Goal: Task Accomplishment & Management: Complete application form

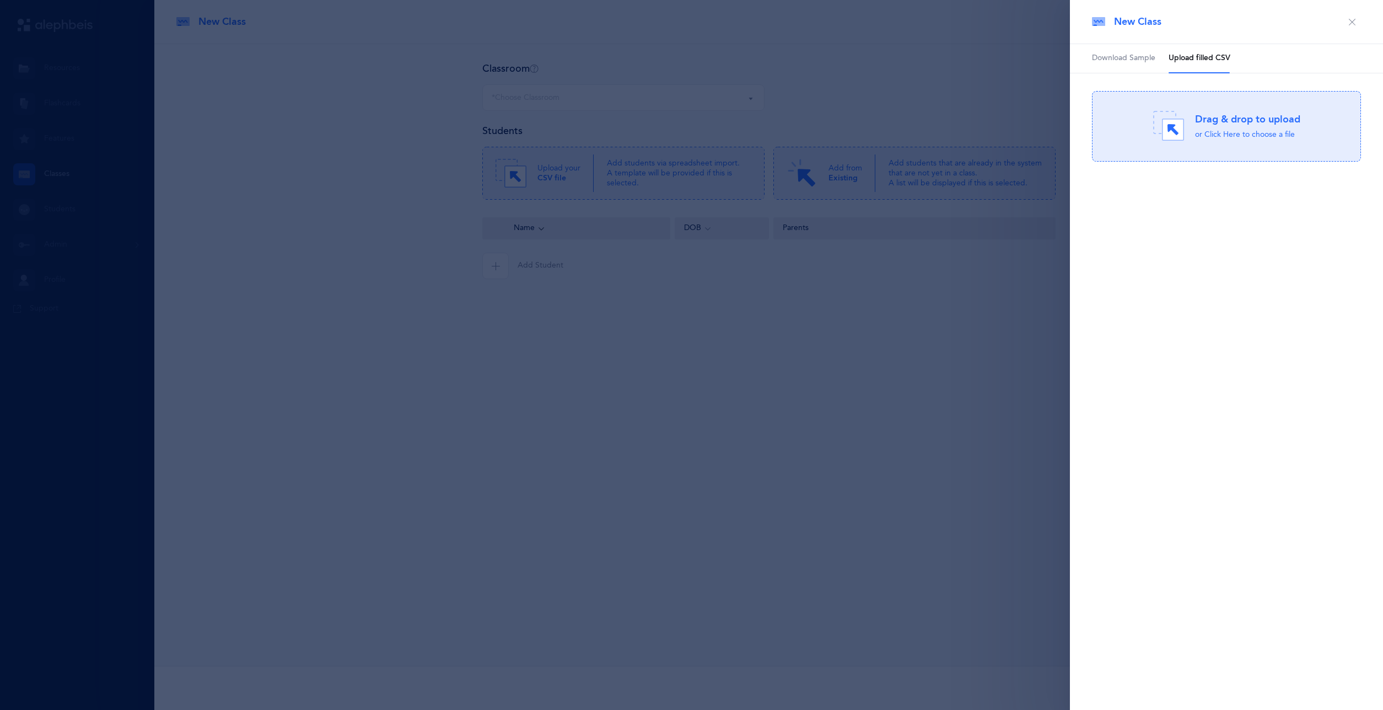
click at [1194, 130] on div "Drag & drop to upload or Click Here to choose a file" at bounding box center [1226, 126] width 147 height 31
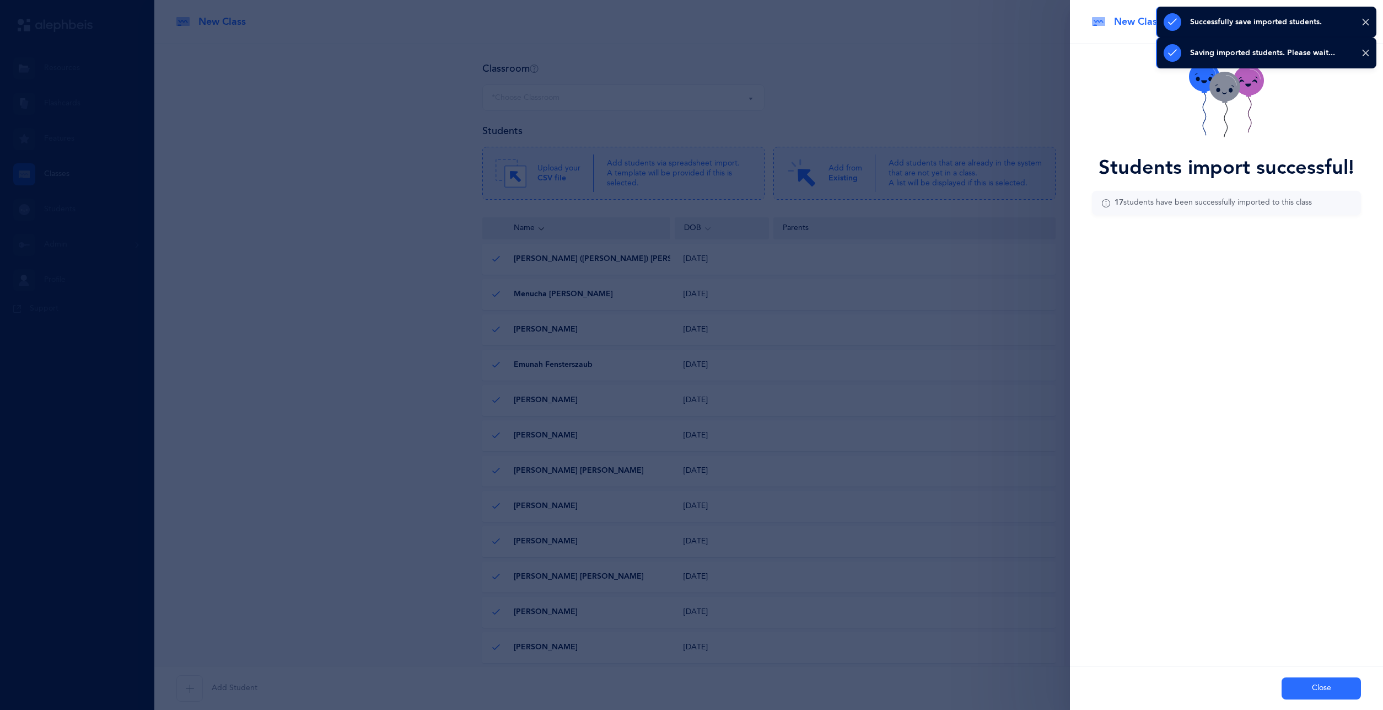
click at [1331, 686] on button "Close" at bounding box center [1321, 688] width 79 height 22
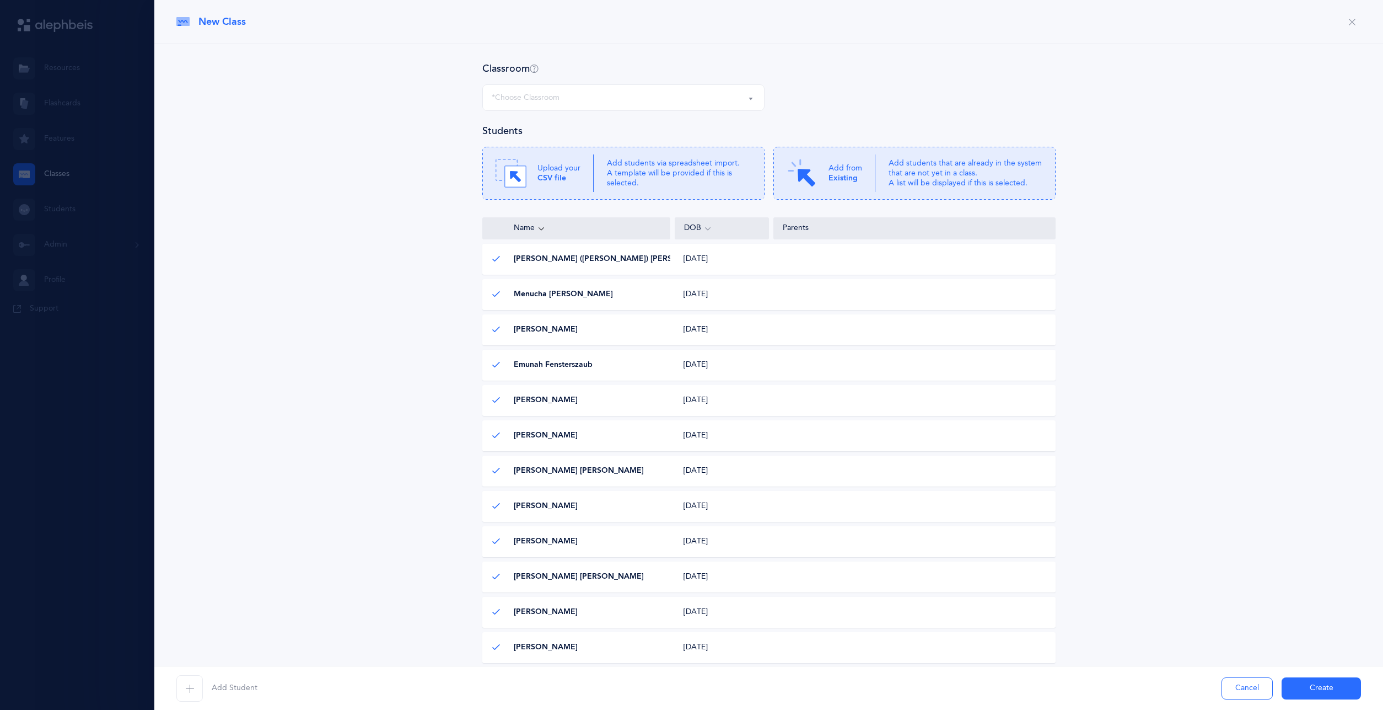
click at [1301, 682] on button "Create" at bounding box center [1321, 688] width 79 height 22
click at [720, 101] on div "*Choose Classroom" at bounding box center [624, 97] width 264 height 19
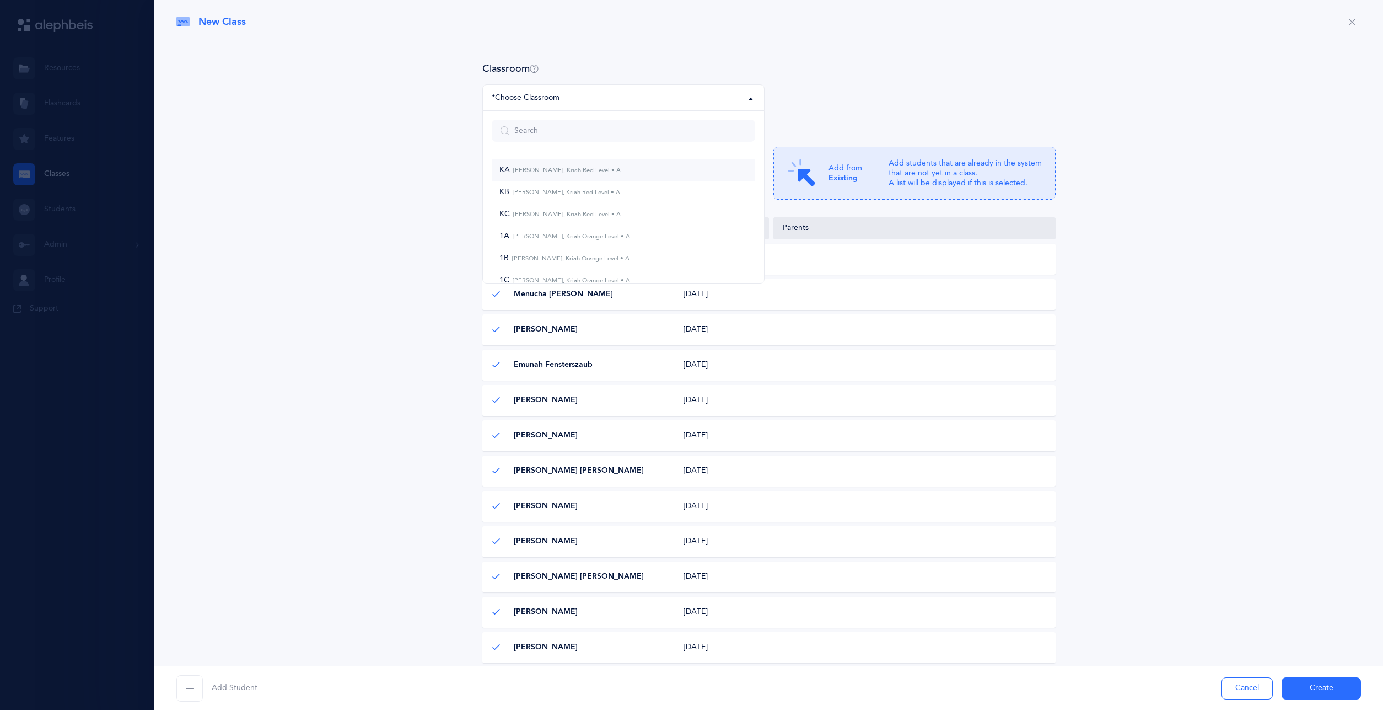
click at [619, 169] on link "KA [PERSON_NAME], Kriah Red Level • A" at bounding box center [624, 170] width 264 height 22
select select "900"
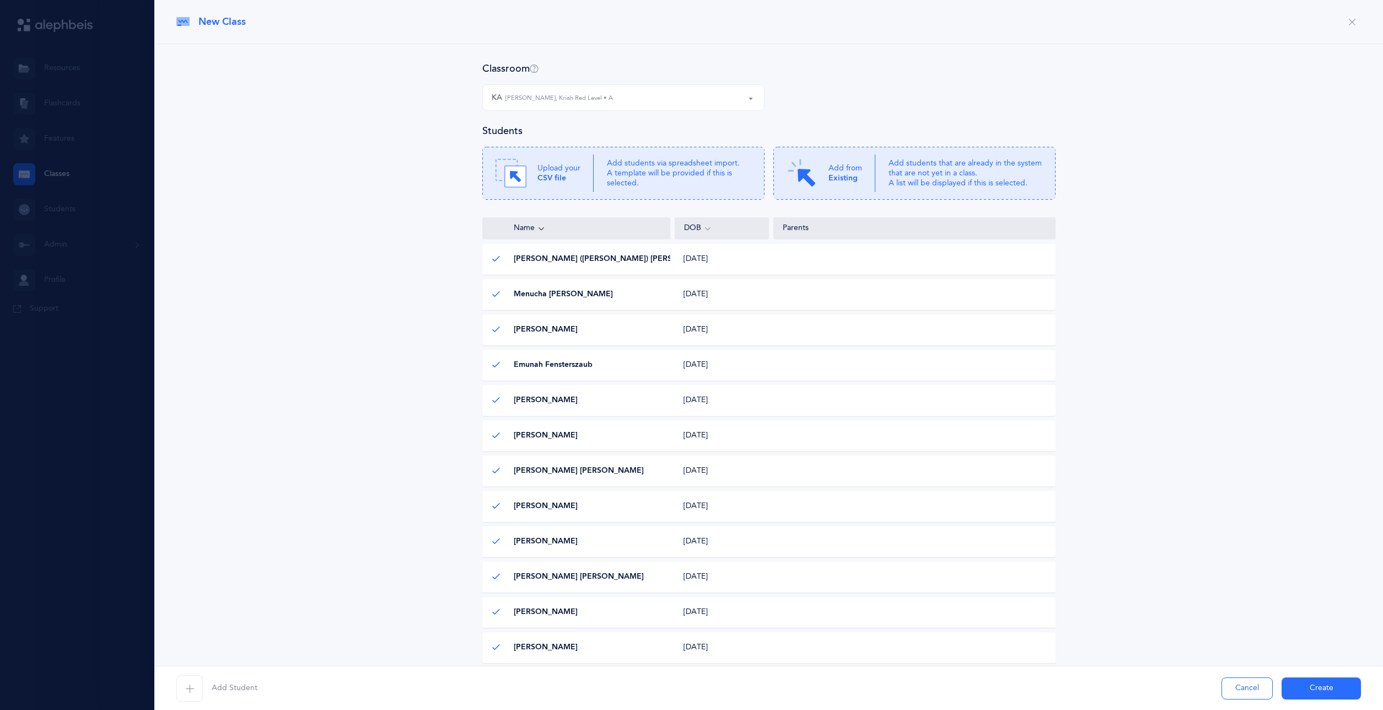
click at [1325, 690] on button "Create" at bounding box center [1321, 688] width 79 height 22
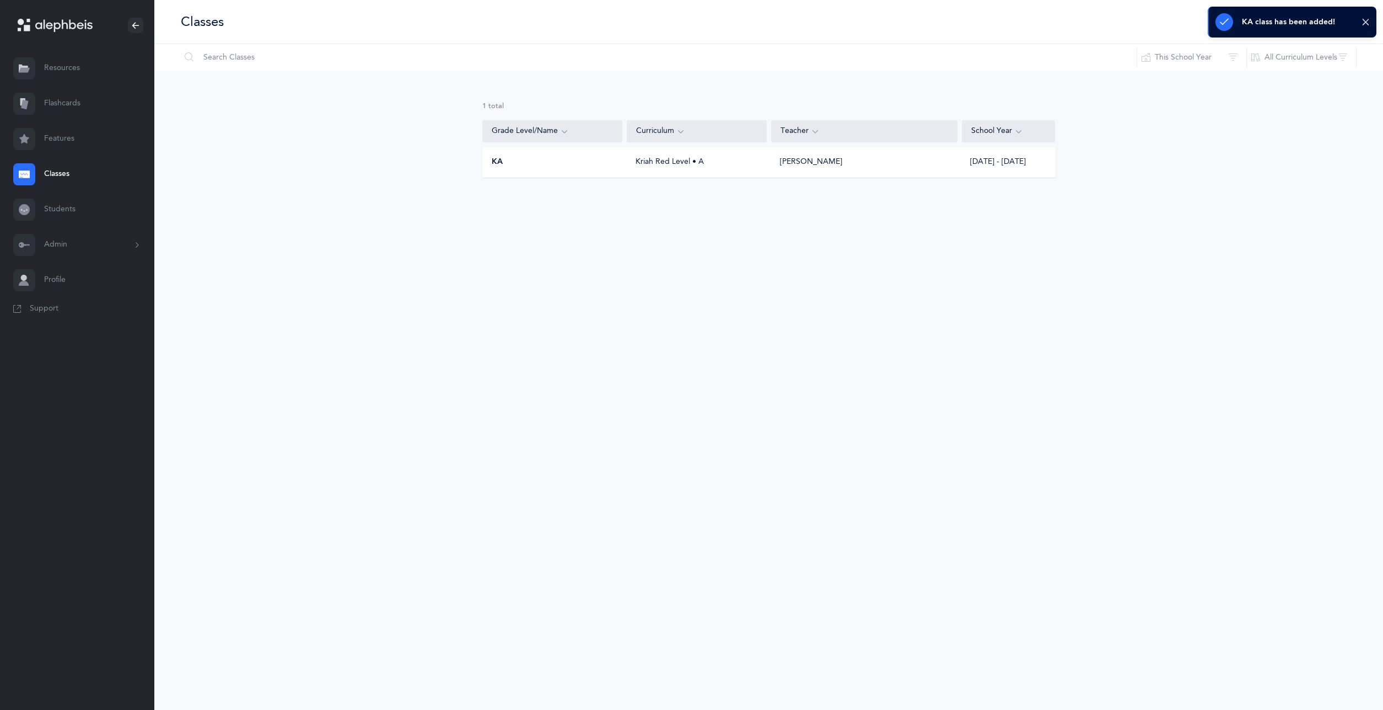
click at [870, 168] on div "KA Kriah Red Level • A [PERSON_NAME] [DATE] - [DATE]" at bounding box center [768, 162] width 573 height 31
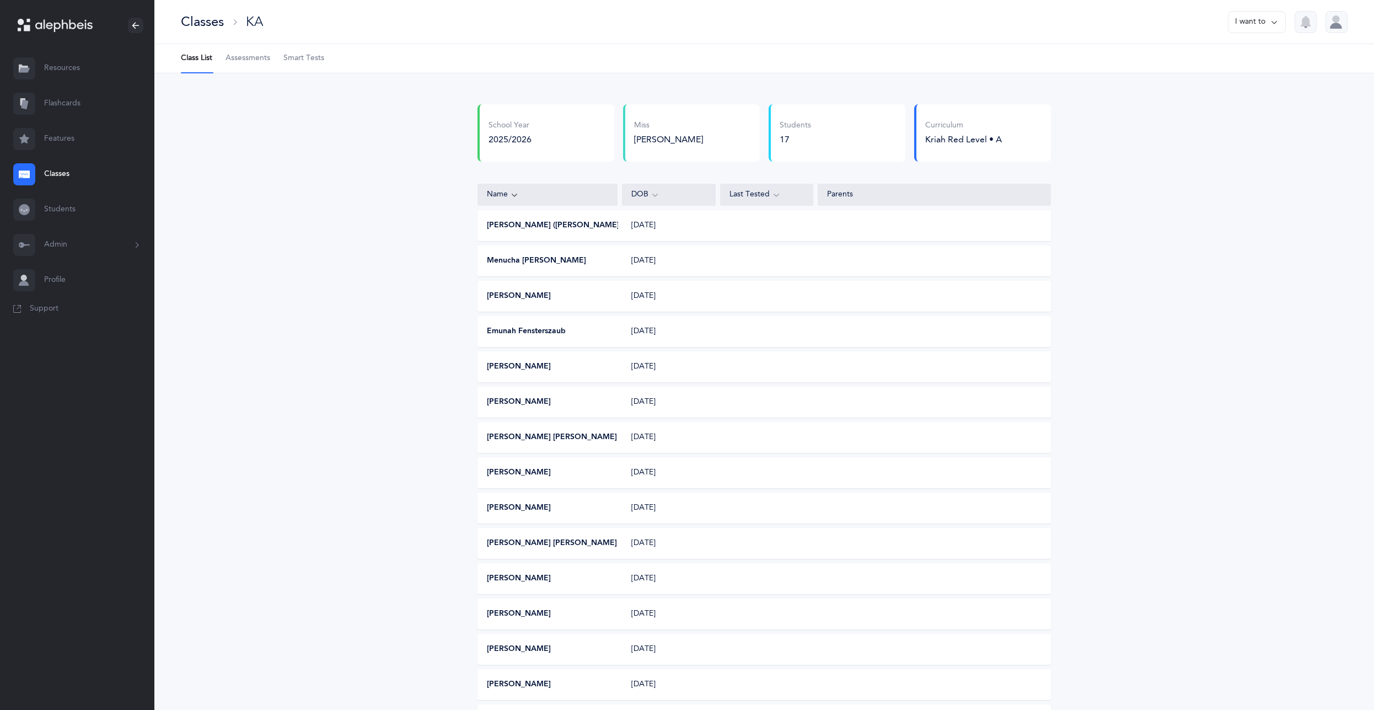
click at [679, 139] on div "[PERSON_NAME]" at bounding box center [692, 139] width 117 height 12
click at [1240, 23] on button "I want to" at bounding box center [1257, 22] width 58 height 22
click at [1242, 53] on button "Edit class" at bounding box center [1236, 57] width 79 height 20
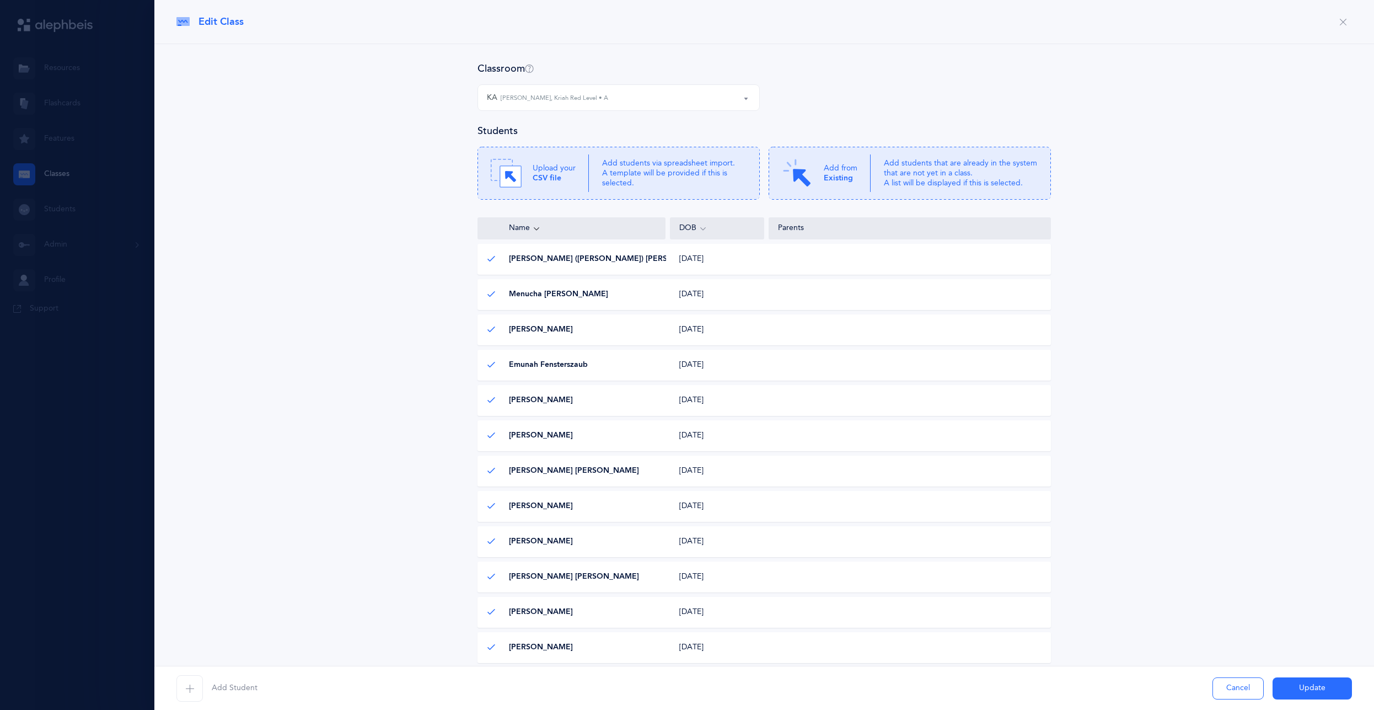
click at [700, 98] on div "KA [PERSON_NAME], Kriah Red Level • A" at bounding box center [619, 97] width 264 height 19
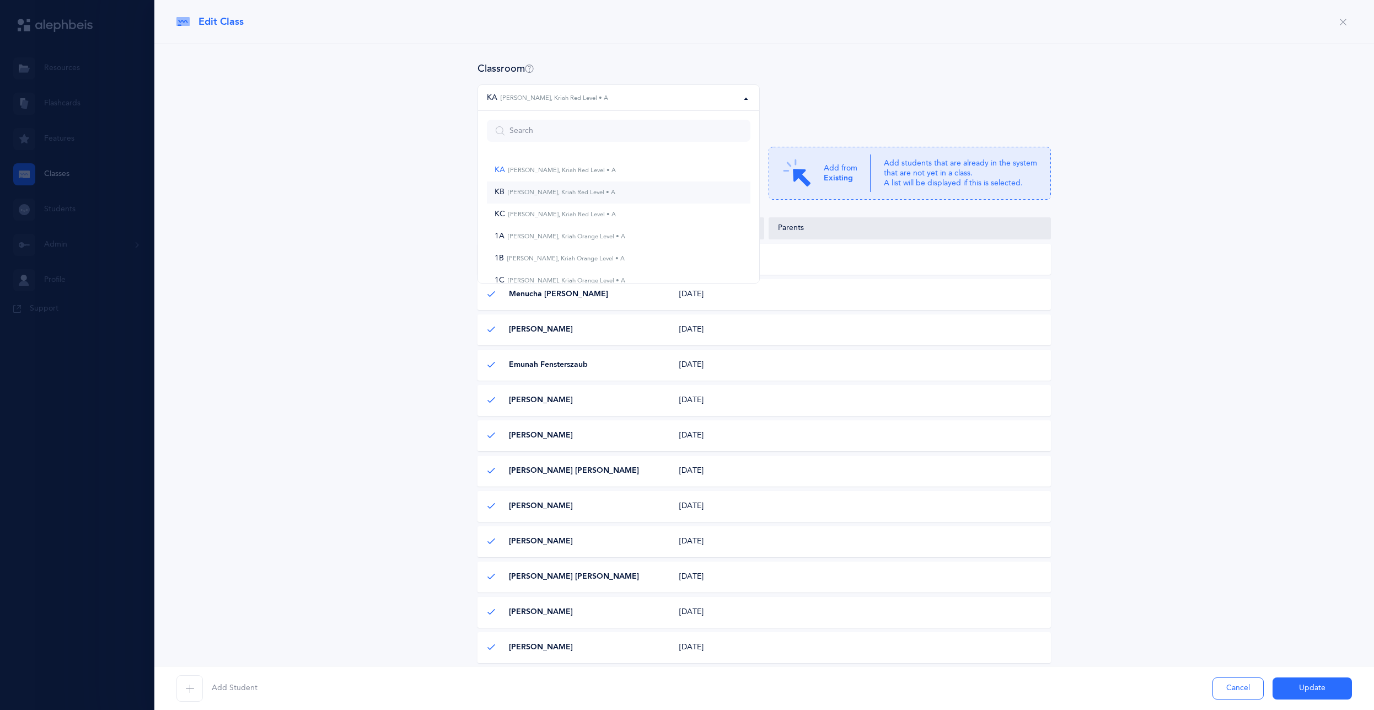
click at [570, 189] on span "KB [PERSON_NAME], Kriah Red Level • A" at bounding box center [555, 192] width 121 height 10
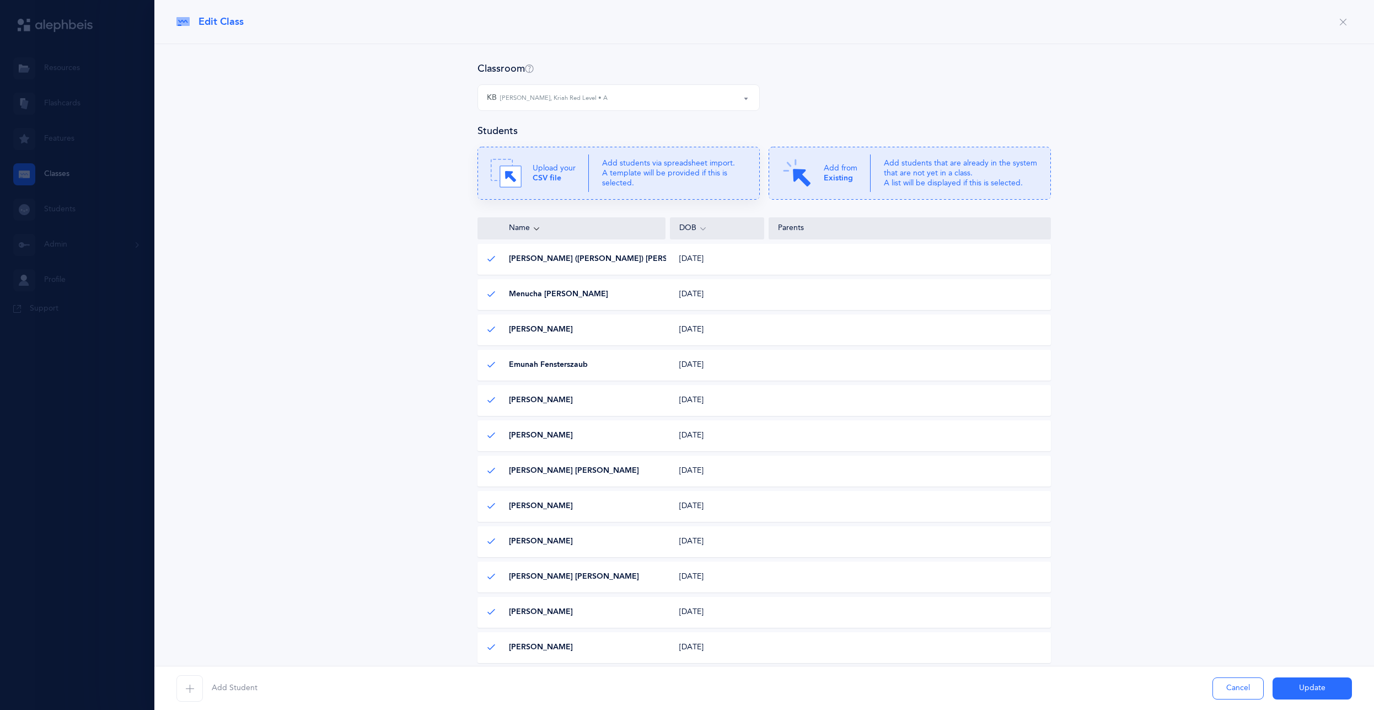
click at [617, 179] on p "Add students via spreadsheet import. A template will be provided if this is sel…" at bounding box center [674, 173] width 144 height 30
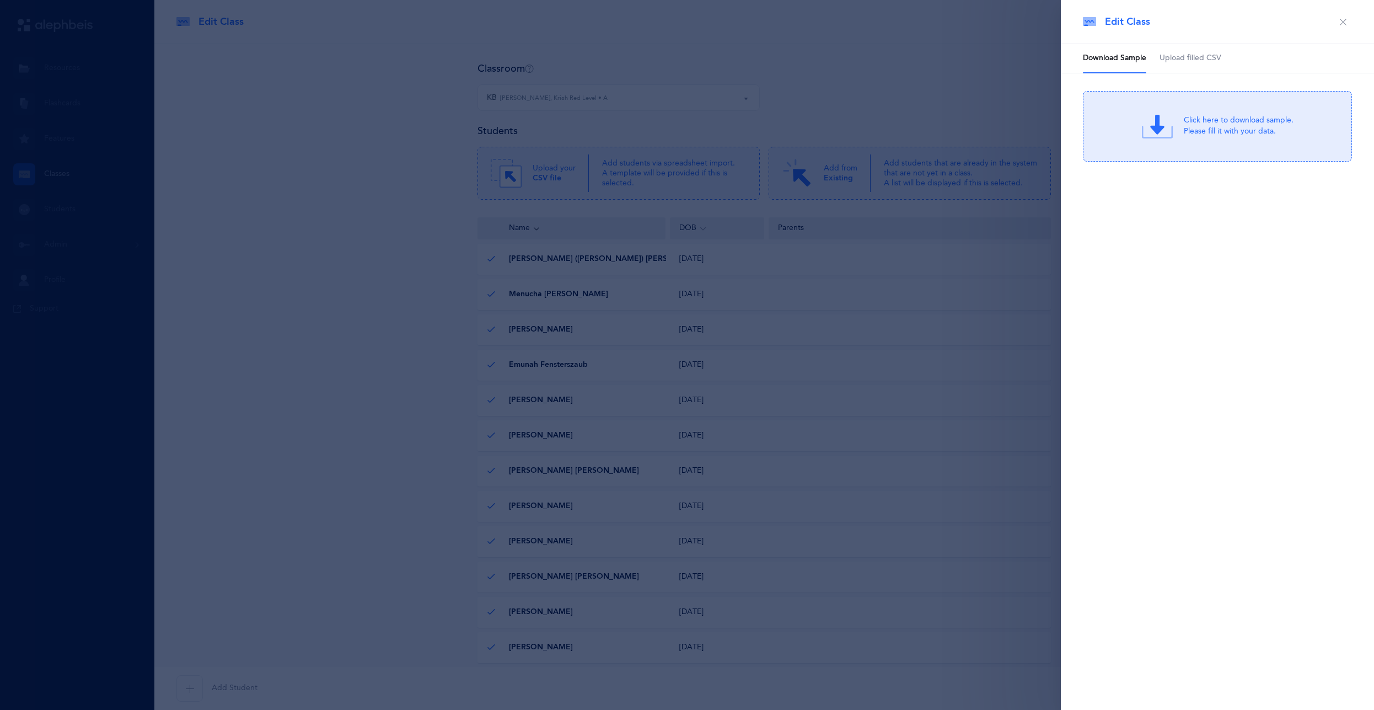
click at [864, 178] on div at bounding box center [687, 355] width 1374 height 710
click at [1190, 57] on span "Upload filled CSV" at bounding box center [1190, 58] width 62 height 11
click at [1188, 122] on div "Drag & drop to upload" at bounding box center [1238, 119] width 105 height 14
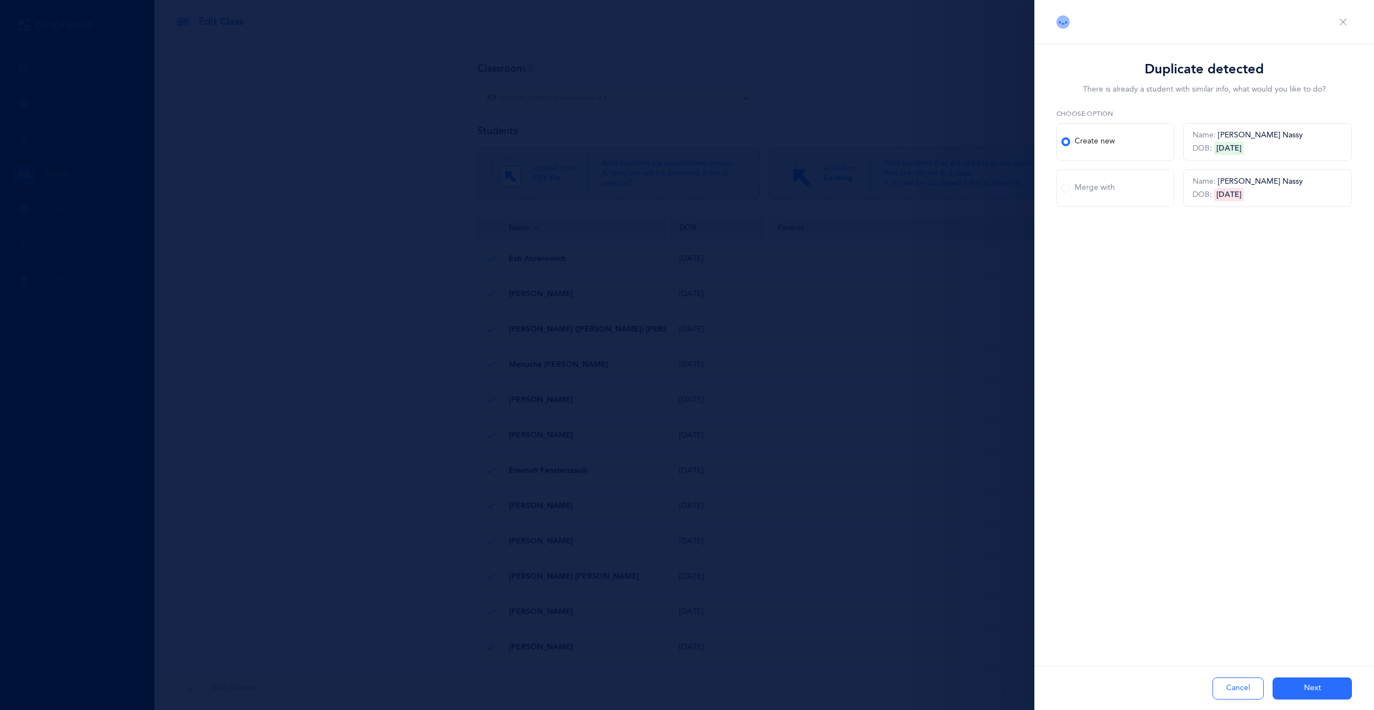
click at [1304, 687] on button "Next" at bounding box center [1311, 688] width 79 height 22
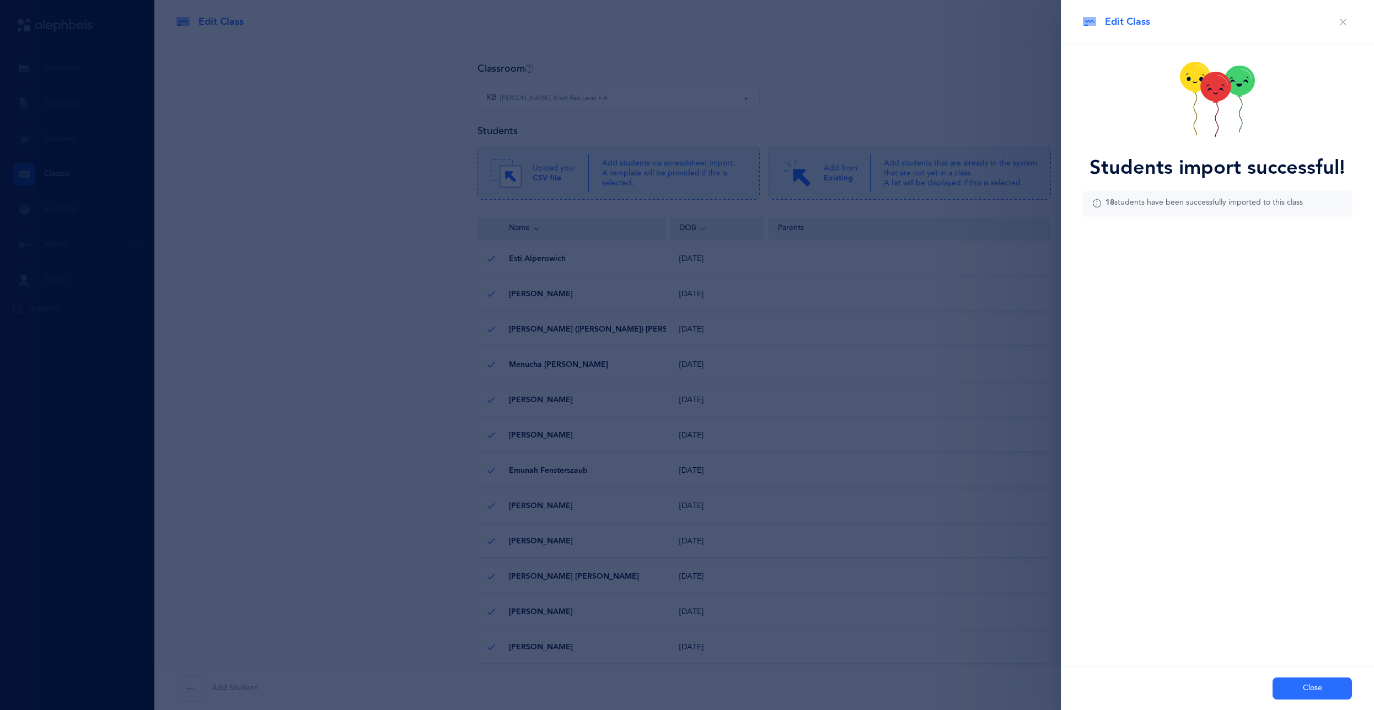
click at [1307, 685] on button "Close" at bounding box center [1311, 688] width 79 height 22
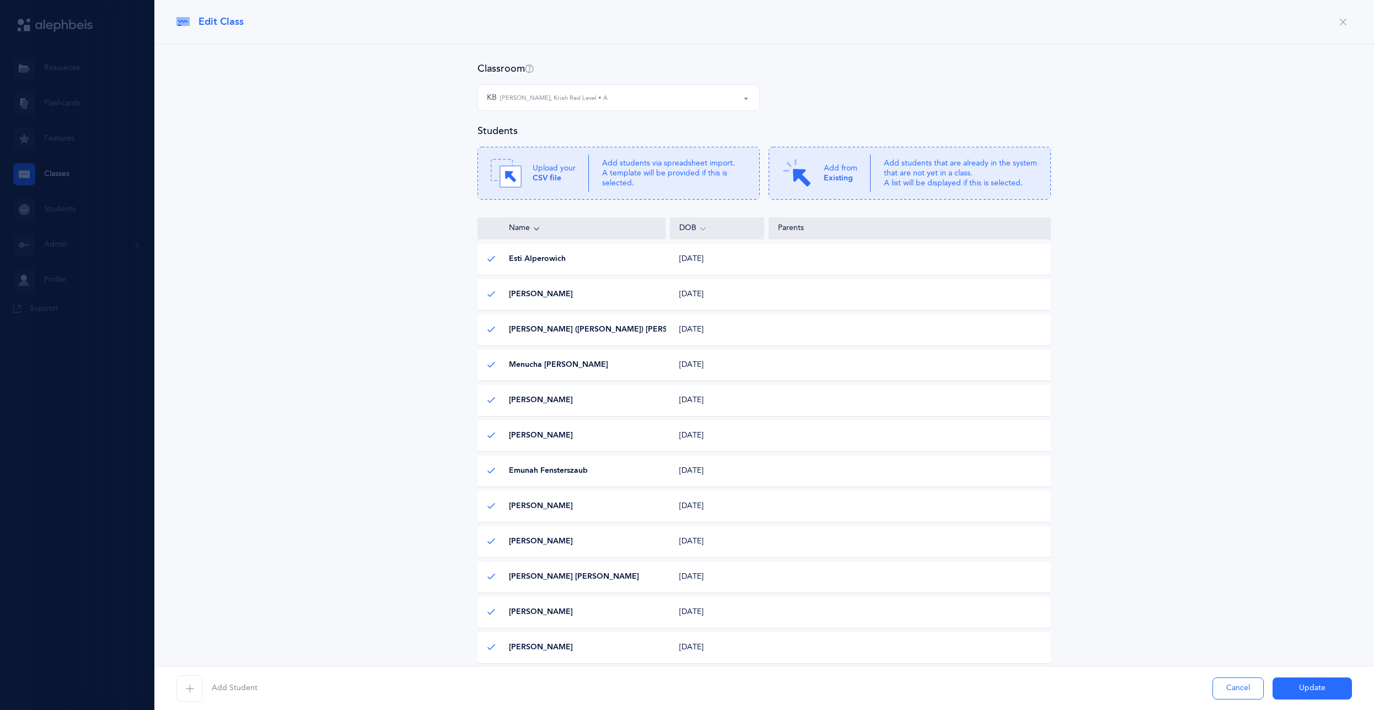
click at [678, 101] on div "KB [PERSON_NAME], Kriah Red Level • A" at bounding box center [619, 97] width 264 height 19
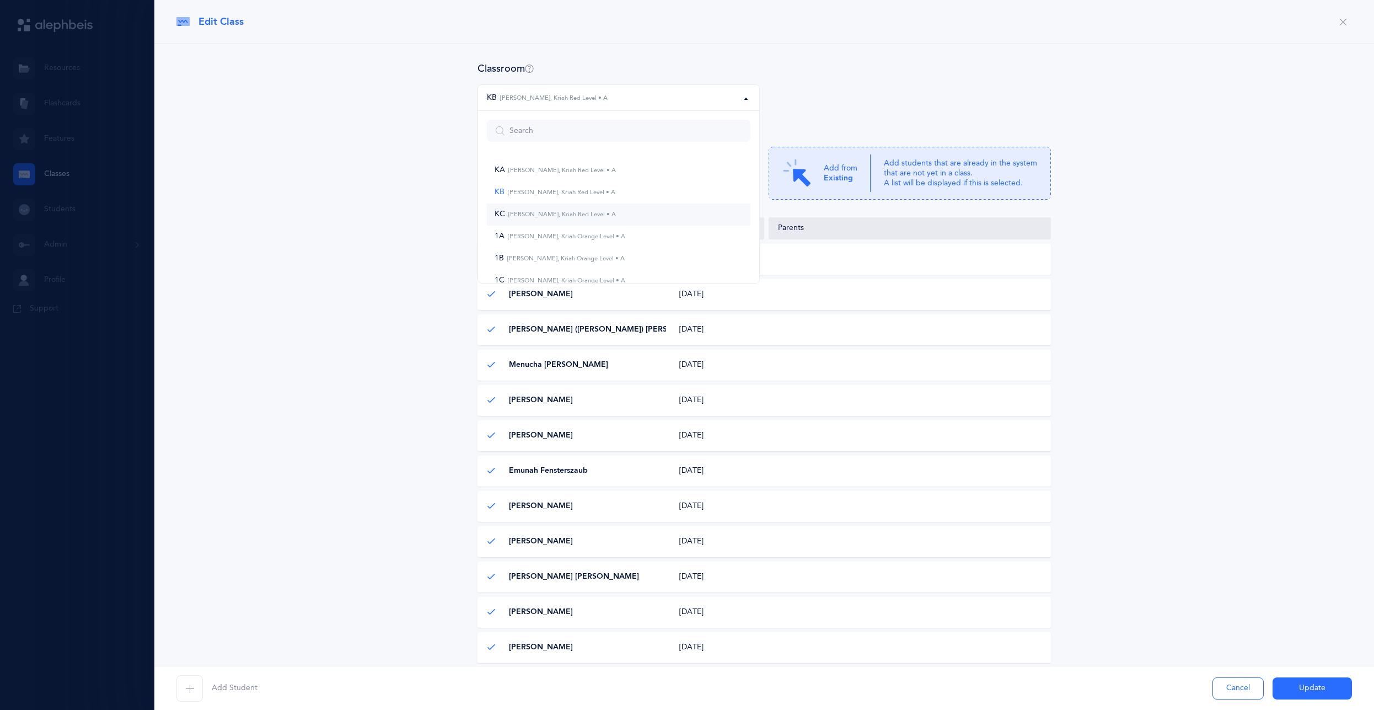
click at [555, 215] on small "[PERSON_NAME], Kriah Red Level • A" at bounding box center [560, 214] width 111 height 7
select select "766"
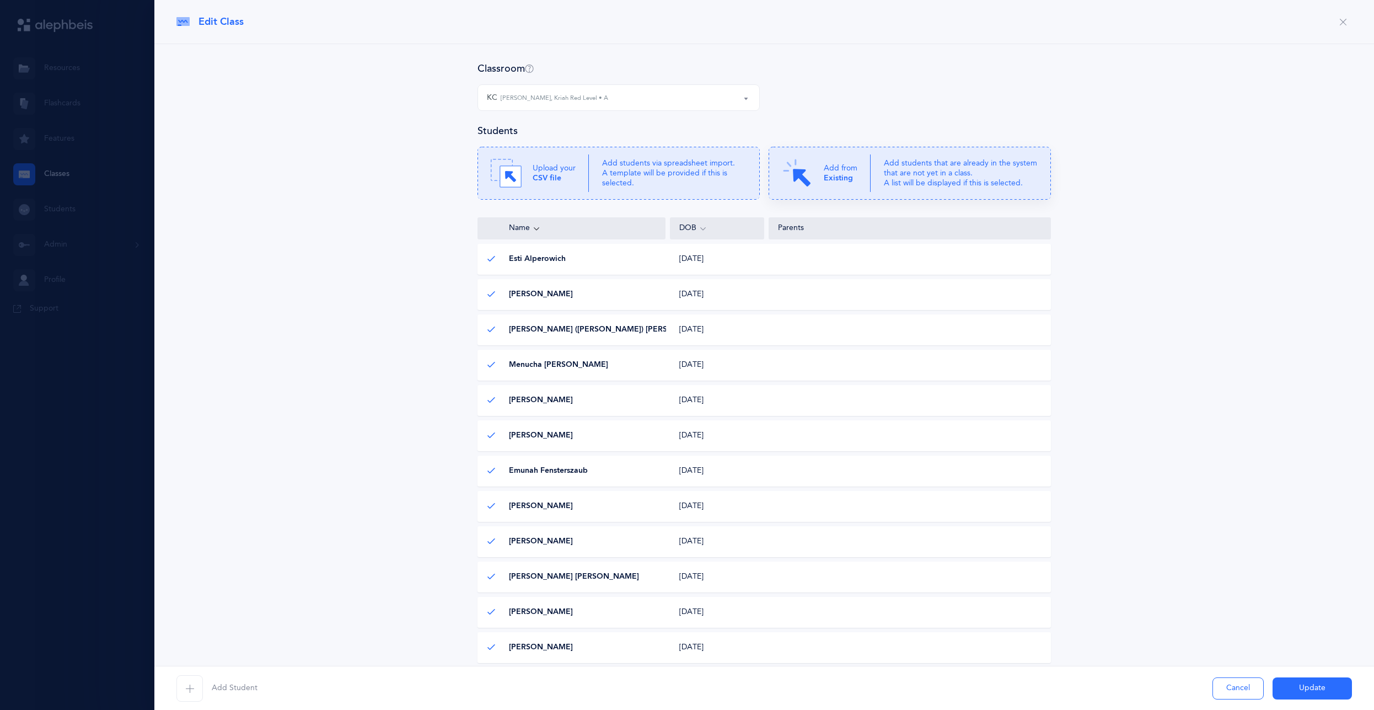
click at [868, 180] on icon at bounding box center [910, 173] width 282 height 53
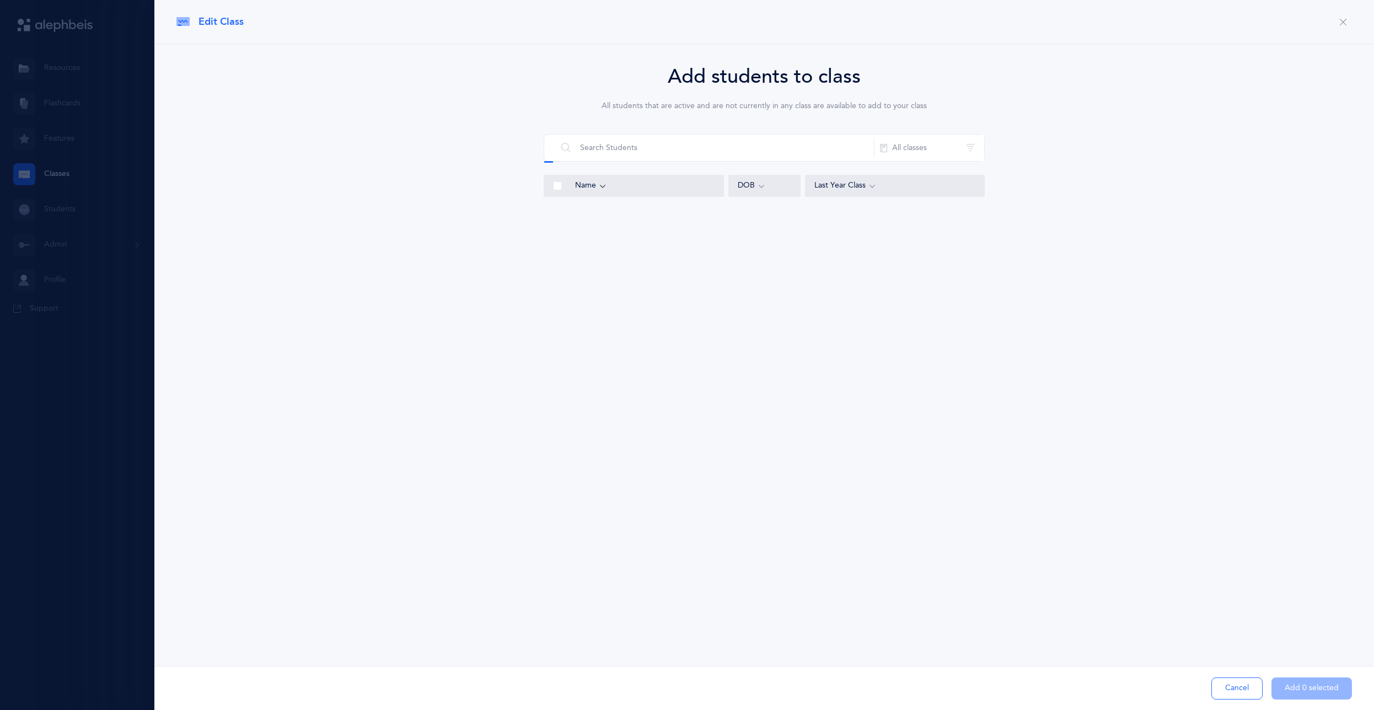
click at [1217, 689] on button "Cancel" at bounding box center [1236, 688] width 51 height 22
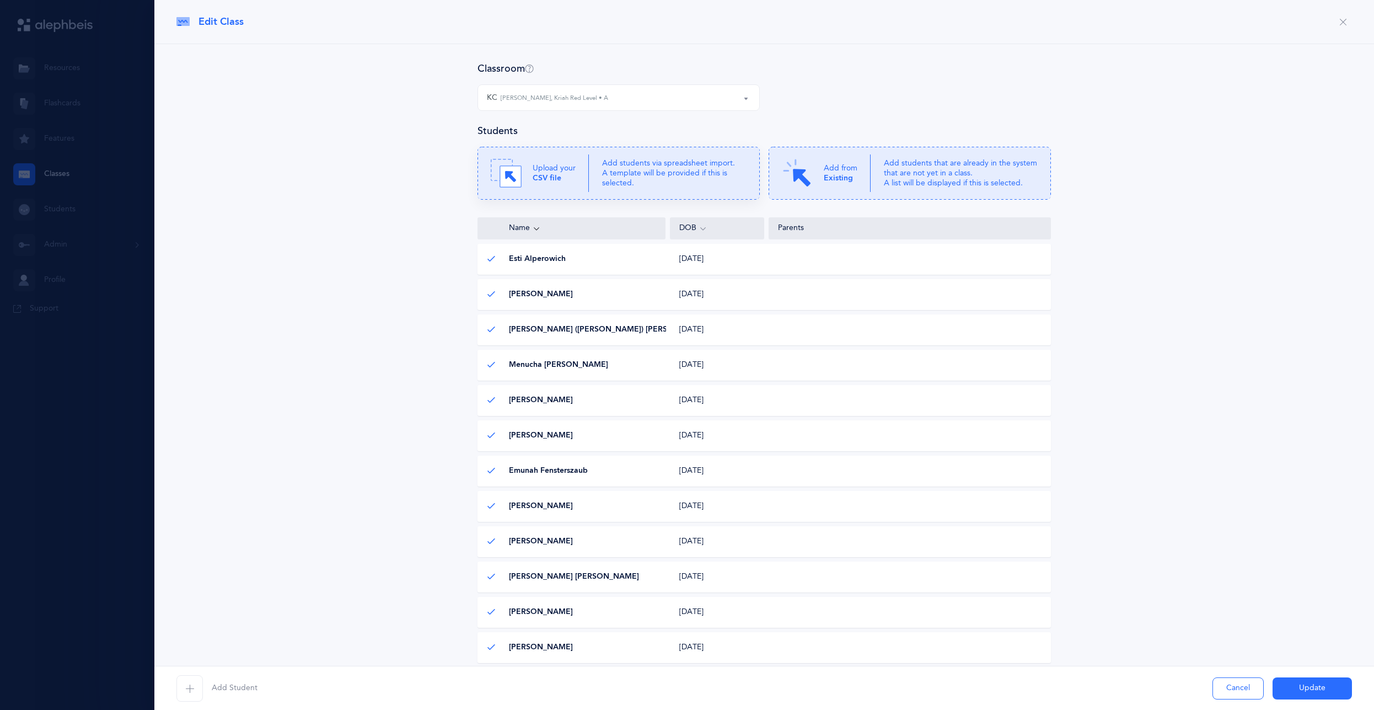
click at [646, 185] on p "Add students via spreadsheet import. A template will be provided if this is sel…" at bounding box center [674, 173] width 144 height 30
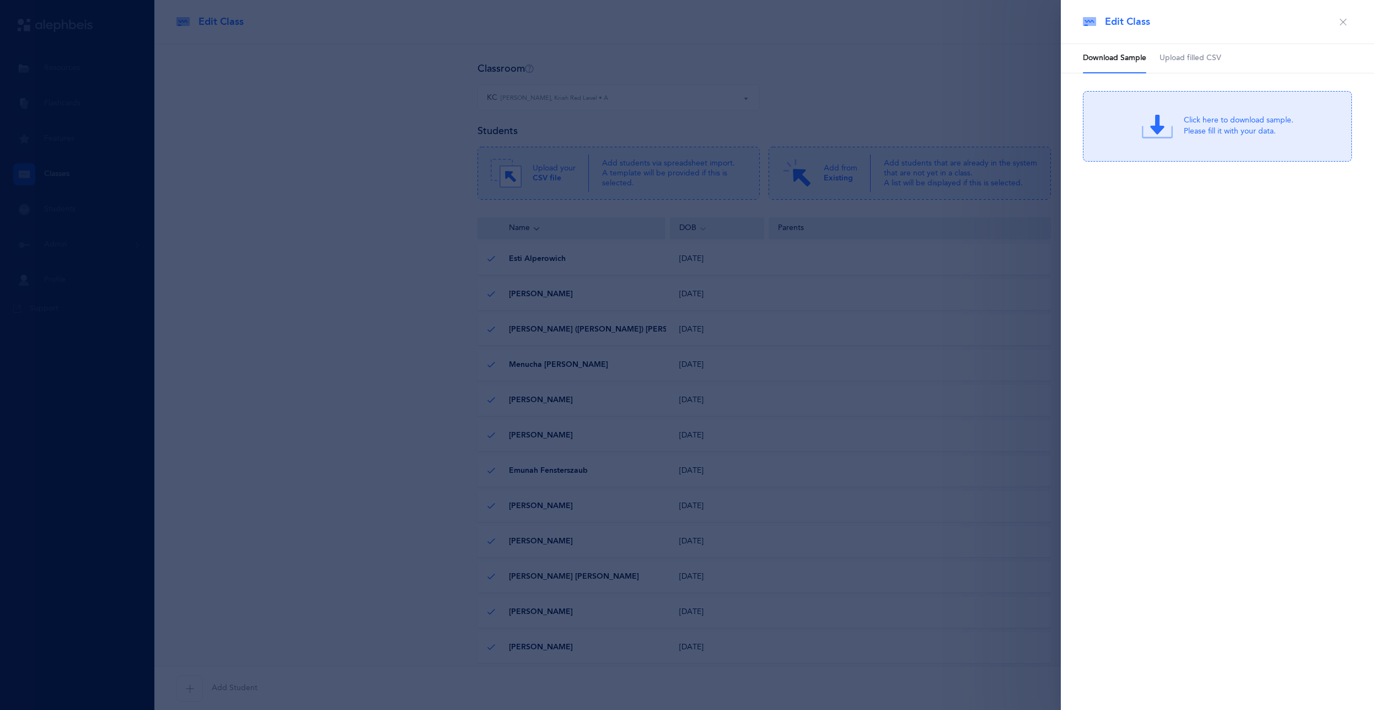
click at [1197, 64] on link "Upload filled CSV" at bounding box center [1190, 58] width 62 height 29
click at [1209, 123] on div "Drag & drop to upload" at bounding box center [1238, 119] width 105 height 14
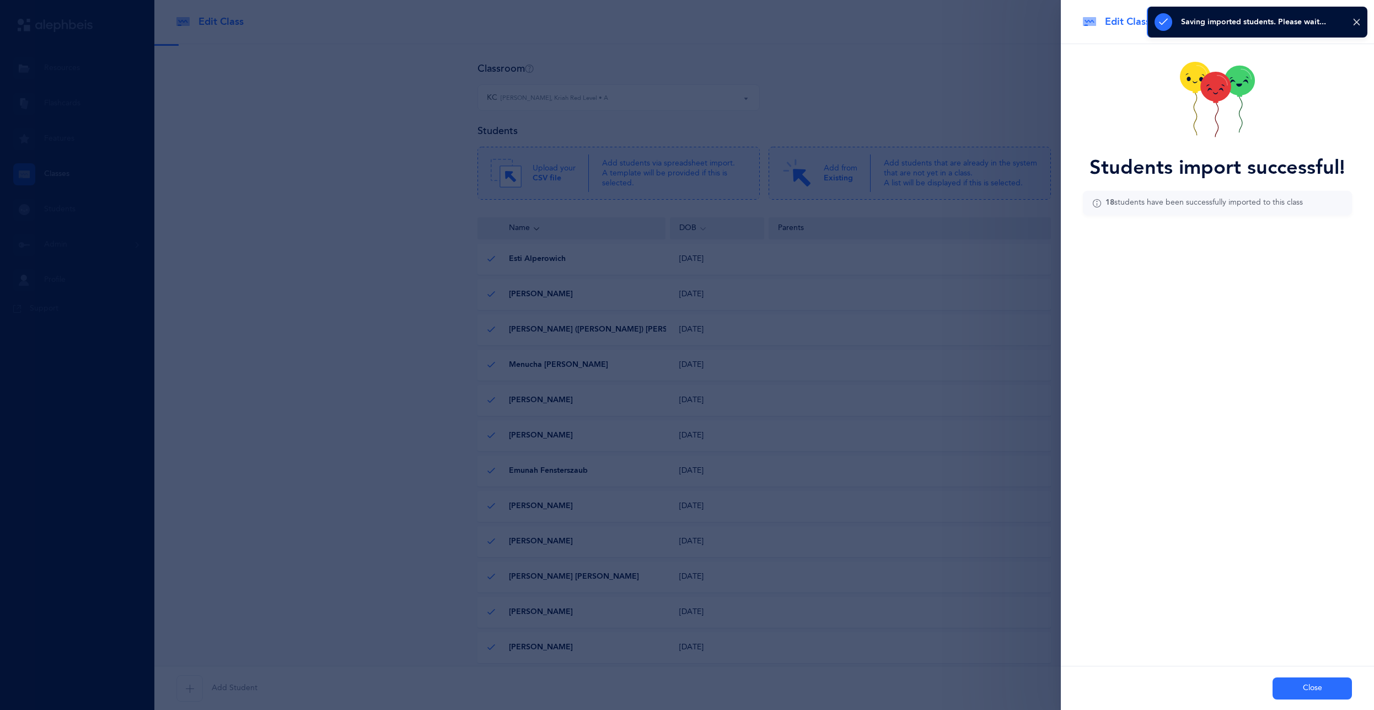
click at [1312, 690] on button "Close" at bounding box center [1311, 688] width 79 height 22
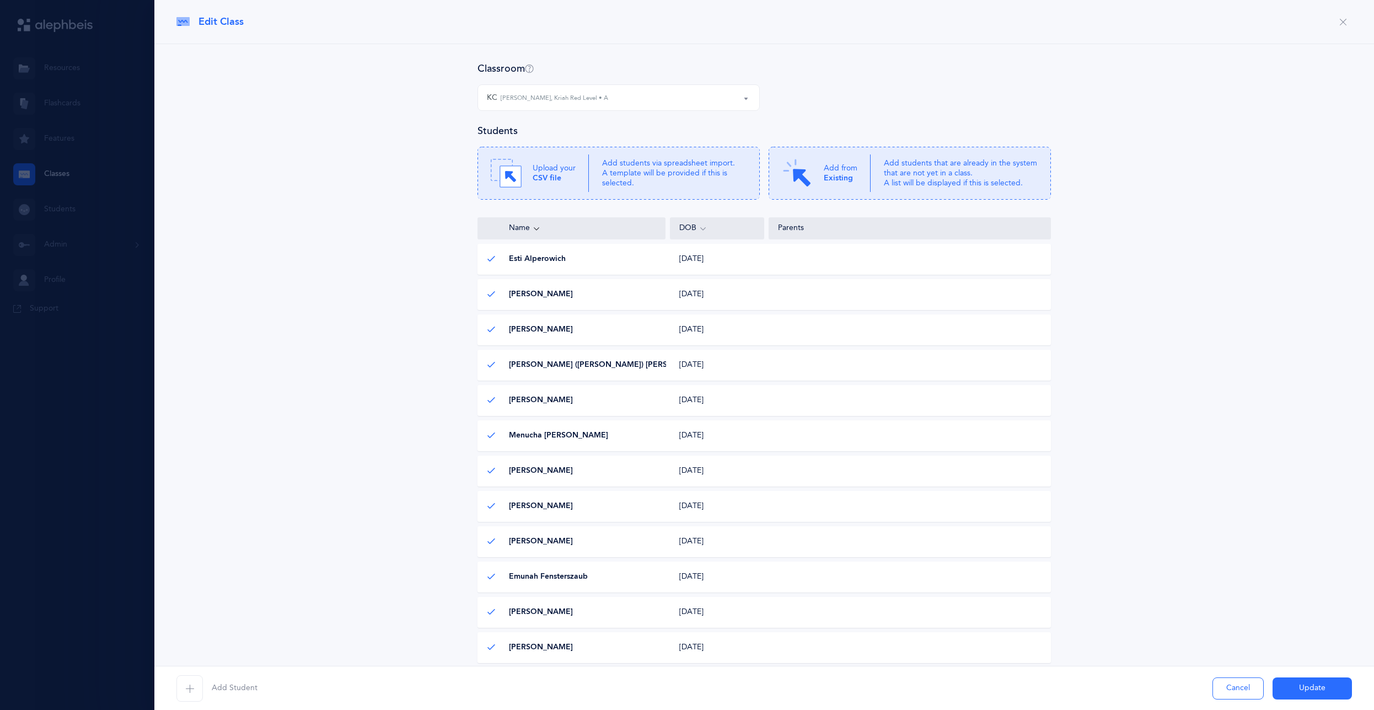
drag, startPoint x: 271, startPoint y: 204, endPoint x: 340, endPoint y: 182, distance: 71.8
drag, startPoint x: 209, startPoint y: 30, endPoint x: 222, endPoint y: 17, distance: 17.5
click at [213, 27] on div "Edit Class" at bounding box center [763, 22] width 1219 height 44
click at [222, 17] on span "Edit Class" at bounding box center [220, 22] width 45 height 14
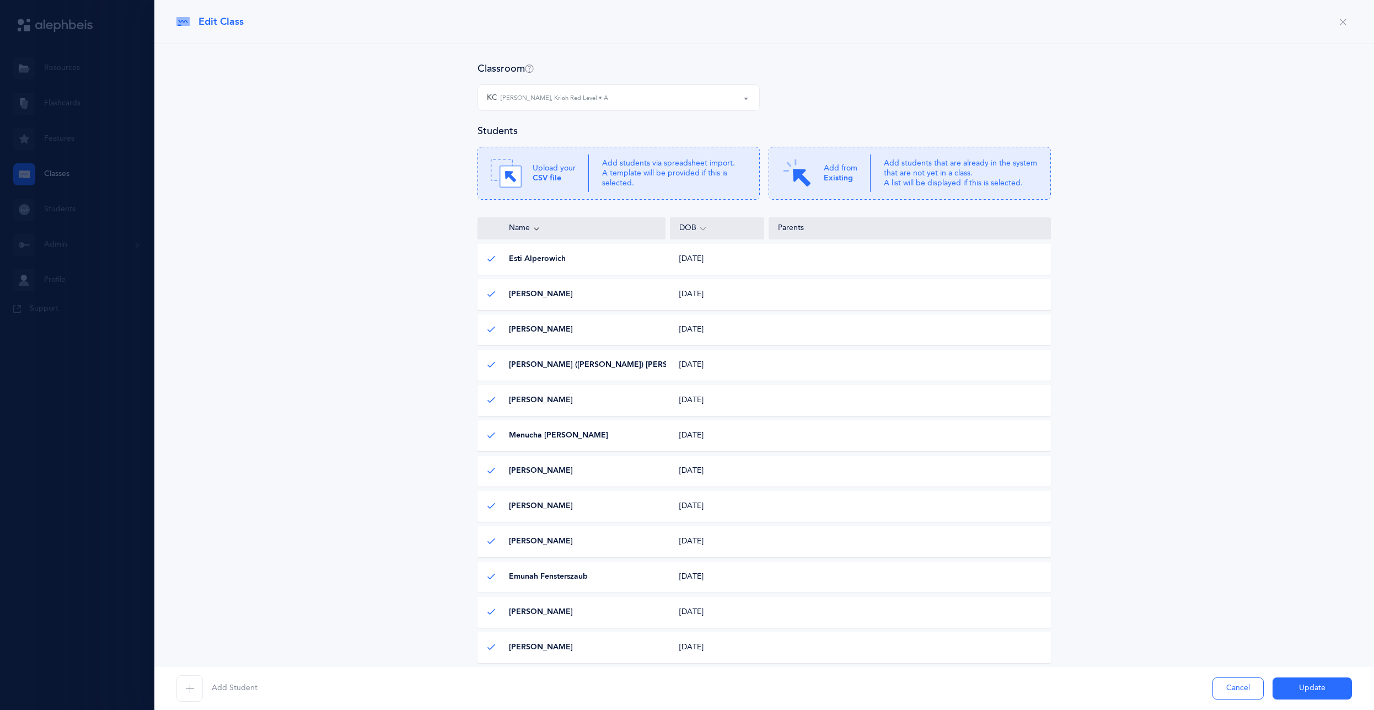
click at [71, 163] on div at bounding box center [687, 355] width 1374 height 710
drag, startPoint x: 1217, startPoint y: 691, endPoint x: 1226, endPoint y: 688, distance: 9.9
click at [1218, 691] on button "Cancel" at bounding box center [1237, 688] width 51 height 22
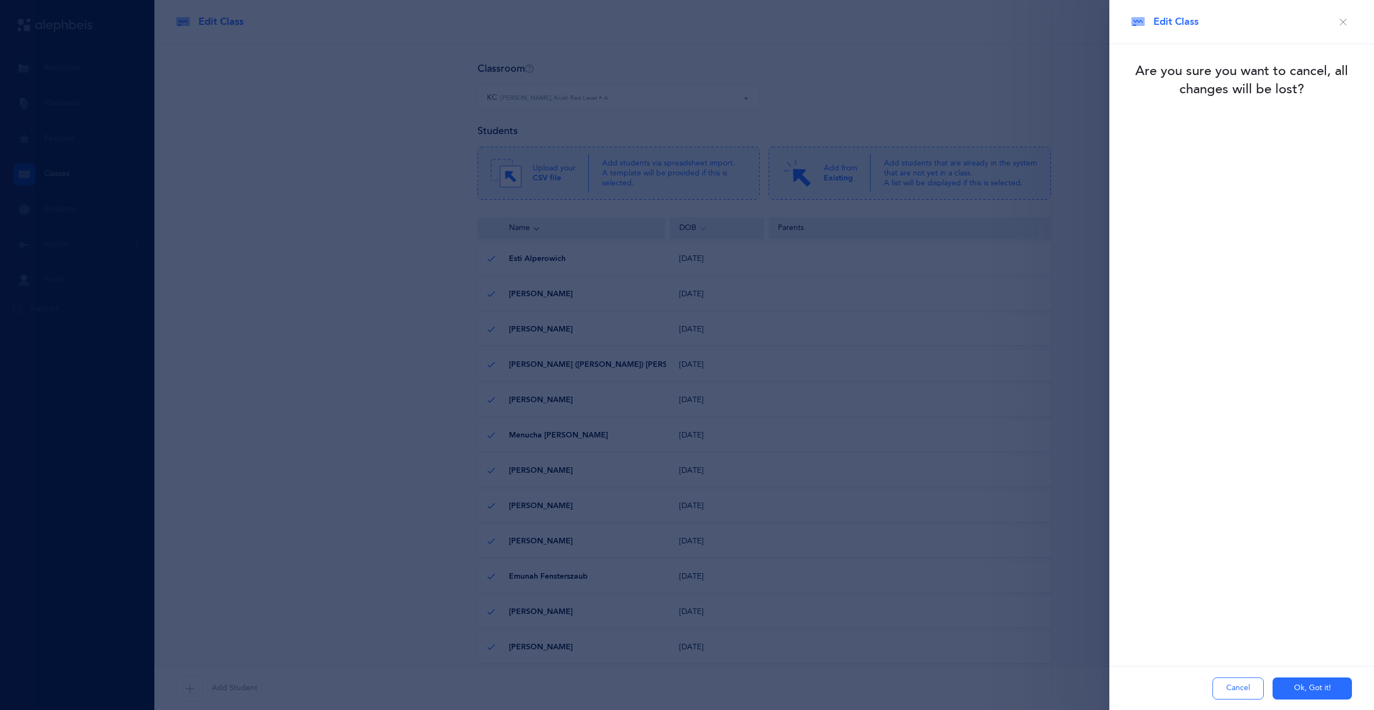
click at [1295, 692] on button "Ok, Got it!" at bounding box center [1311, 688] width 79 height 22
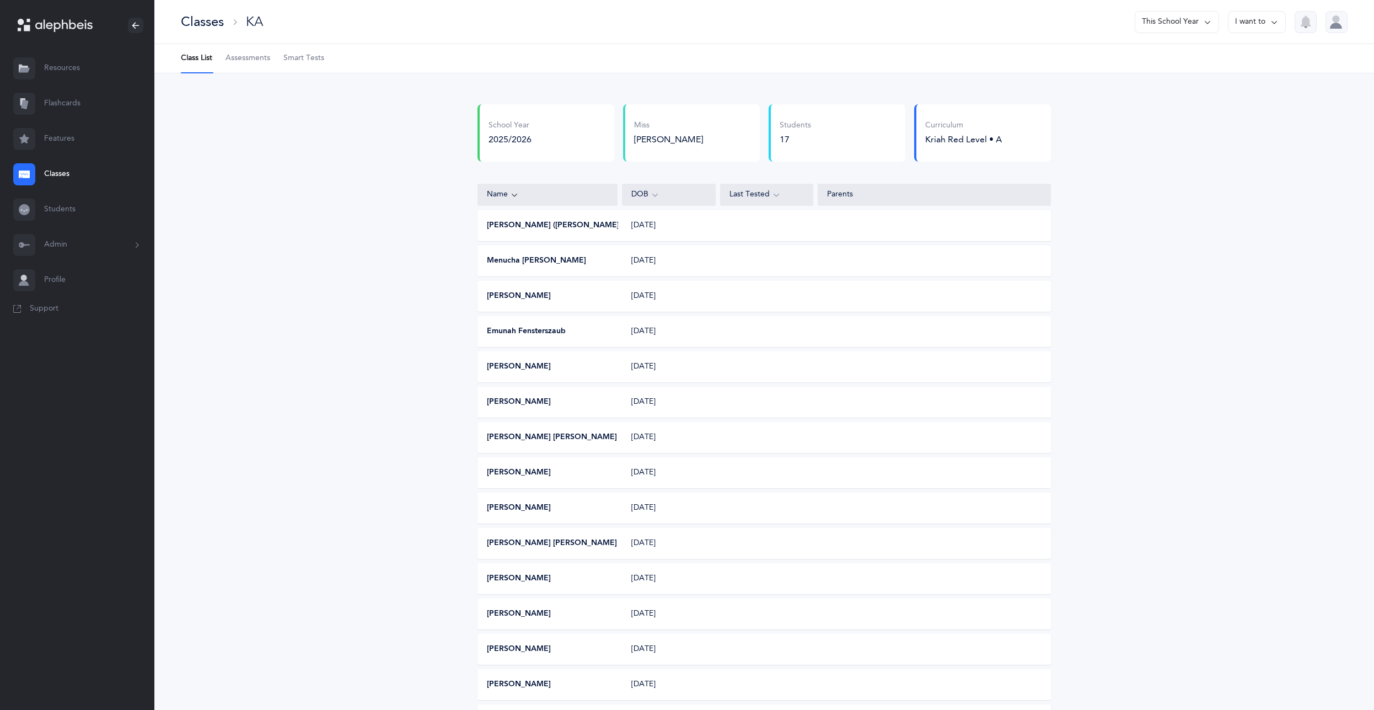
click at [66, 178] on link "Classes" at bounding box center [77, 174] width 154 height 35
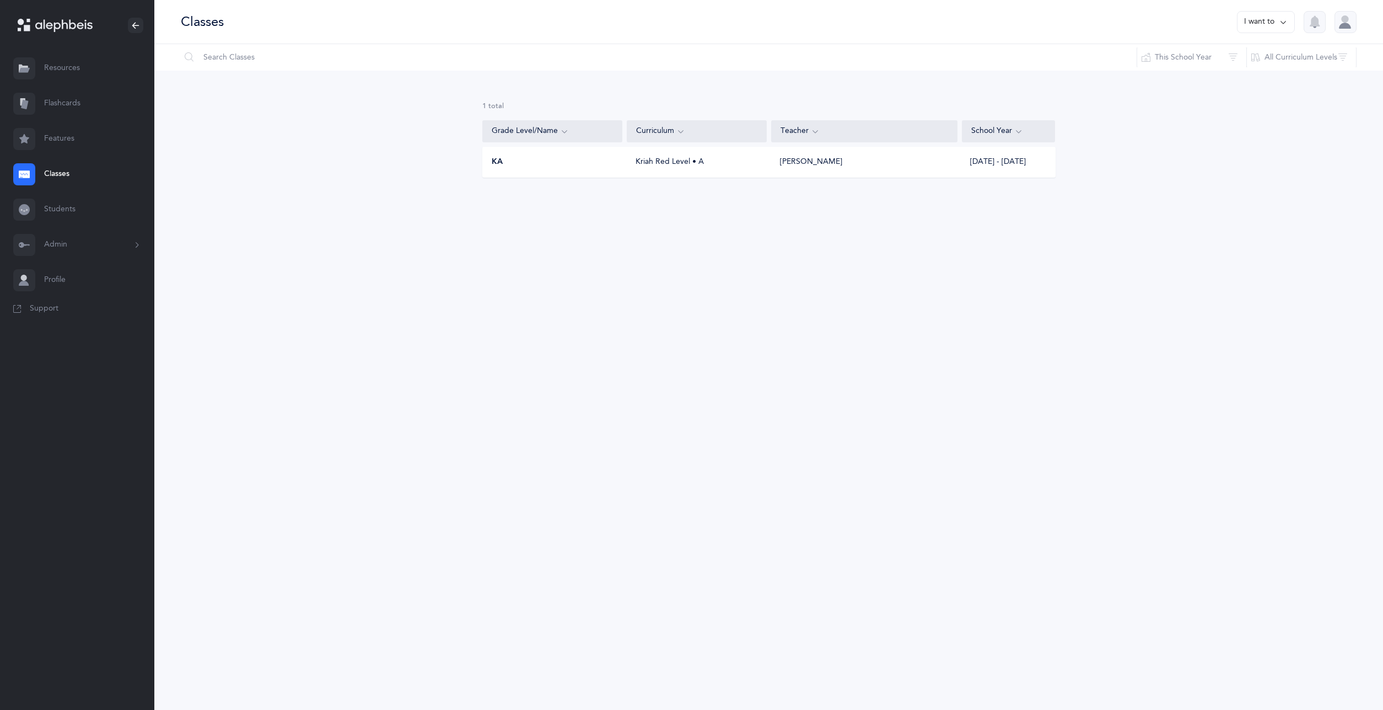
click at [714, 173] on div "KA Kriah Red Level • A [PERSON_NAME] [DATE] - [DATE]" at bounding box center [768, 162] width 573 height 31
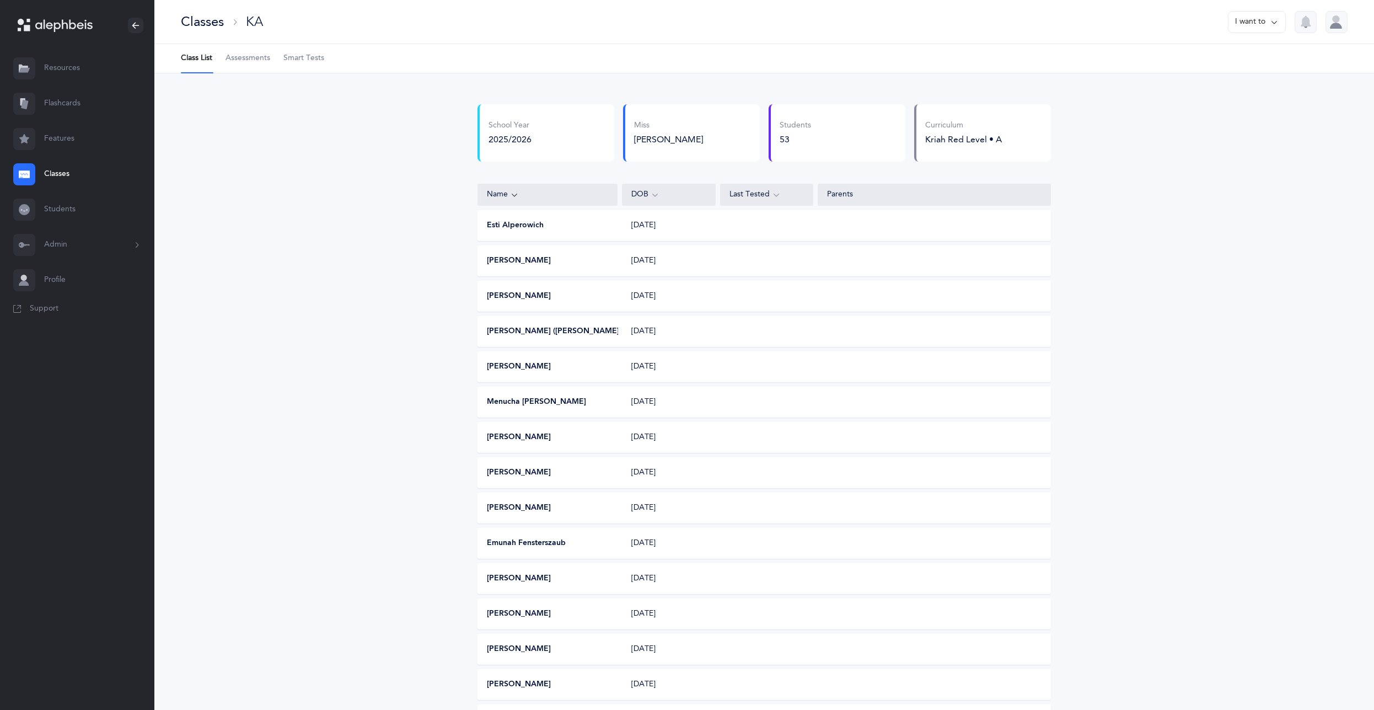
click at [52, 169] on link "Classes" at bounding box center [77, 174] width 154 height 35
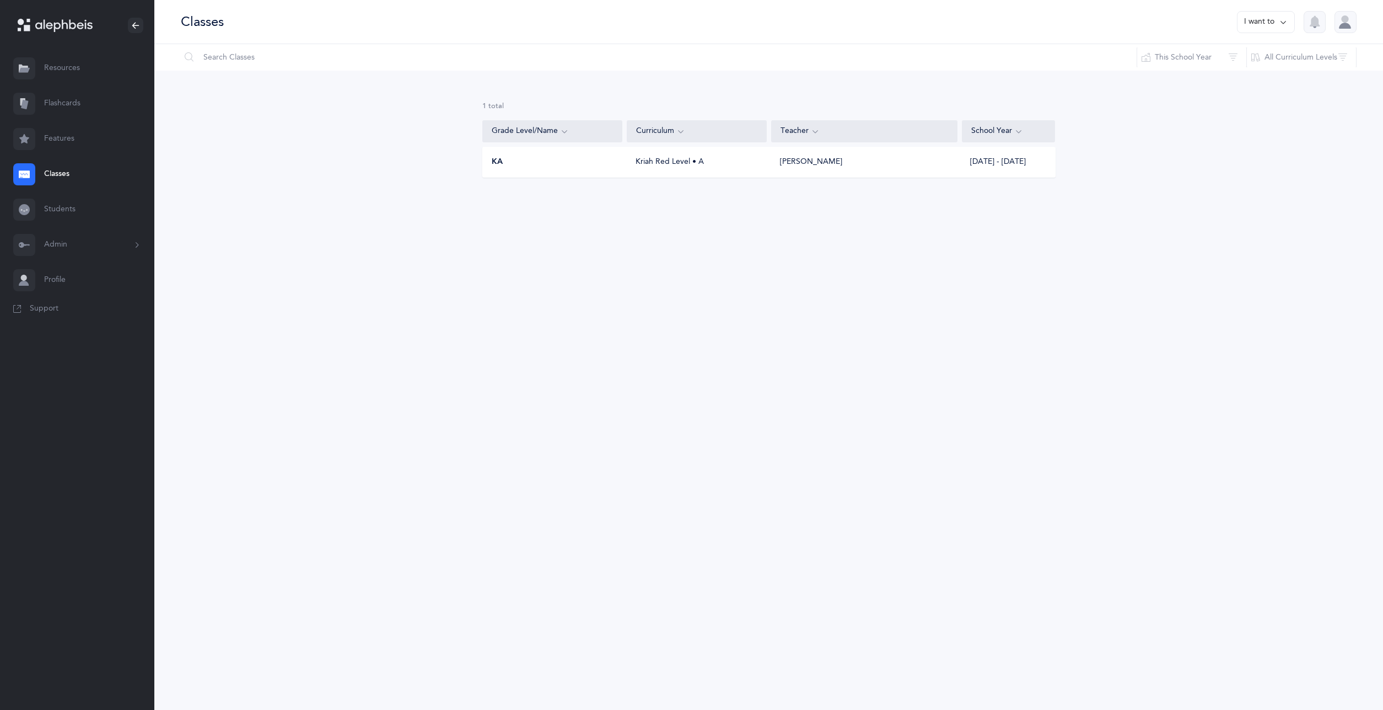
click at [1265, 25] on button "I want to" at bounding box center [1266, 22] width 58 height 22
click at [1243, 75] on button "Add new" at bounding box center [1254, 76] width 61 height 20
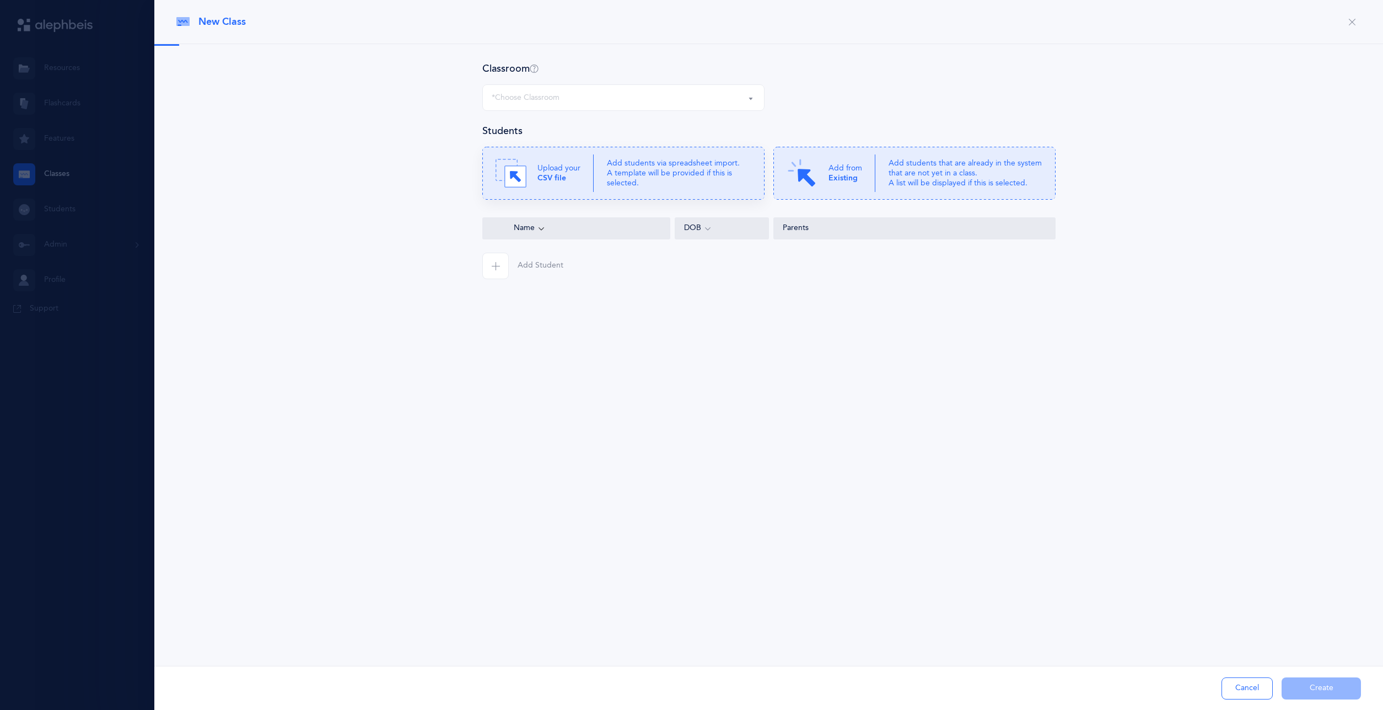
click at [652, 168] on p "Add students via spreadsheet import. A template will be provided if this is sel…" at bounding box center [679, 173] width 144 height 30
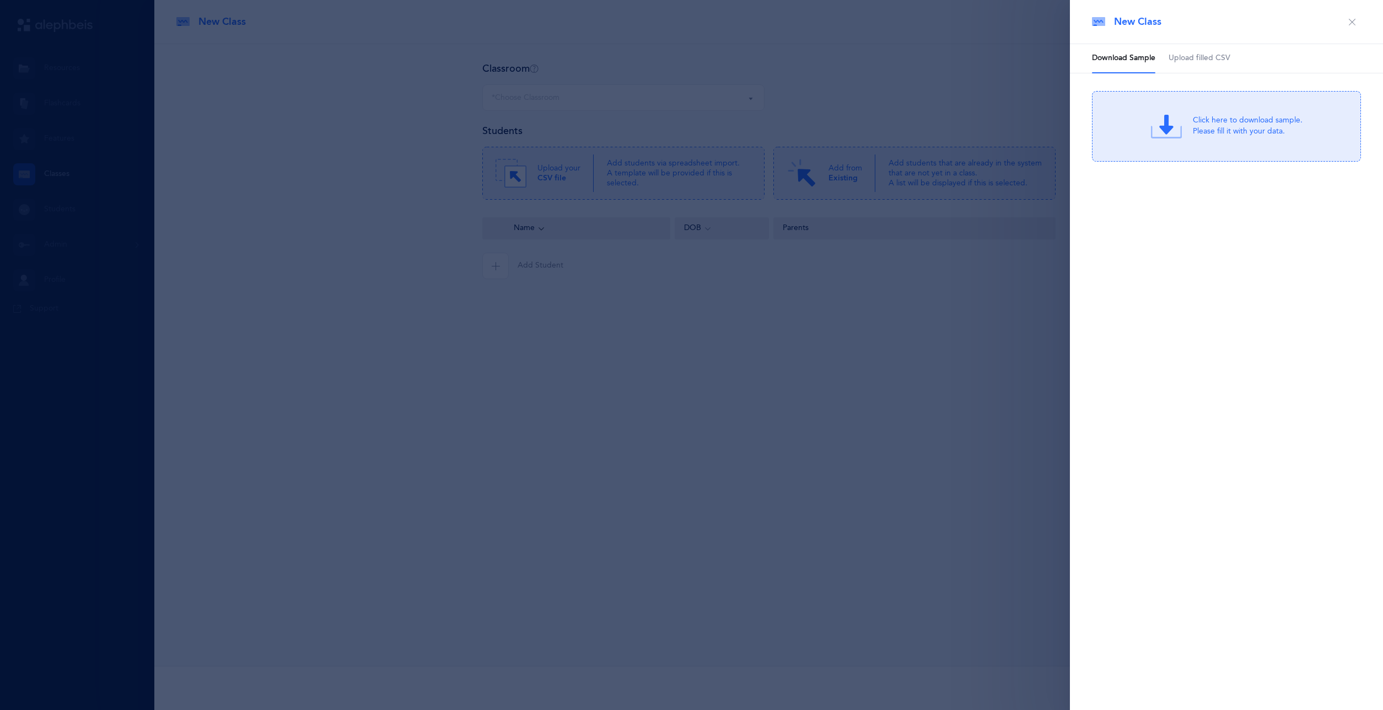
click at [1194, 55] on span "Upload filled CSV" at bounding box center [1200, 58] width 62 height 11
click at [1184, 122] on div "Drag & drop to upload or Click Here to choose a file" at bounding box center [1226, 126] width 147 height 31
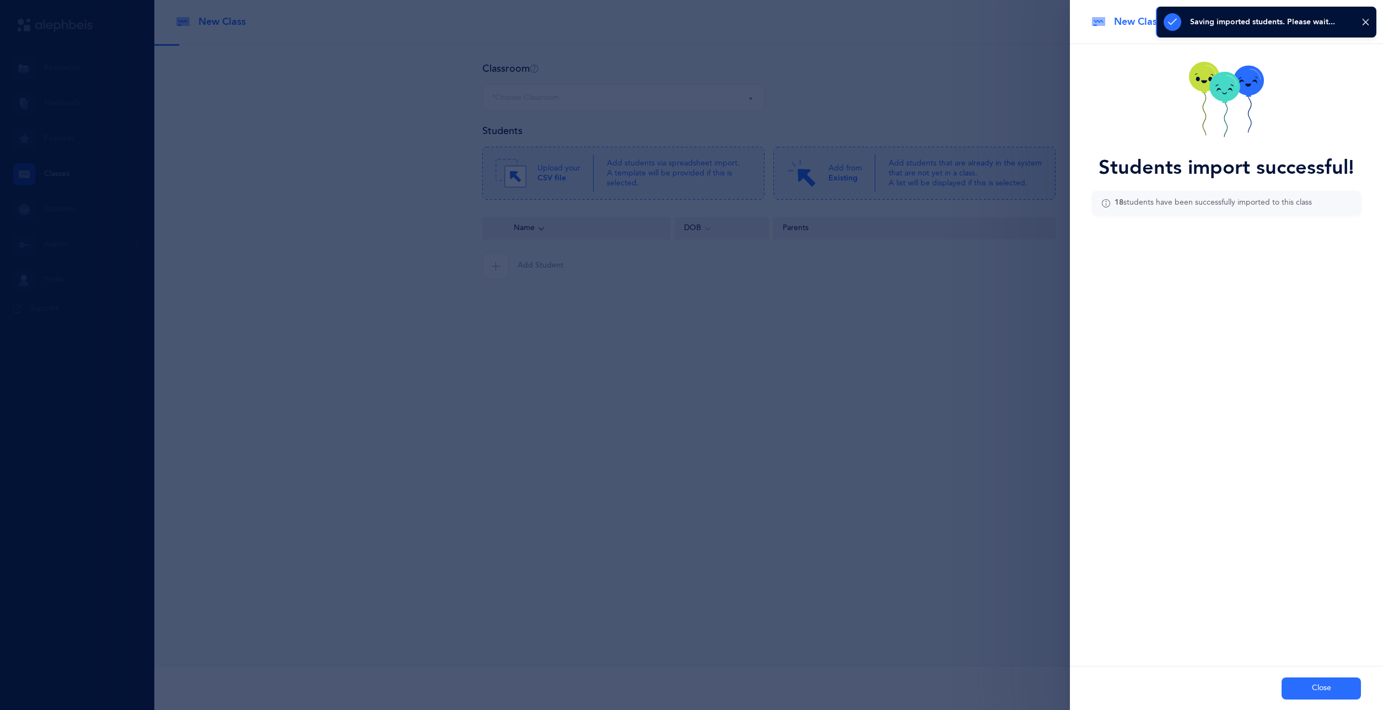
click at [1323, 685] on button "Close" at bounding box center [1321, 688] width 79 height 22
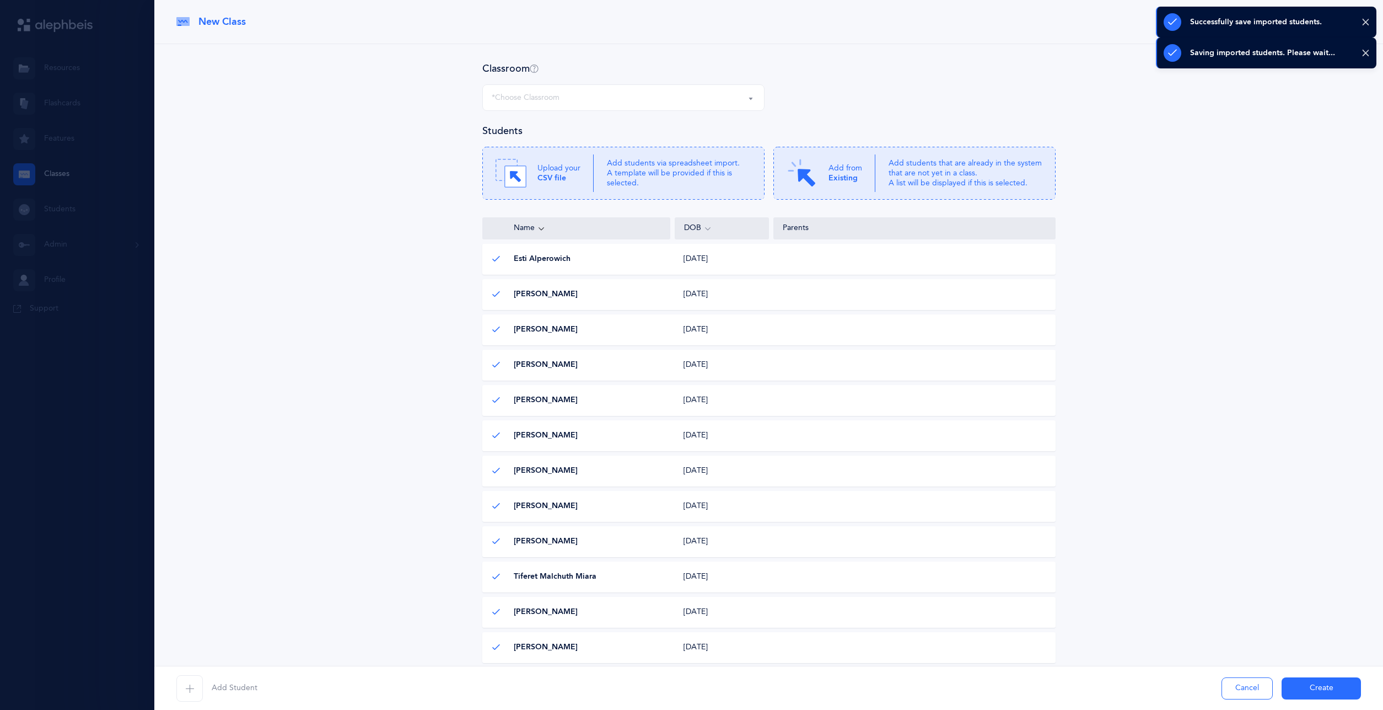
click at [575, 96] on div "*Choose Classroom" at bounding box center [624, 97] width 264 height 19
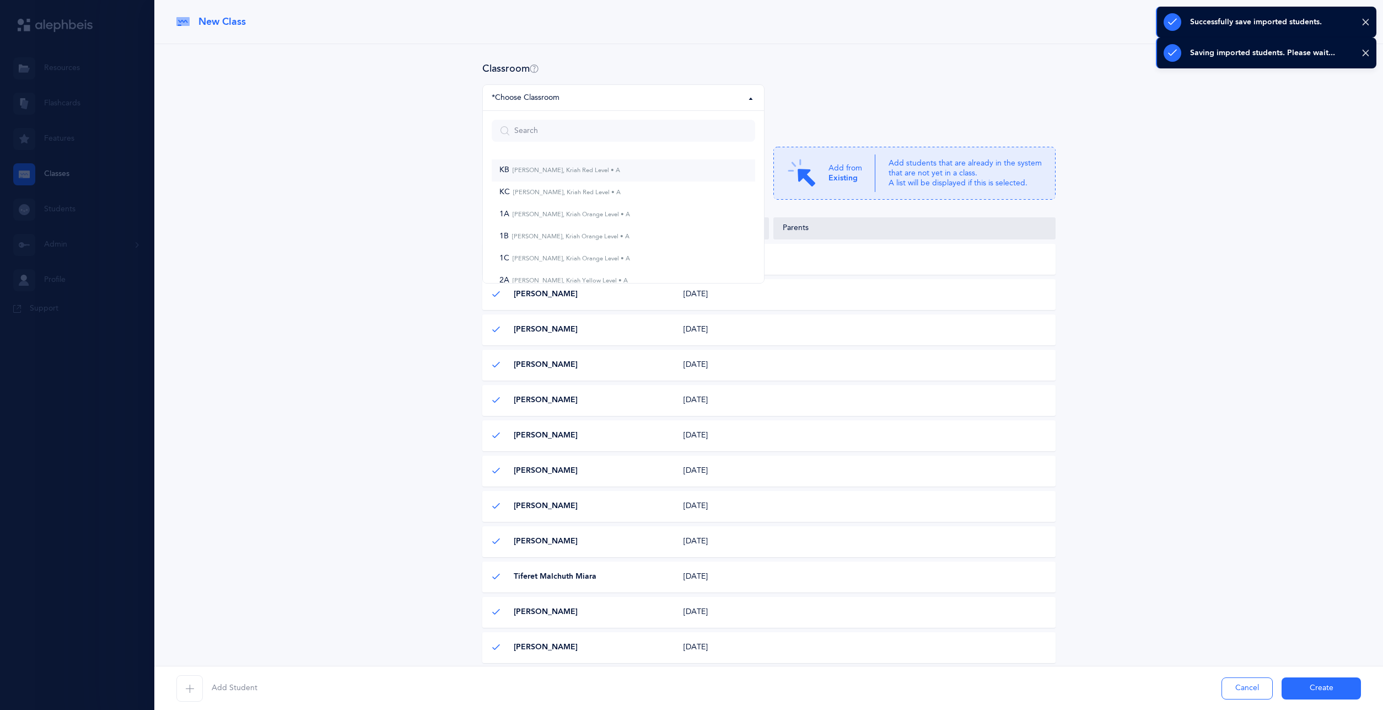
click at [535, 171] on small "[PERSON_NAME], Kriah Red Level • A" at bounding box center [564, 169] width 111 height 7
select select "765"
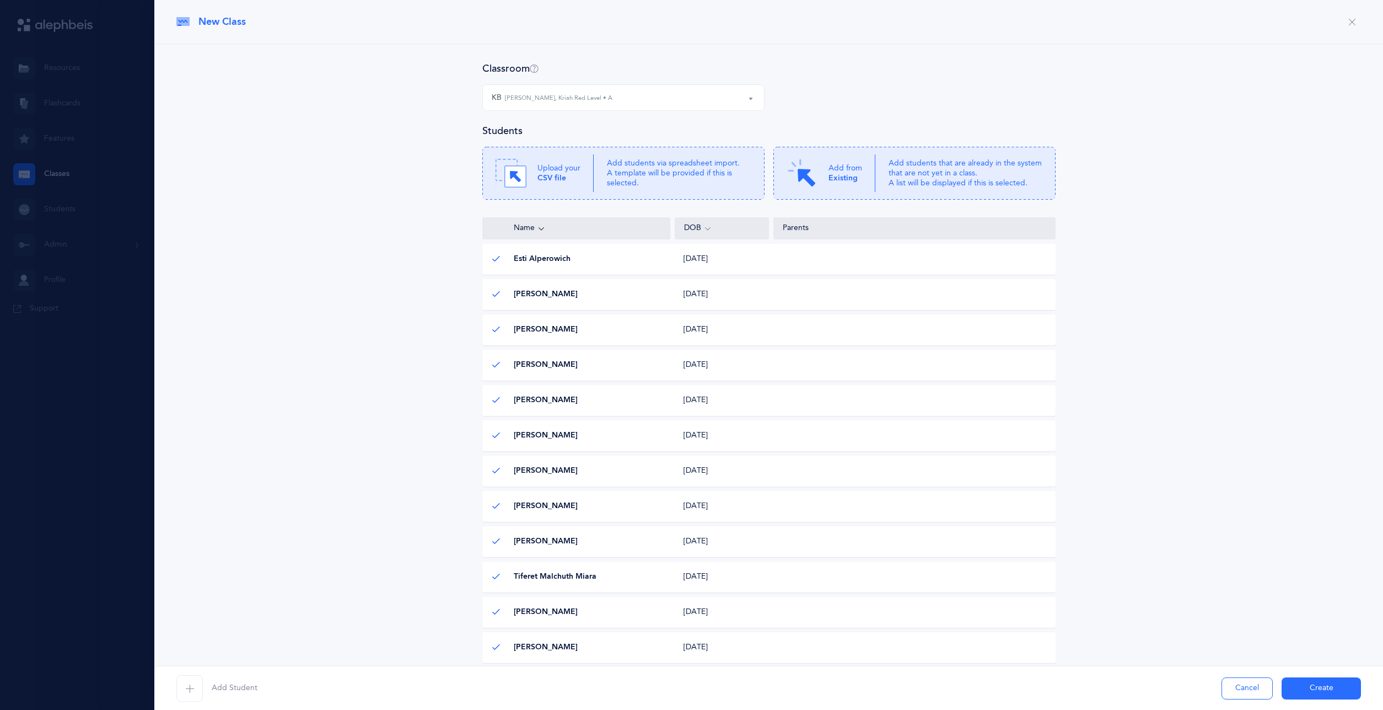
click at [1305, 690] on button "Create" at bounding box center [1321, 688] width 79 height 22
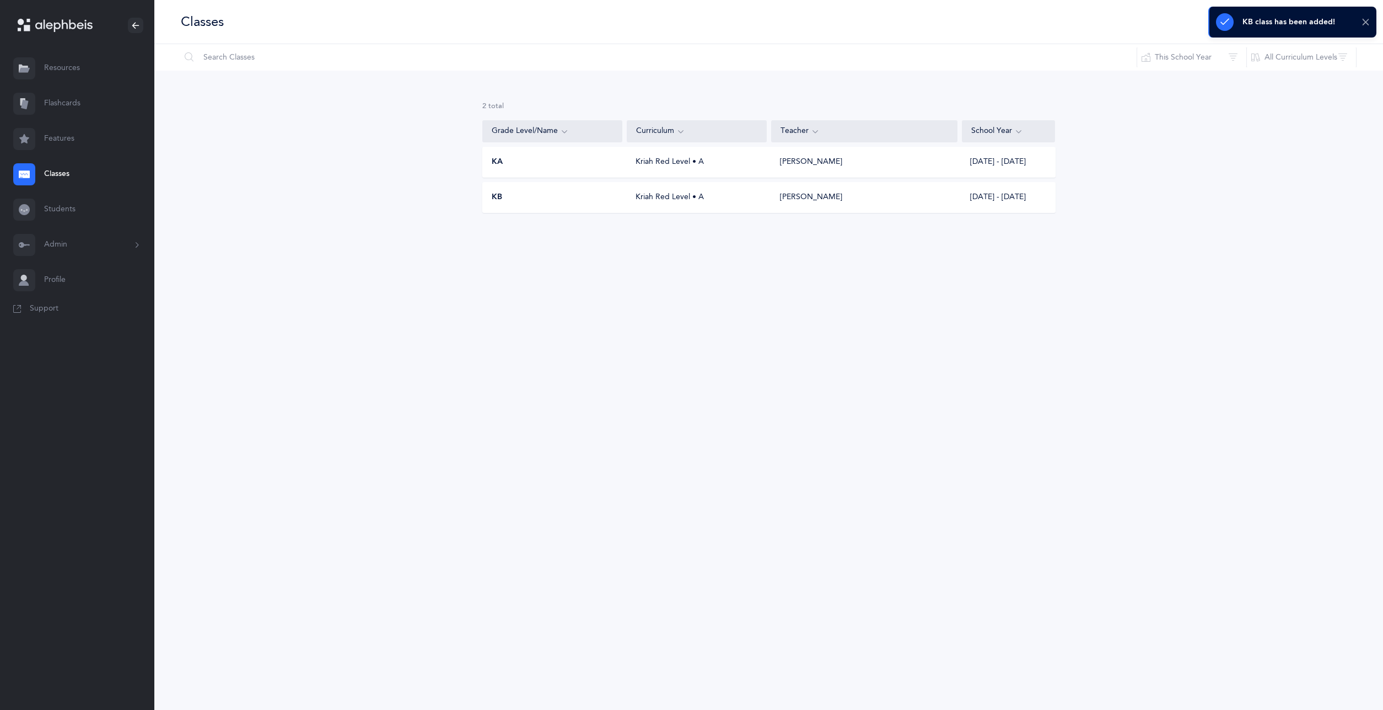
click at [1366, 22] on icon at bounding box center [1366, 22] width 8 height 9
click at [1274, 23] on button "I want to" at bounding box center [1266, 22] width 58 height 22
click at [1256, 77] on button "Add new" at bounding box center [1254, 76] width 61 height 20
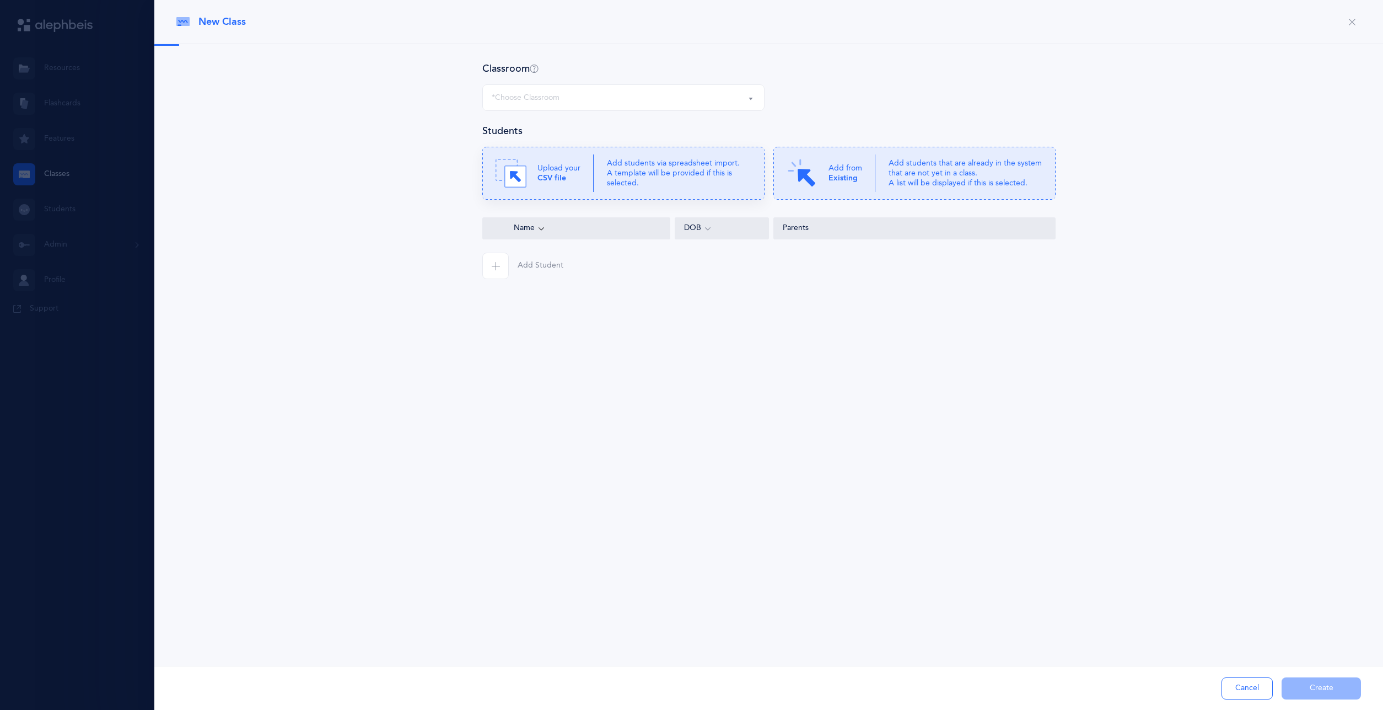
click at [635, 181] on p "Add students via spreadsheet import. A template will be provided if this is sel…" at bounding box center [679, 173] width 144 height 30
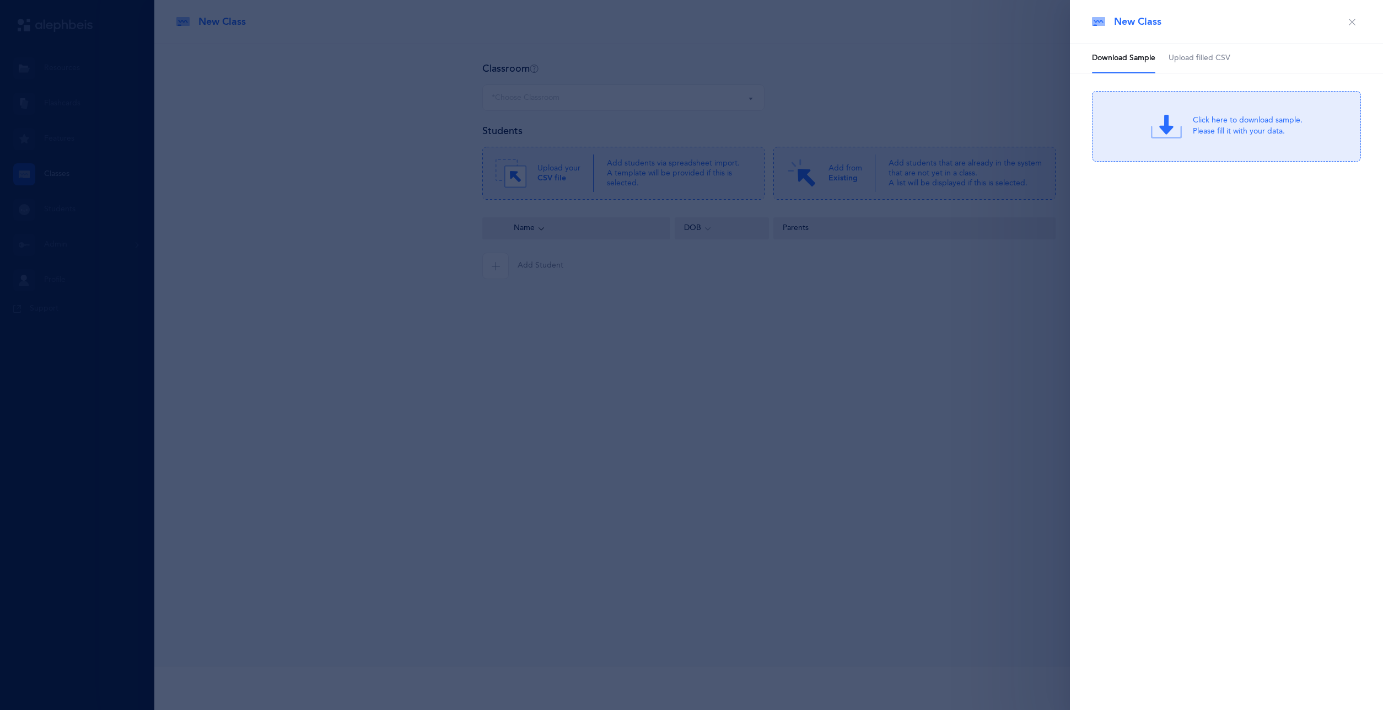
click at [1184, 55] on span "Upload filled CSV" at bounding box center [1200, 58] width 62 height 11
click at [1209, 135] on div "or Click Here to choose a file" at bounding box center [1247, 135] width 105 height 11
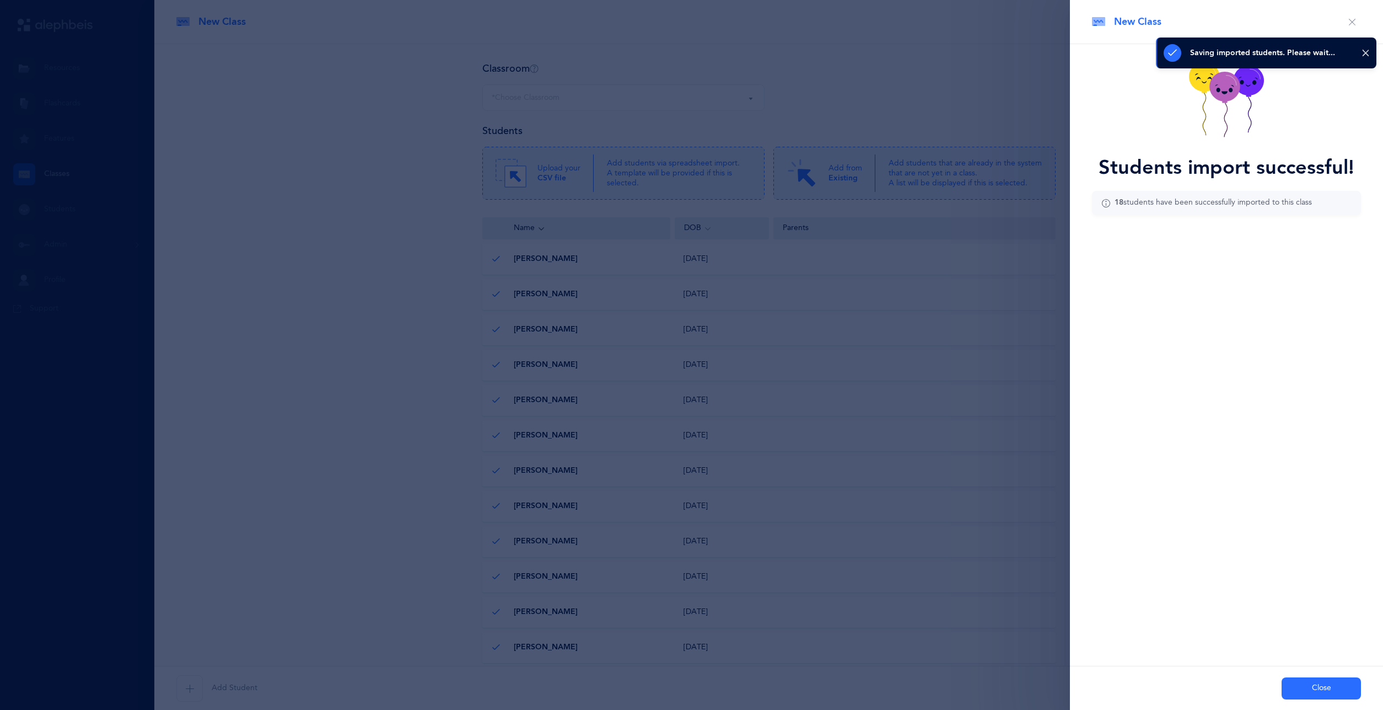
click at [1301, 684] on button "Close" at bounding box center [1321, 688] width 79 height 22
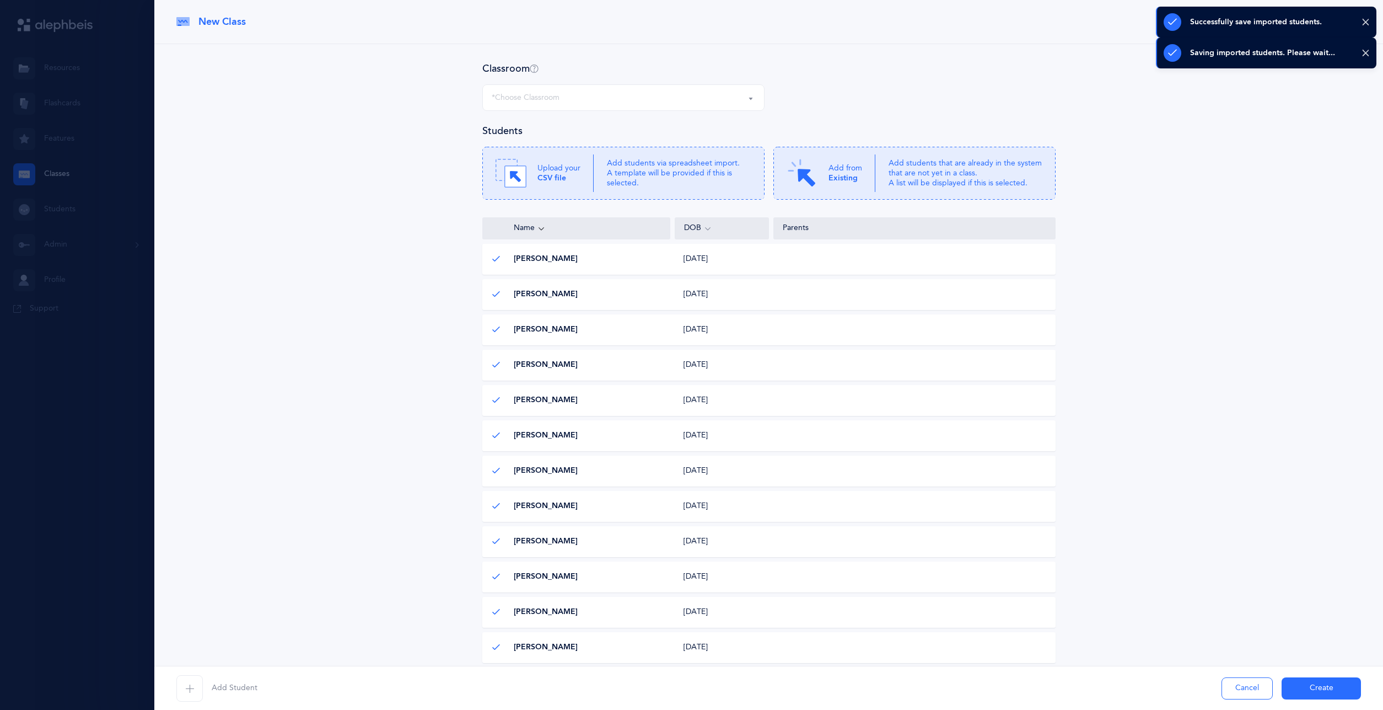
click at [608, 99] on div "*Choose Classroom" at bounding box center [624, 97] width 264 height 19
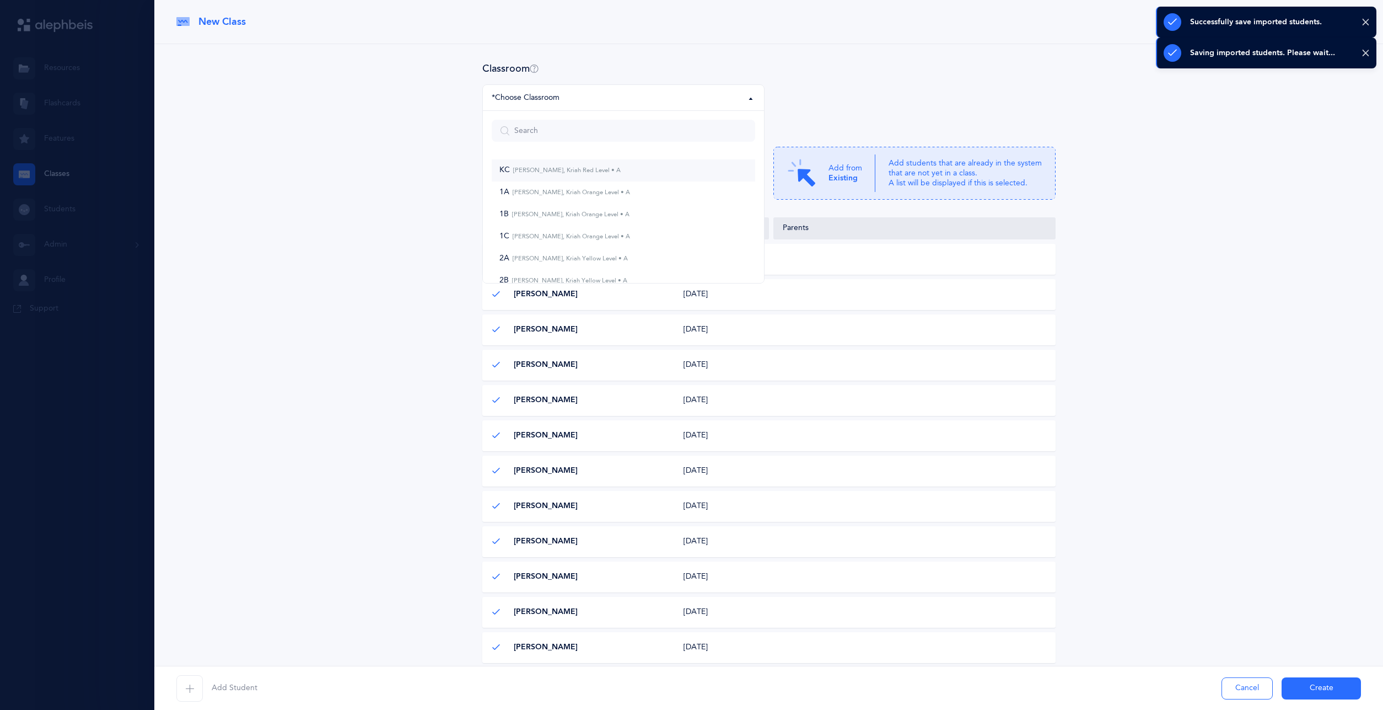
click at [546, 174] on small "[PERSON_NAME], Kriah Red Level • A" at bounding box center [565, 169] width 111 height 7
select select "766"
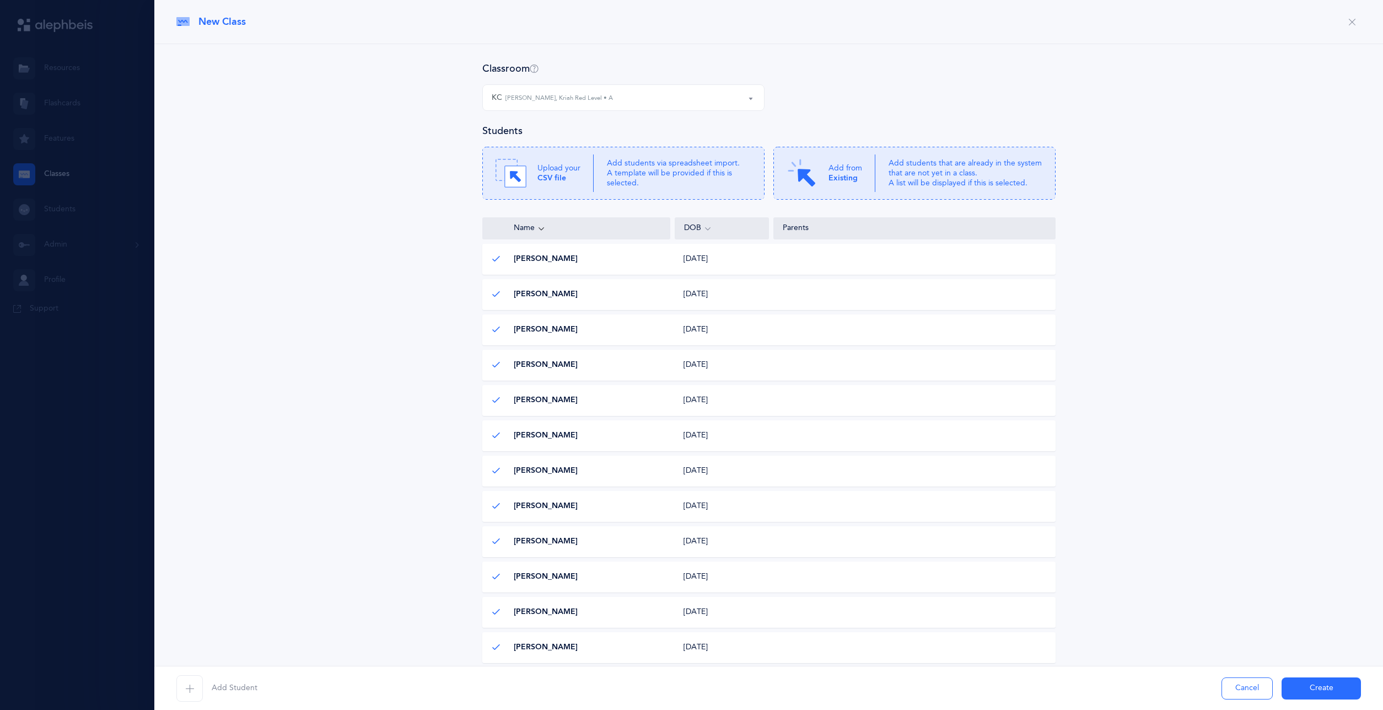
click at [1332, 687] on button "Create" at bounding box center [1321, 688] width 79 height 22
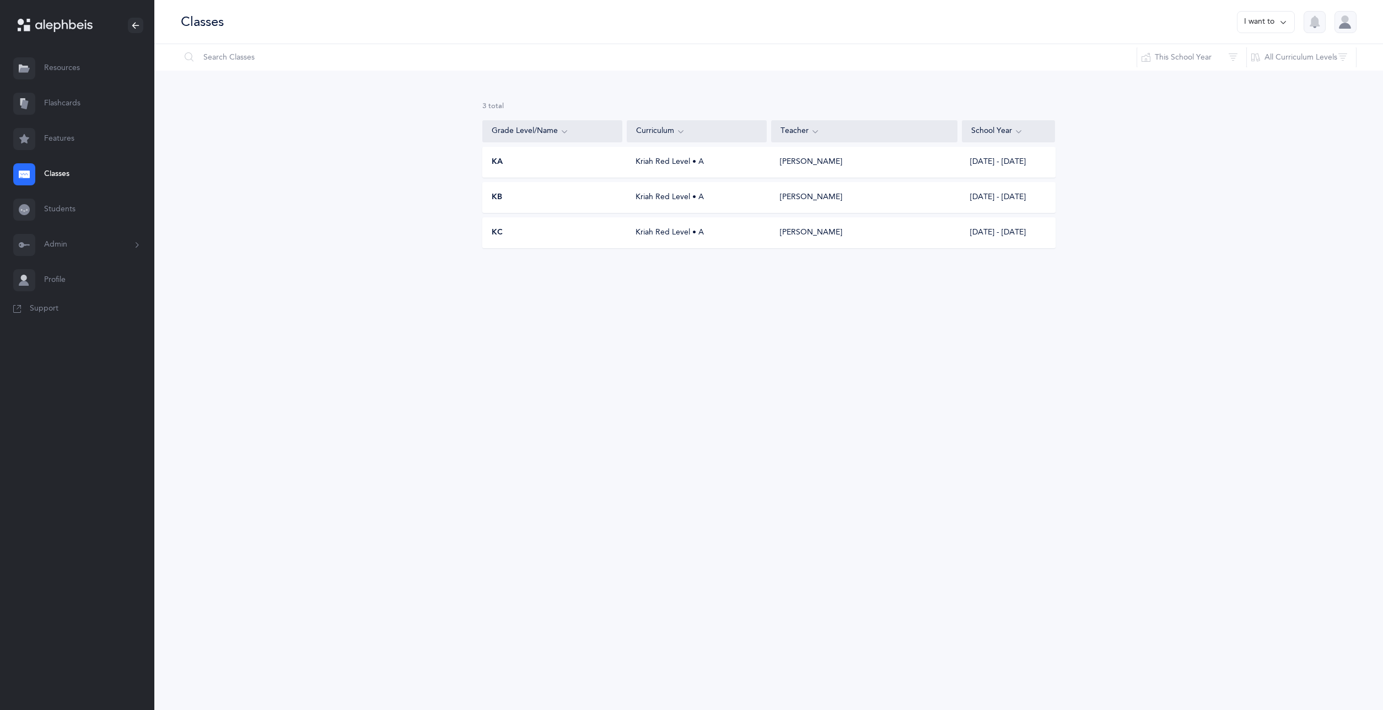
click at [1271, 21] on button "I want to" at bounding box center [1266, 22] width 58 height 22
click at [1239, 77] on button "Add new" at bounding box center [1254, 76] width 61 height 20
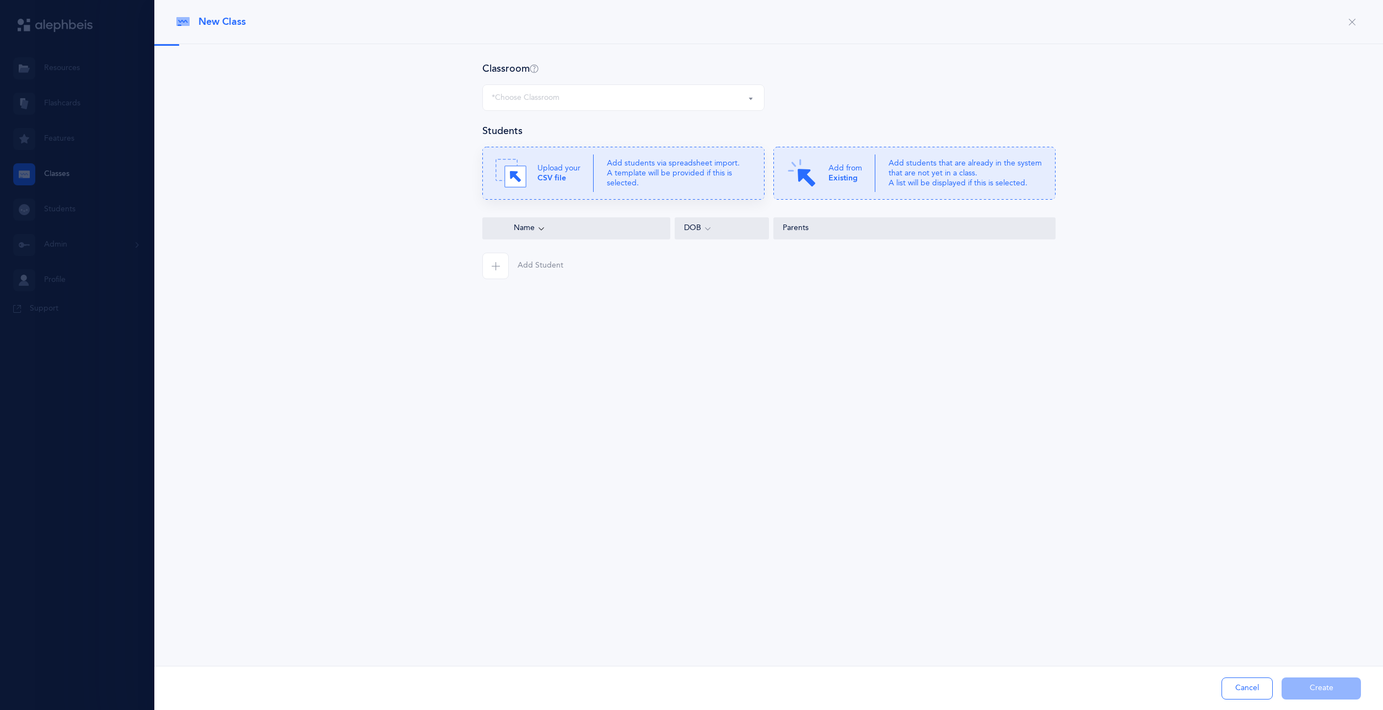
click at [623, 175] on p "Add students via spreadsheet import. A template will be provided if this is sel…" at bounding box center [679, 173] width 144 height 30
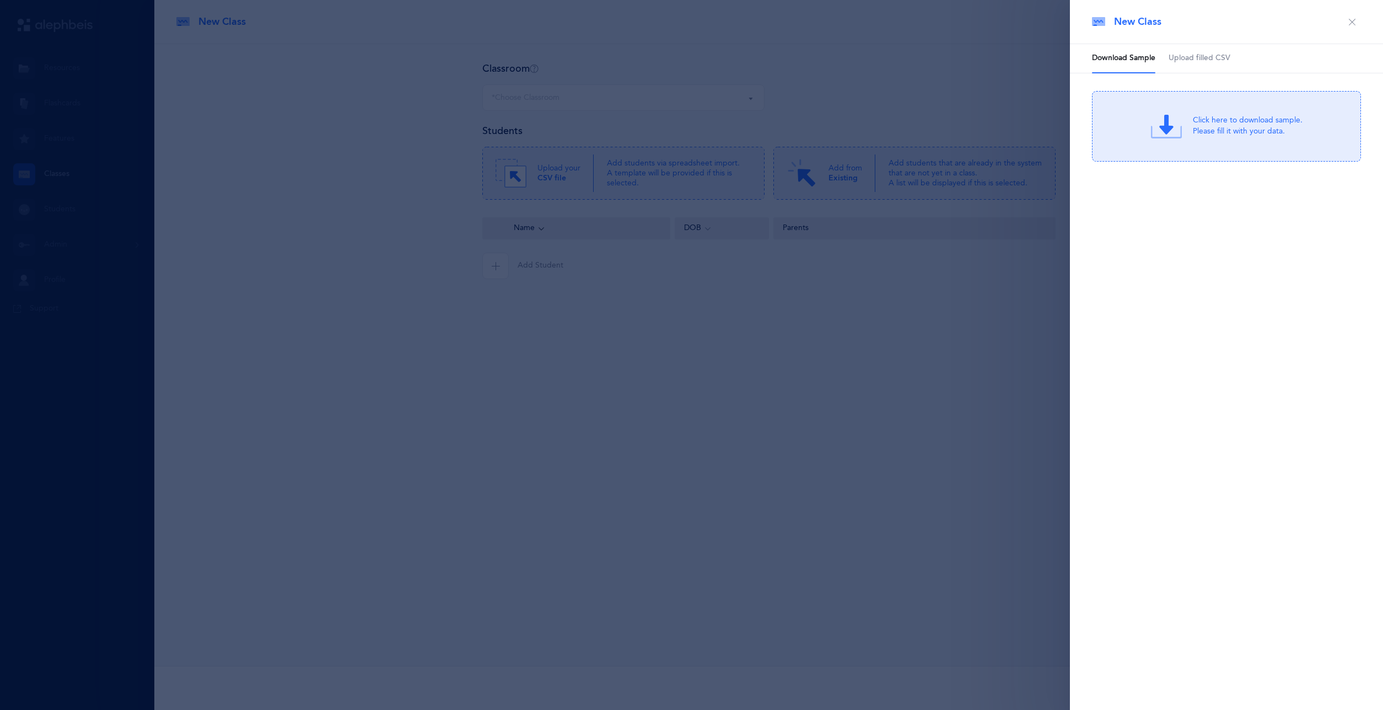
click at [1217, 56] on span "Upload filled CSV" at bounding box center [1200, 58] width 62 height 11
click at [1203, 127] on div "Drag & drop to upload or Click Here to choose a file" at bounding box center [1247, 126] width 105 height 28
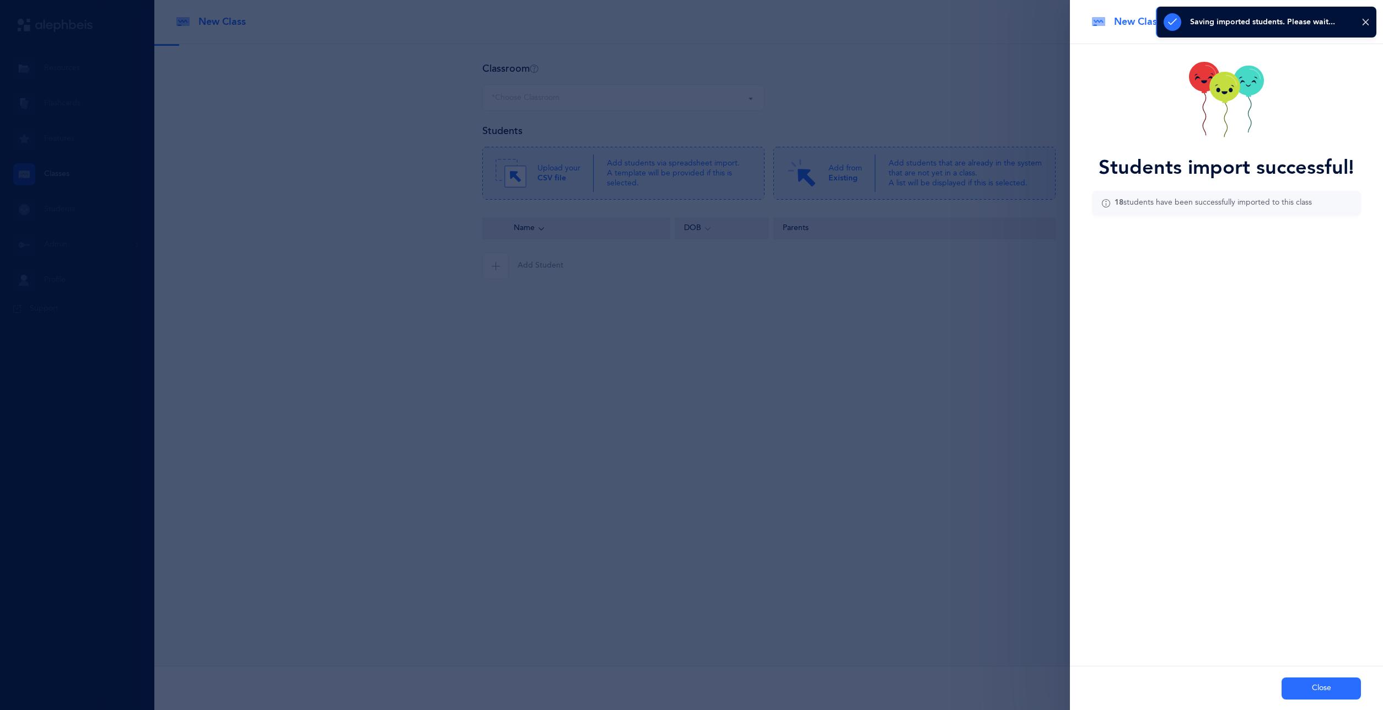
click at [1311, 685] on button "Close" at bounding box center [1321, 688] width 79 height 22
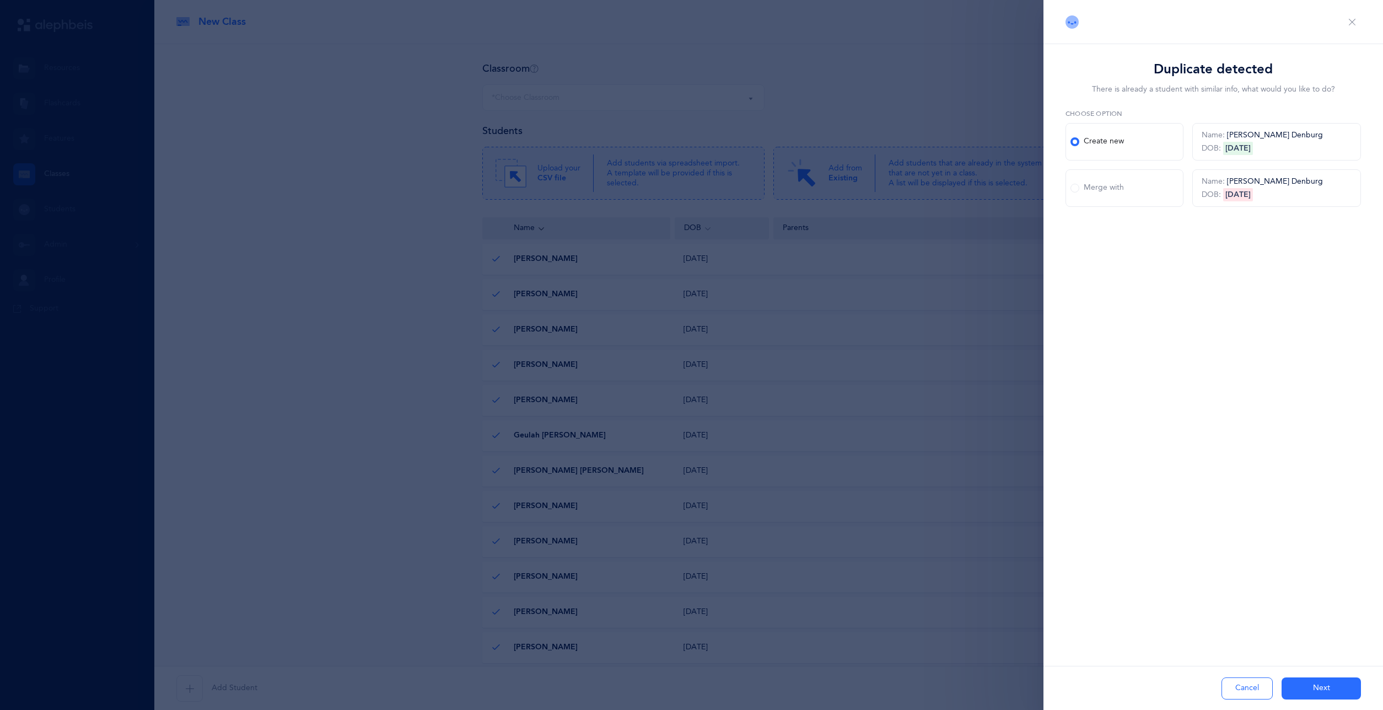
click at [1316, 684] on button "Next" at bounding box center [1321, 688] width 79 height 22
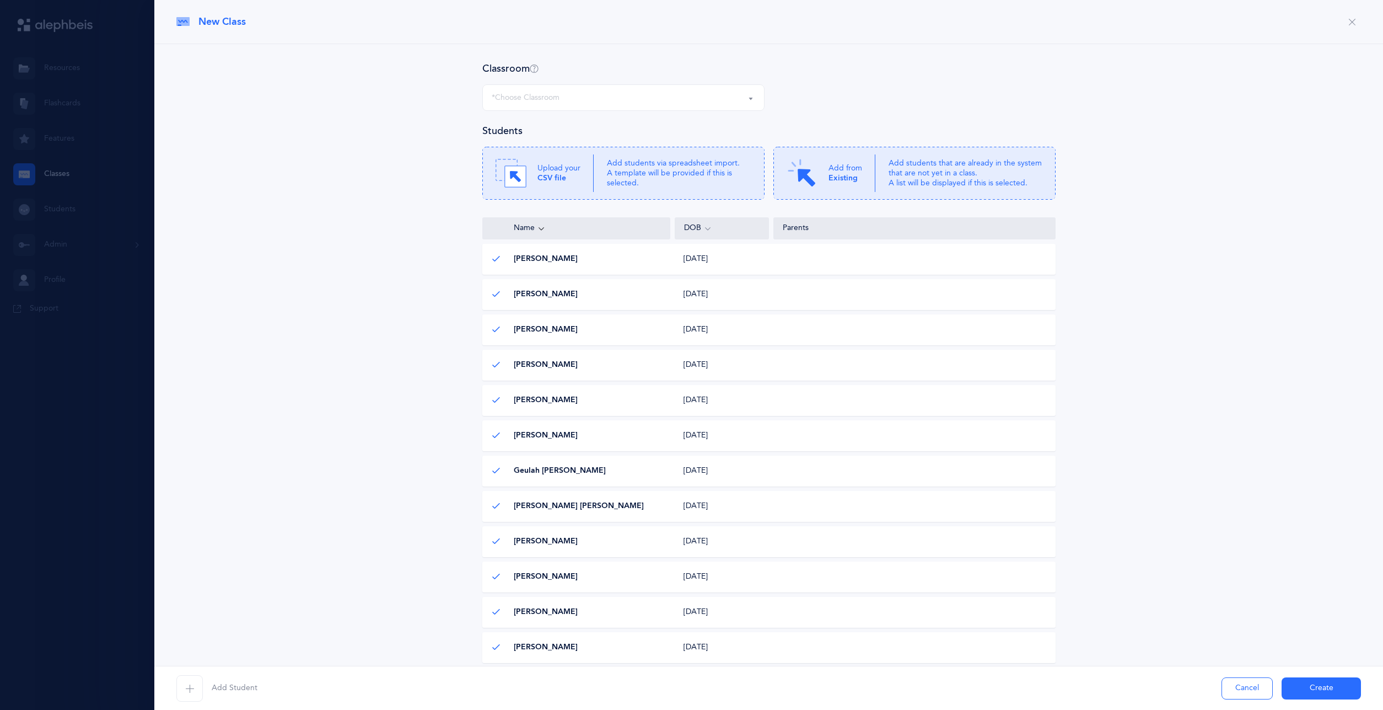
click at [601, 89] on div "*Choose Classroom" at bounding box center [624, 97] width 264 height 19
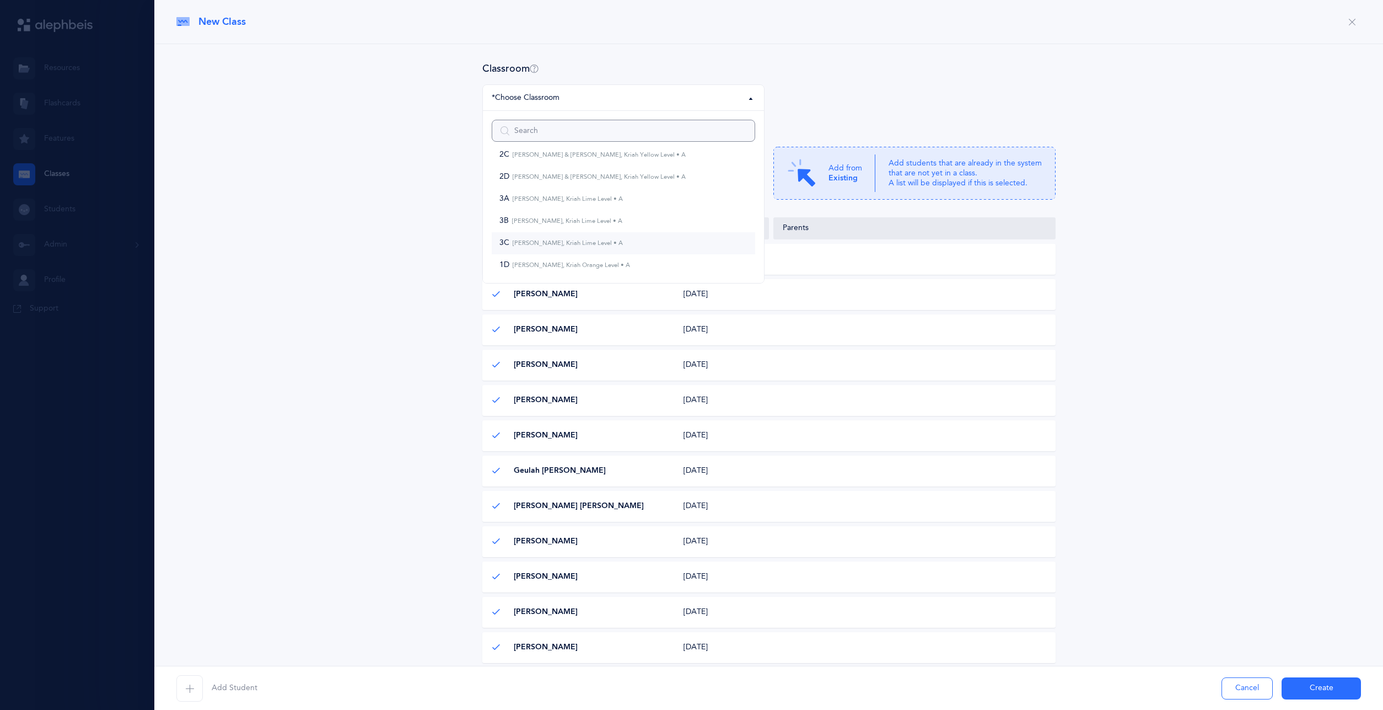
scroll to position [194, 0]
click at [604, 237] on link "KD [PERSON_NAME], Kriah Red Level • A" at bounding box center [624, 241] width 264 height 22
select select "1279"
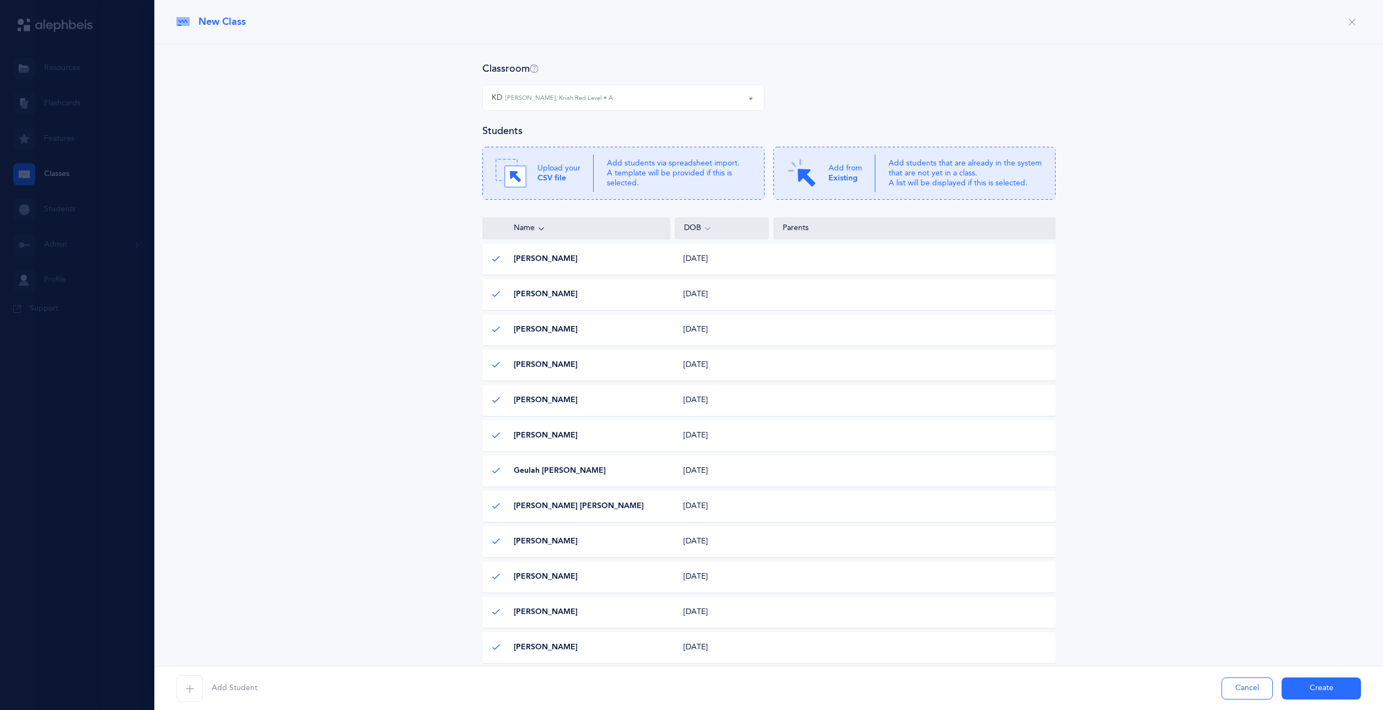
click at [1294, 694] on button "Create" at bounding box center [1321, 688] width 79 height 22
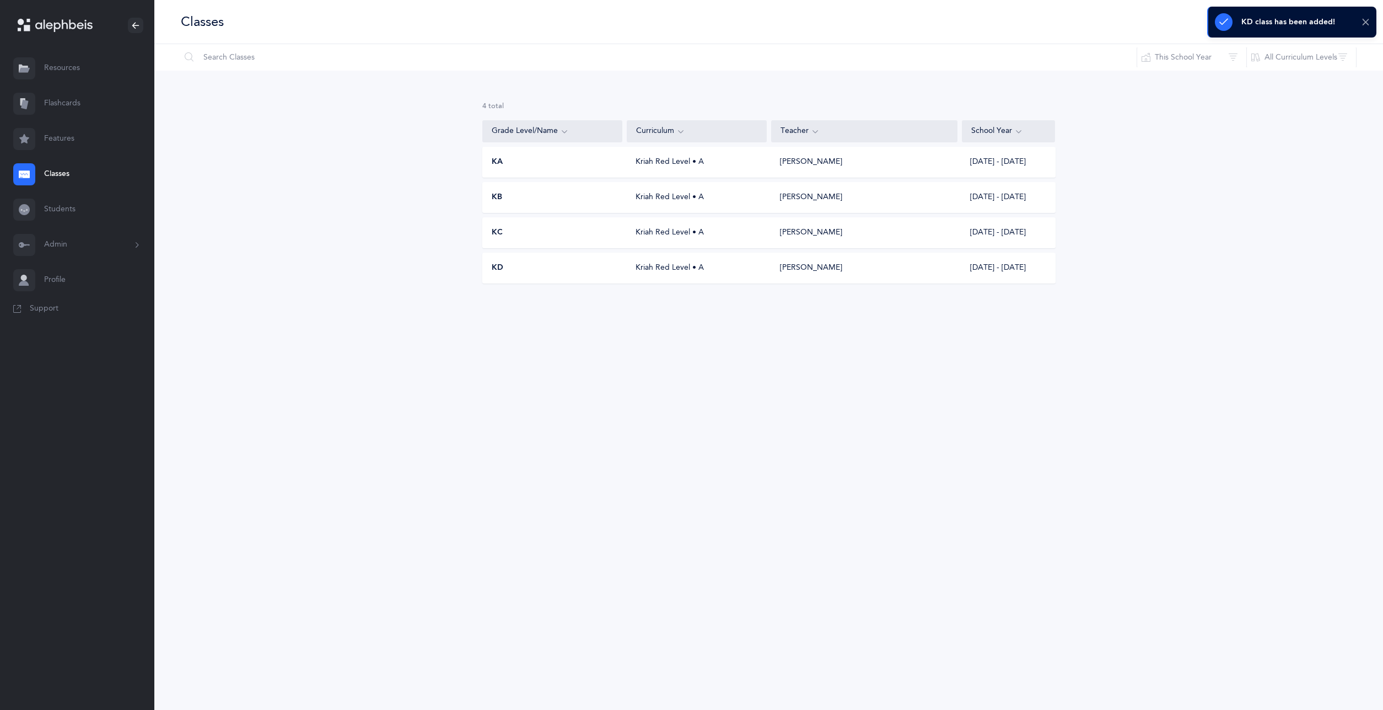
click at [1366, 26] on icon at bounding box center [1366, 22] width 8 height 9
click at [1256, 25] on button "I want to" at bounding box center [1266, 22] width 58 height 22
click at [1247, 74] on button "Add new" at bounding box center [1254, 76] width 61 height 20
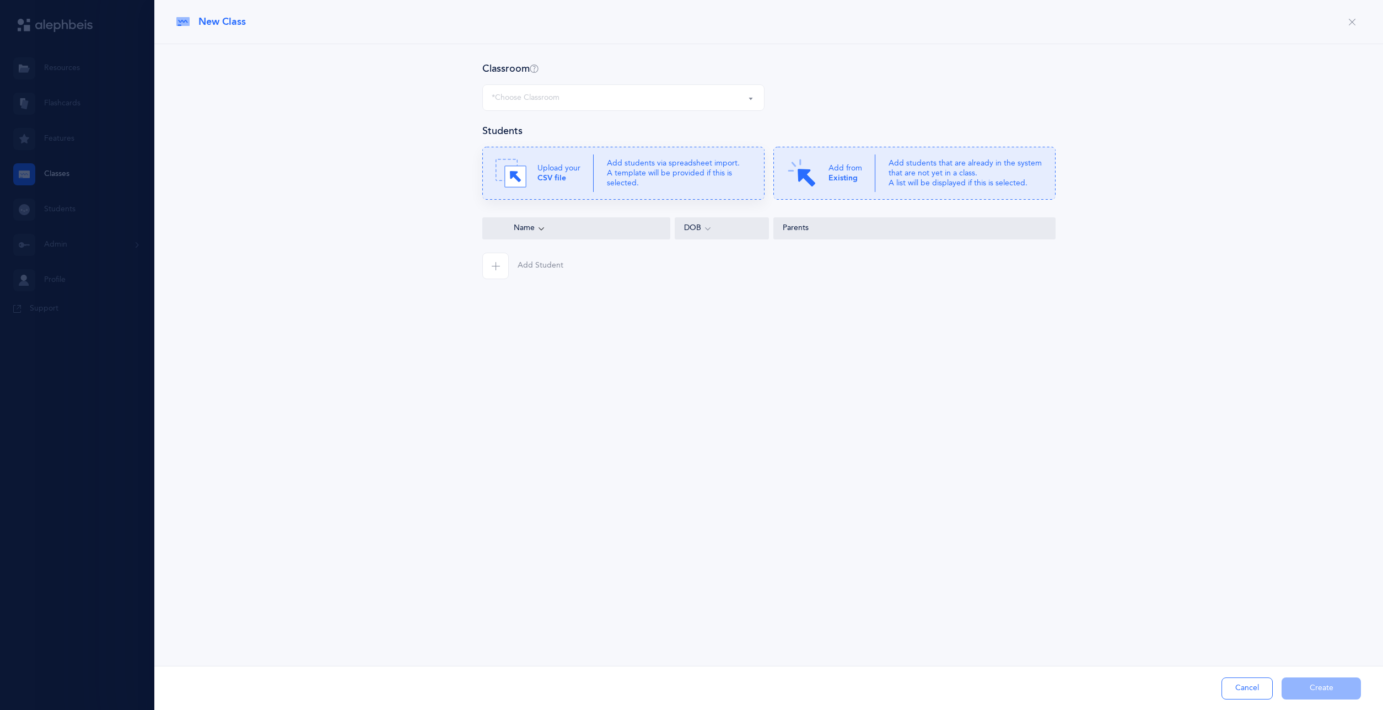
click at [614, 170] on p "Add students via spreadsheet import. A template will be provided if this is sel…" at bounding box center [679, 173] width 144 height 30
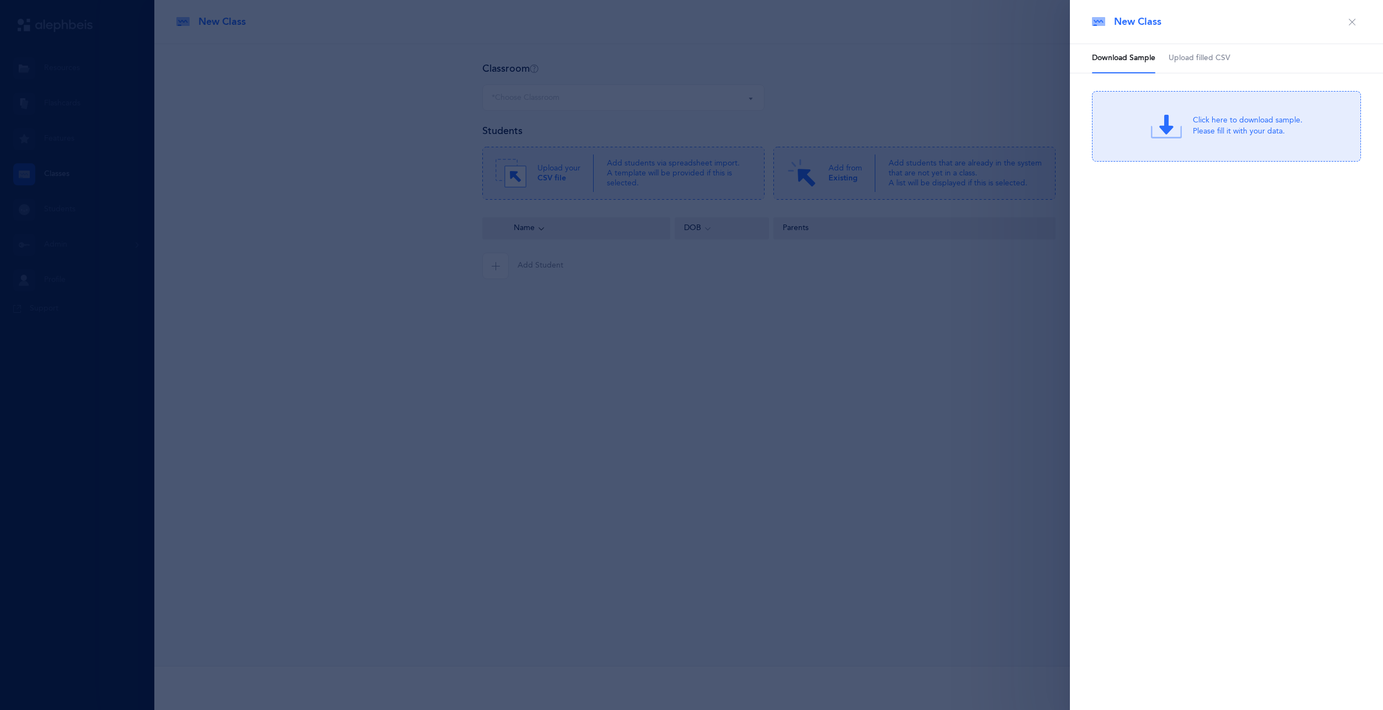
click at [1185, 60] on span "Upload filled CSV" at bounding box center [1200, 58] width 62 height 11
click at [1185, 120] on div "Drag & drop to upload or Click Here to choose a file" at bounding box center [1226, 126] width 147 height 31
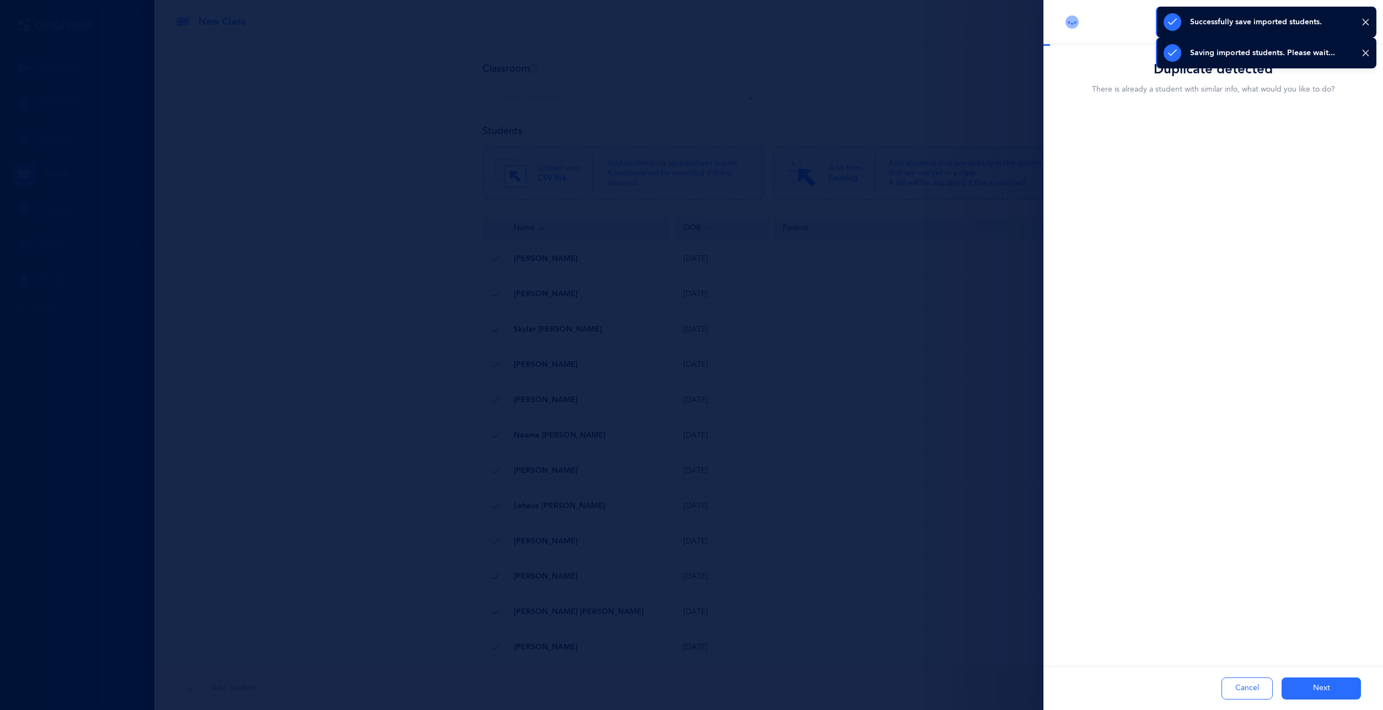
click at [1325, 691] on button "Next" at bounding box center [1321, 688] width 79 height 22
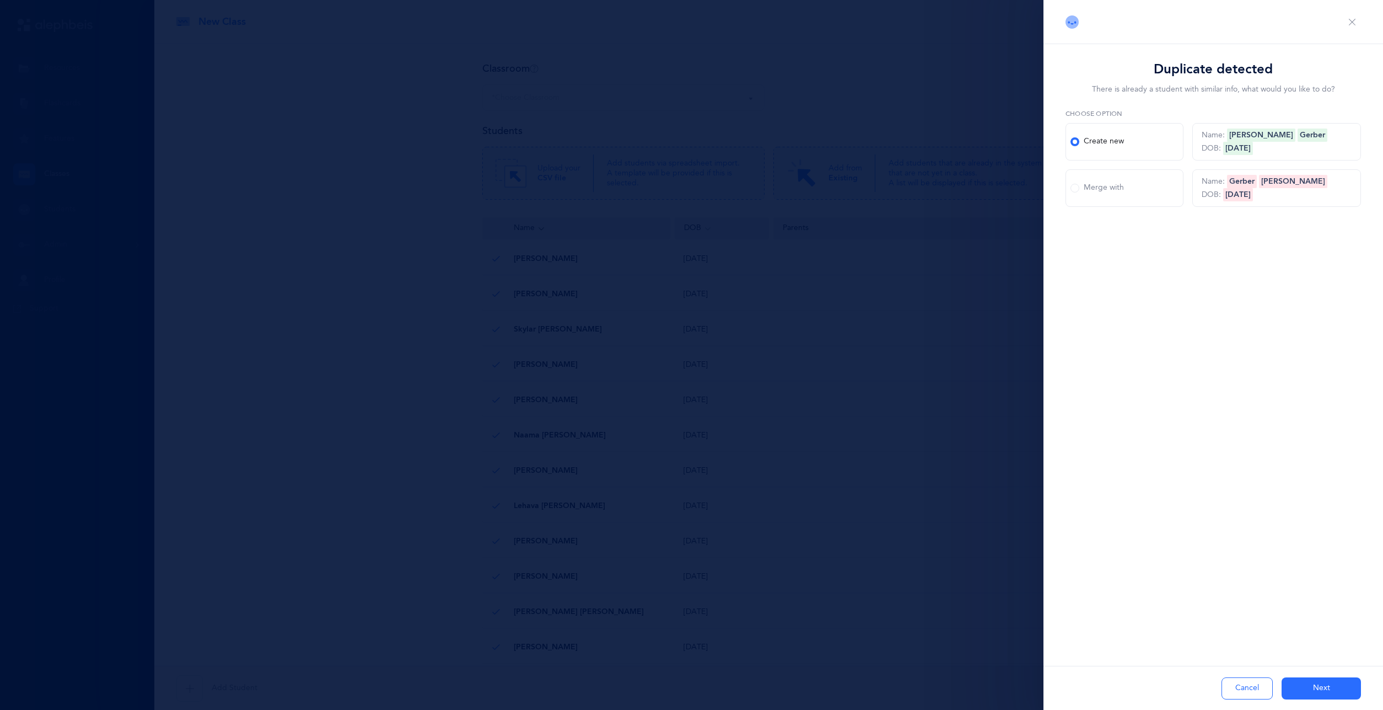
click at [1100, 192] on div "Merge with" at bounding box center [1097, 187] width 53 height 11
click at [0, 0] on input "Merge with" at bounding box center [0, 0] width 0 height 0
click at [1319, 685] on button "Next" at bounding box center [1321, 688] width 79 height 22
click at [1109, 192] on div "Merge with" at bounding box center [1097, 187] width 53 height 11
click at [0, 0] on input "Merge with" at bounding box center [0, 0] width 0 height 0
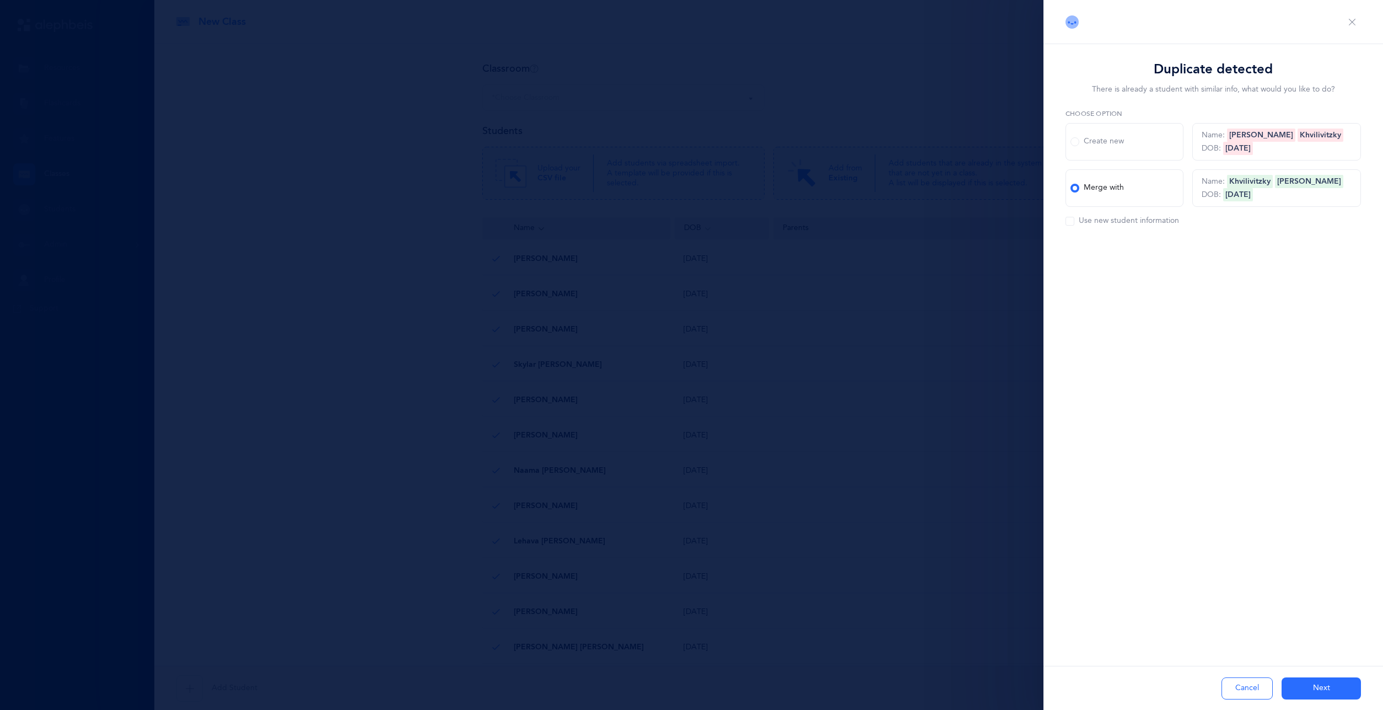
click at [1318, 685] on button "Next" at bounding box center [1321, 688] width 79 height 22
click at [1115, 185] on div "Merge with" at bounding box center [1097, 187] width 53 height 11
click at [0, 0] on input "Merge with" at bounding box center [0, 0] width 0 height 0
click at [1304, 683] on button "Next" at bounding box center [1321, 688] width 79 height 22
click at [1143, 186] on label "Merge with" at bounding box center [1125, 187] width 118 height 37
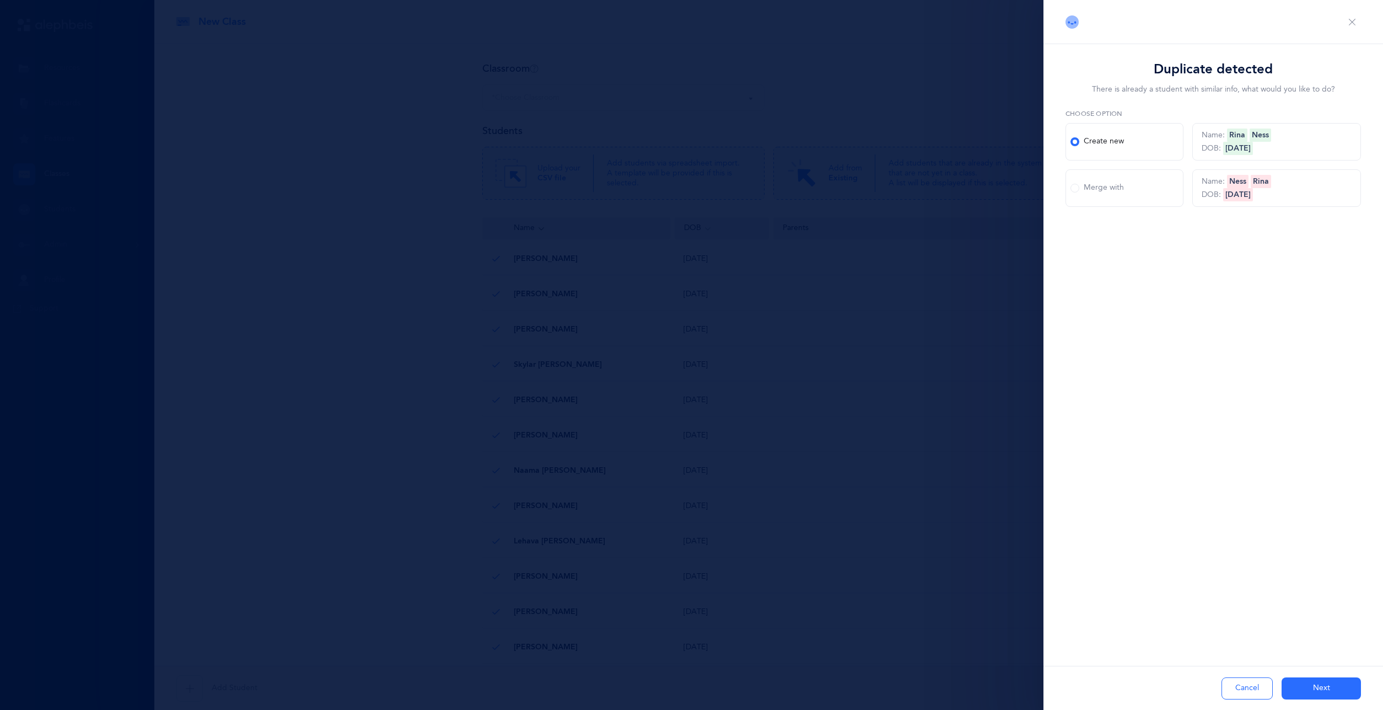
click at [0, 0] on input "Merge with" at bounding box center [0, 0] width 0 height 0
click at [1313, 684] on button "Next" at bounding box center [1321, 688] width 79 height 22
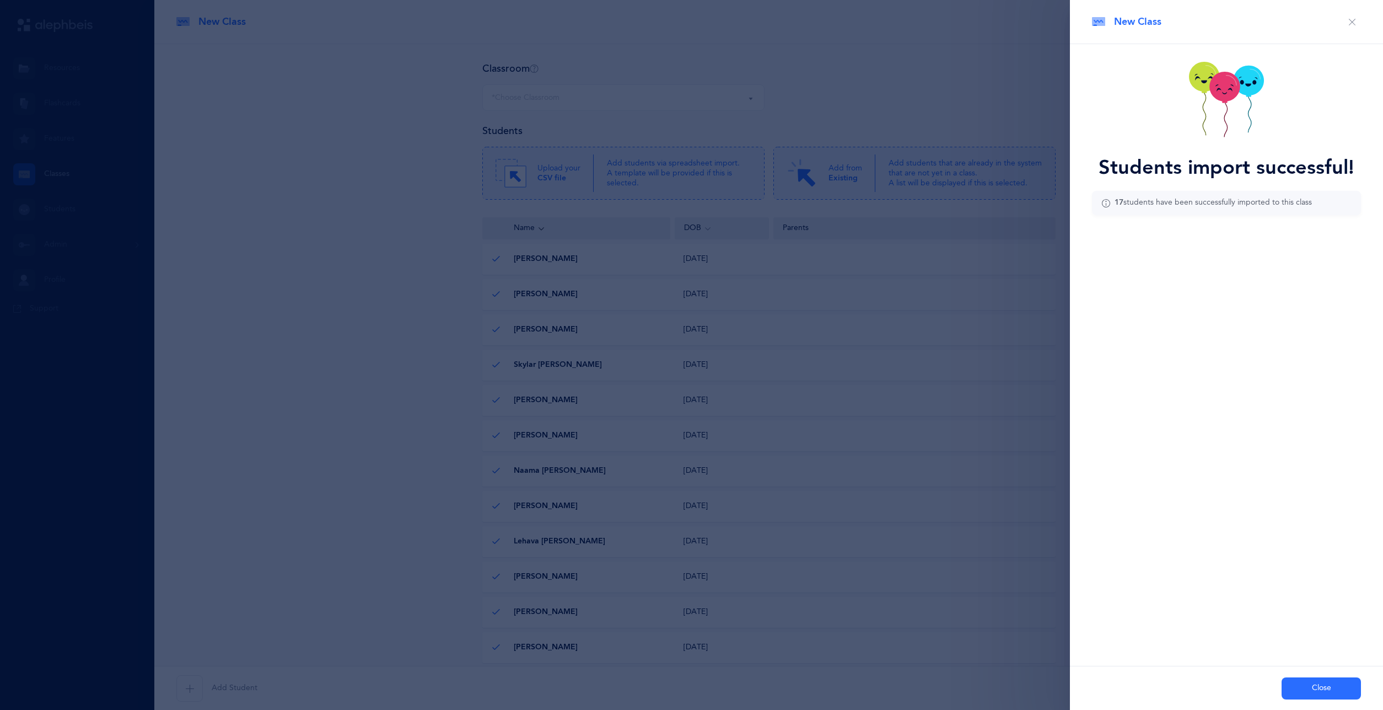
click at [1300, 681] on button "Close" at bounding box center [1321, 688] width 79 height 22
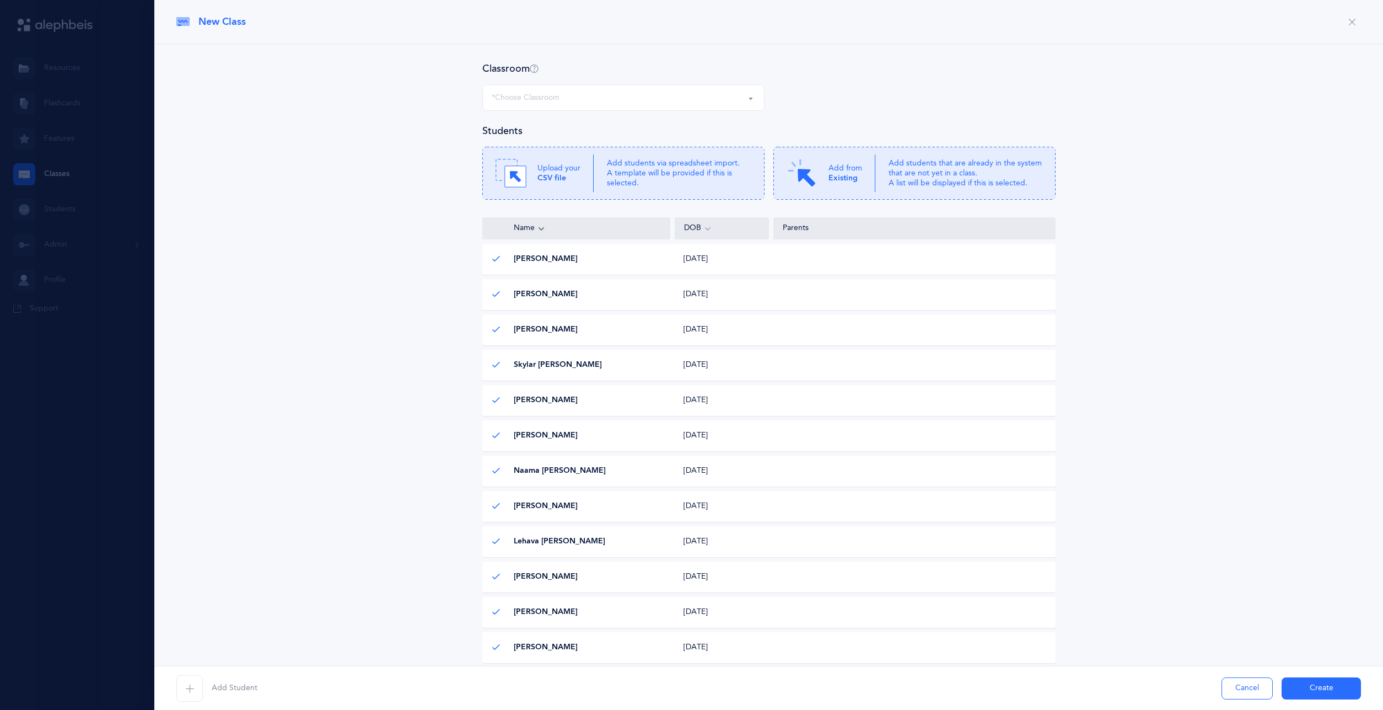
click at [660, 104] on div "*Choose Classroom" at bounding box center [624, 97] width 264 height 19
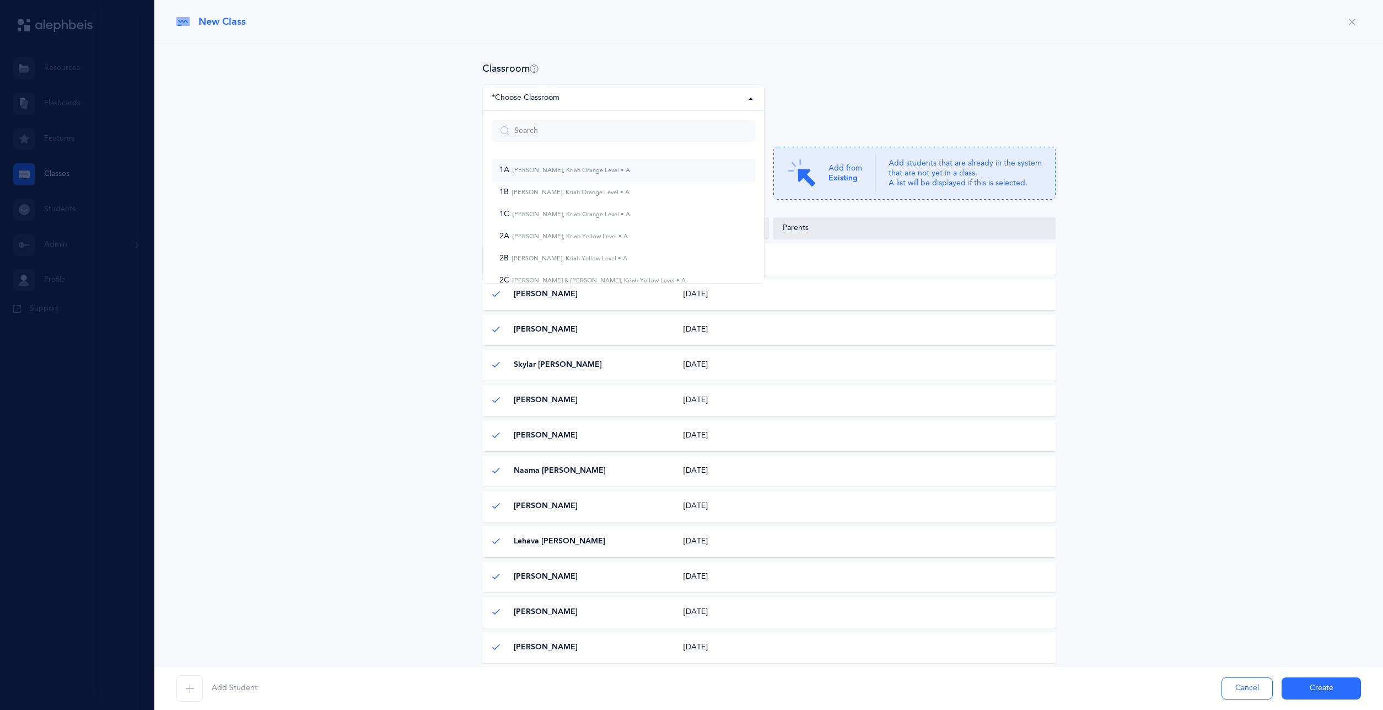
click at [602, 170] on small "[PERSON_NAME], Kriah Orange Level • A" at bounding box center [569, 169] width 121 height 7
select select "744"
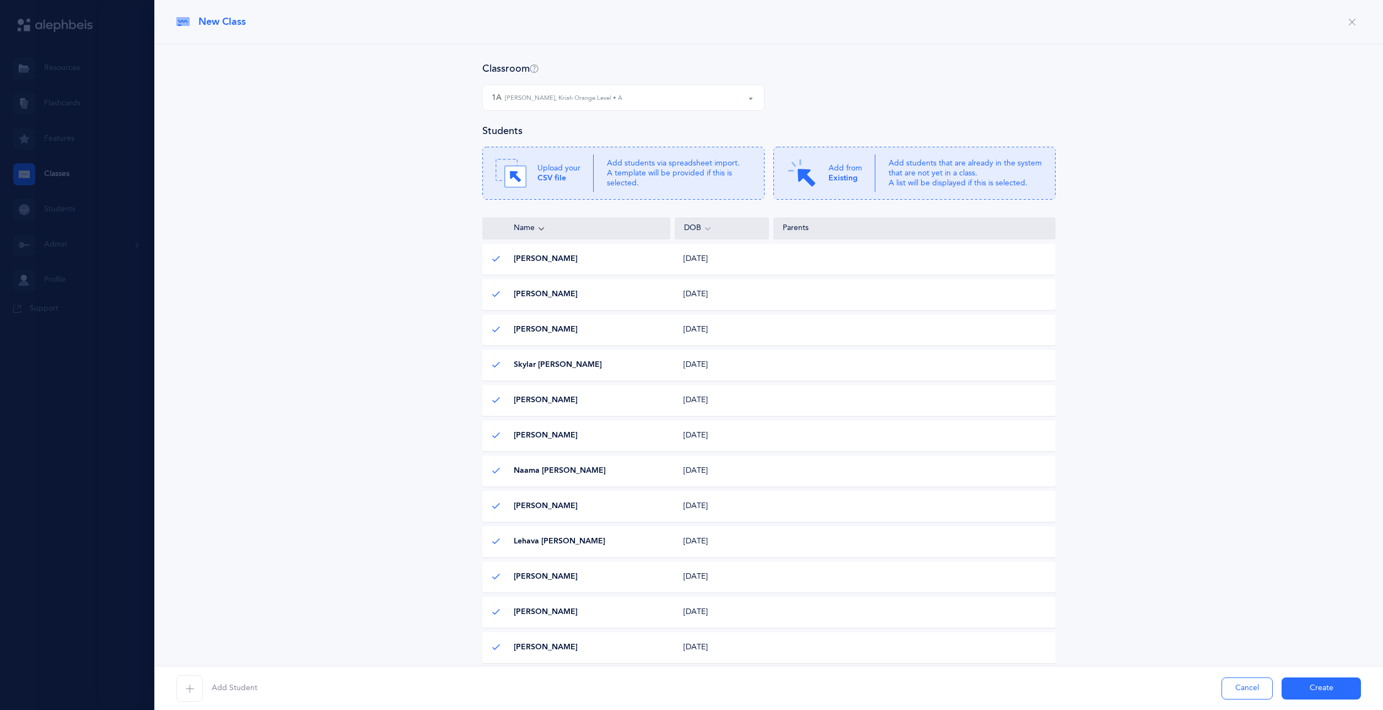
click at [1318, 684] on button "Create" at bounding box center [1321, 688] width 79 height 22
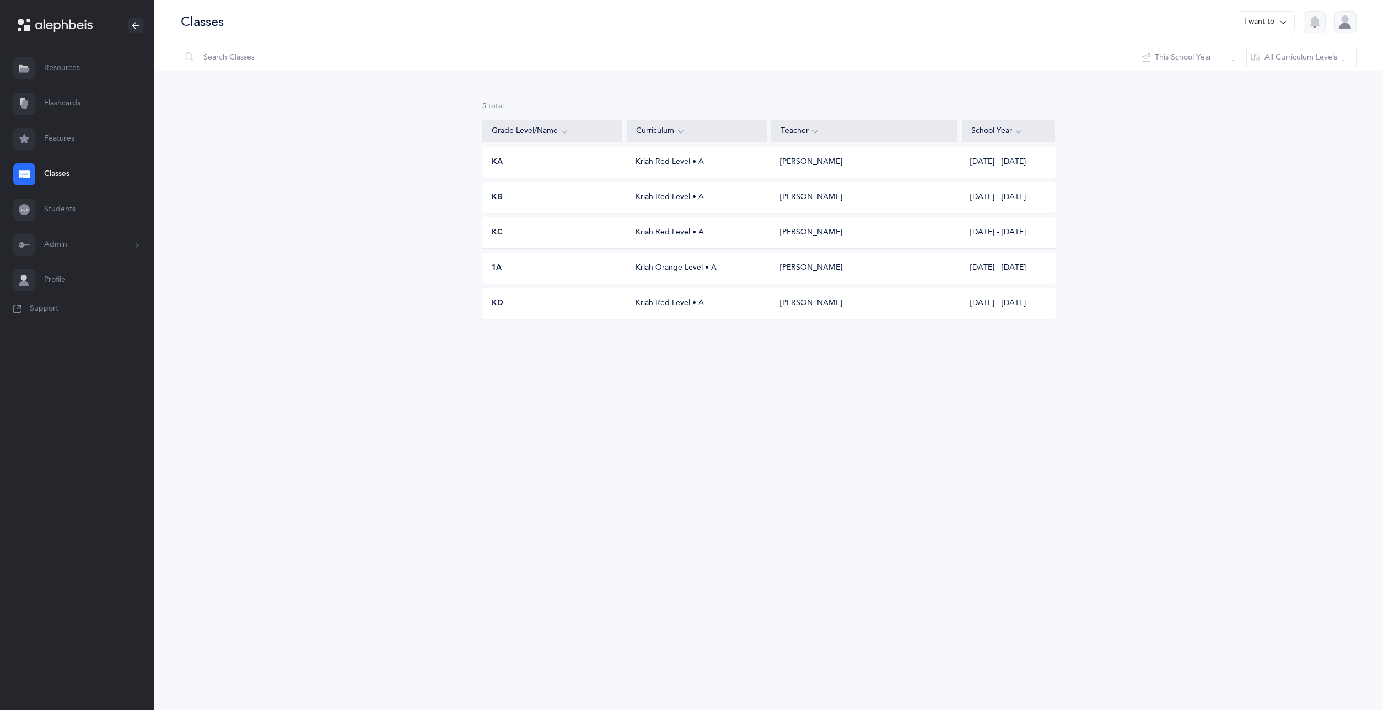
click at [1251, 23] on button "I want to" at bounding box center [1266, 22] width 58 height 22
click at [1250, 76] on button "Add new" at bounding box center [1254, 76] width 61 height 20
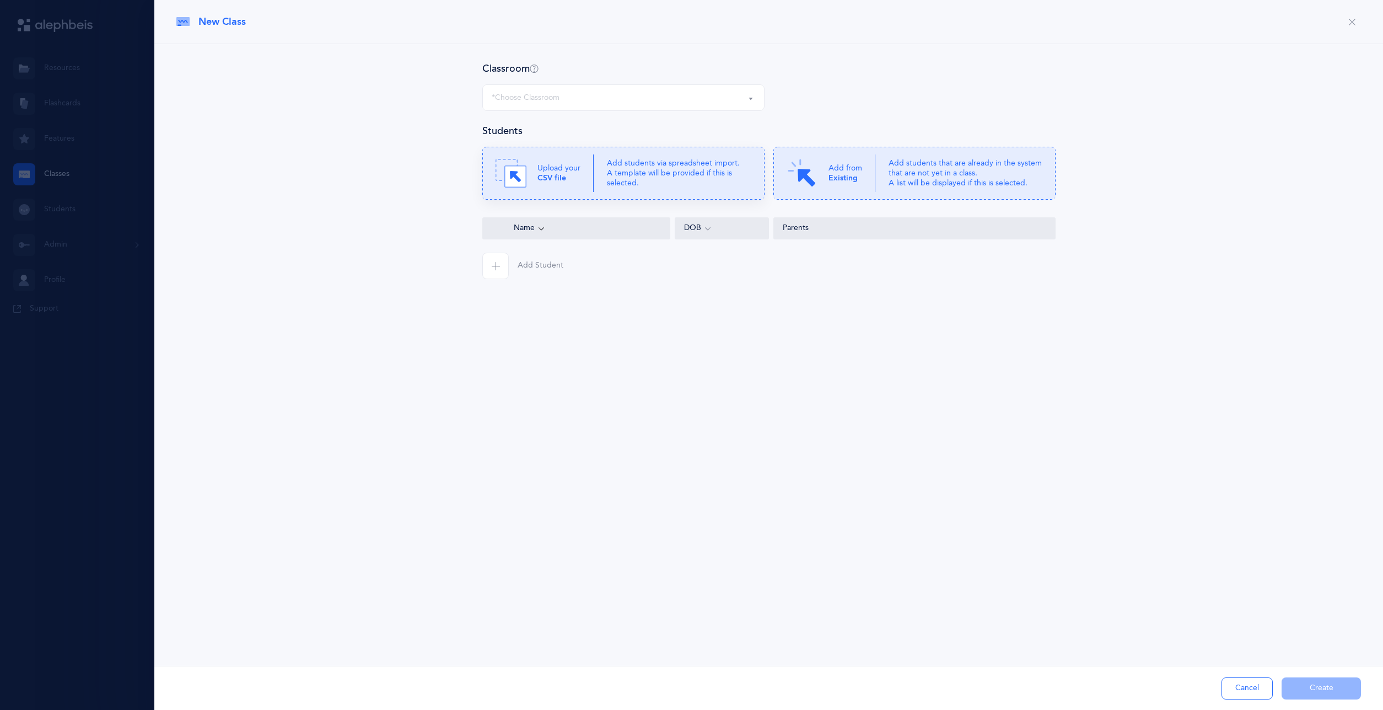
click at [638, 167] on p "Add students via spreadsheet import. A template will be provided if this is sel…" at bounding box center [679, 173] width 144 height 30
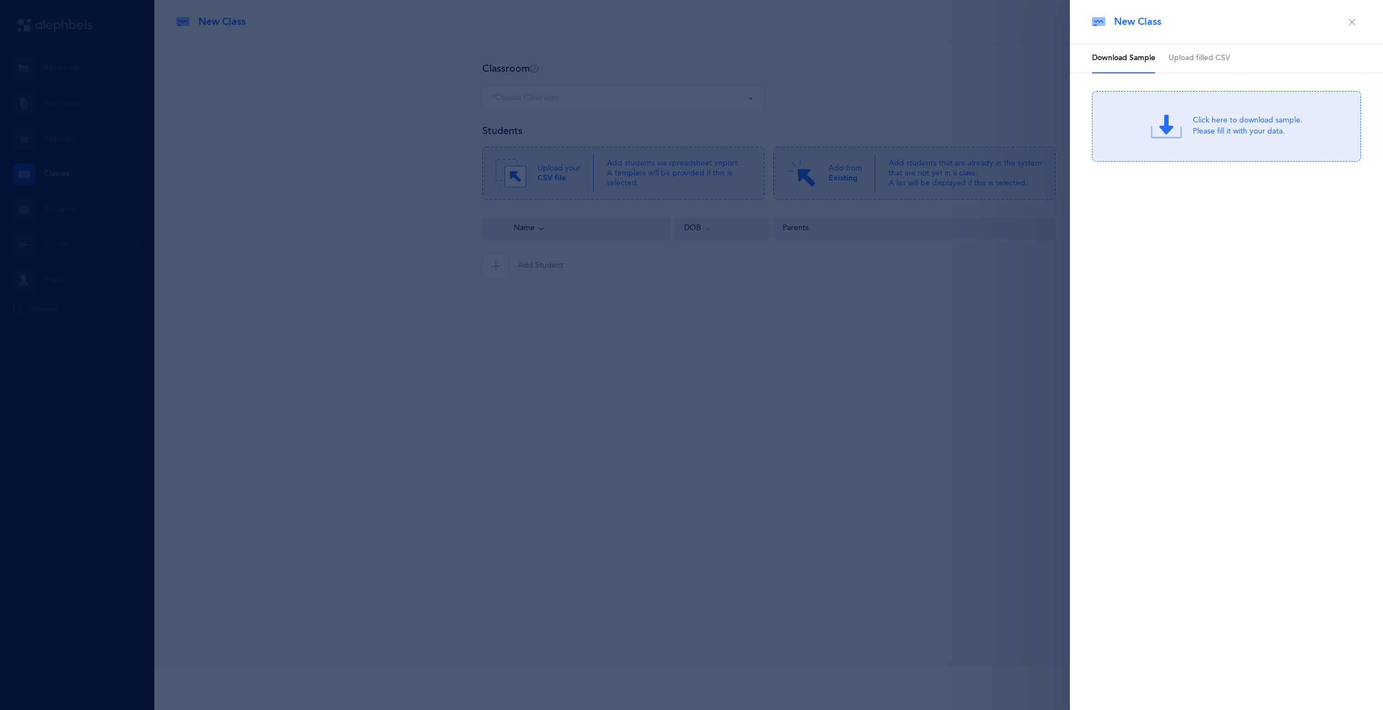
click at [1185, 61] on span "Upload filled CSV" at bounding box center [1200, 58] width 62 height 11
click at [1193, 127] on div "Drag & drop to upload or Click Here to choose a file" at bounding box center [1226, 126] width 147 height 31
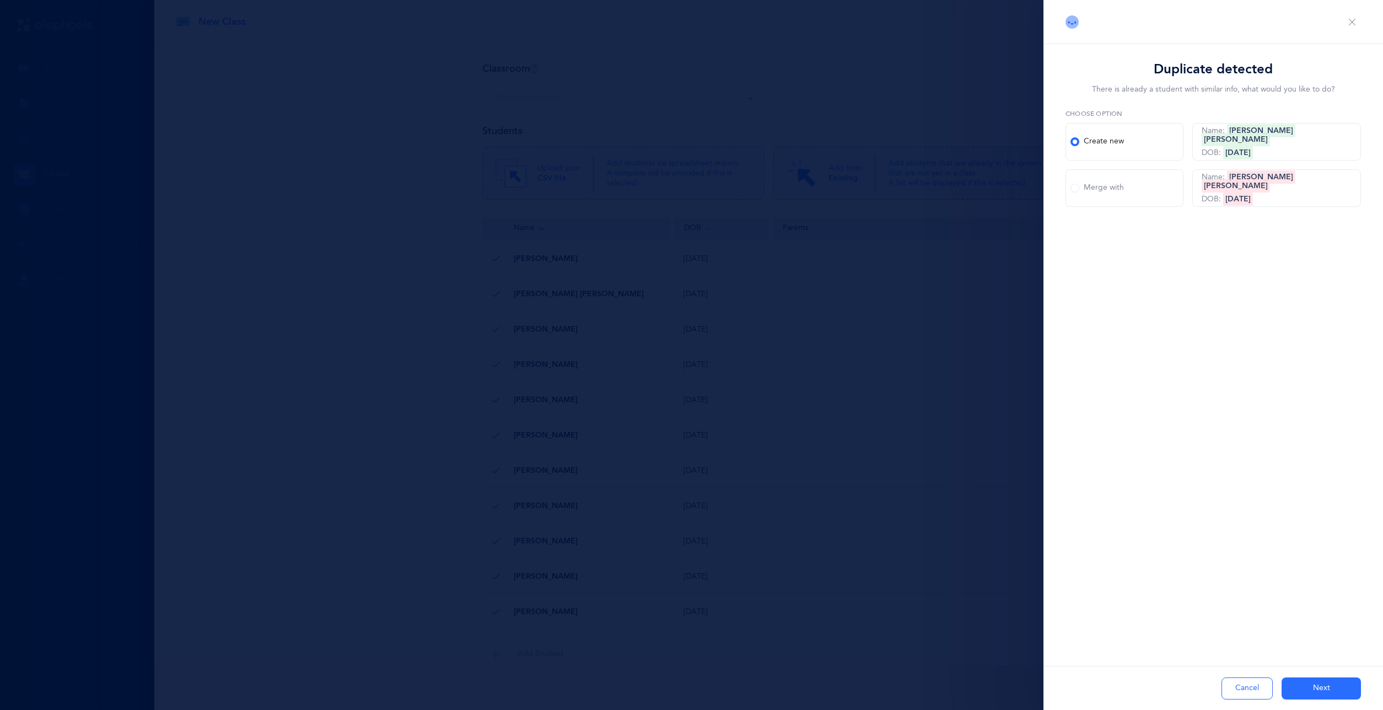
click at [1117, 187] on div "Merge with" at bounding box center [1097, 187] width 53 height 11
click at [0, 0] on input "Merge with" at bounding box center [0, 0] width 0 height 0
click at [1341, 685] on button "Next" at bounding box center [1321, 688] width 79 height 22
click at [1117, 187] on div "Merge with" at bounding box center [1097, 187] width 53 height 11
click at [0, 0] on input "Merge with" at bounding box center [0, 0] width 0 height 0
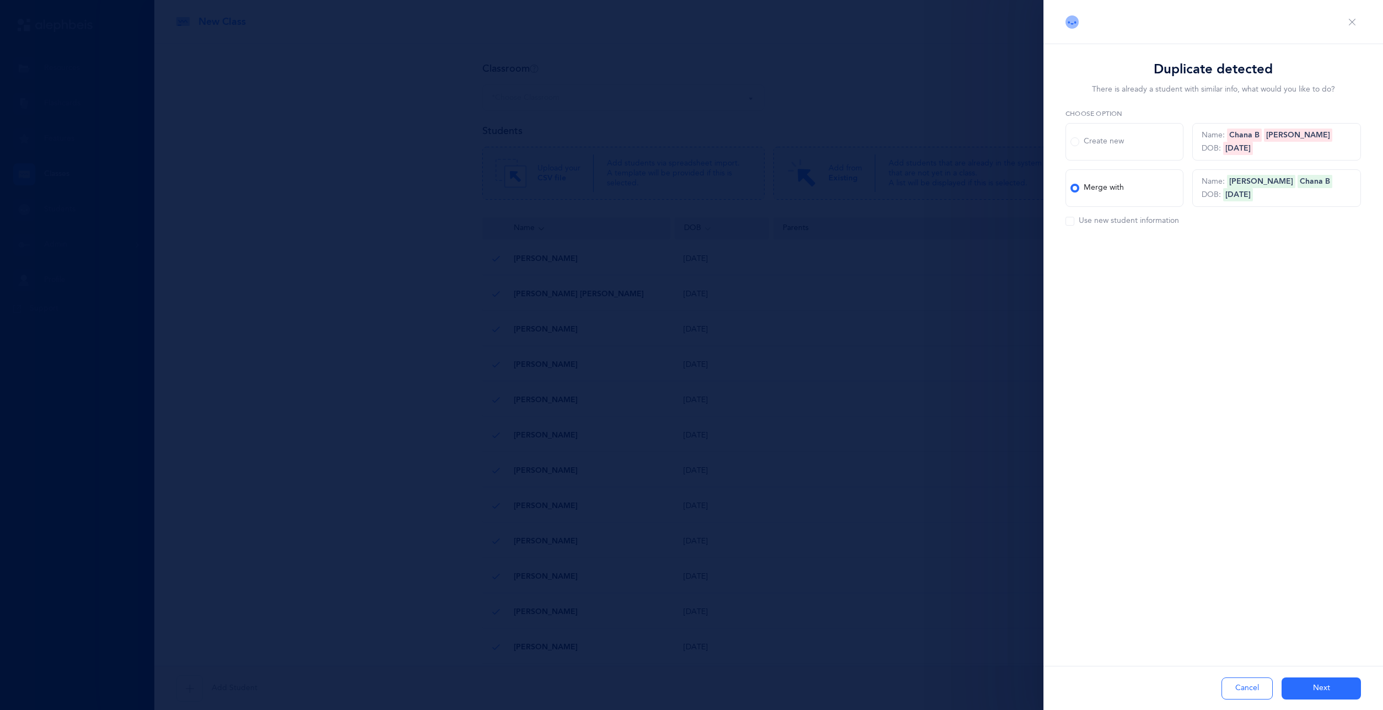
click at [1350, 687] on button "Next" at bounding box center [1321, 688] width 79 height 22
click at [1110, 184] on div "Merge with" at bounding box center [1097, 187] width 53 height 11
click at [0, 0] on input "Merge with" at bounding box center [0, 0] width 0 height 0
click at [1332, 687] on button "Next" at bounding box center [1321, 688] width 79 height 22
click at [1089, 194] on label "Merge with" at bounding box center [1125, 187] width 118 height 37
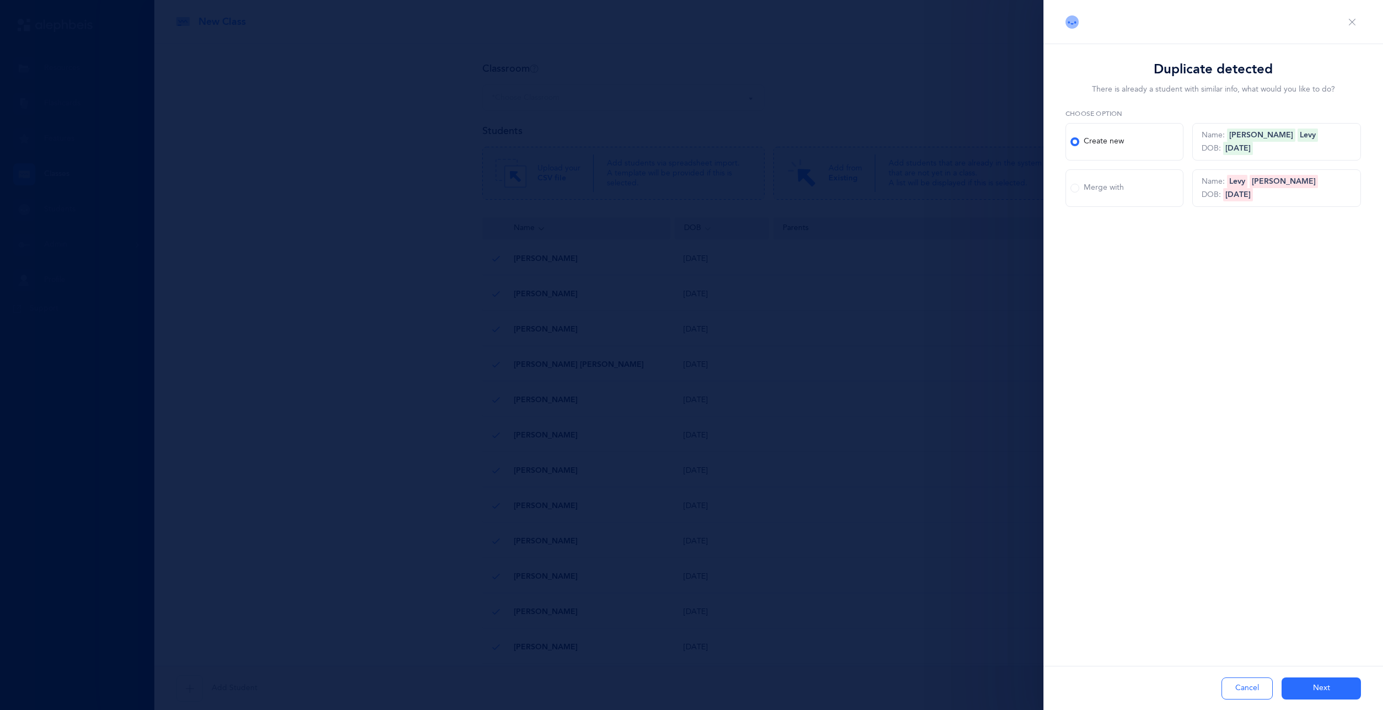
click at [0, 0] on input "Merge with" at bounding box center [0, 0] width 0 height 0
click at [1319, 681] on div "Cancel Next" at bounding box center [1214, 687] width 340 height 44
click at [1319, 681] on button "Next" at bounding box center [1321, 688] width 79 height 22
click at [1312, 692] on button "Next" at bounding box center [1321, 688] width 79 height 22
click at [1106, 186] on div "Merge with" at bounding box center [1097, 187] width 53 height 11
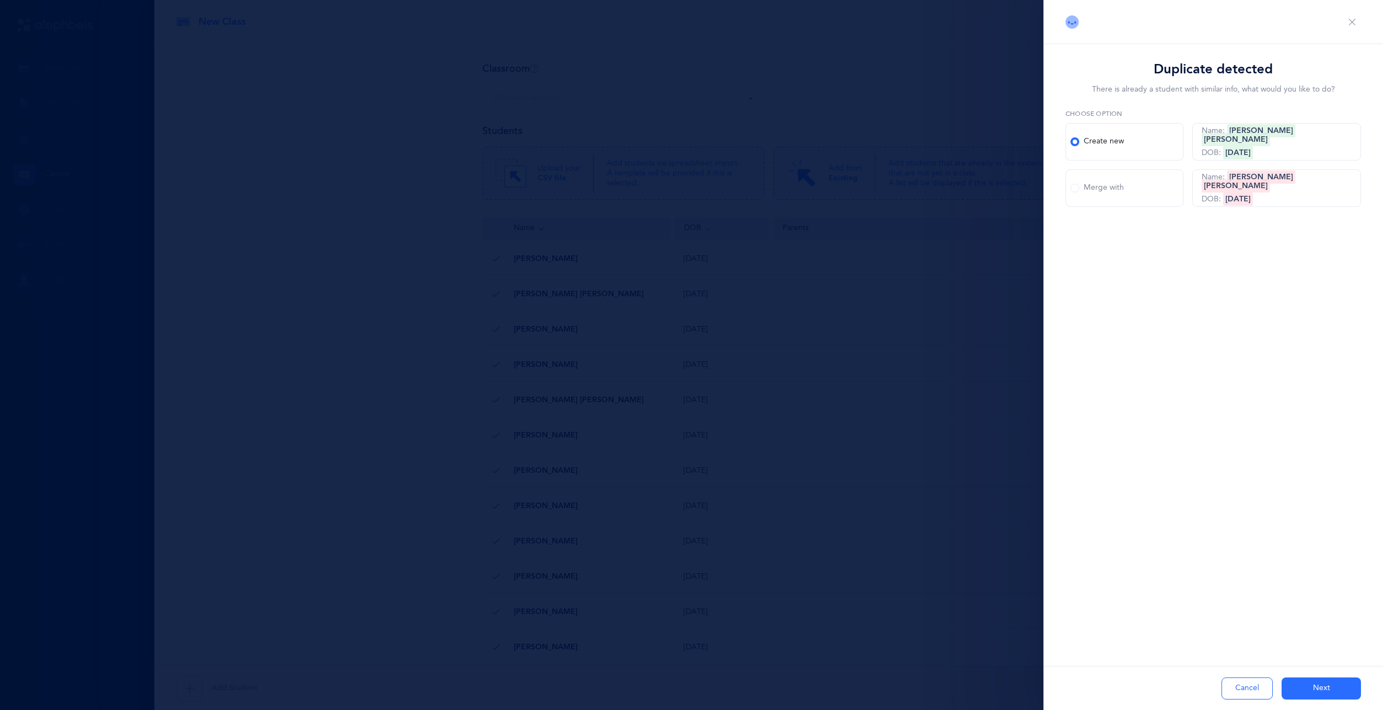
click at [0, 0] on input "Merge with" at bounding box center [0, 0] width 0 height 0
click at [1321, 692] on button "Next" at bounding box center [1321, 688] width 79 height 22
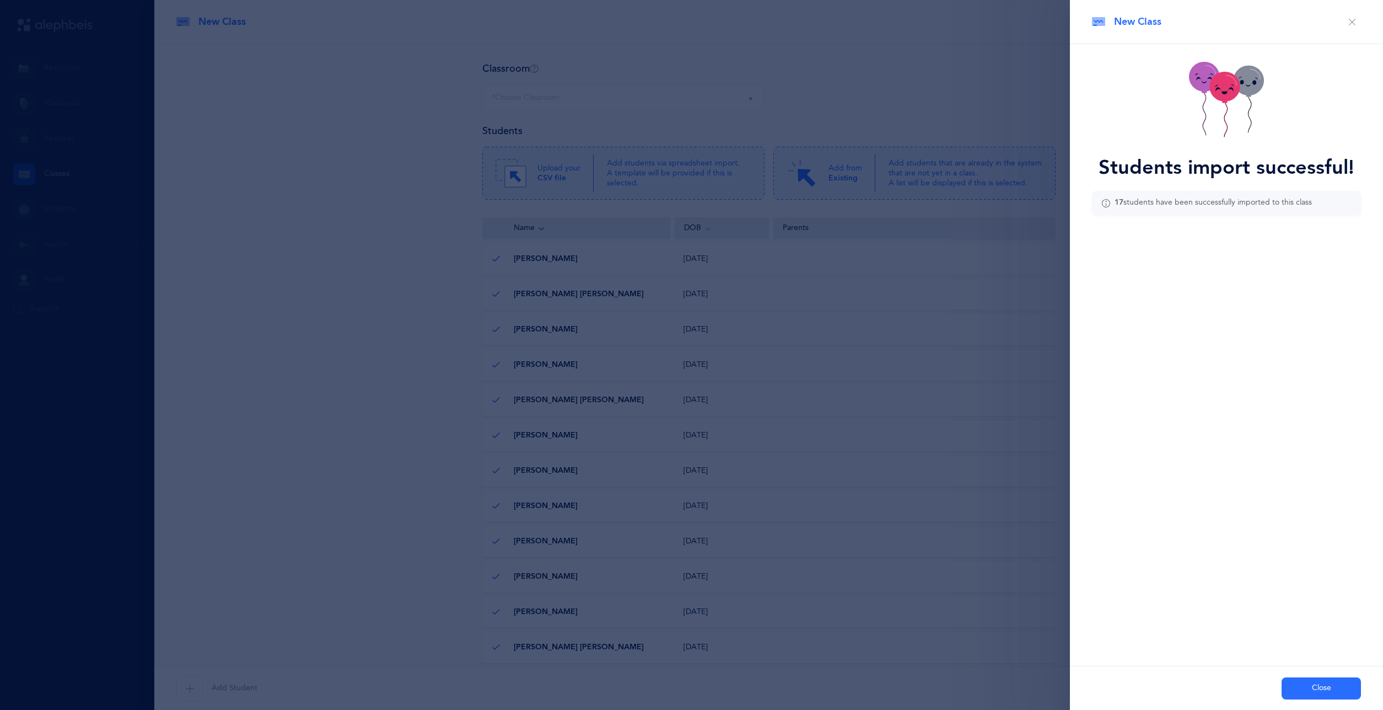
click at [1334, 697] on button "Close" at bounding box center [1321, 688] width 79 height 22
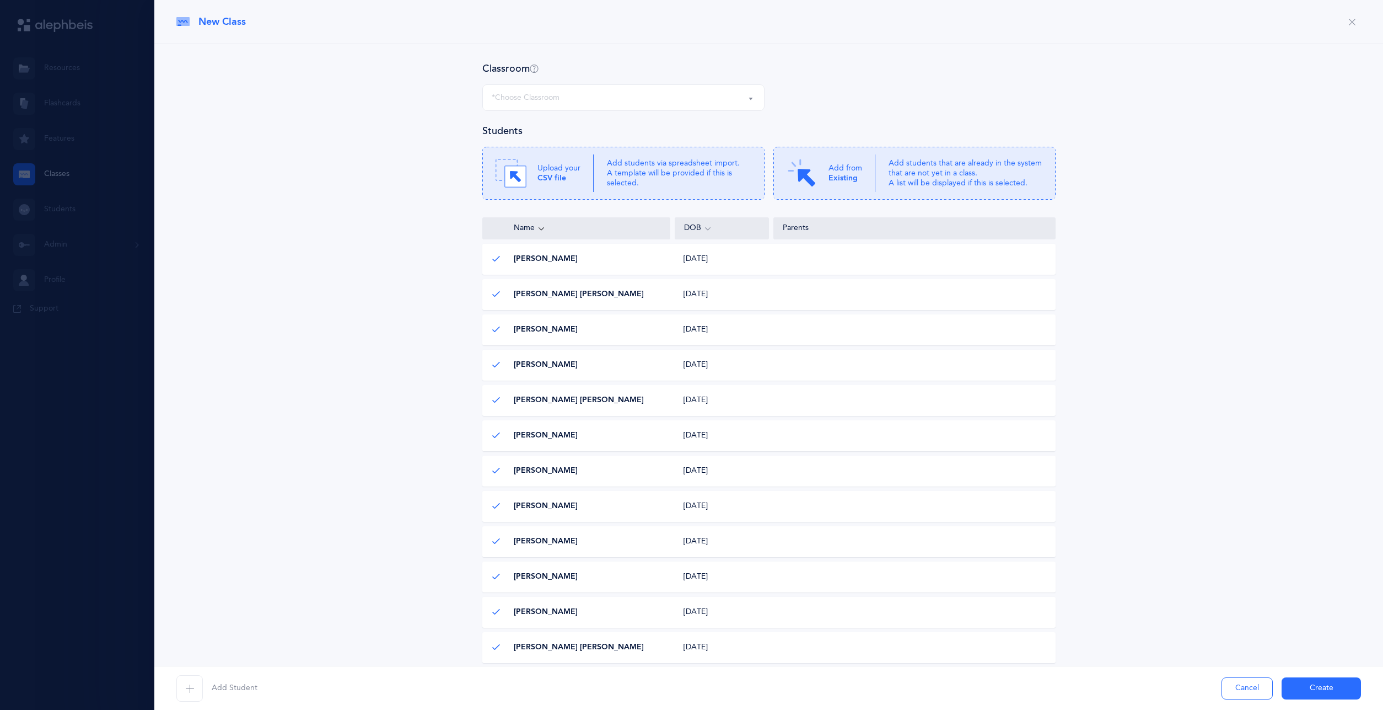
click at [604, 98] on div "*Choose Classroom" at bounding box center [624, 97] width 264 height 19
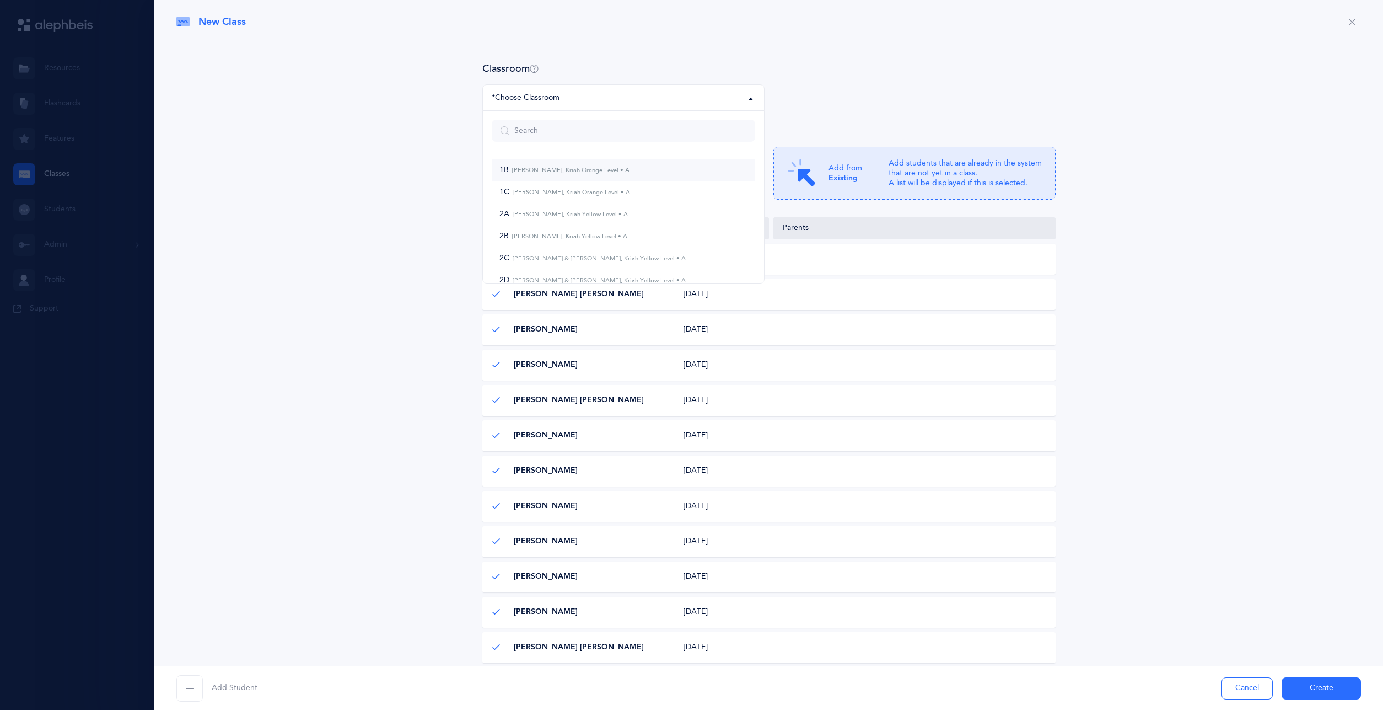
click at [599, 166] on span "1B [PERSON_NAME], Kriah Orange Level • A" at bounding box center [564, 170] width 130 height 10
select select "745"
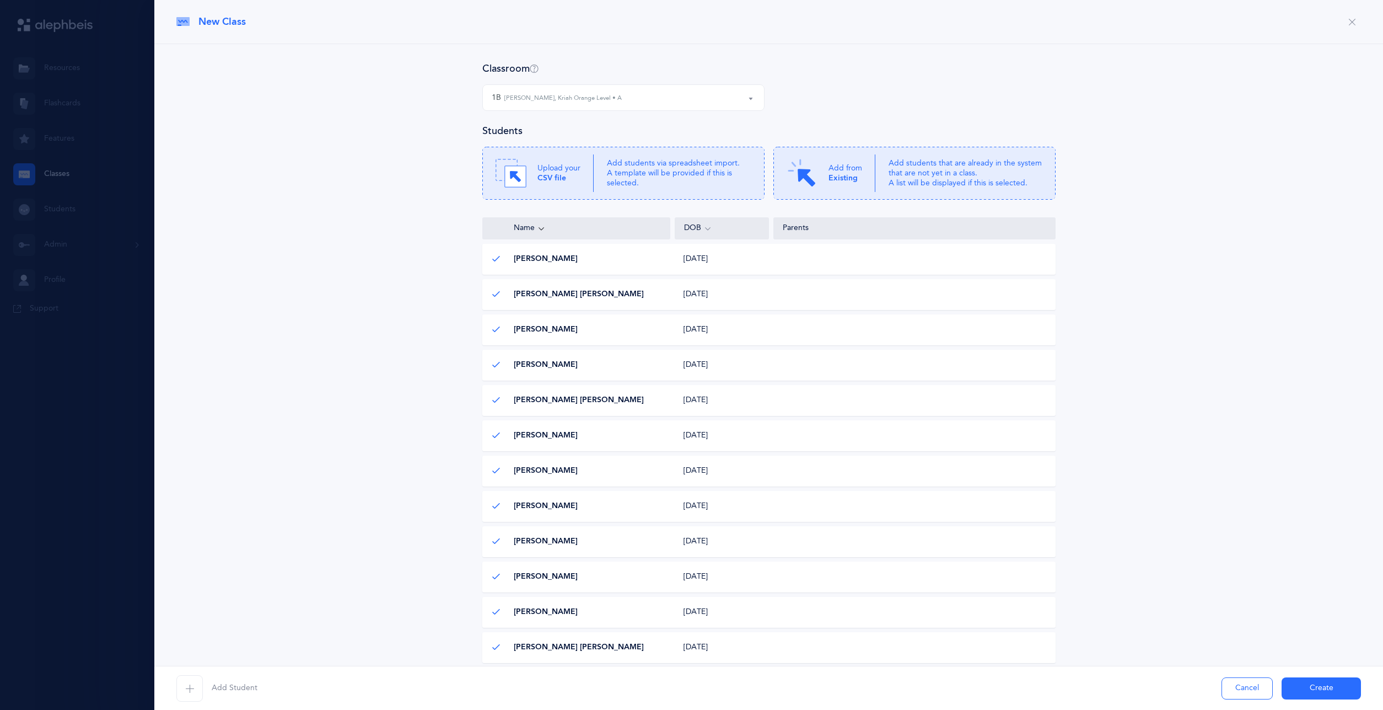
click at [1306, 684] on button "Create" at bounding box center [1321, 688] width 79 height 22
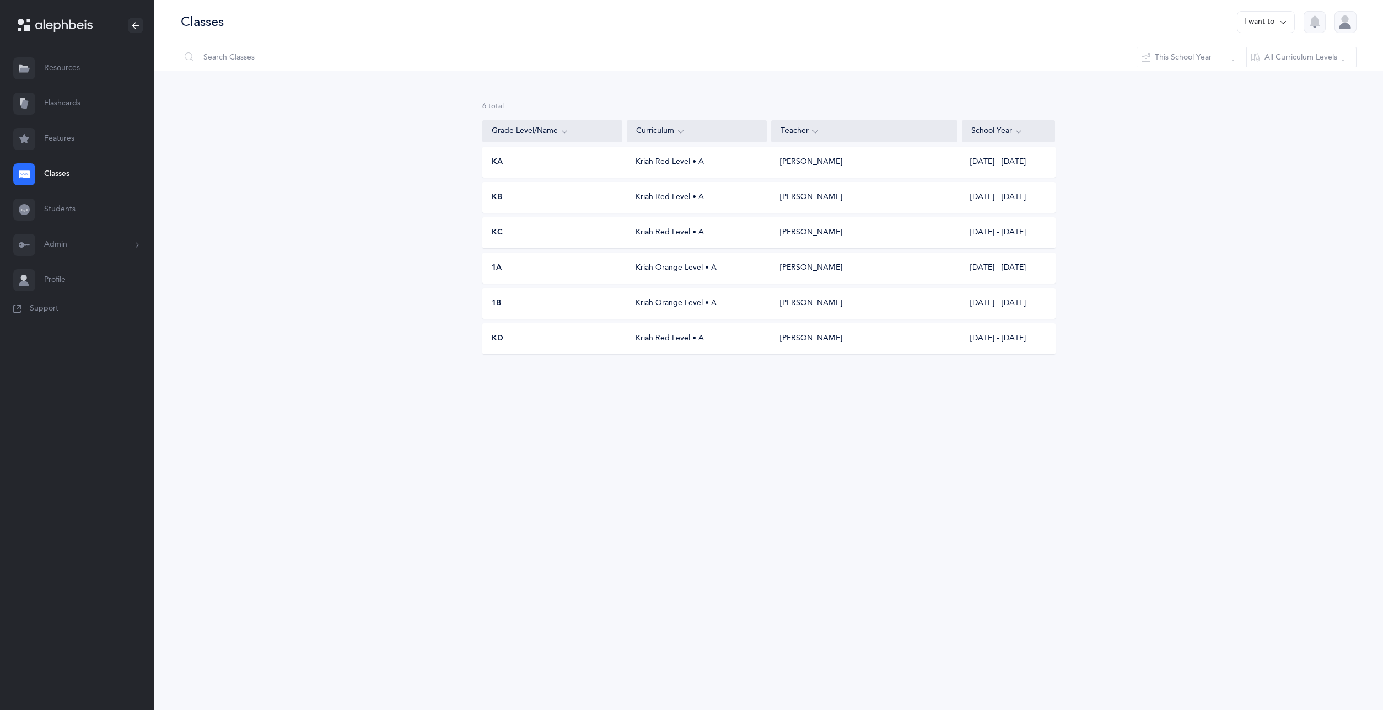
click at [1266, 17] on button "I want to" at bounding box center [1266, 22] width 58 height 22
click at [1264, 71] on button "Add new" at bounding box center [1254, 76] width 61 height 20
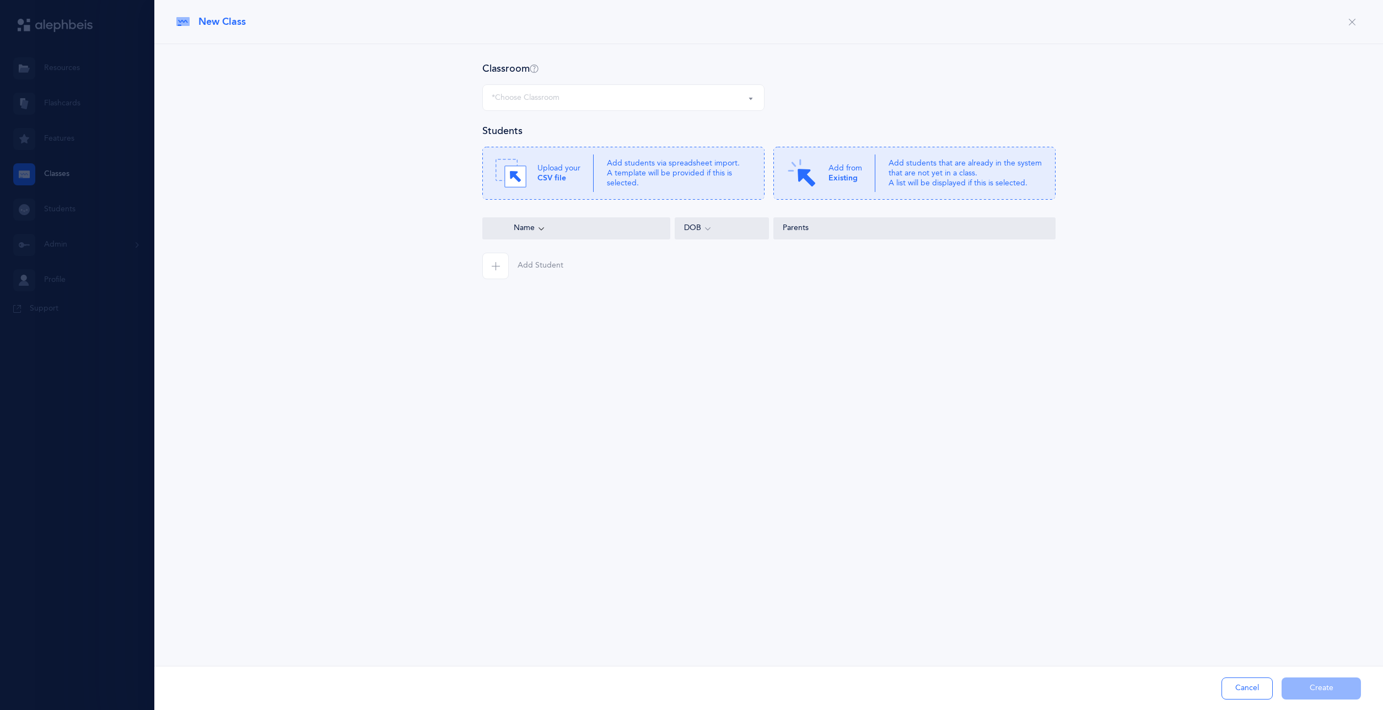
select select
click at [845, 176] on b "Existing" at bounding box center [843, 178] width 29 height 9
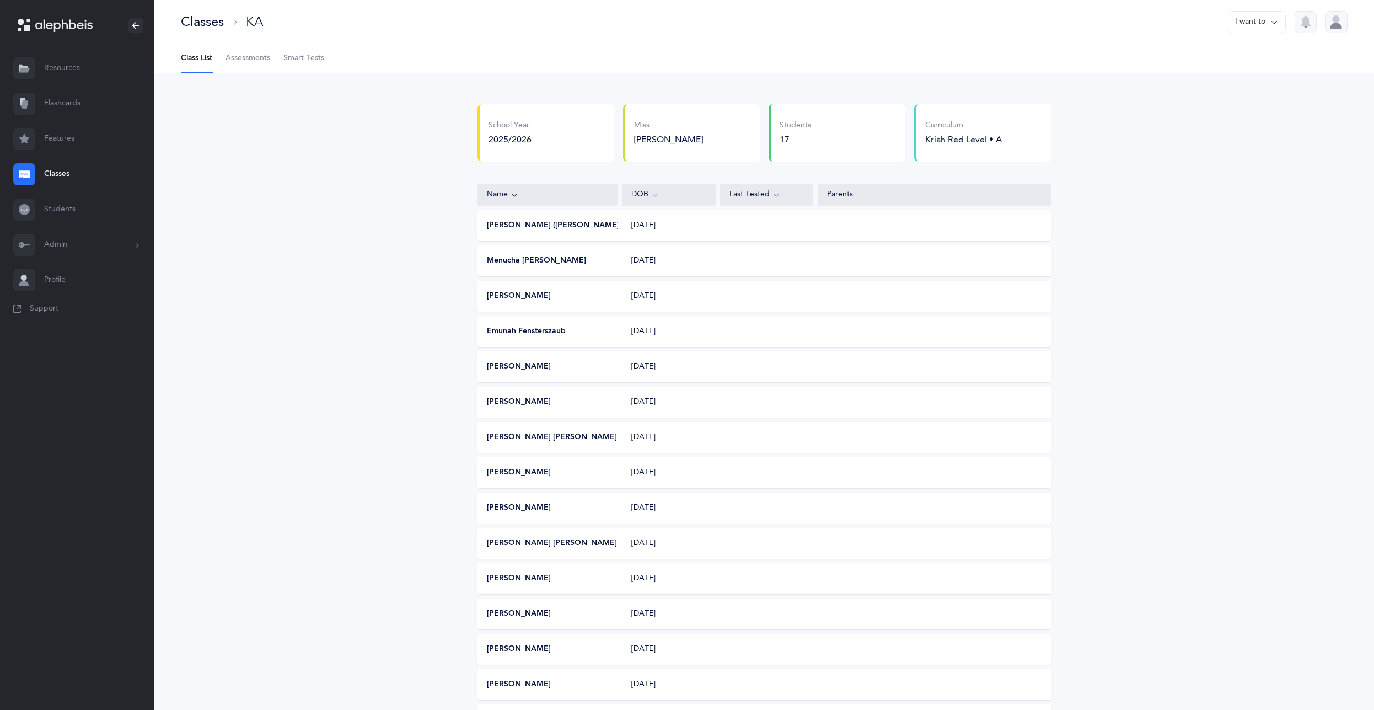
click at [1240, 29] on button "I want to" at bounding box center [1257, 22] width 58 height 22
click at [67, 176] on link "Classes" at bounding box center [77, 174] width 154 height 35
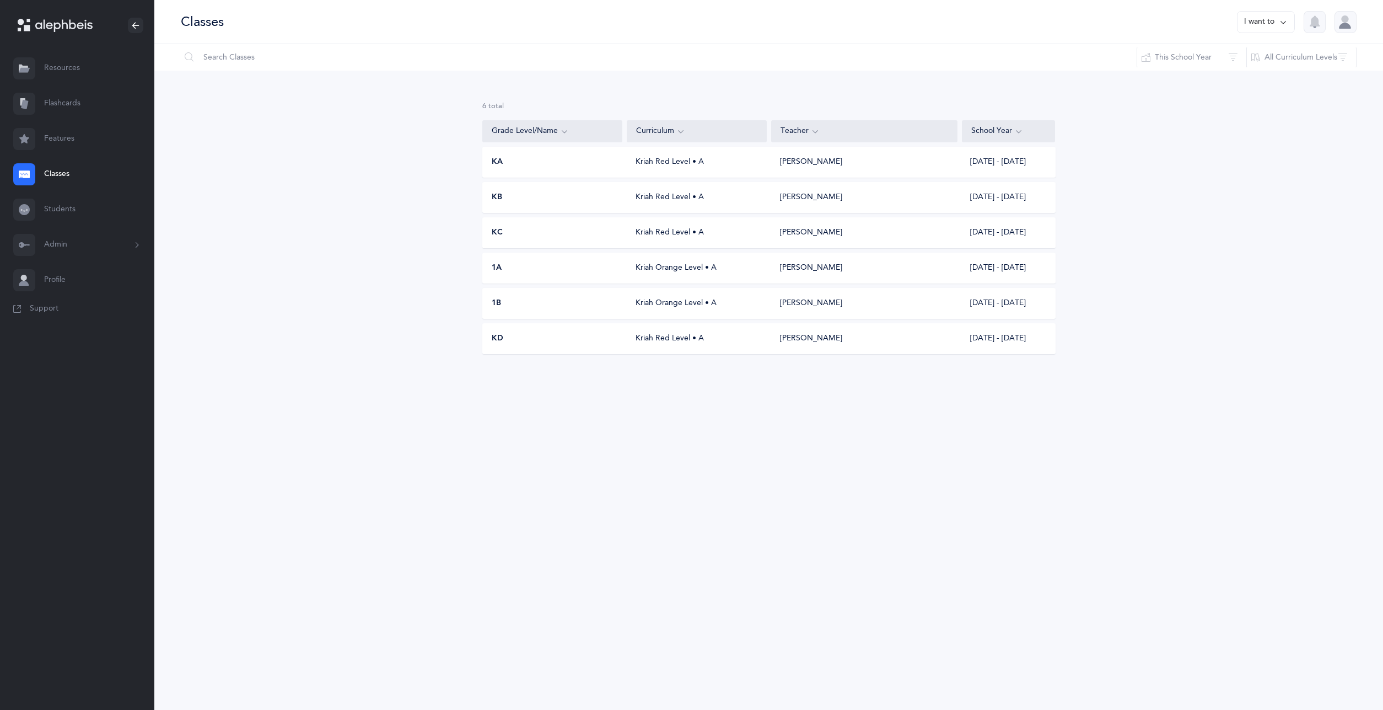
click at [1274, 30] on button "I want to" at bounding box center [1266, 22] width 58 height 22
click at [1255, 74] on button "Add new" at bounding box center [1254, 76] width 61 height 20
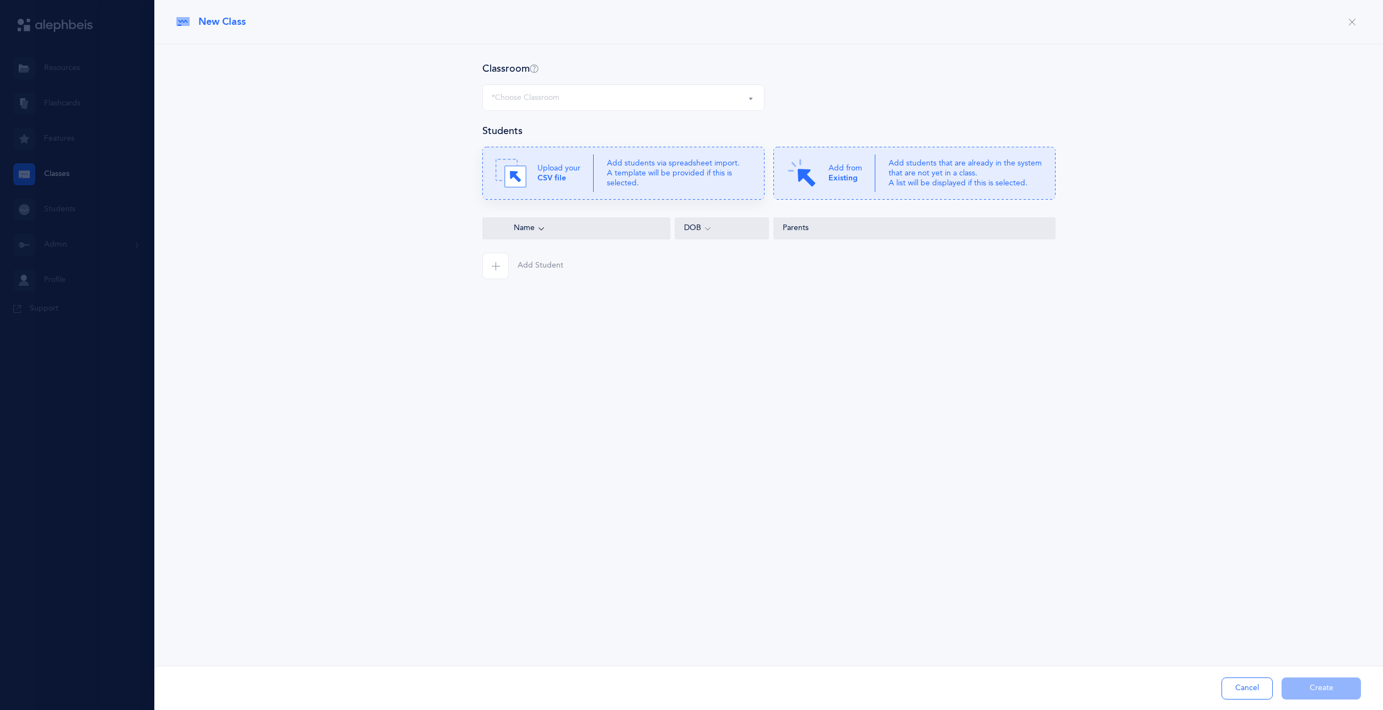
click at [546, 178] on b "CSV file" at bounding box center [552, 178] width 29 height 9
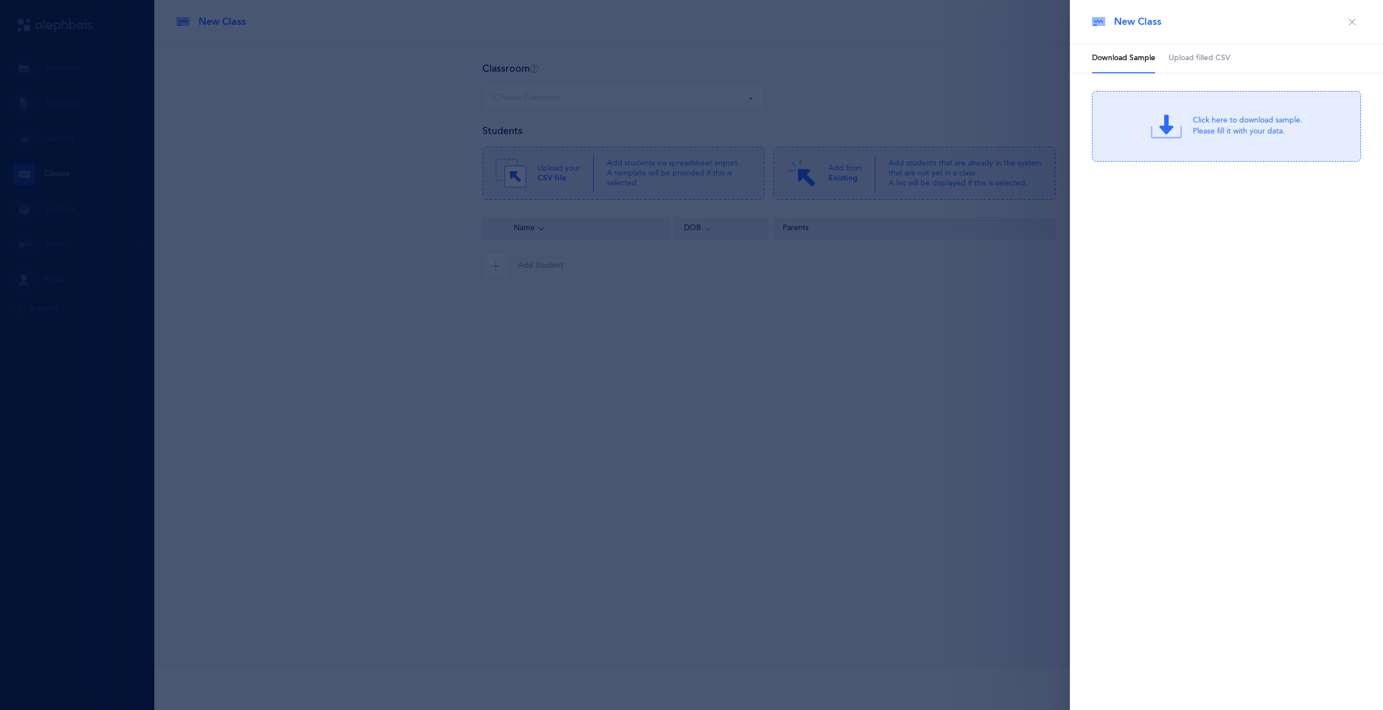
click at [1194, 58] on span "Upload filled CSV" at bounding box center [1200, 58] width 62 height 11
click at [1192, 140] on div "Drag & drop to upload or Click Here to choose a file" at bounding box center [1226, 126] width 147 height 31
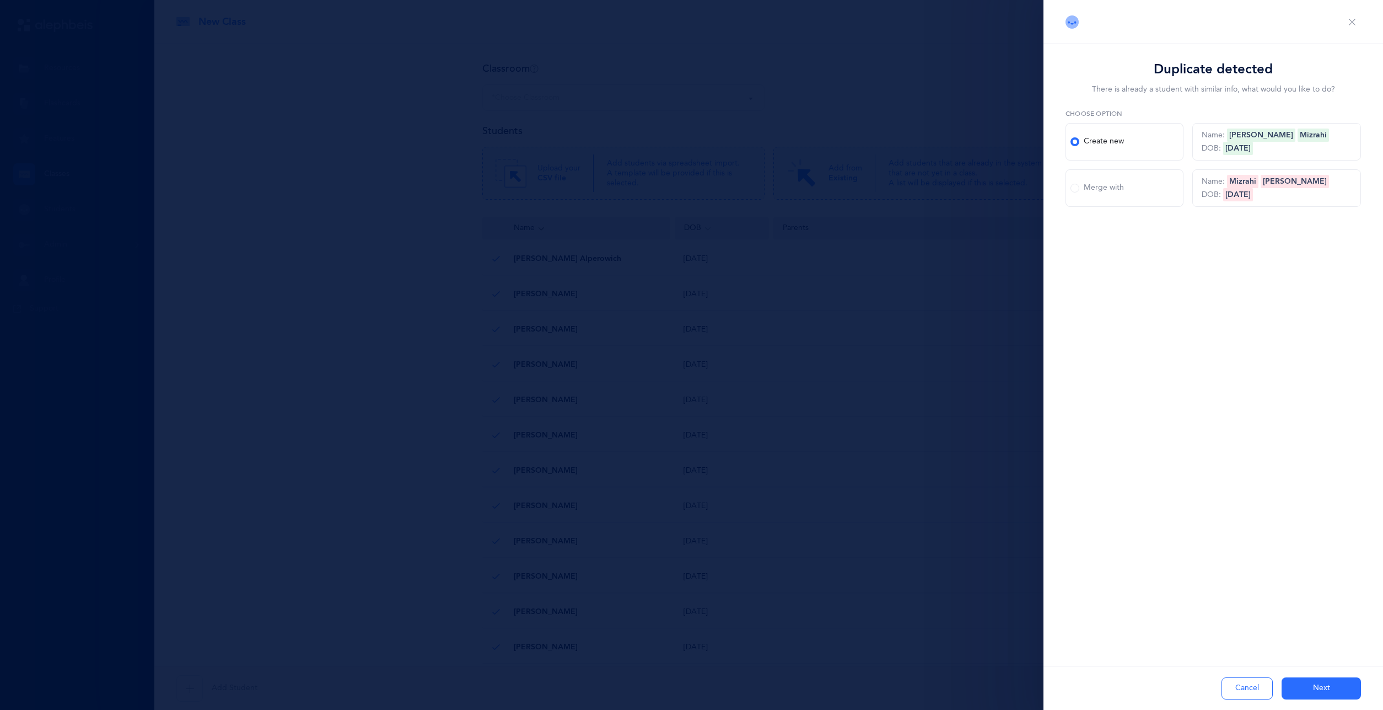
click at [1142, 198] on label "Merge with" at bounding box center [1125, 187] width 118 height 37
click at [0, 0] on input "Merge with" at bounding box center [0, 0] width 0 height 0
click at [1326, 682] on button "Next" at bounding box center [1321, 688] width 79 height 22
click at [1095, 175] on label "Merge with" at bounding box center [1125, 187] width 118 height 37
click at [0, 0] on input "Merge with" at bounding box center [0, 0] width 0 height 0
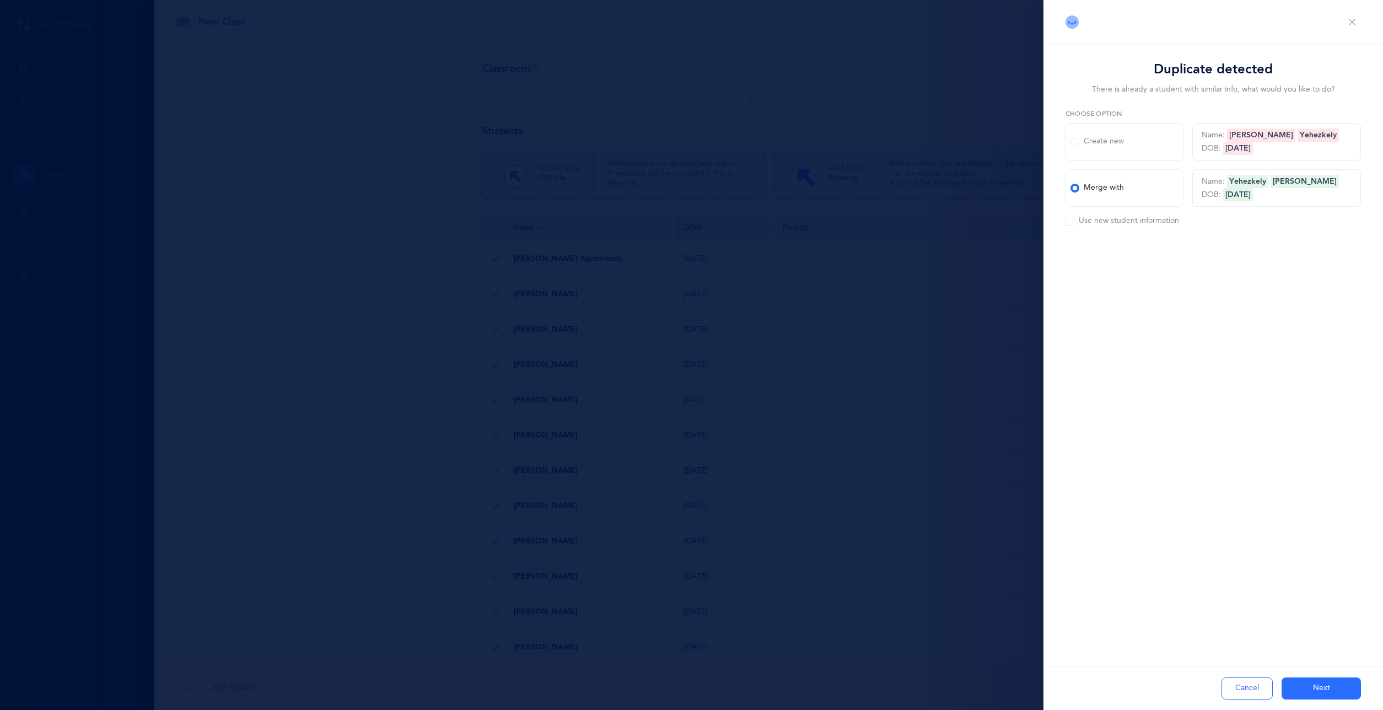
click at [1310, 684] on button "Next" at bounding box center [1321, 688] width 79 height 22
click at [1119, 198] on label "Merge with" at bounding box center [1125, 187] width 118 height 37
click at [0, 0] on input "Merge with" at bounding box center [0, 0] width 0 height 0
click at [1336, 690] on button "Next" at bounding box center [1321, 688] width 79 height 22
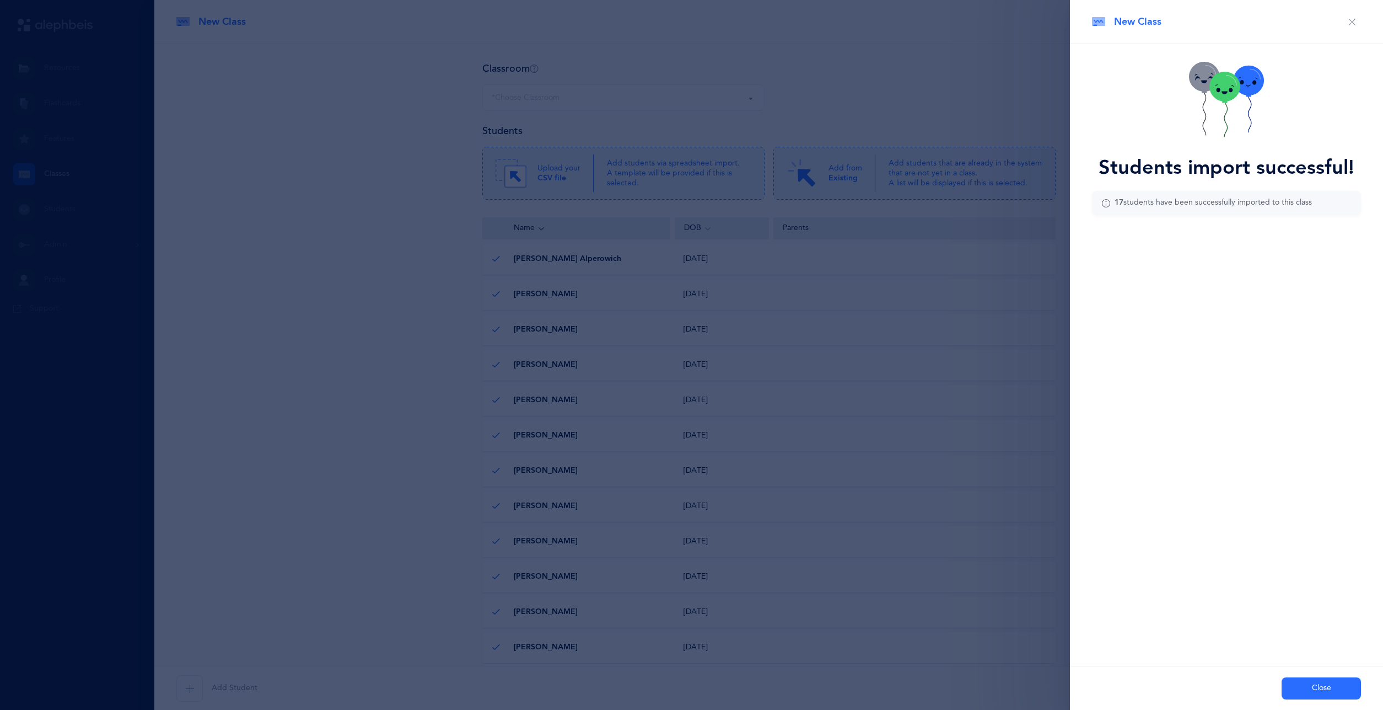
click at [1335, 691] on button "Close" at bounding box center [1321, 688] width 79 height 22
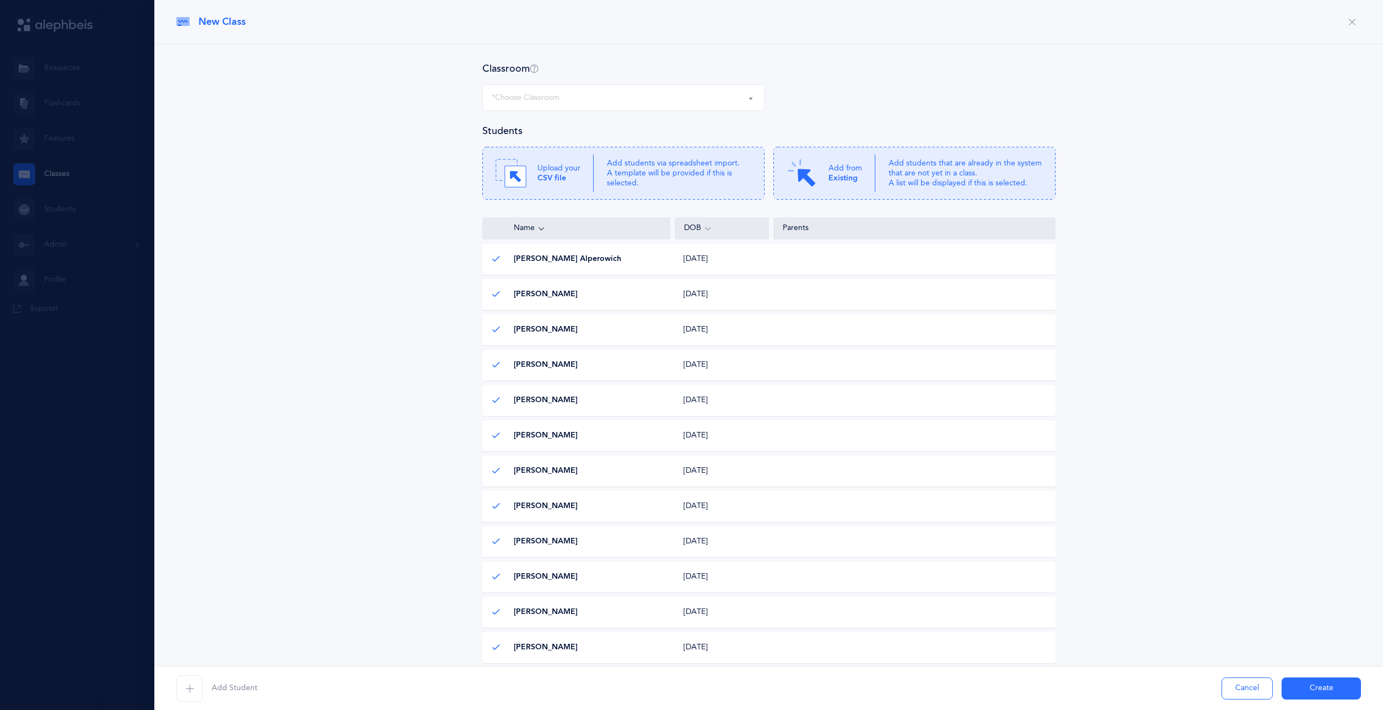
click at [592, 100] on div "*Choose Classroom" at bounding box center [624, 97] width 264 height 19
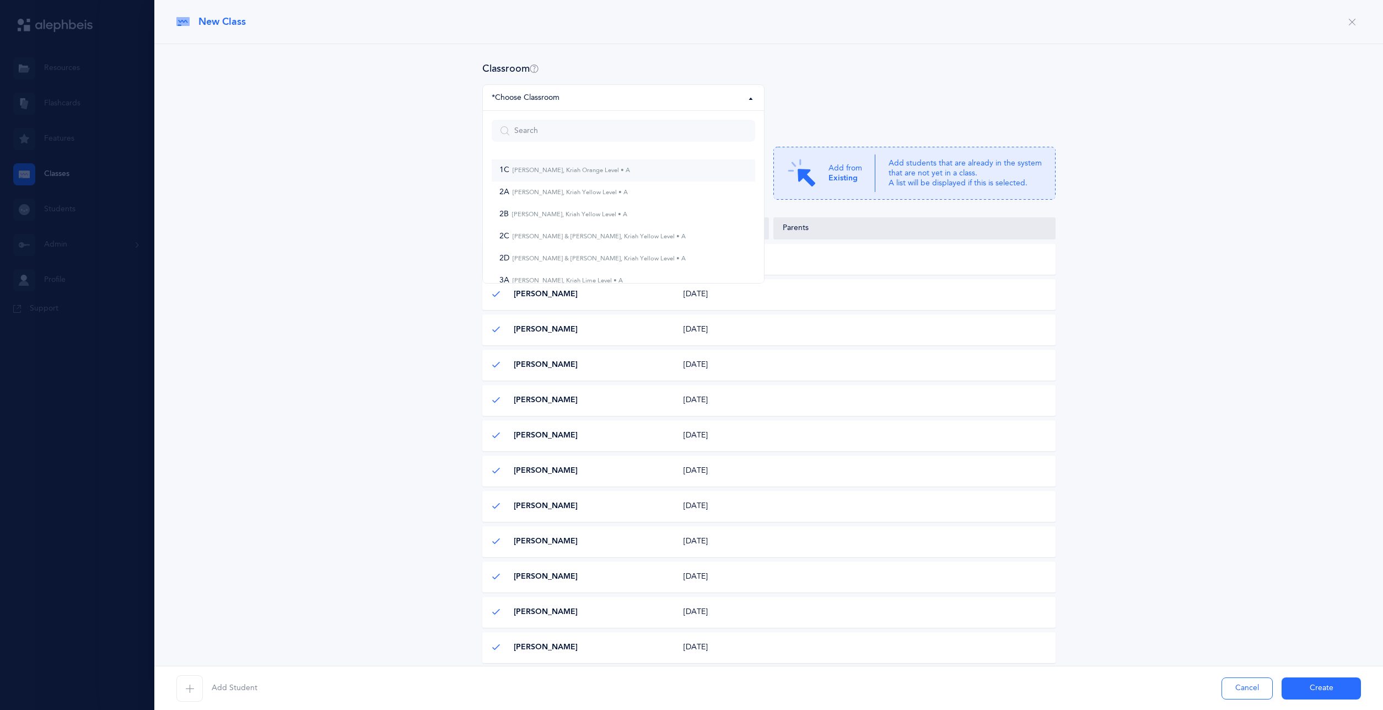
click at [549, 176] on link "1C [PERSON_NAME], Kriah Orange Level • A" at bounding box center [624, 170] width 264 height 22
select select "753"
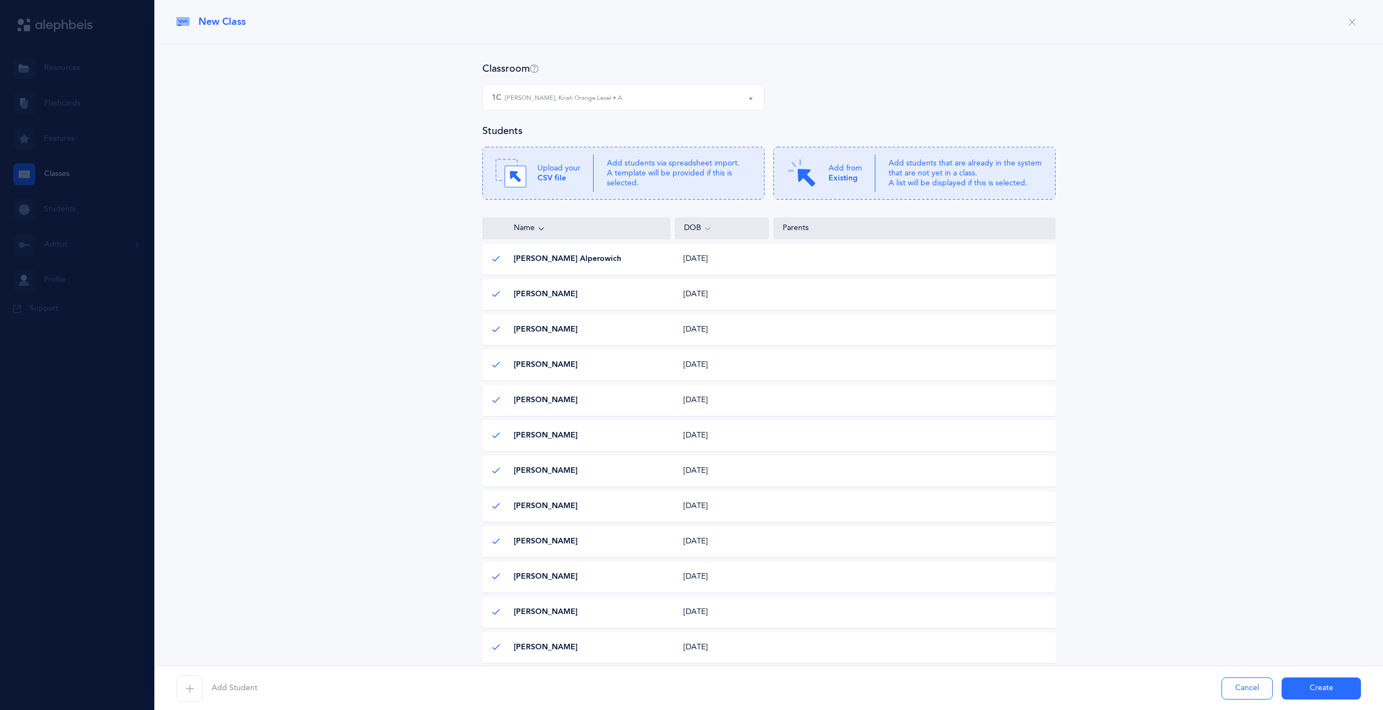
click at [1311, 689] on button "Create" at bounding box center [1321, 688] width 79 height 22
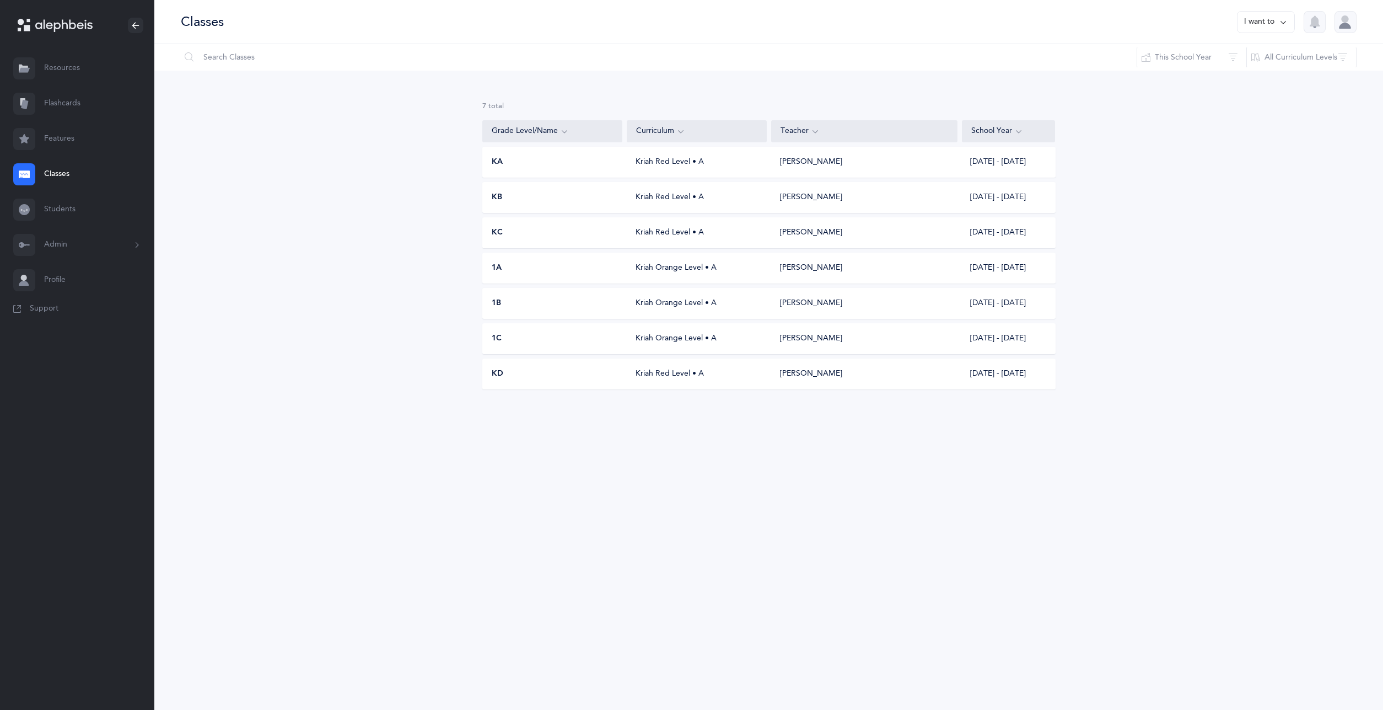
click at [1274, 21] on button "I want to" at bounding box center [1266, 22] width 58 height 22
click at [1265, 70] on button "Add new" at bounding box center [1254, 76] width 61 height 20
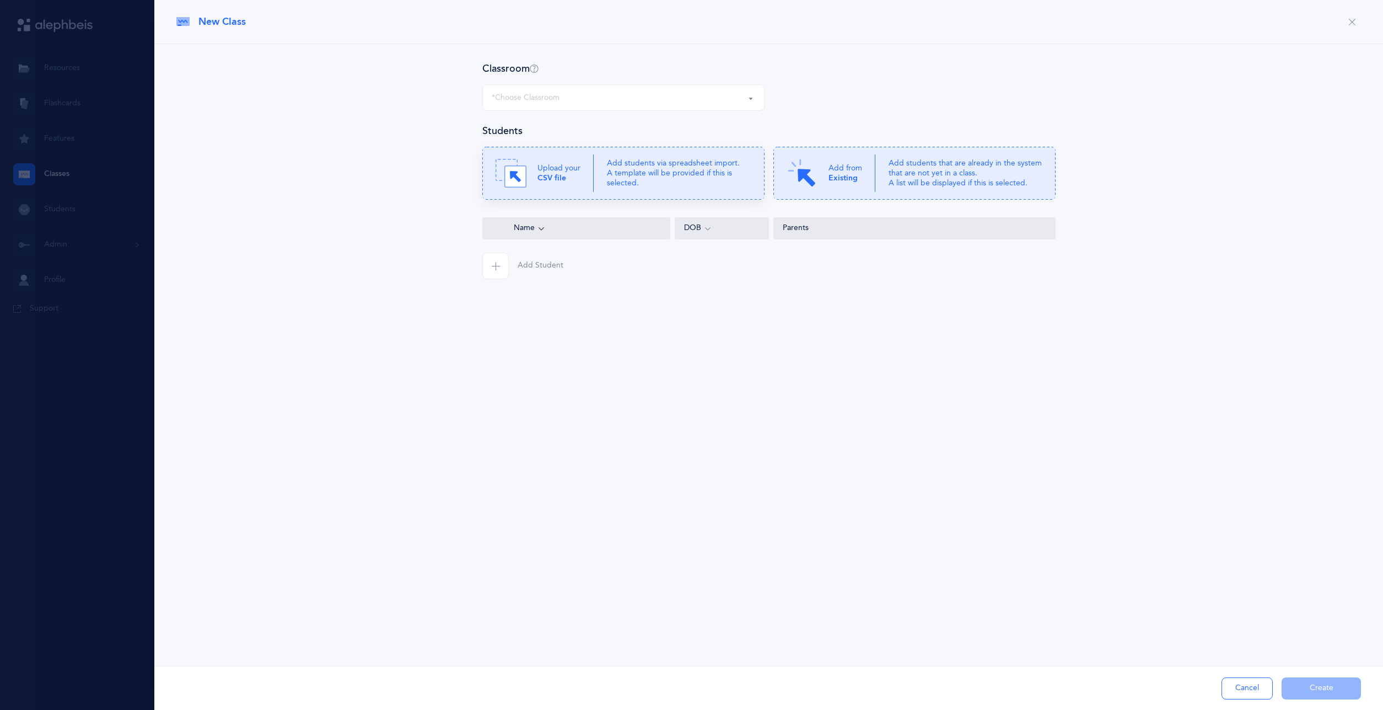
click at [629, 177] on p "Add students via spreadsheet import. A template will be provided if this is sel…" at bounding box center [679, 173] width 144 height 30
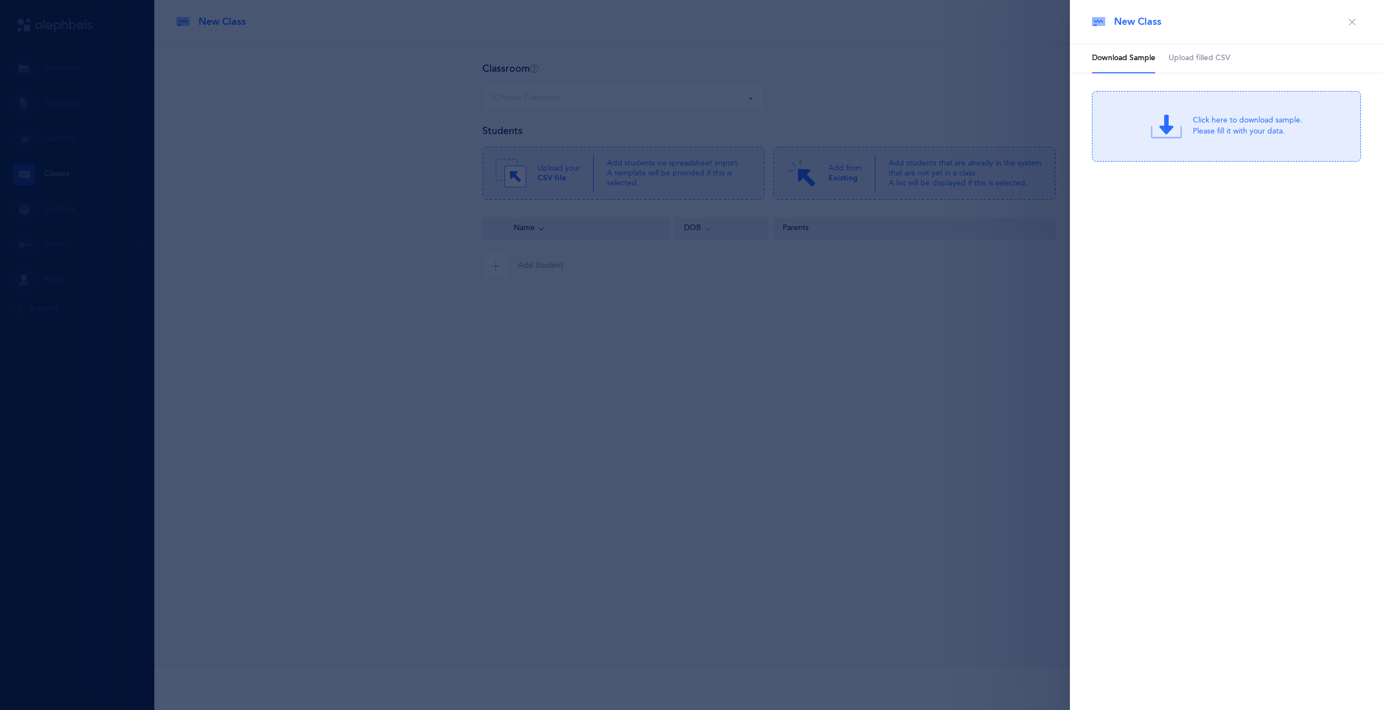
click at [1187, 57] on span "Upload filled CSV" at bounding box center [1200, 58] width 62 height 11
click at [1185, 123] on div "Drag & drop to upload or Click Here to choose a file" at bounding box center [1226, 126] width 147 height 31
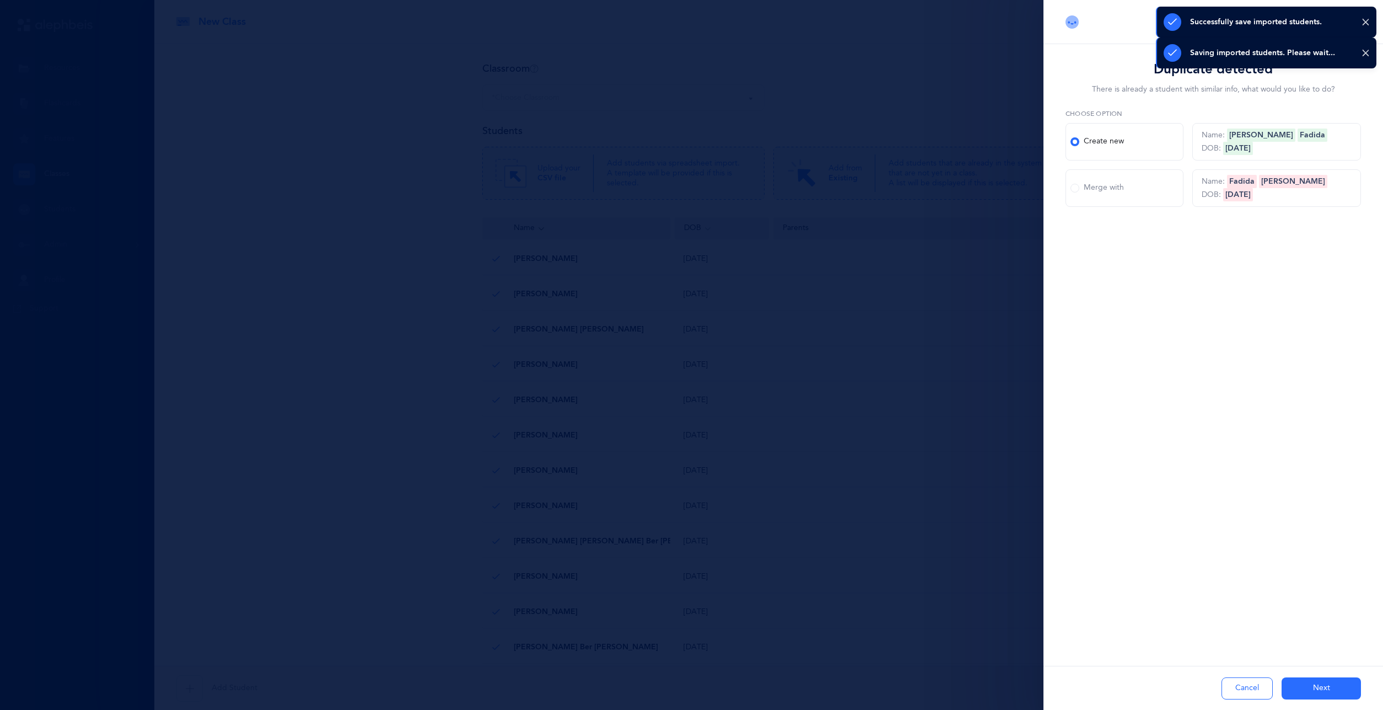
click at [1150, 179] on label "Merge with" at bounding box center [1125, 187] width 118 height 37
click at [0, 0] on input "Merge with" at bounding box center [0, 0] width 0 height 0
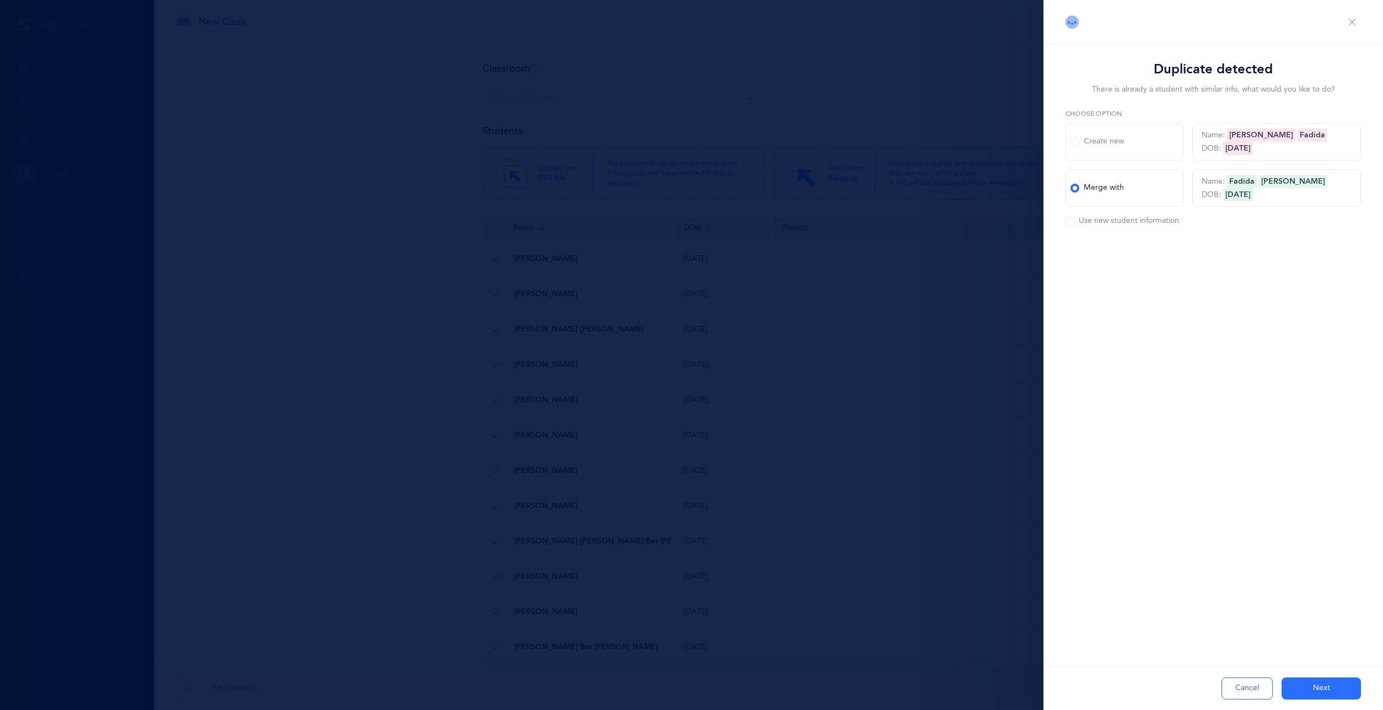
click at [1325, 687] on button "Next" at bounding box center [1321, 688] width 79 height 22
click at [1129, 187] on label "Merge with" at bounding box center [1125, 187] width 118 height 37
click at [0, 0] on input "Merge with" at bounding box center [0, 0] width 0 height 0
click at [1318, 679] on button "Next" at bounding box center [1321, 688] width 79 height 22
click at [1092, 191] on div "Merge with" at bounding box center [1097, 187] width 53 height 11
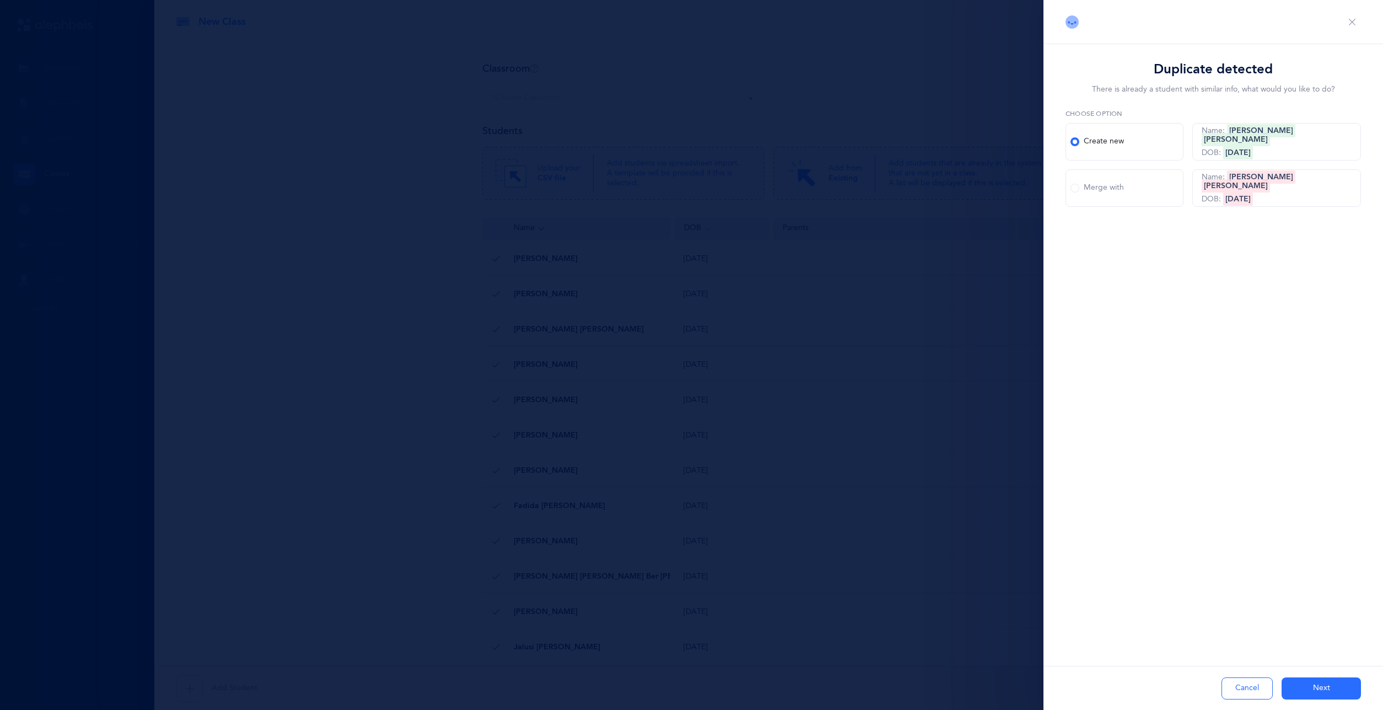
click at [0, 0] on input "Merge with" at bounding box center [0, 0] width 0 height 0
click at [1315, 682] on button "Next" at bounding box center [1321, 688] width 79 height 22
click at [1160, 237] on div "Duplicate detected There is already a student with similar info, what would you…" at bounding box center [1214, 170] width 340 height 253
click at [1100, 145] on div "Create new" at bounding box center [1097, 141] width 53 height 11
click at [0, 0] on input "Create new" at bounding box center [0, 0] width 0 height 0
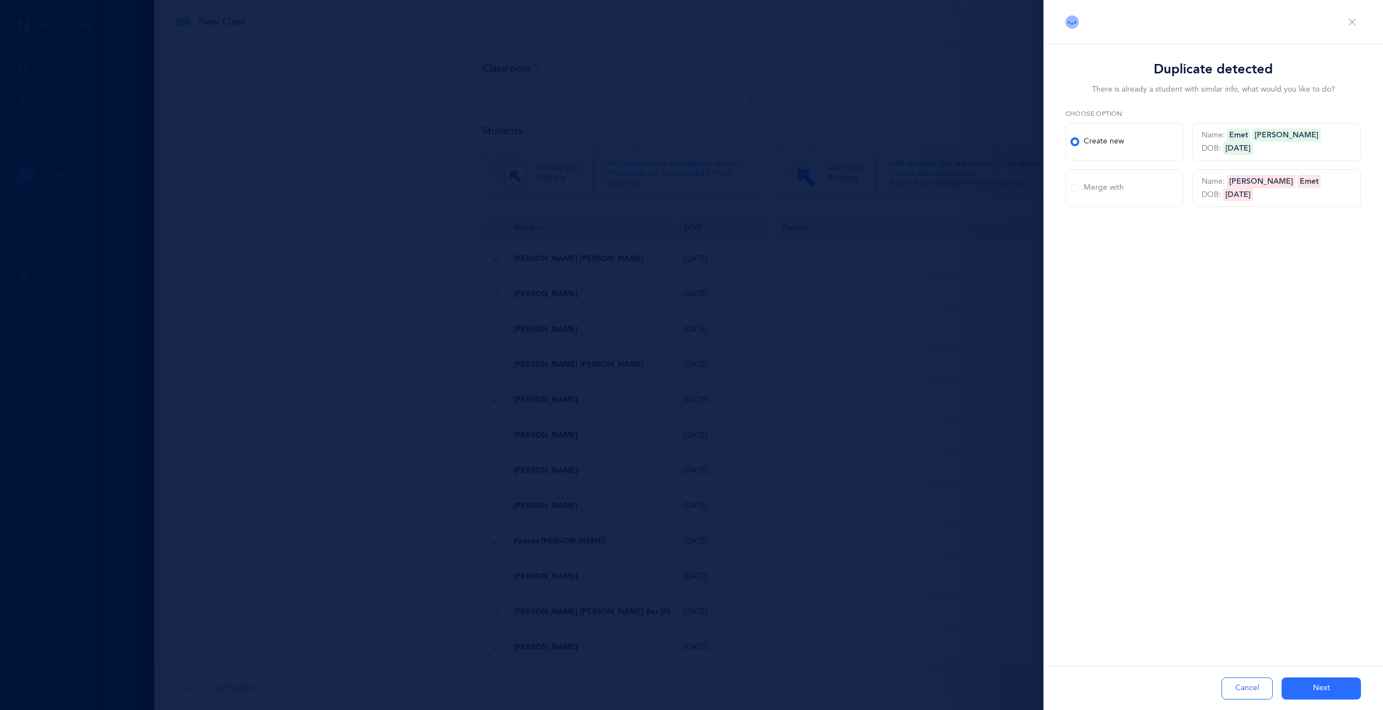
click at [1127, 185] on label "Merge with" at bounding box center [1125, 187] width 118 height 37
click at [0, 0] on input "Merge with" at bounding box center [0, 0] width 0 height 0
click at [1328, 690] on button "Next" at bounding box center [1321, 688] width 79 height 22
click at [1113, 186] on div "Merge with" at bounding box center [1097, 187] width 53 height 11
click at [0, 0] on input "Merge with" at bounding box center [0, 0] width 0 height 0
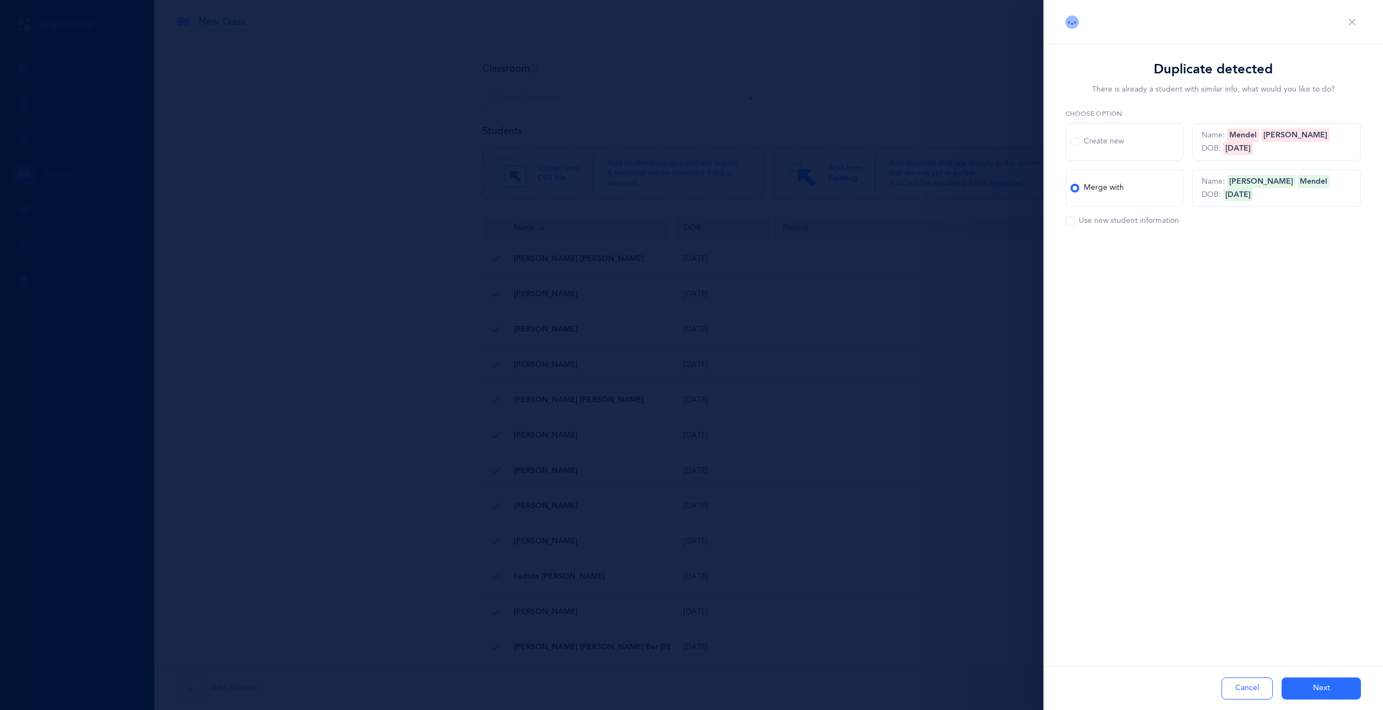
click at [1337, 689] on button "Next" at bounding box center [1321, 688] width 79 height 22
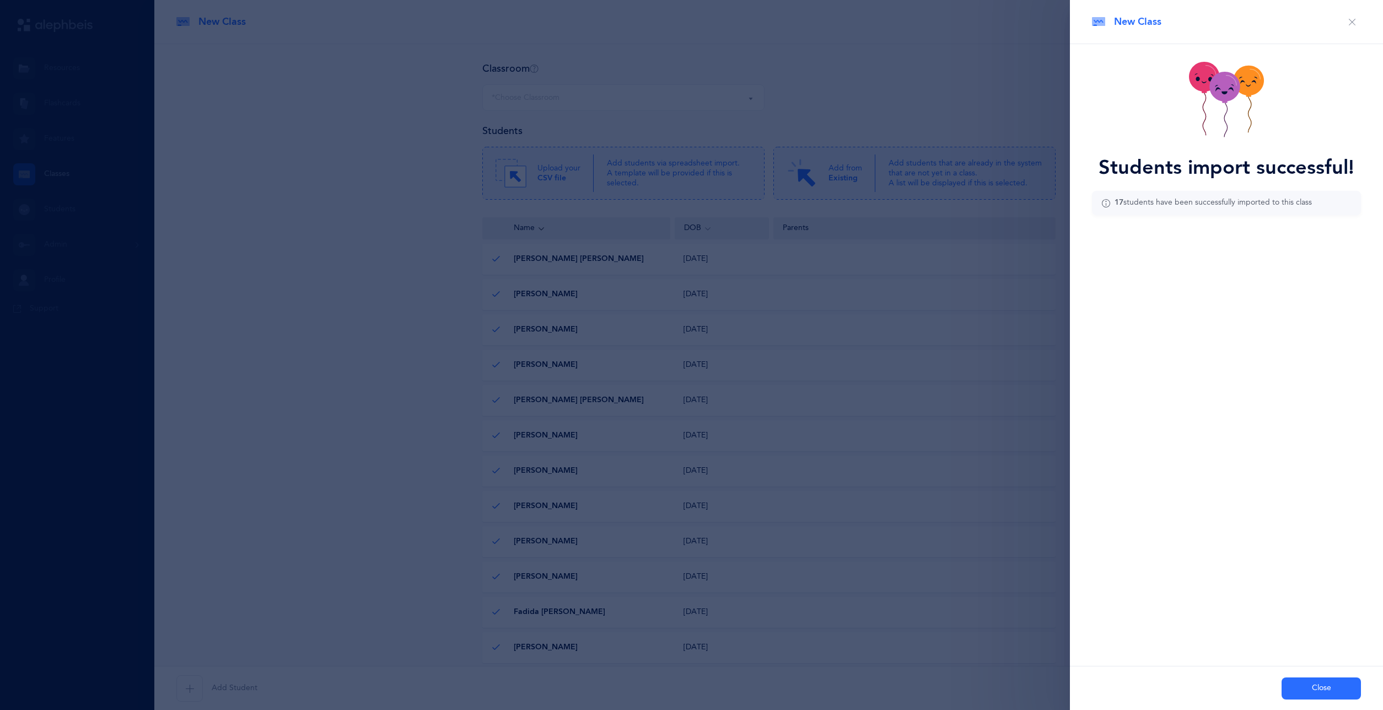
click at [1314, 692] on button "Close" at bounding box center [1321, 688] width 79 height 22
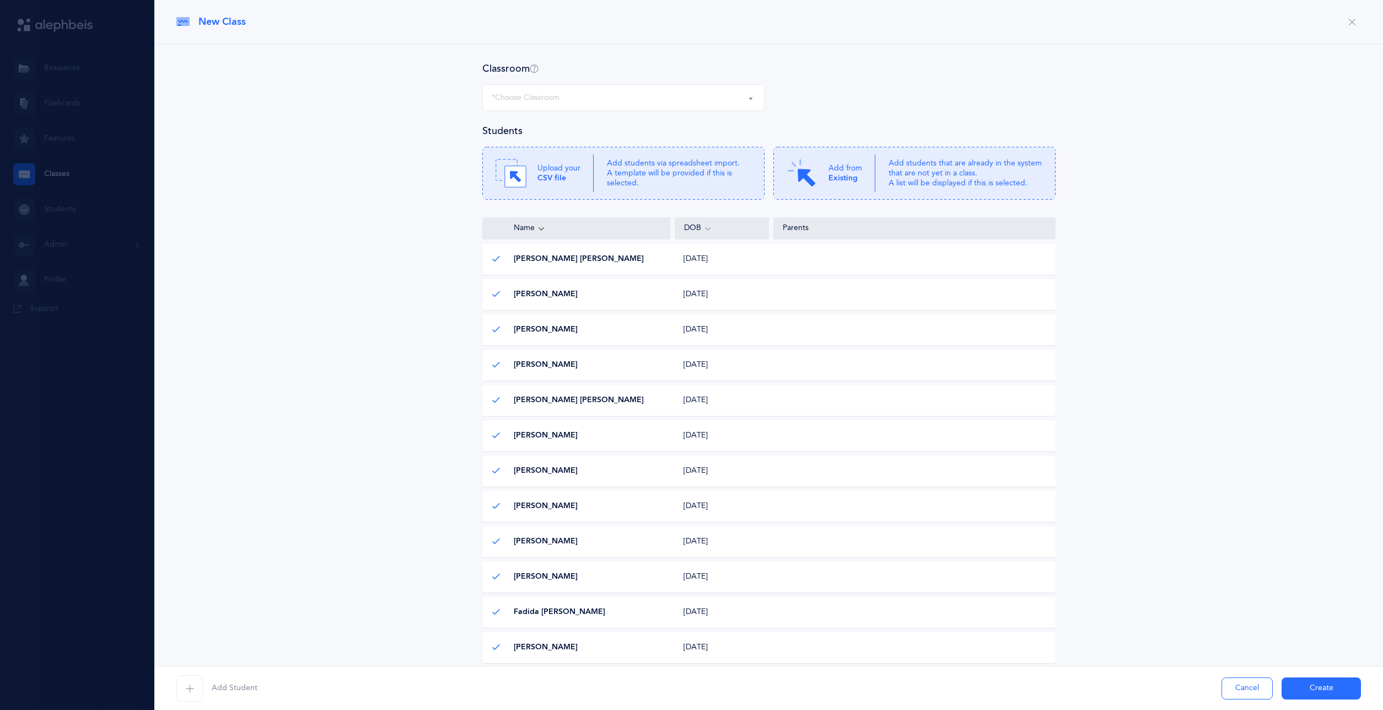
click at [595, 99] on div "*Choose Classroom" at bounding box center [624, 97] width 264 height 19
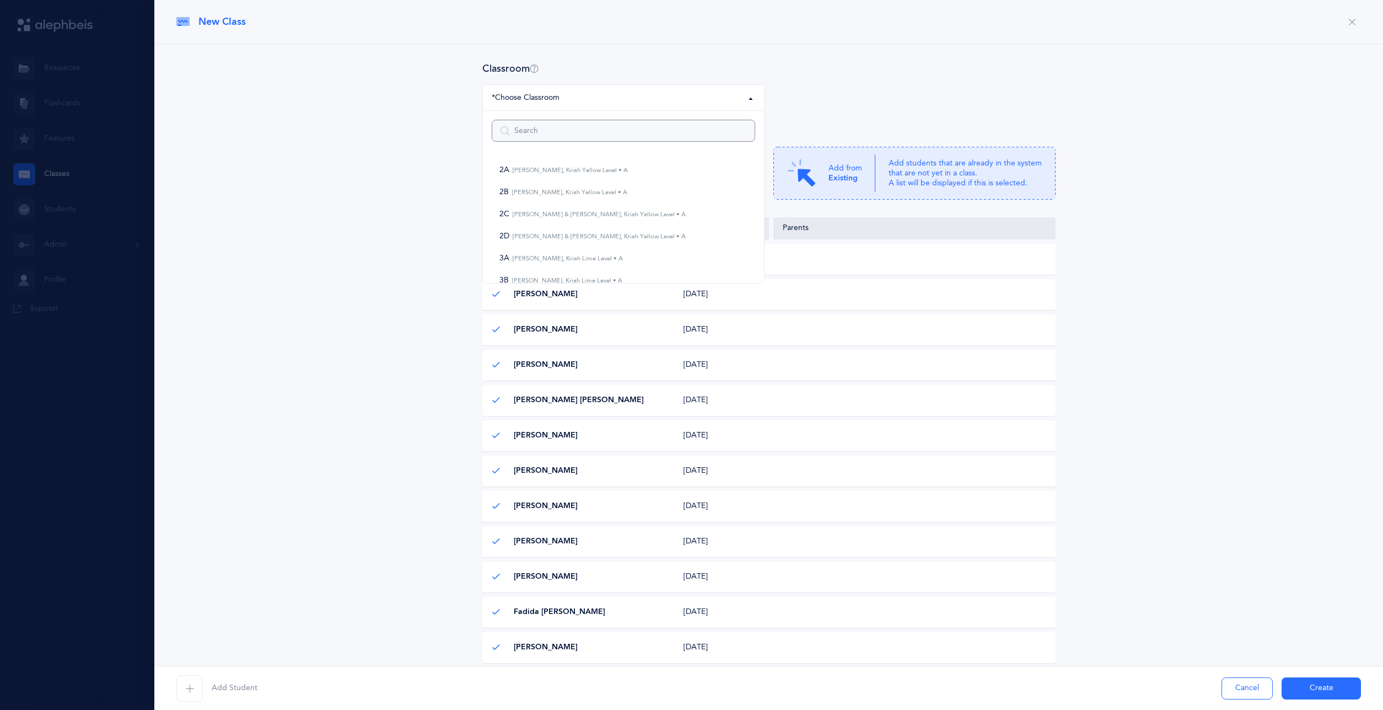
scroll to position [106, 0]
click at [544, 221] on small "[PERSON_NAME], Kriah Orange Level • A" at bounding box center [569, 218] width 121 height 7
select select "1151"
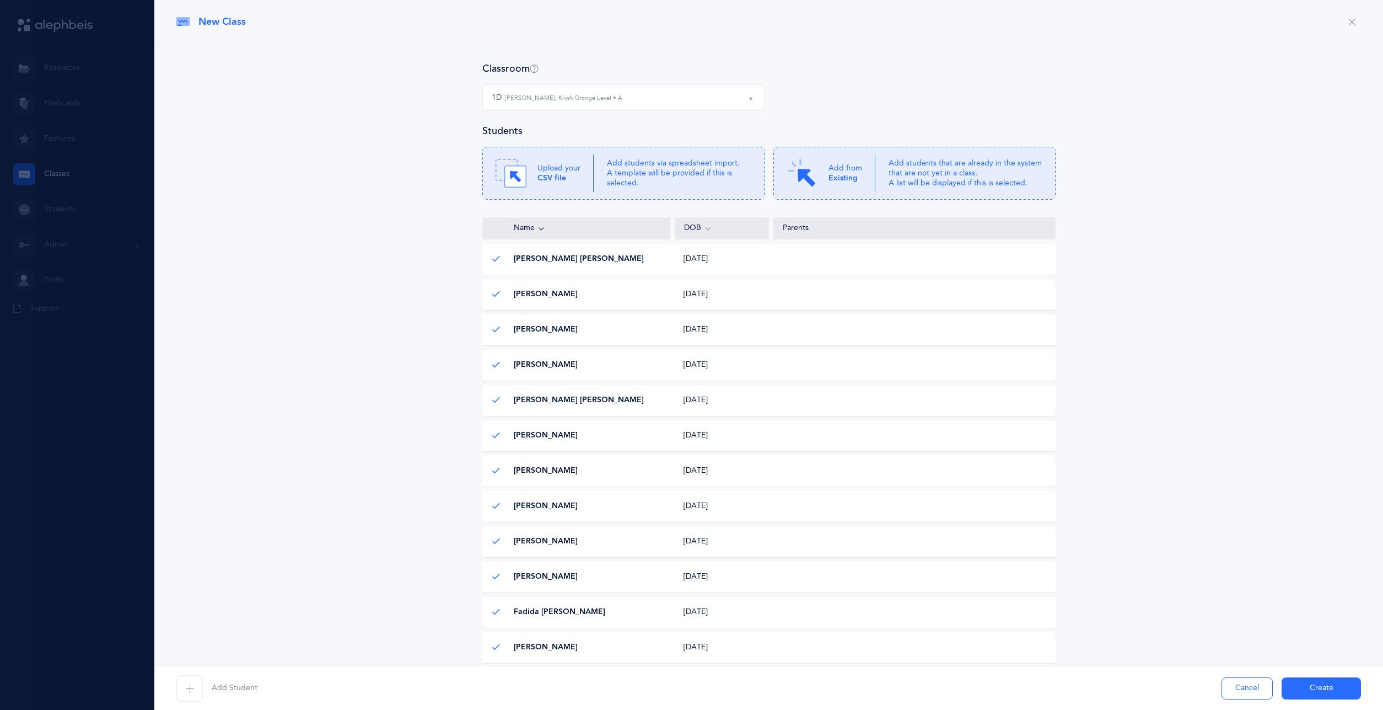
click at [1345, 685] on button "Create" at bounding box center [1321, 688] width 79 height 22
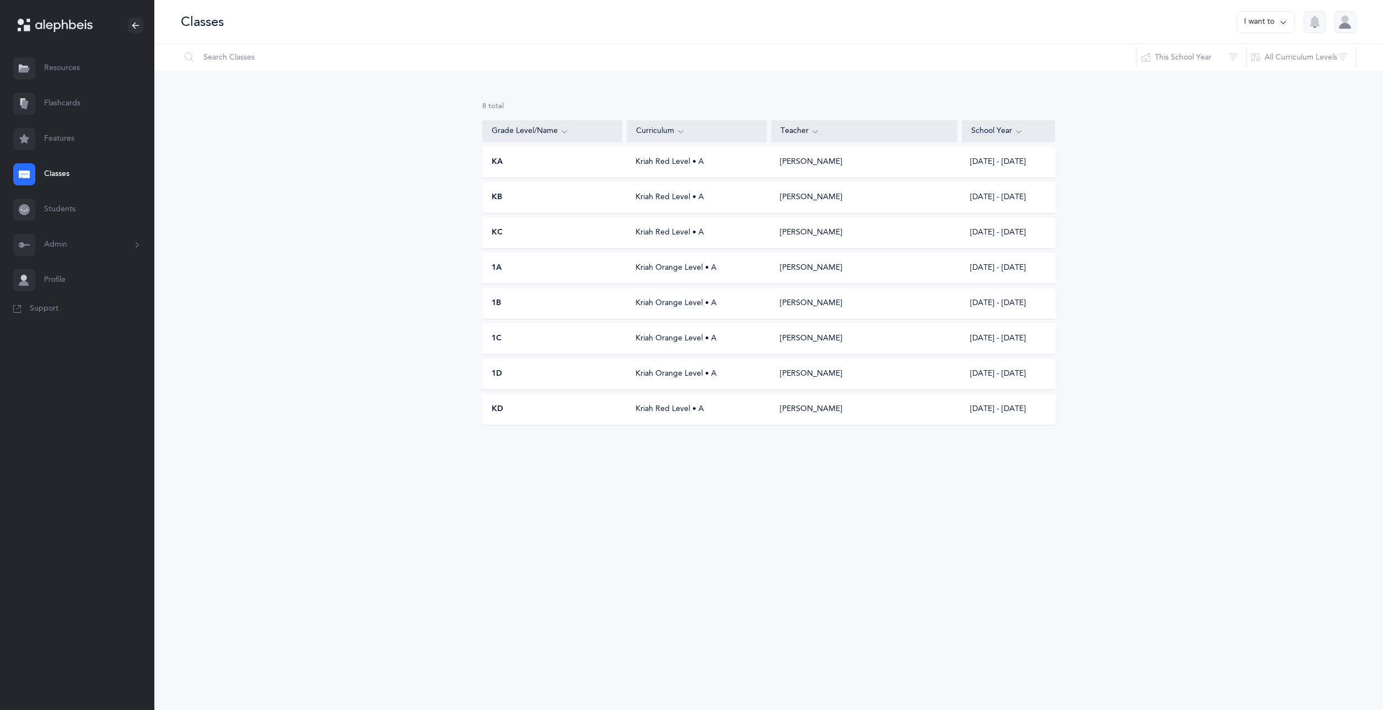
click at [1256, 22] on button "I want to" at bounding box center [1266, 22] width 58 height 22
click at [1254, 80] on button "Add new" at bounding box center [1254, 76] width 61 height 20
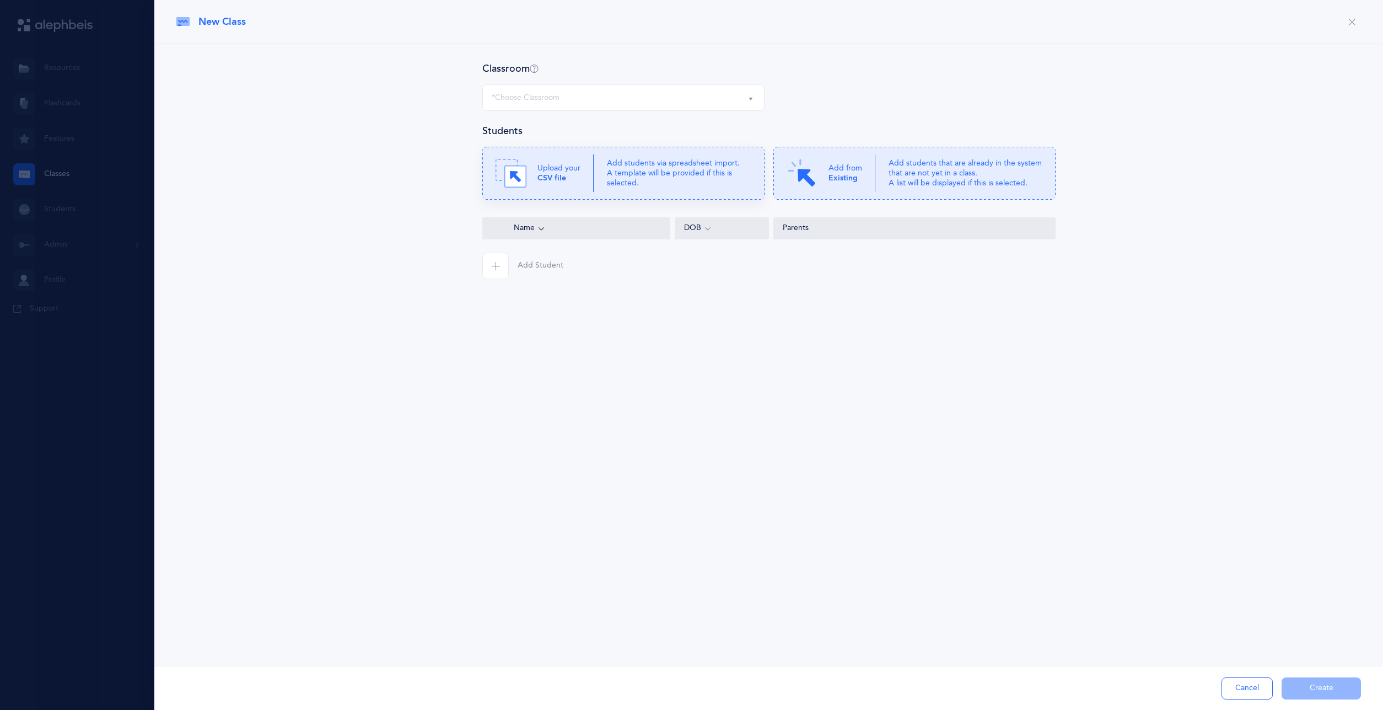
click at [674, 168] on p "Add students via spreadsheet import. A template will be provided if this is sel…" at bounding box center [679, 173] width 144 height 30
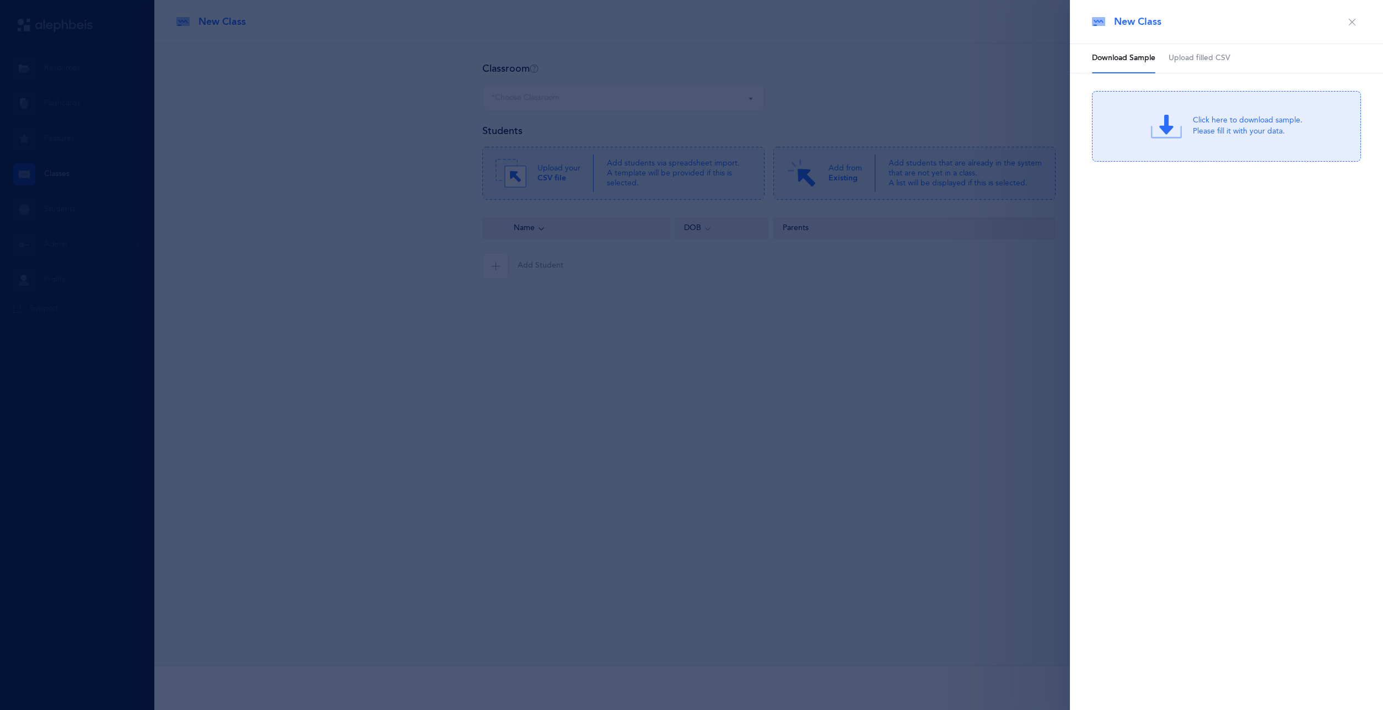
click at [1212, 56] on span "Upload filled CSV" at bounding box center [1200, 58] width 62 height 11
click at [1219, 139] on div "or Click Here to choose a file" at bounding box center [1247, 135] width 105 height 11
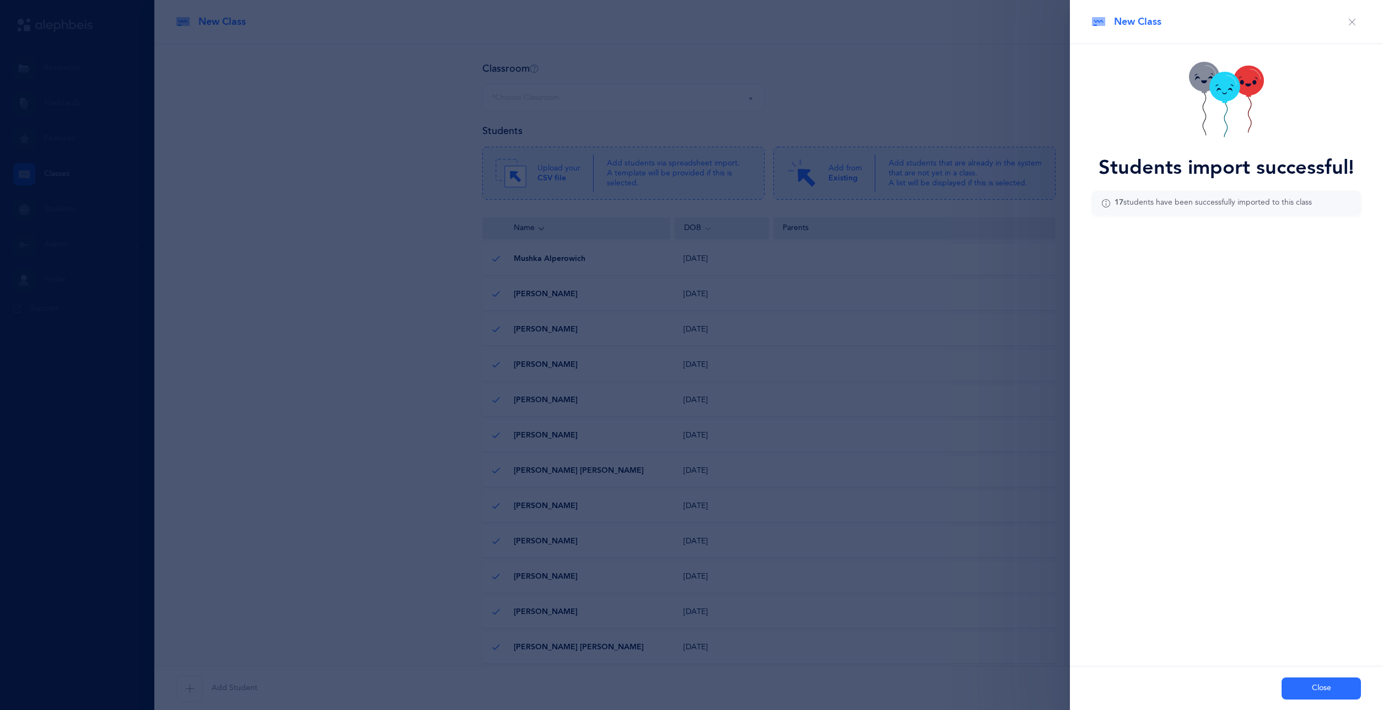
click at [1309, 685] on button "Close" at bounding box center [1321, 688] width 79 height 22
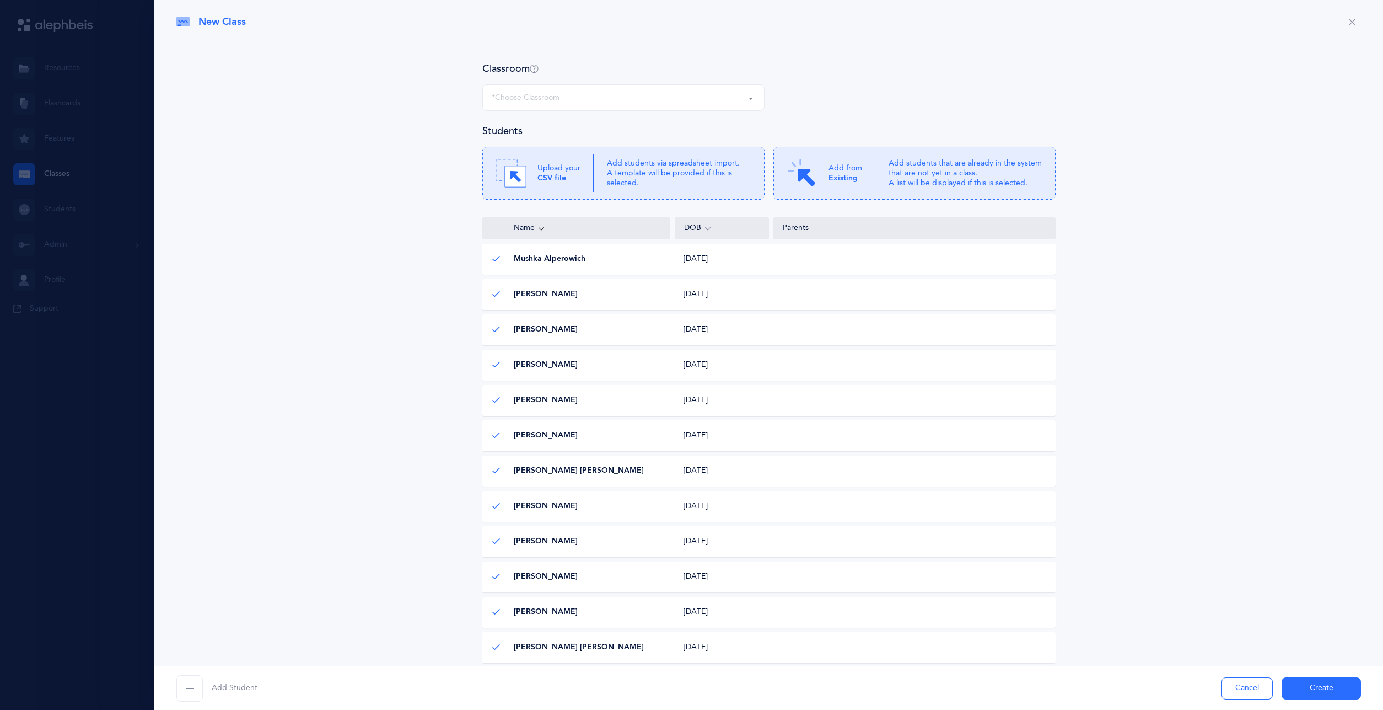
click at [658, 92] on div "*Choose Classroom" at bounding box center [624, 97] width 264 height 19
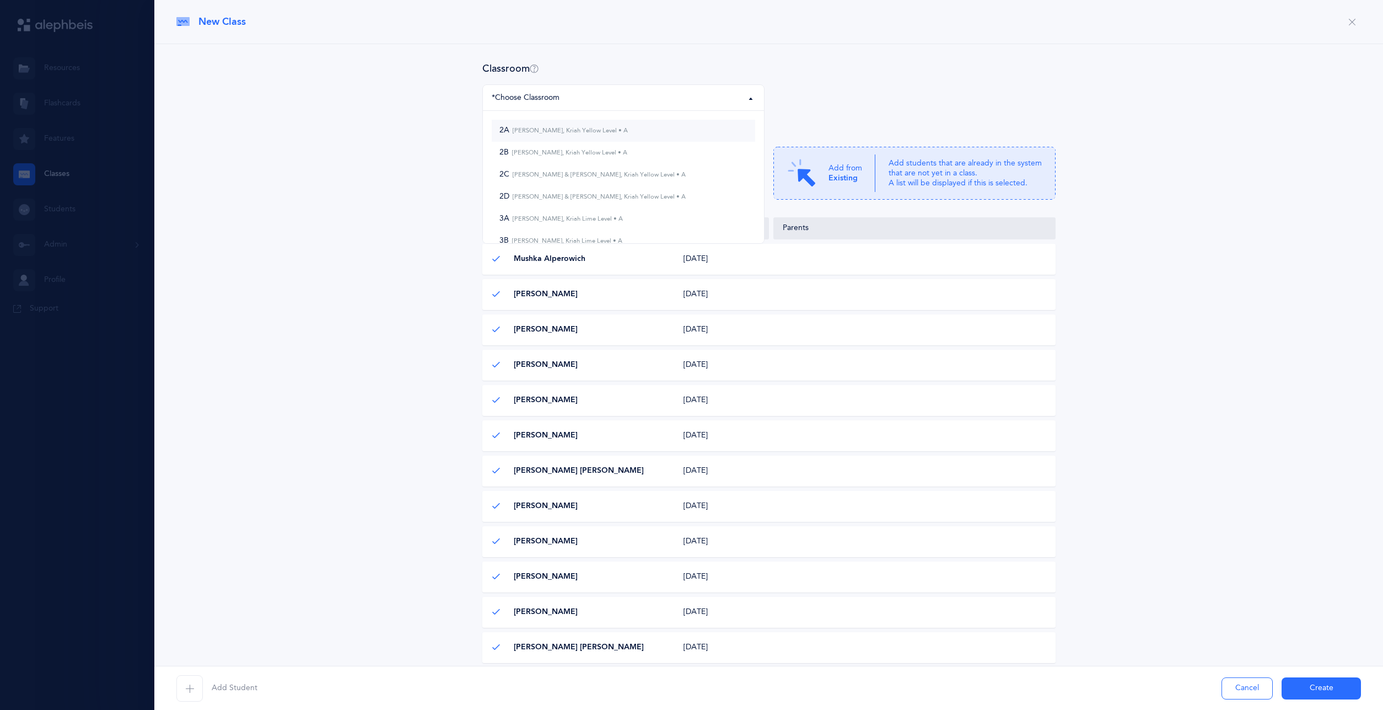
click at [577, 138] on link "2A [PERSON_NAME], Kriah Yellow Level • A" at bounding box center [624, 131] width 264 height 22
select select "747"
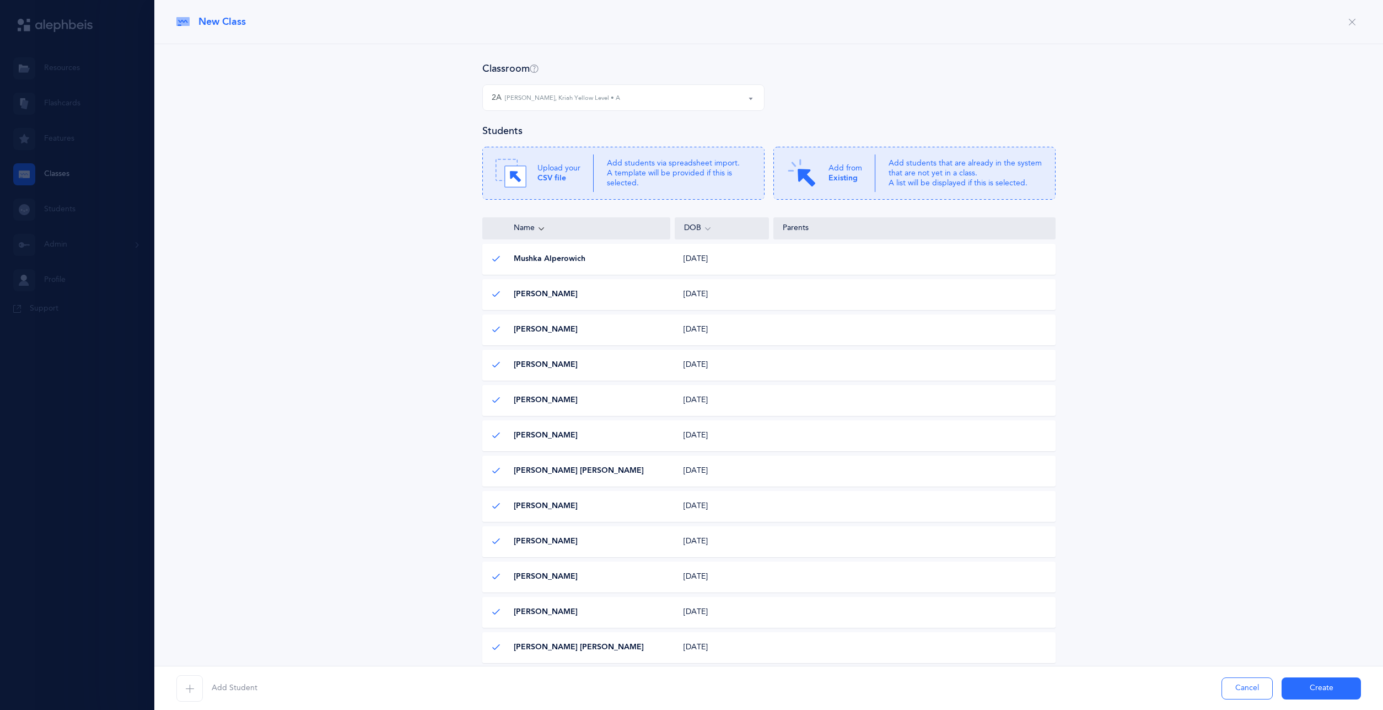
click at [1301, 680] on button "Create" at bounding box center [1321, 688] width 79 height 22
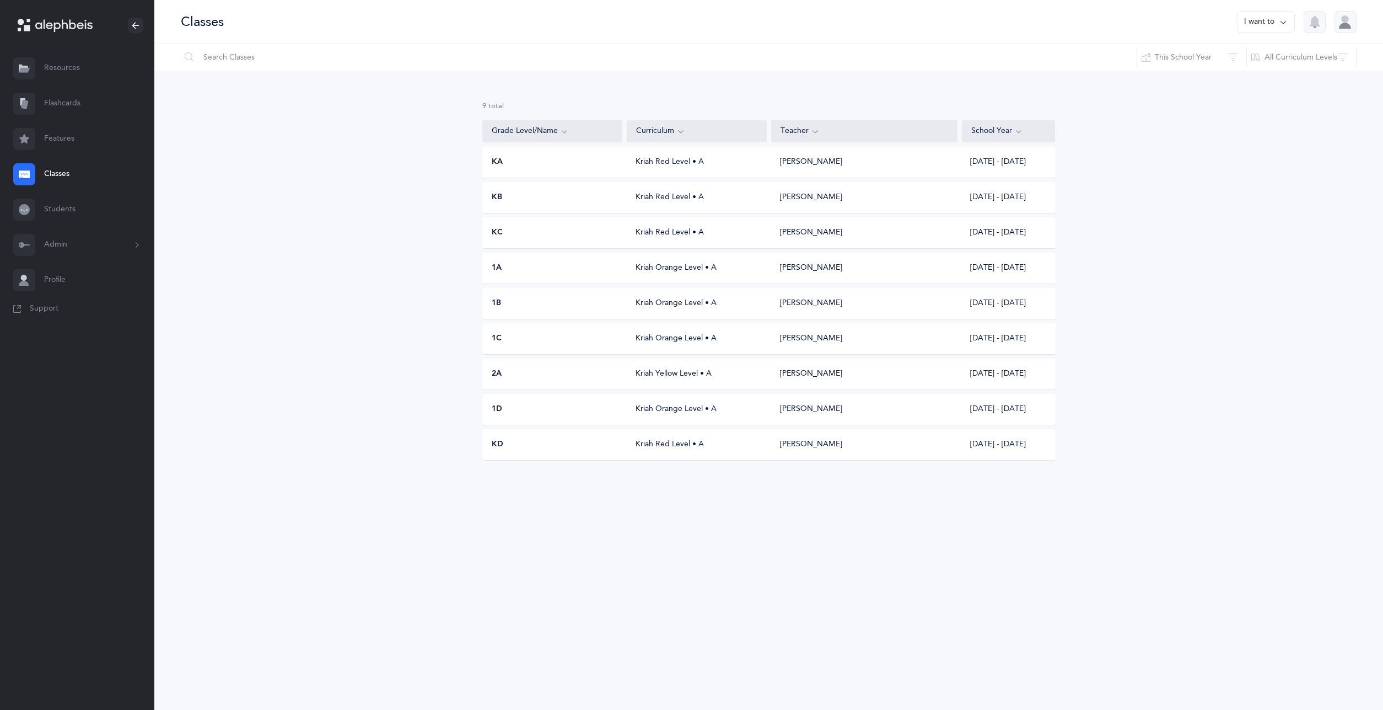
click at [1259, 19] on button "I want to" at bounding box center [1266, 22] width 58 height 22
click at [1254, 73] on button "Add new" at bounding box center [1254, 76] width 61 height 20
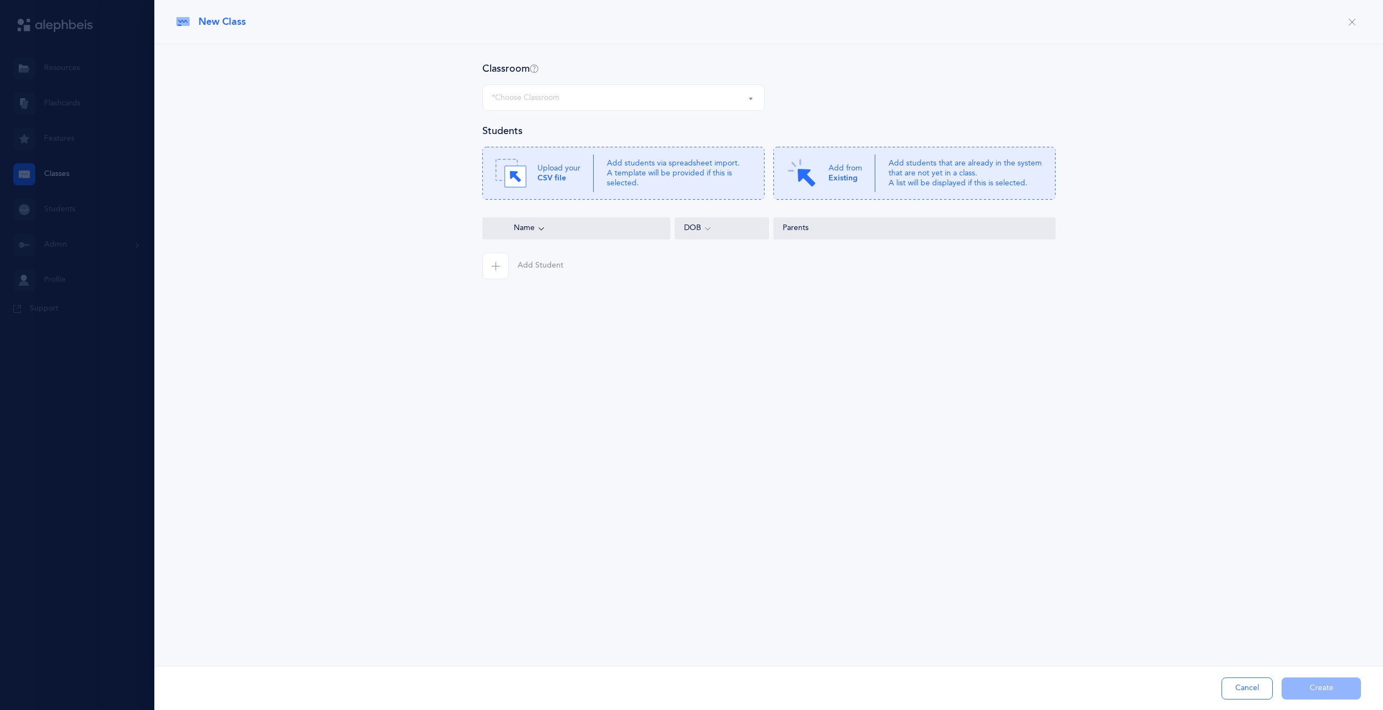
click at [617, 97] on div "*Choose Classroom" at bounding box center [624, 97] width 264 height 19
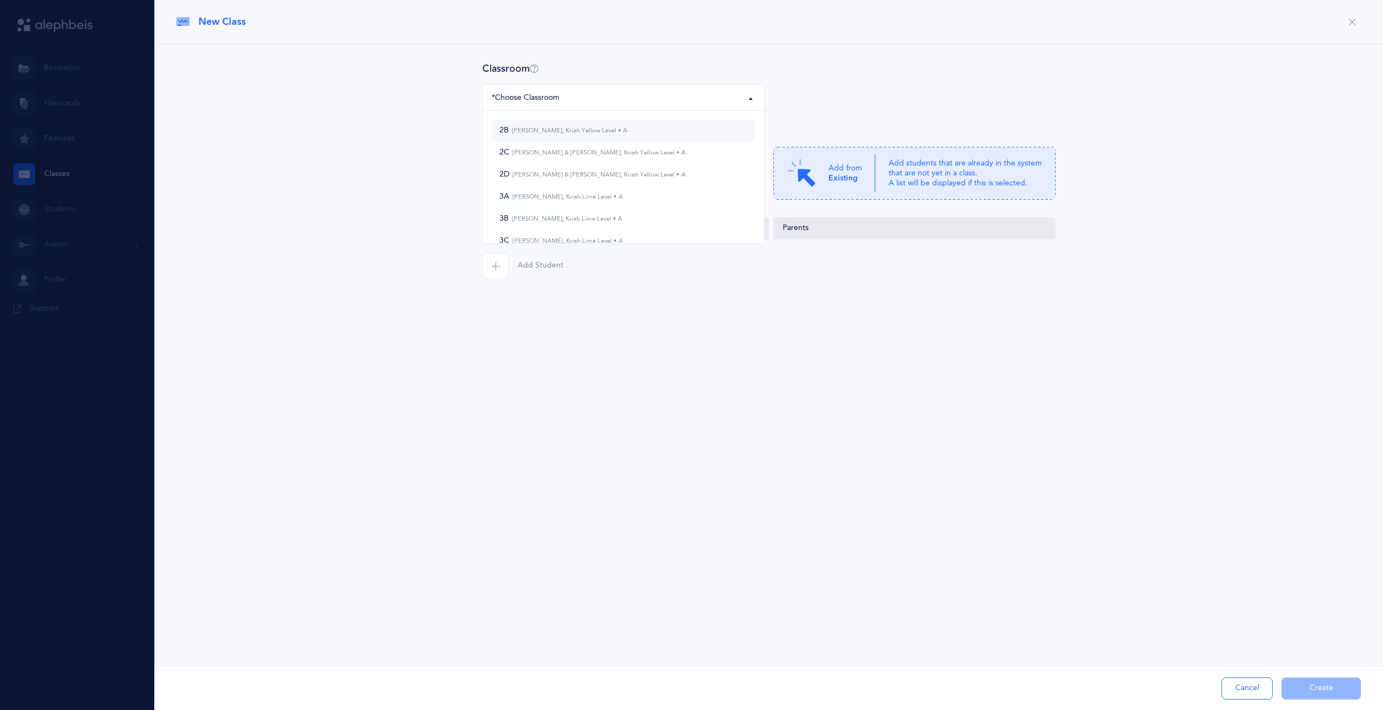
click at [606, 134] on small "[PERSON_NAME], Kriah Yellow Level • A" at bounding box center [568, 130] width 119 height 7
select select "748"
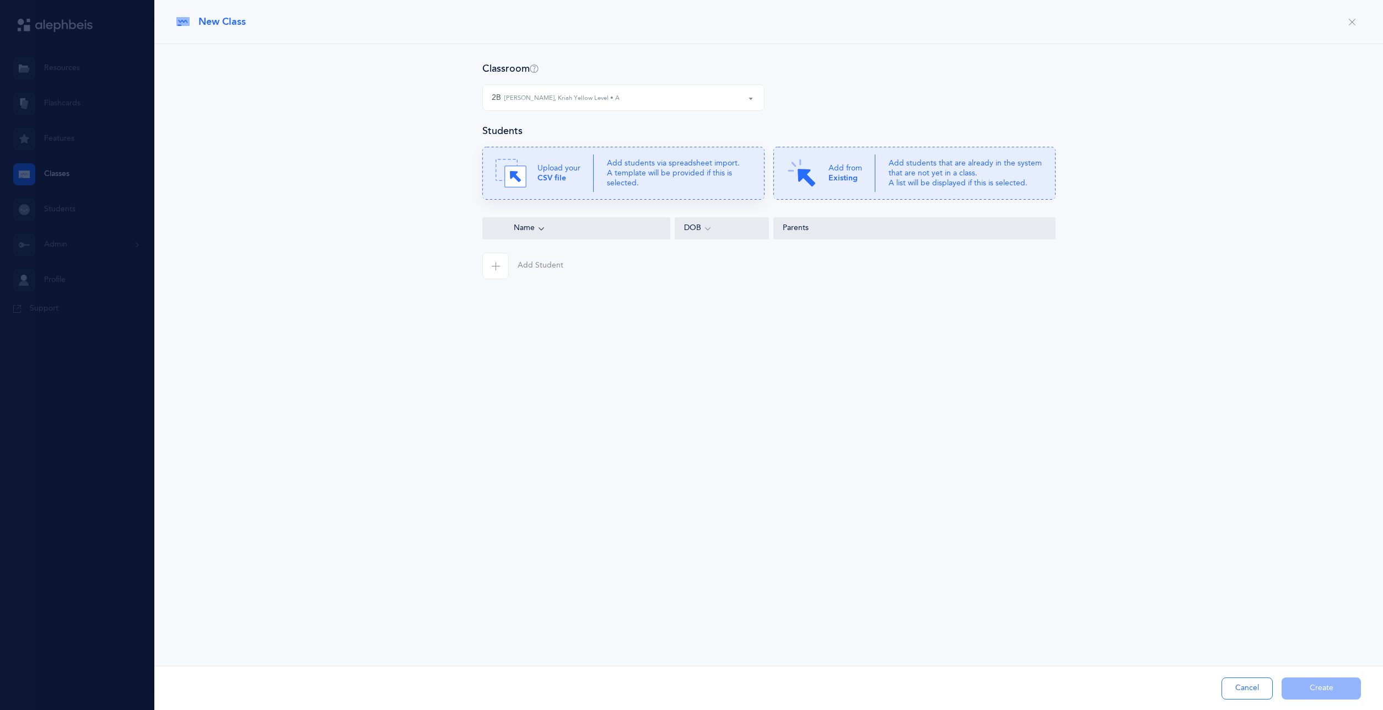
click at [640, 163] on p "Add students via spreadsheet import. A template will be provided if this is sel…" at bounding box center [679, 173] width 144 height 30
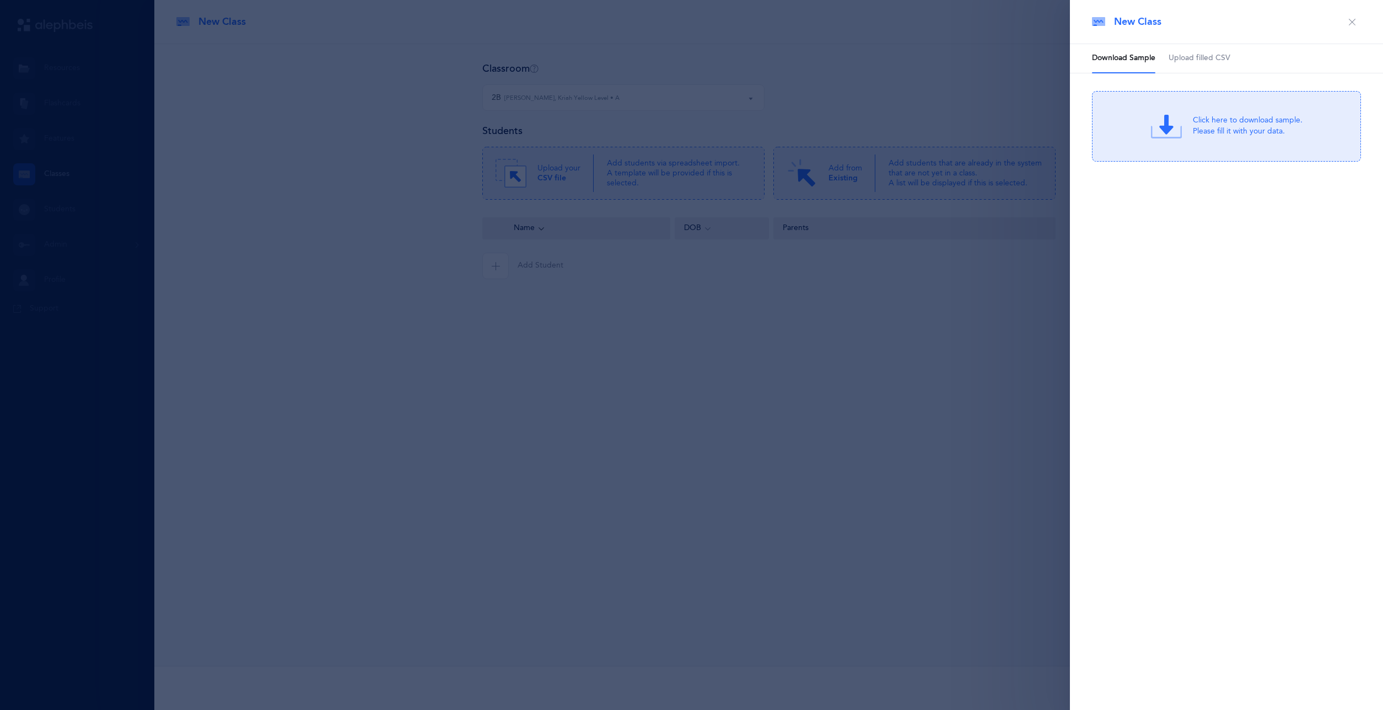
click at [1195, 55] on span "Upload filled CSV" at bounding box center [1200, 58] width 62 height 11
click at [1189, 125] on div "Drag & drop to upload or Click Here to choose a file" at bounding box center [1226, 126] width 147 height 31
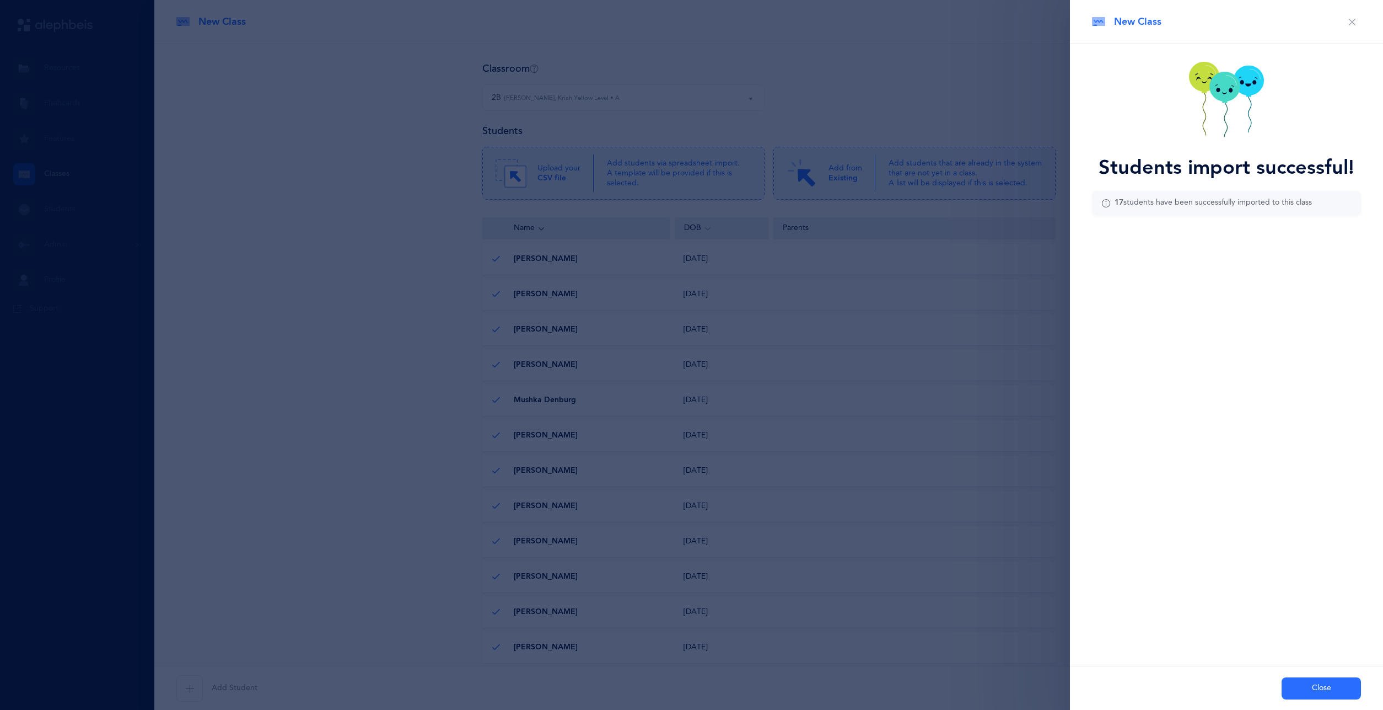
click at [1322, 693] on button "Close" at bounding box center [1321, 688] width 79 height 22
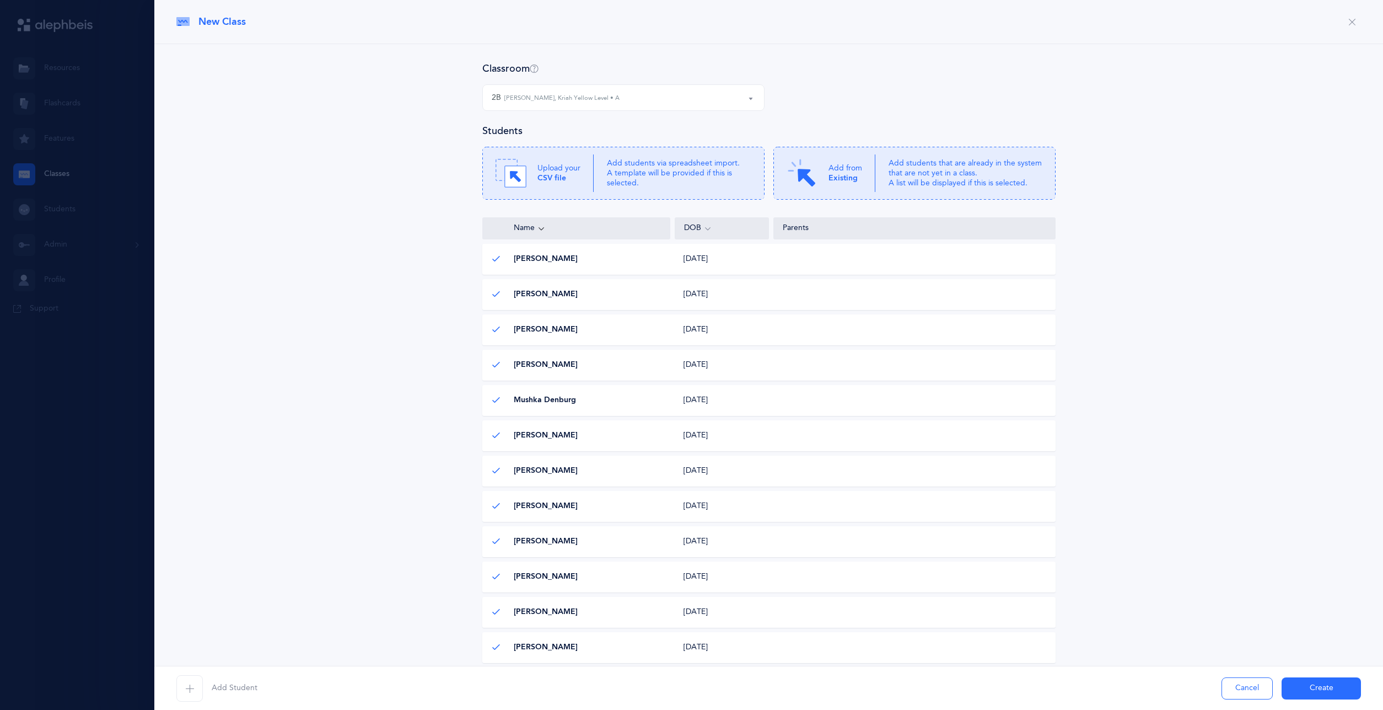
click at [1335, 686] on button "Create" at bounding box center [1321, 688] width 79 height 22
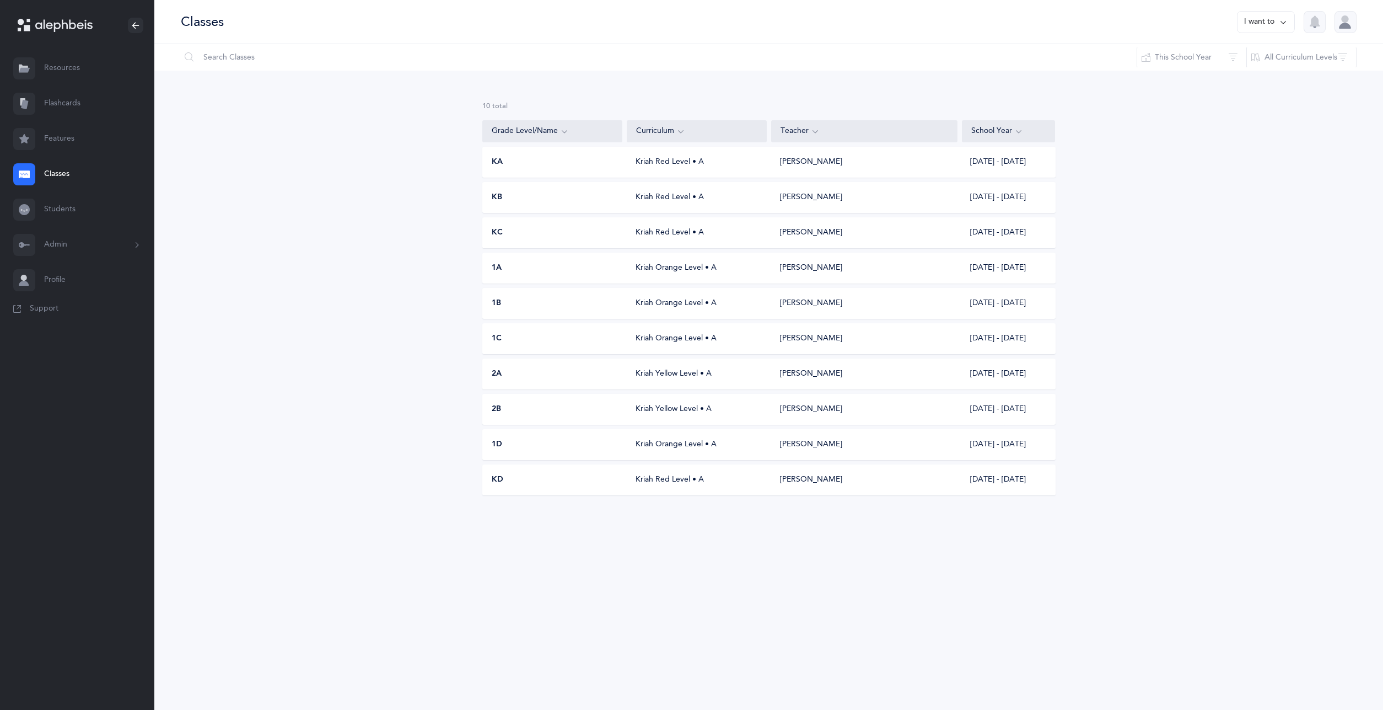
click at [1250, 29] on button "I want to" at bounding box center [1266, 22] width 58 height 22
click at [1245, 72] on button "Add new" at bounding box center [1254, 76] width 61 height 20
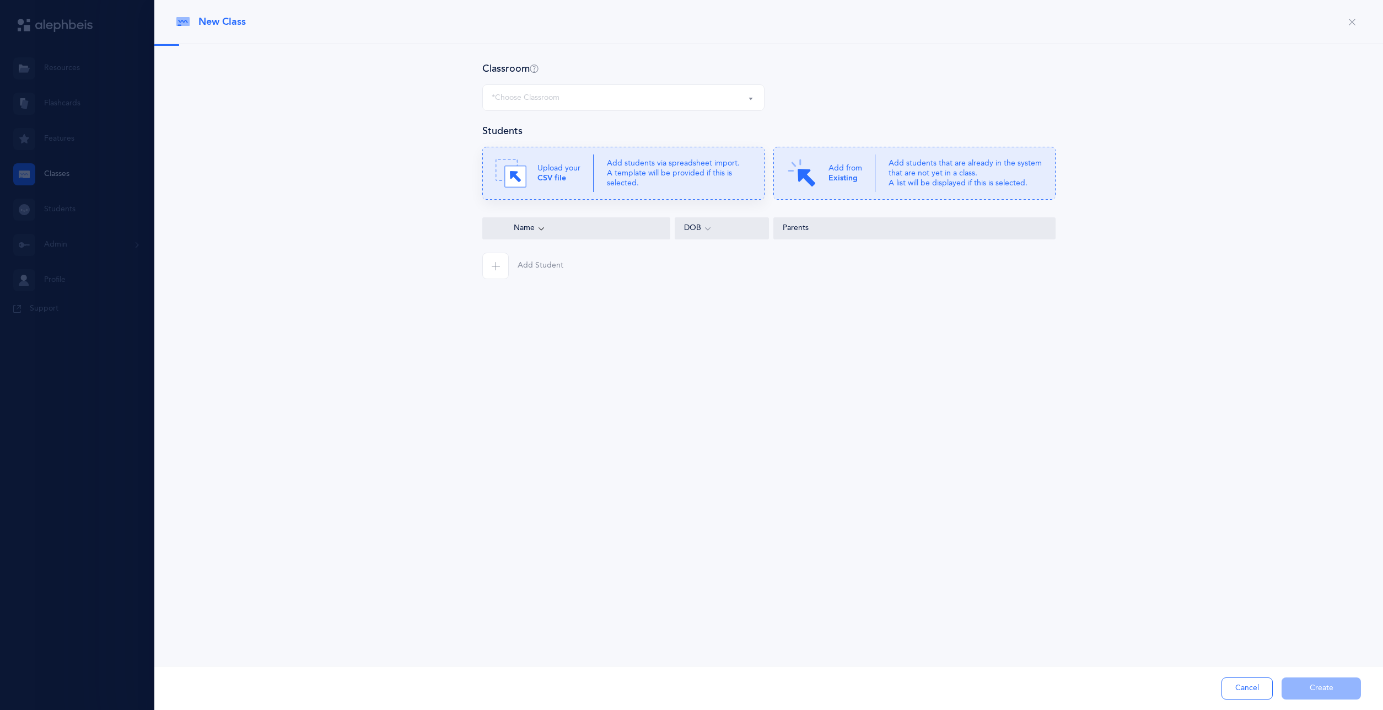
click at [646, 168] on p "Add students via spreadsheet import. A template will be provided if this is sel…" at bounding box center [679, 173] width 144 height 30
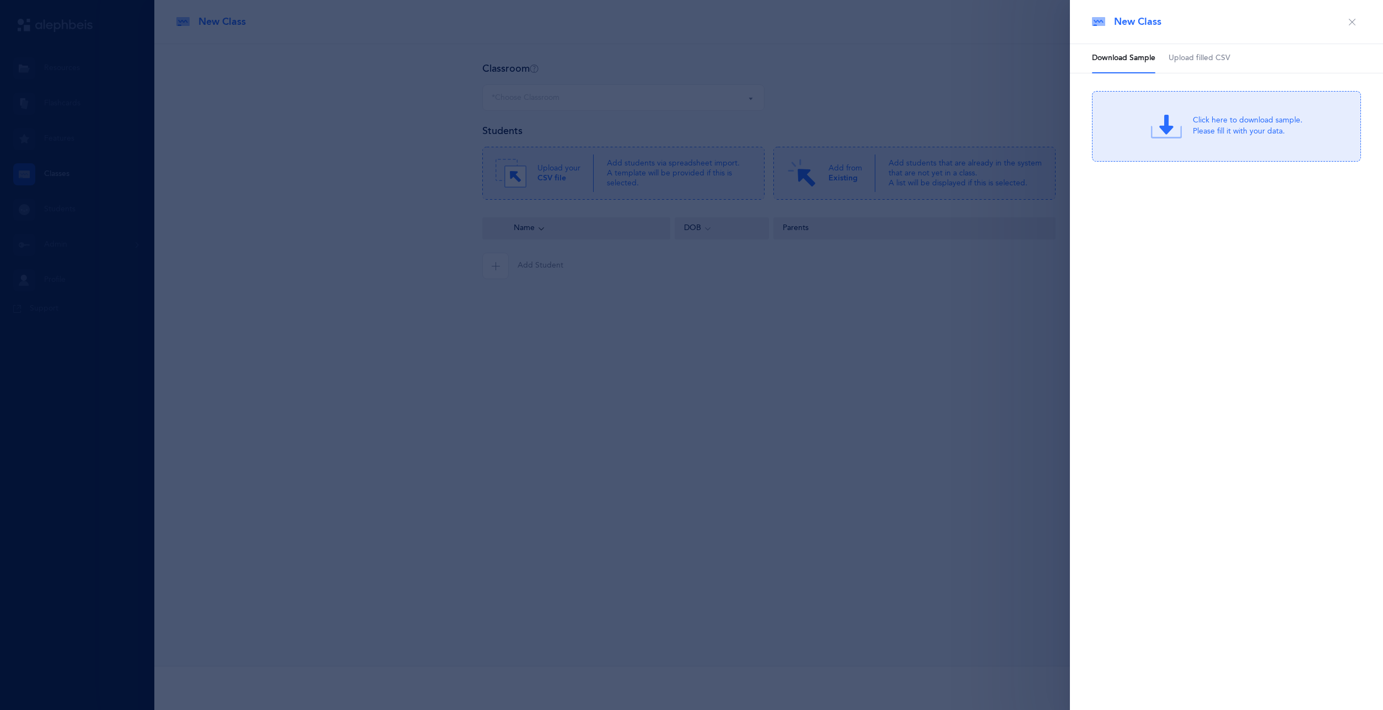
click at [1201, 60] on span "Upload filled CSV" at bounding box center [1200, 58] width 62 height 11
click at [1200, 127] on div "Drag & drop to upload or Click Here to choose a file" at bounding box center [1247, 126] width 105 height 28
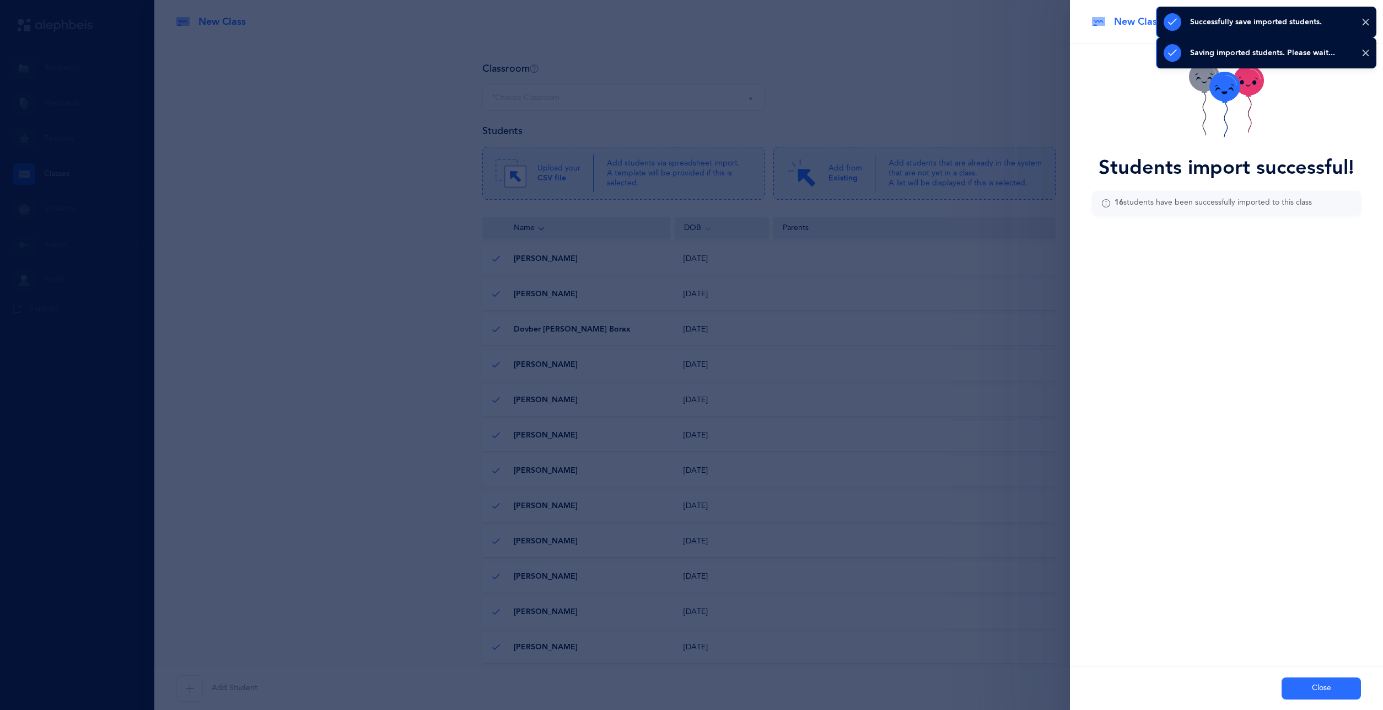
click at [1313, 681] on button "Close" at bounding box center [1321, 688] width 79 height 22
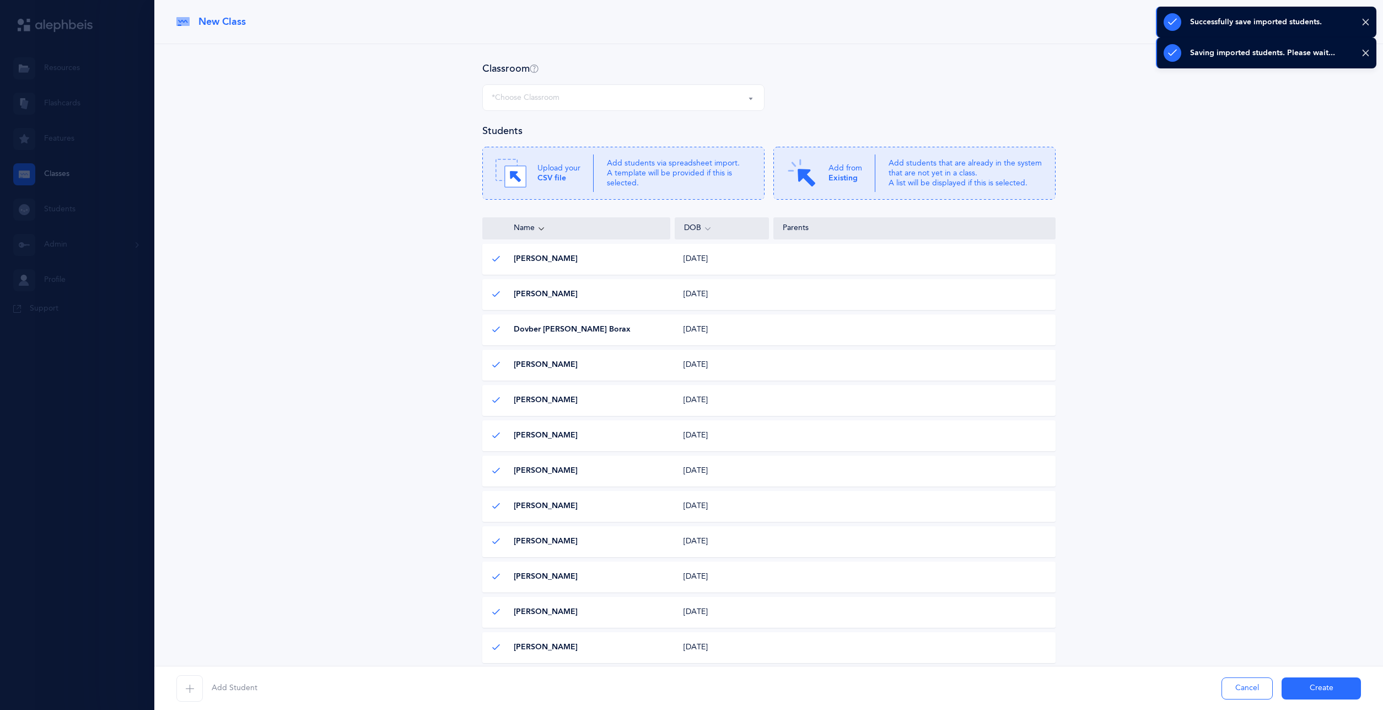
click at [1323, 694] on button "Create" at bounding box center [1321, 688] width 79 height 22
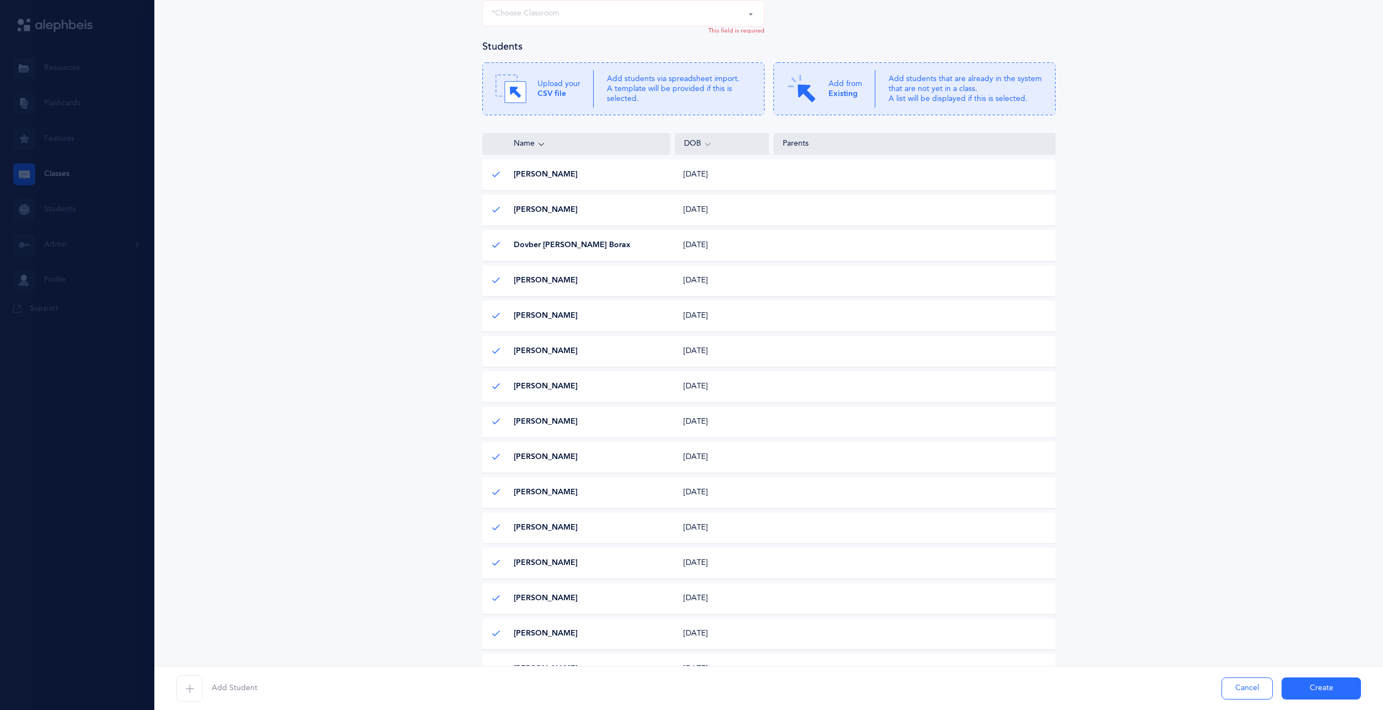
click at [724, 22] on div "*Choose Classroom" at bounding box center [624, 13] width 264 height 19
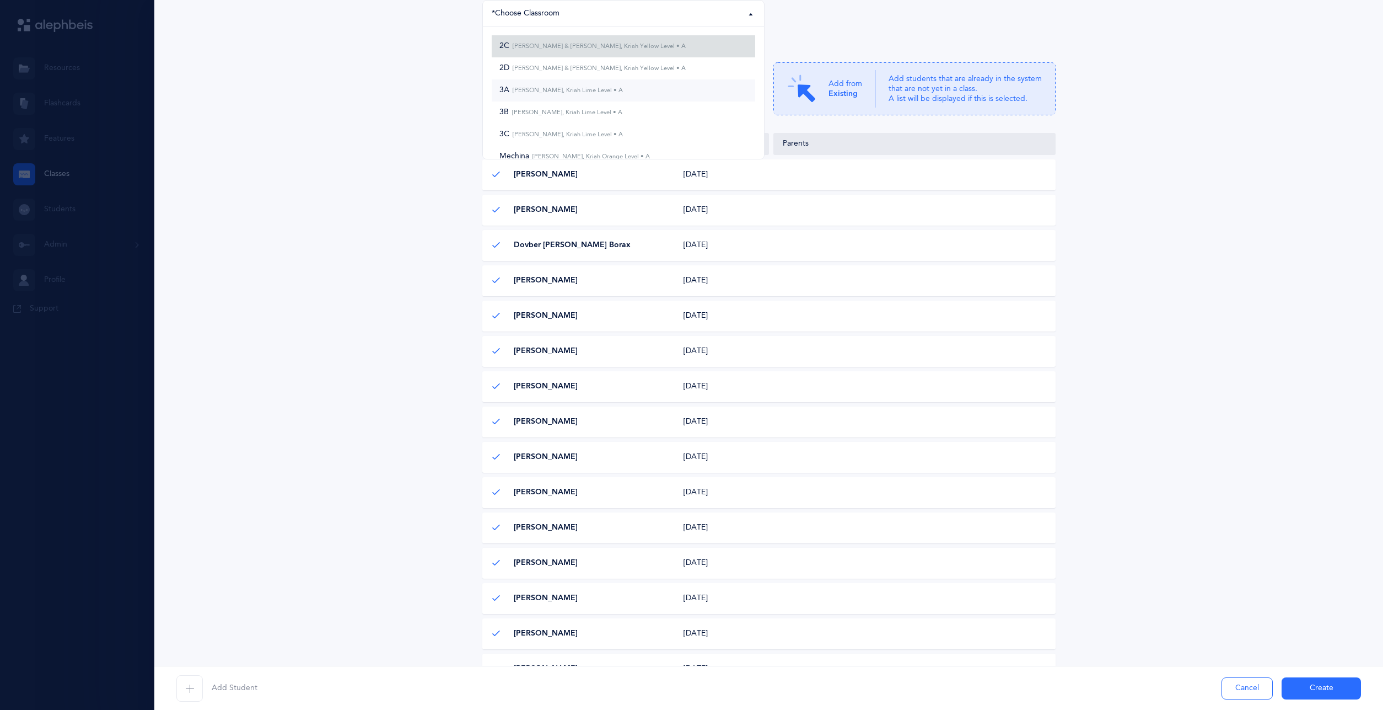
drag, startPoint x: 575, startPoint y: 55, endPoint x: 581, endPoint y: 98, distance: 43.9
click at [581, 98] on ul "2C [PERSON_NAME] & [PERSON_NAME], Kriah Yellow Level • A 2D [PERSON_NAME] & [PE…" at bounding box center [623, 112] width 281 height 172
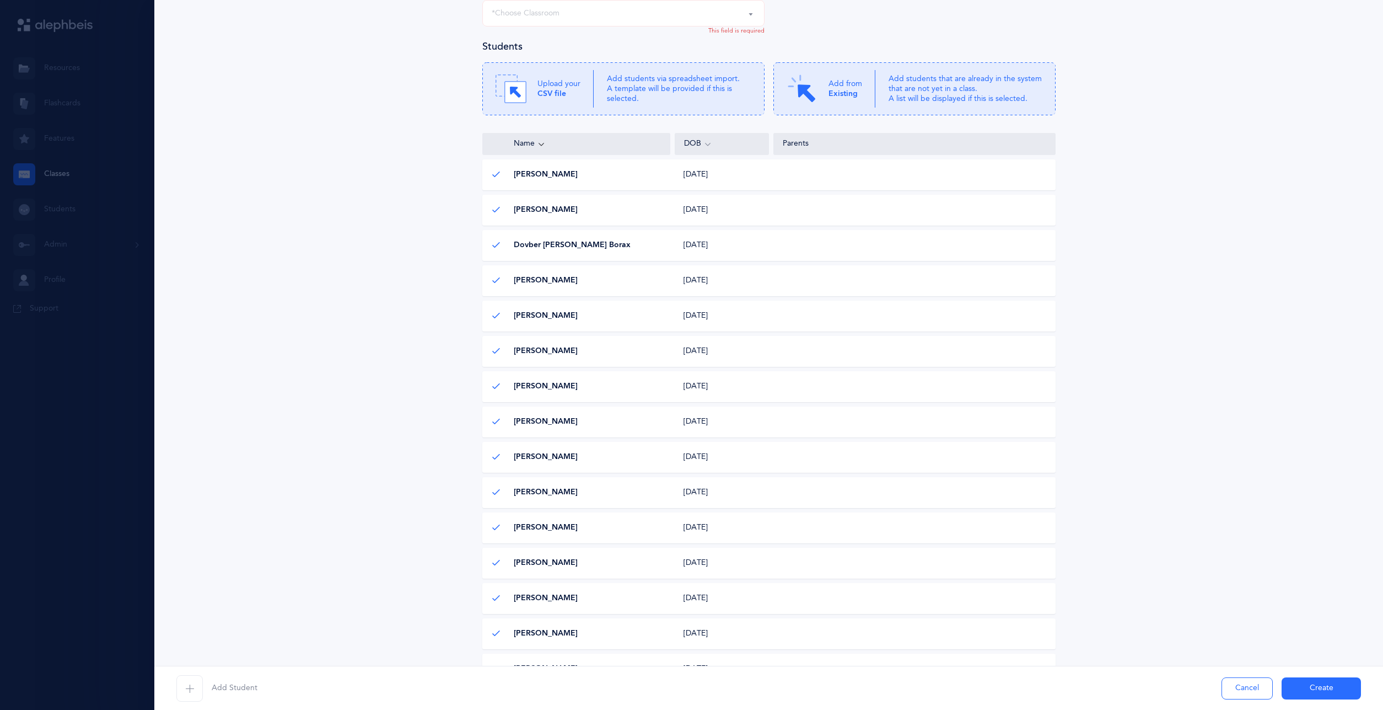
click at [633, 12] on div "*Choose Classroom" at bounding box center [624, 13] width 264 height 19
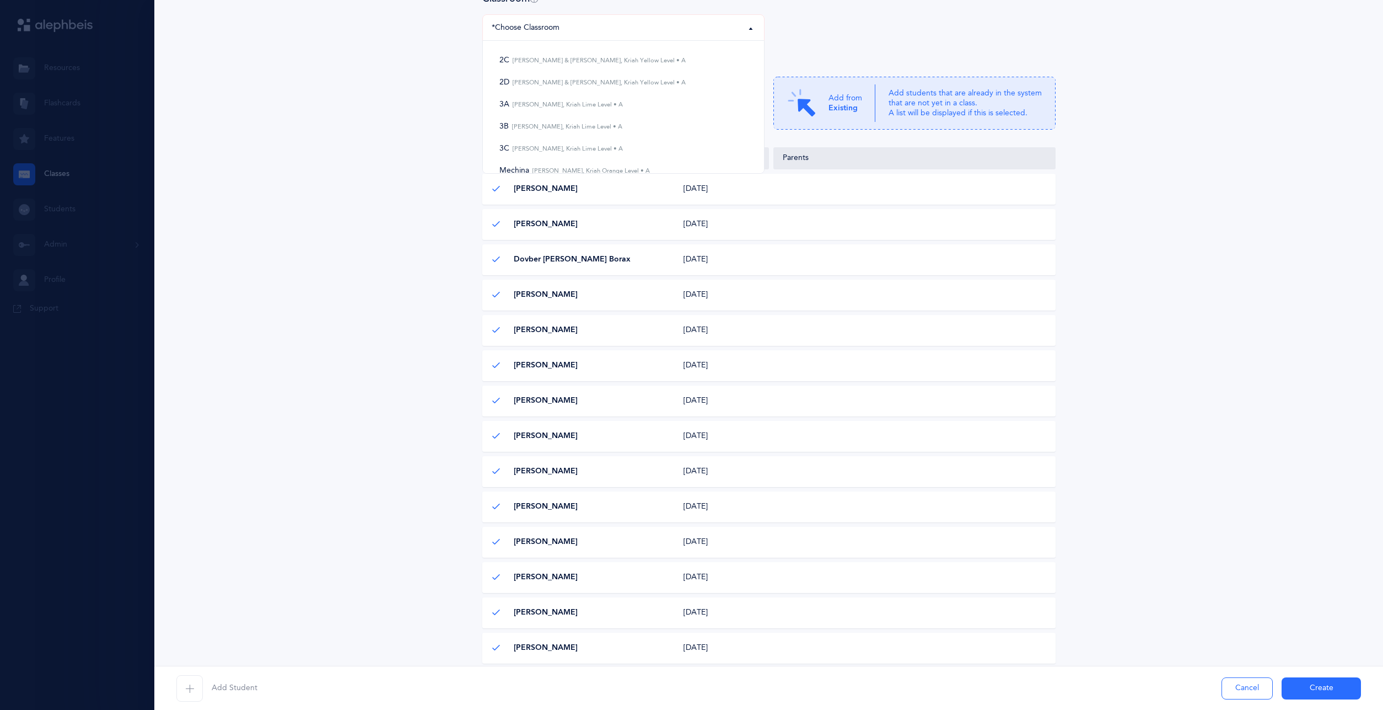
scroll to position [0, 0]
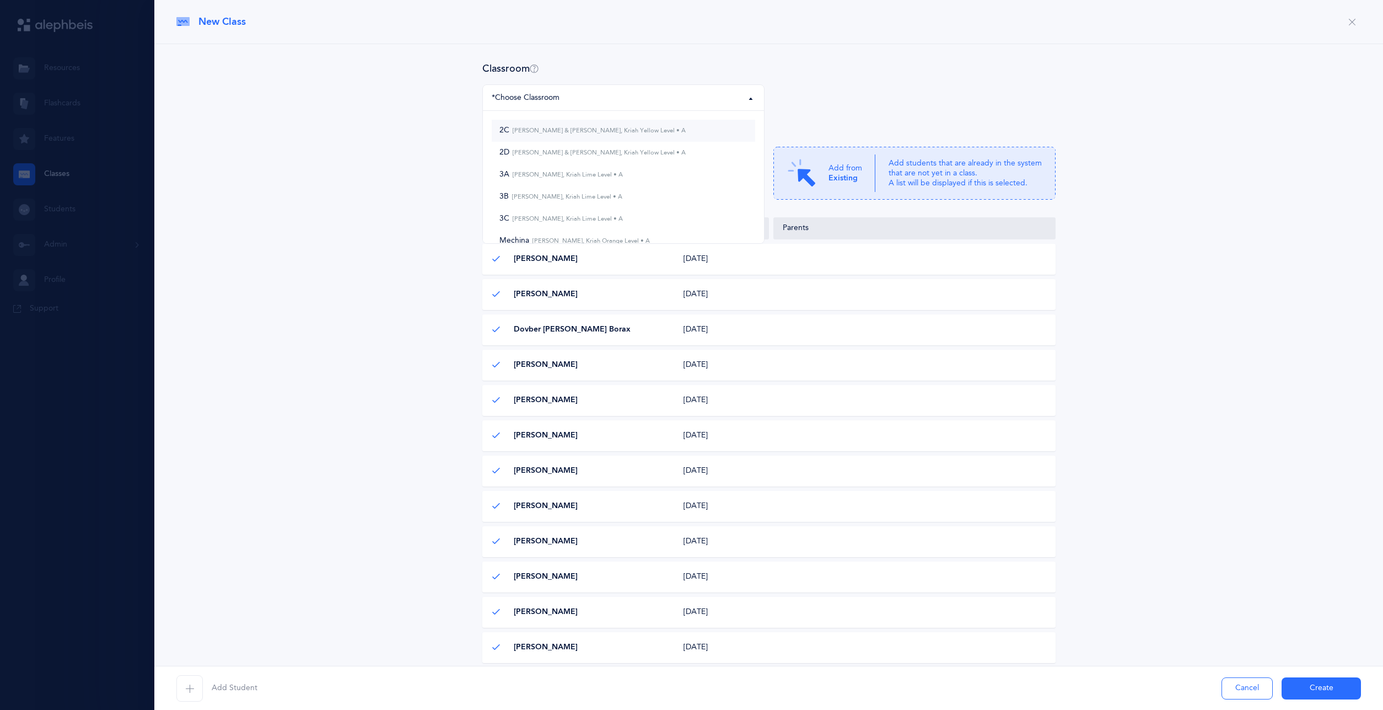
click at [646, 122] on link "2C [PERSON_NAME] & [PERSON_NAME], Kriah Yellow Level • A" at bounding box center [624, 131] width 264 height 22
select select "893"
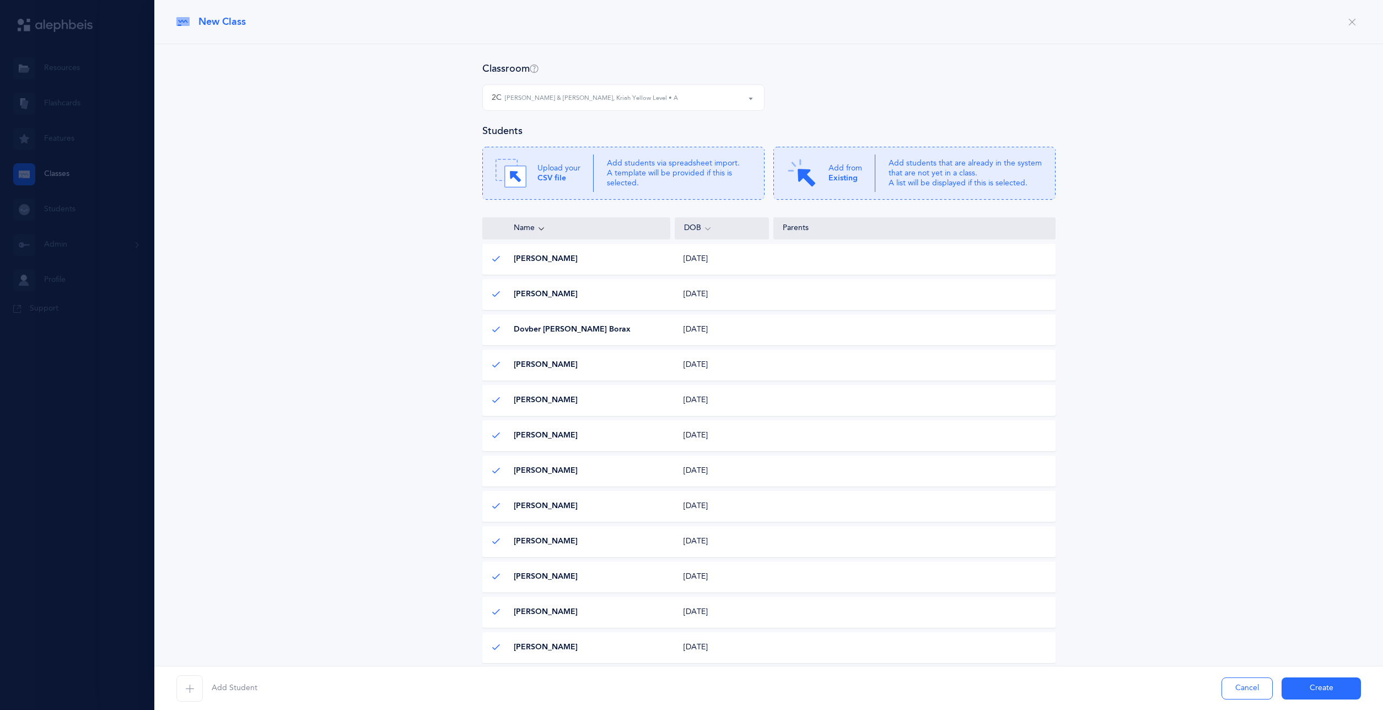
click at [1292, 691] on button "Create" at bounding box center [1321, 688] width 79 height 22
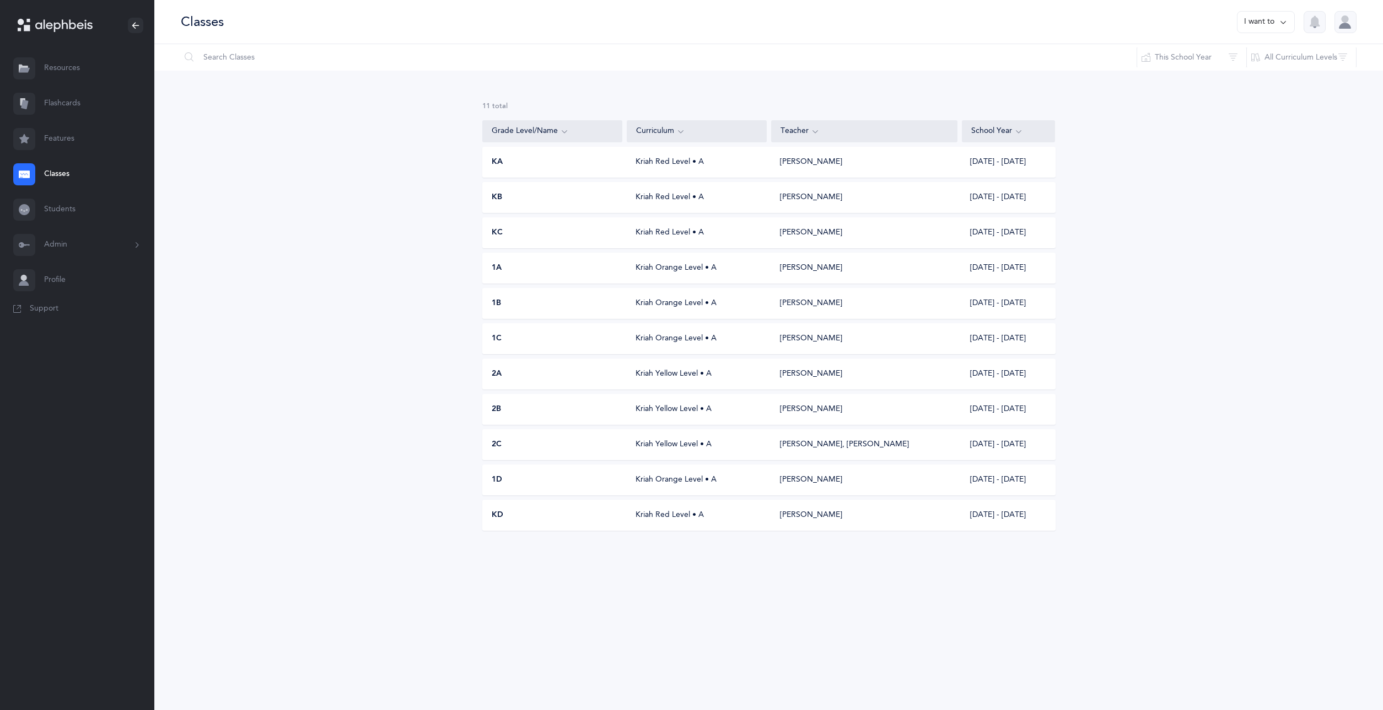
click at [1264, 25] on button "I want to" at bounding box center [1266, 22] width 58 height 22
click at [1256, 75] on button "Add new" at bounding box center [1254, 76] width 61 height 20
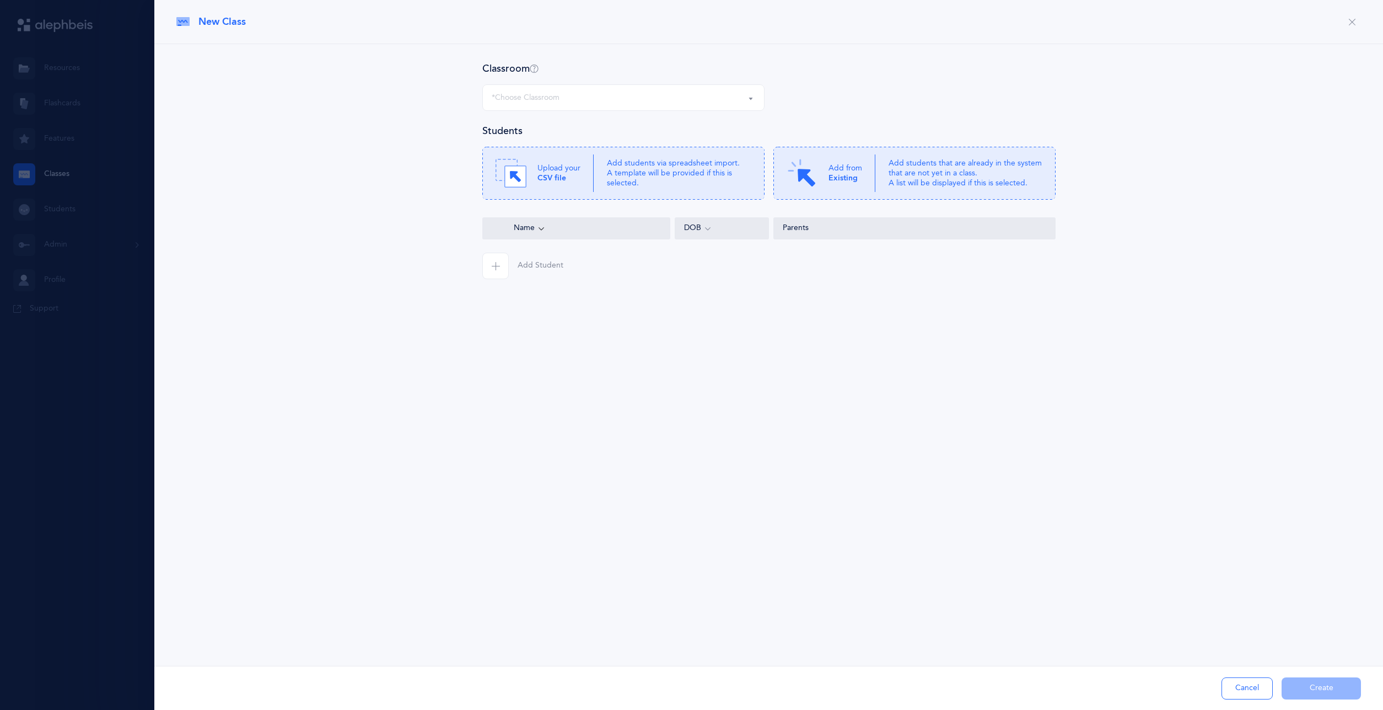
click at [710, 108] on button "*Choose Classroom" at bounding box center [623, 97] width 282 height 26
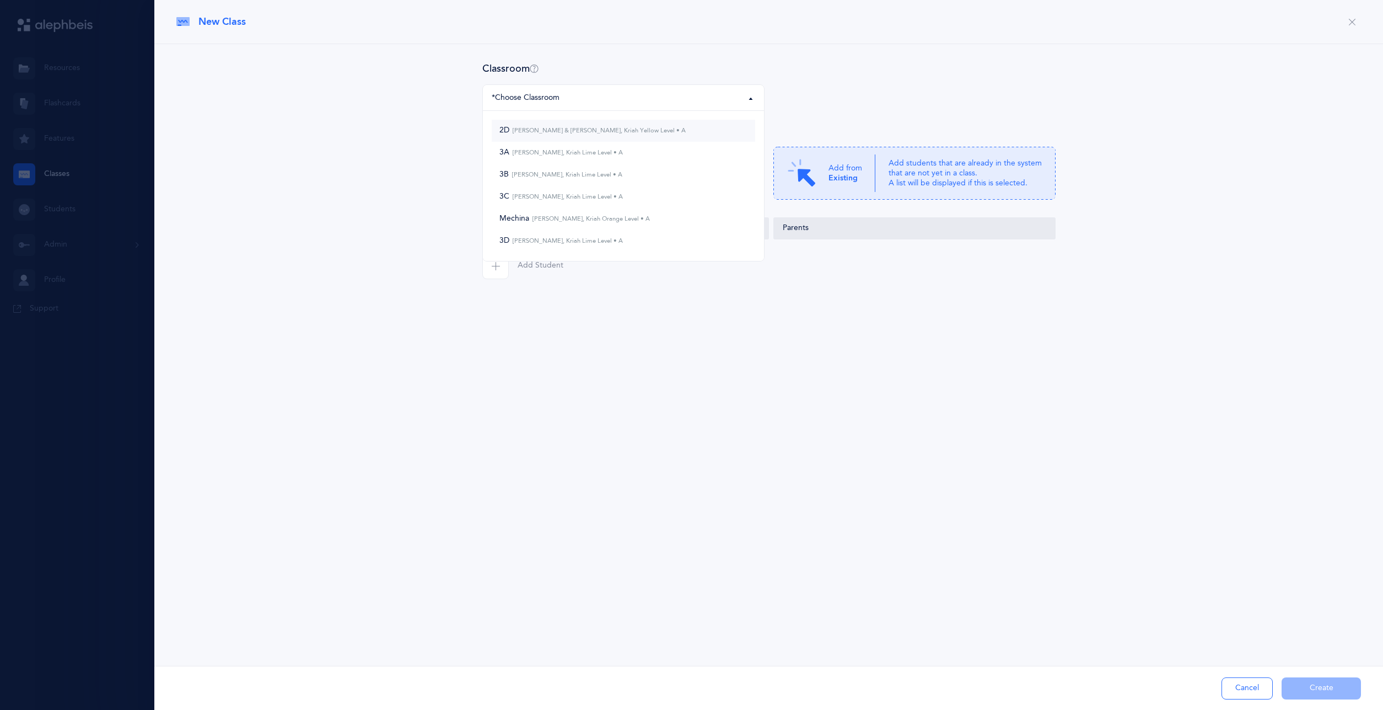
click at [590, 131] on small "[PERSON_NAME] & [PERSON_NAME], Kriah Yellow Level • A" at bounding box center [597, 130] width 176 height 7
select select "894"
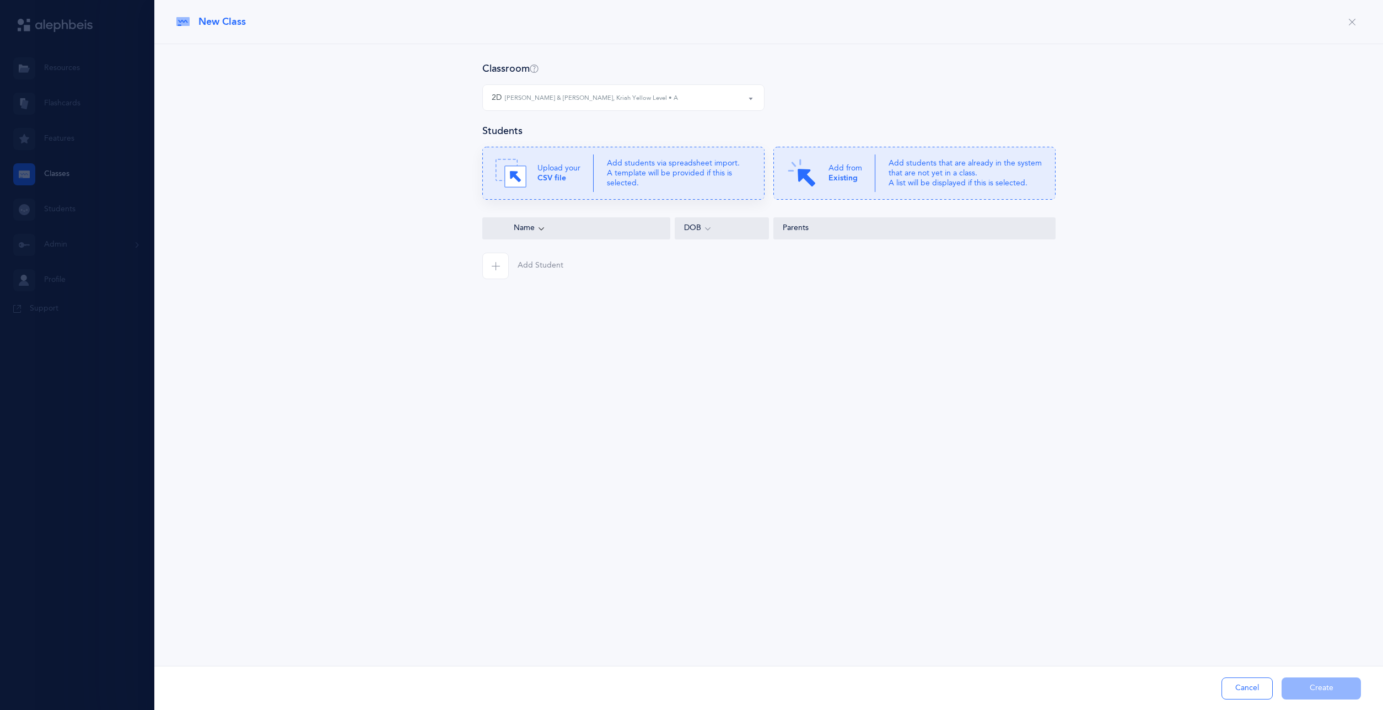
click at [553, 160] on div "Upload your CSV file" at bounding box center [545, 173] width 98 height 31
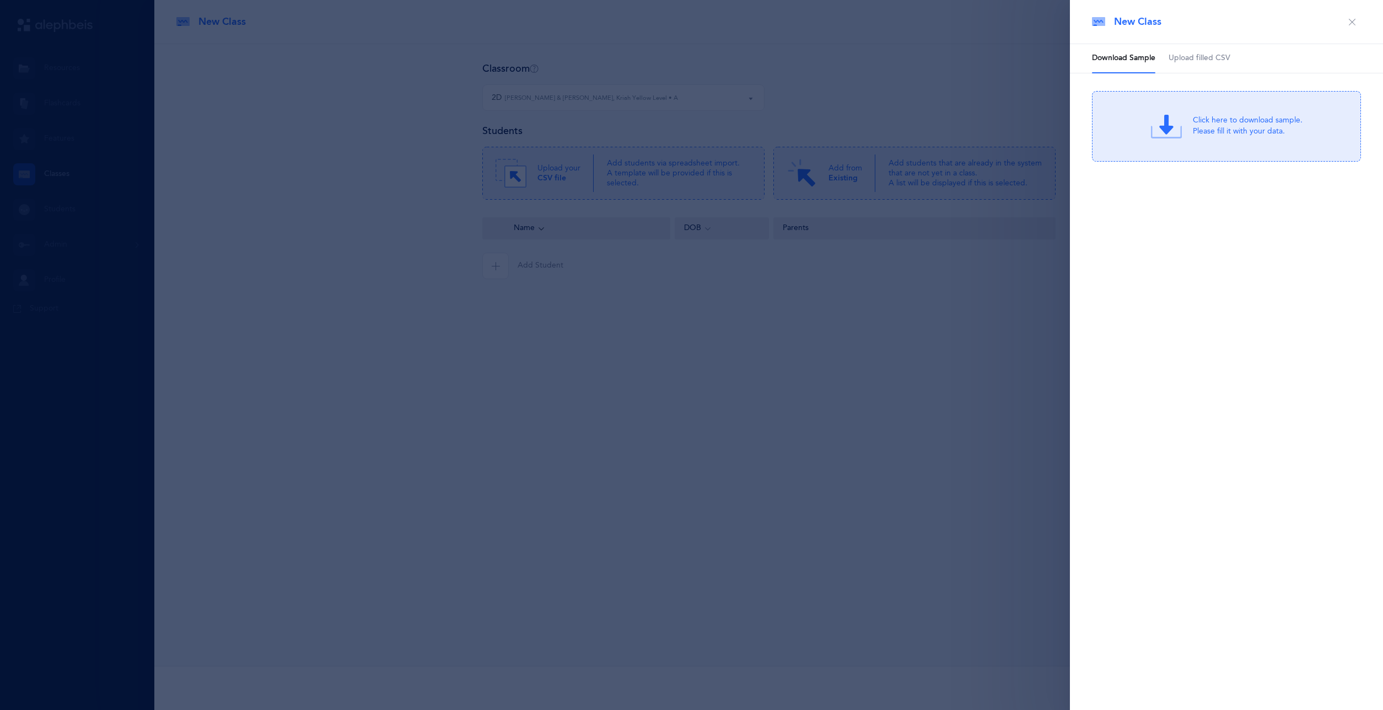
click at [1179, 65] on link "Upload filled CSV" at bounding box center [1200, 58] width 62 height 29
click at [1180, 113] on icon at bounding box center [1168, 126] width 31 height 31
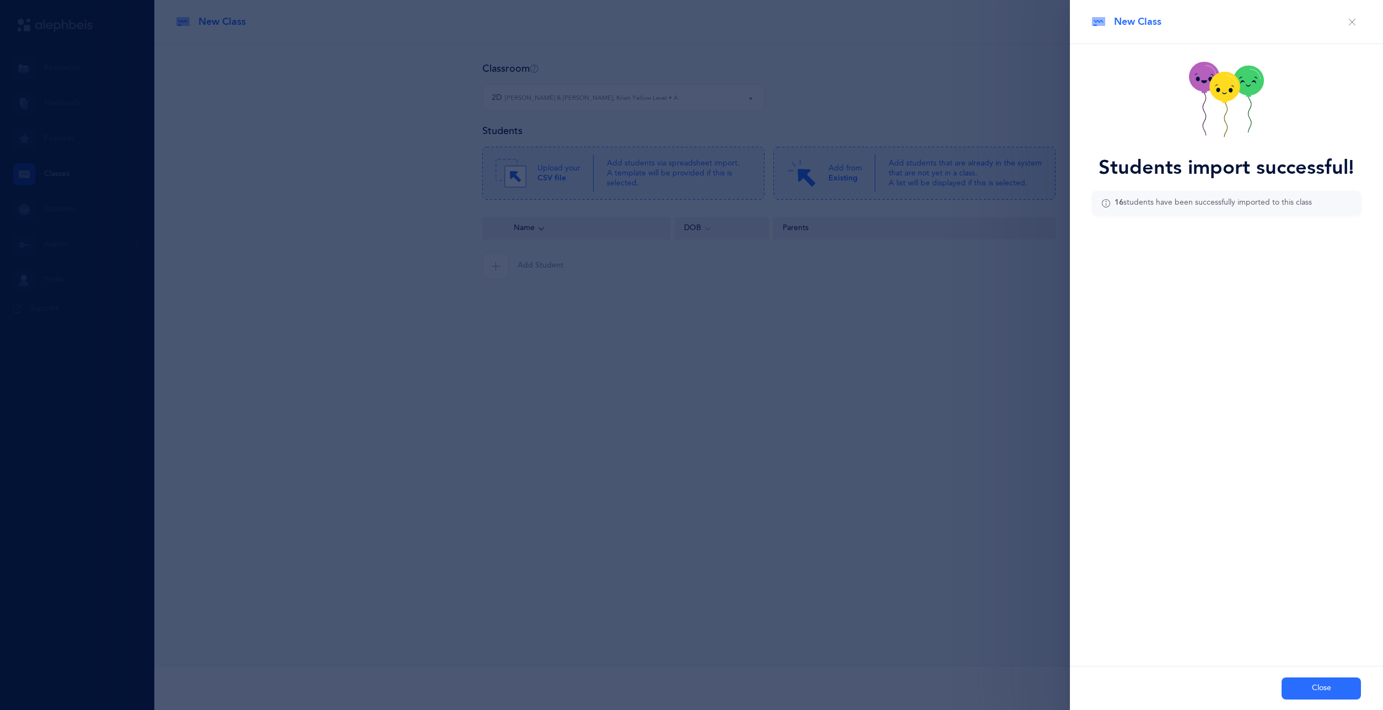
type input "5"
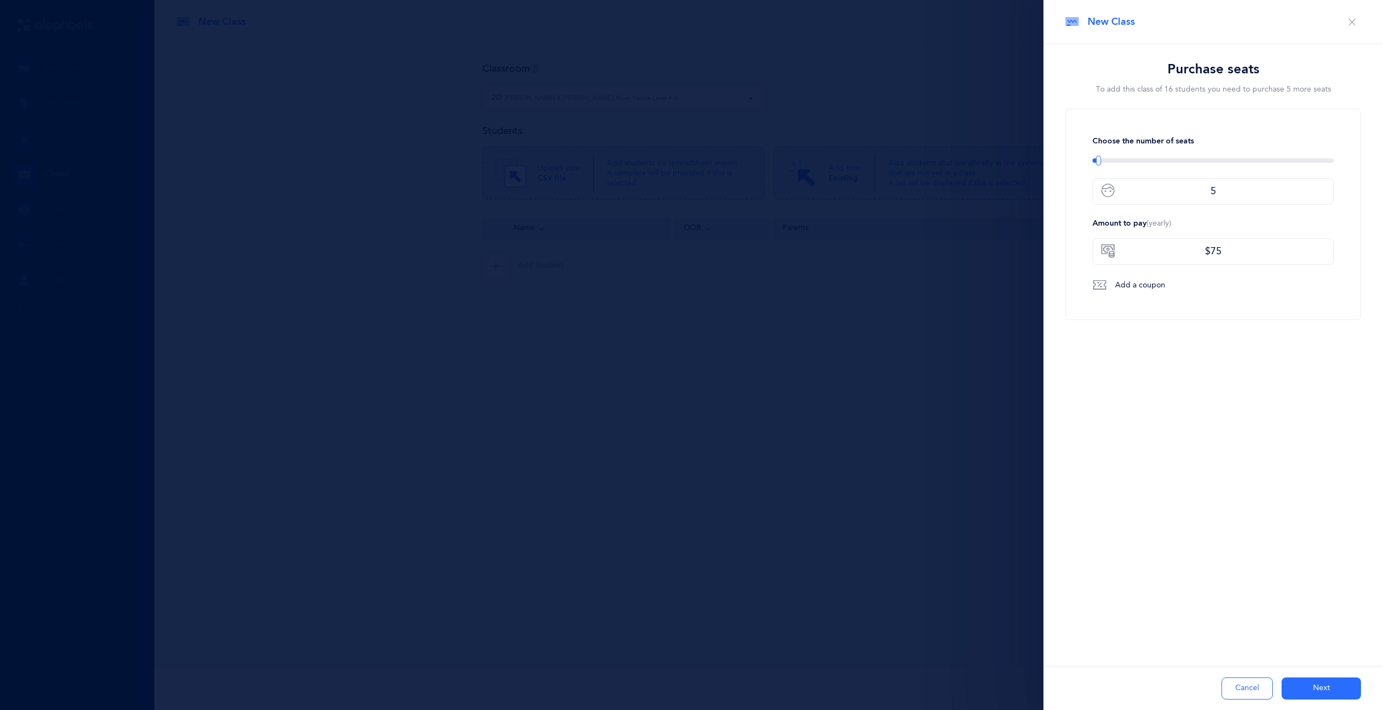
click at [1327, 687] on button "Next" at bounding box center [1321, 688] width 79 height 22
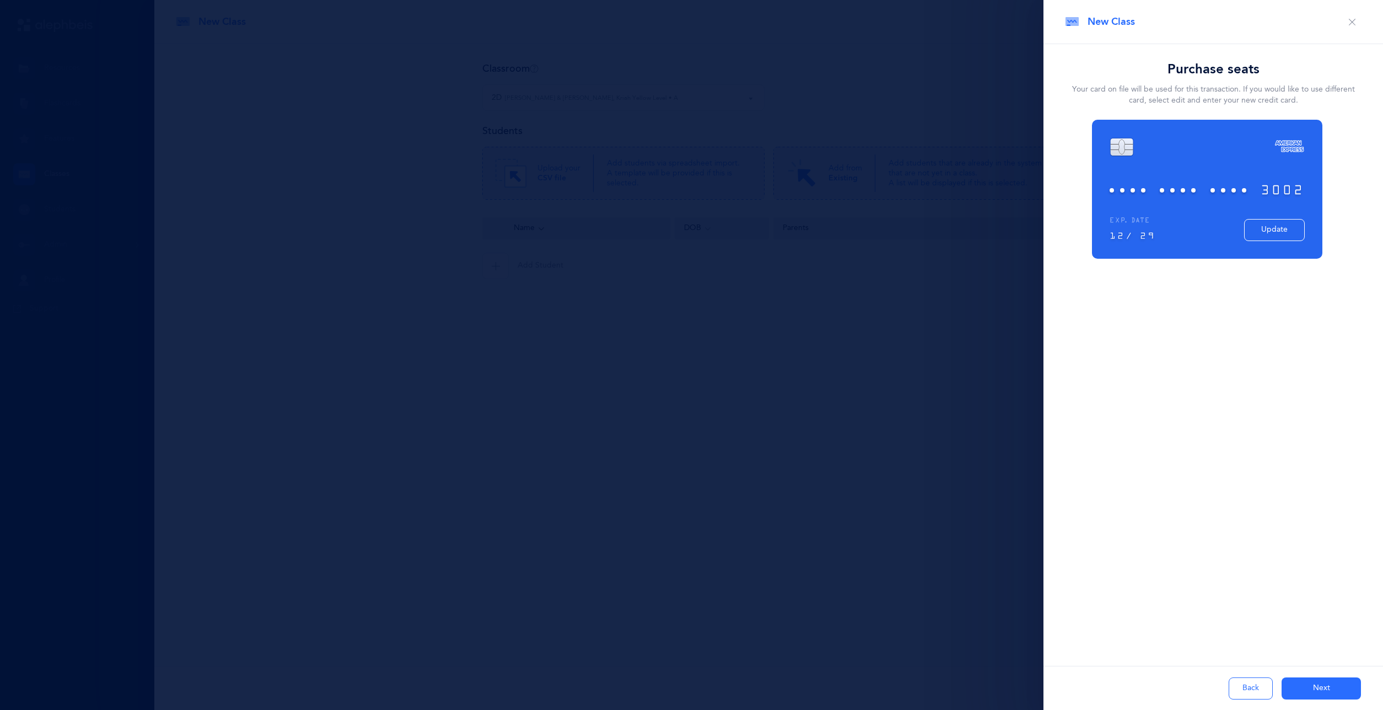
click at [1304, 683] on button "Next" at bounding box center [1321, 688] width 79 height 22
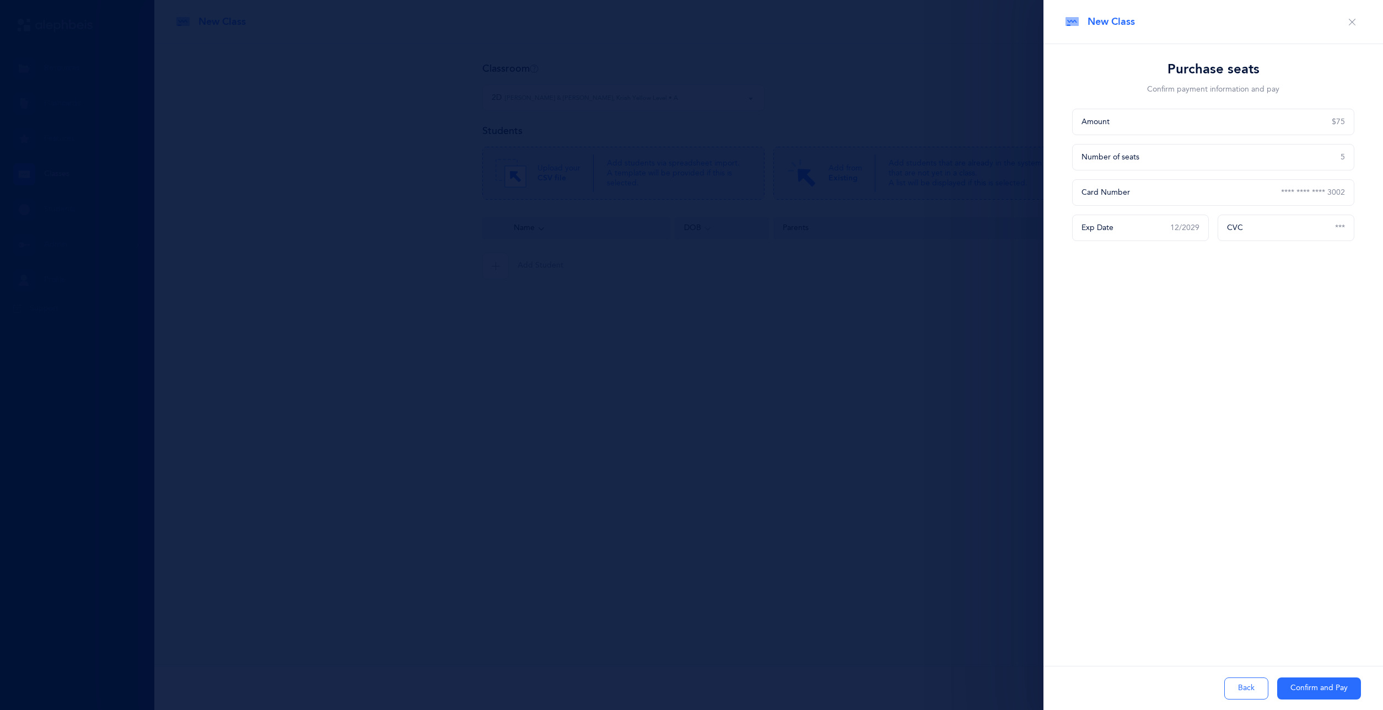
click at [1304, 683] on button "Confirm and Pay" at bounding box center [1319, 688] width 84 height 22
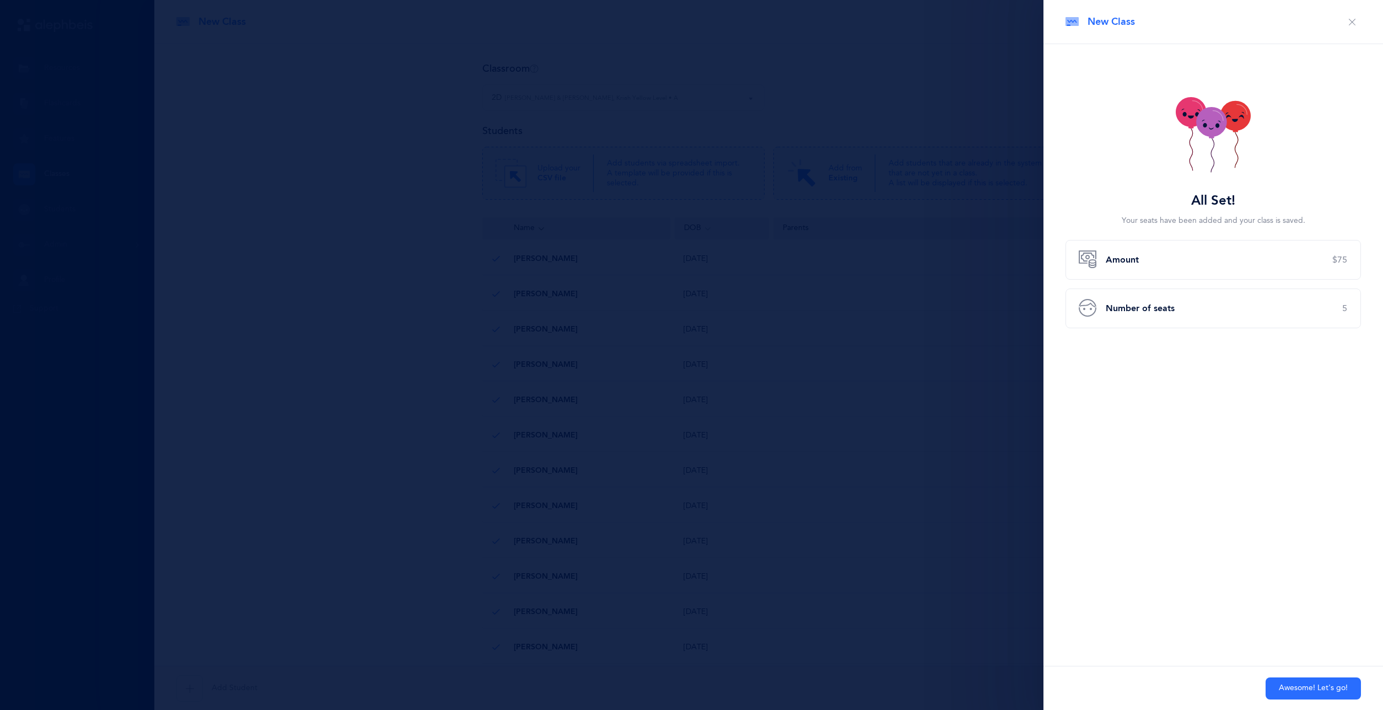
click at [1313, 687] on button "Awesome! Let's go!" at bounding box center [1313, 688] width 95 height 22
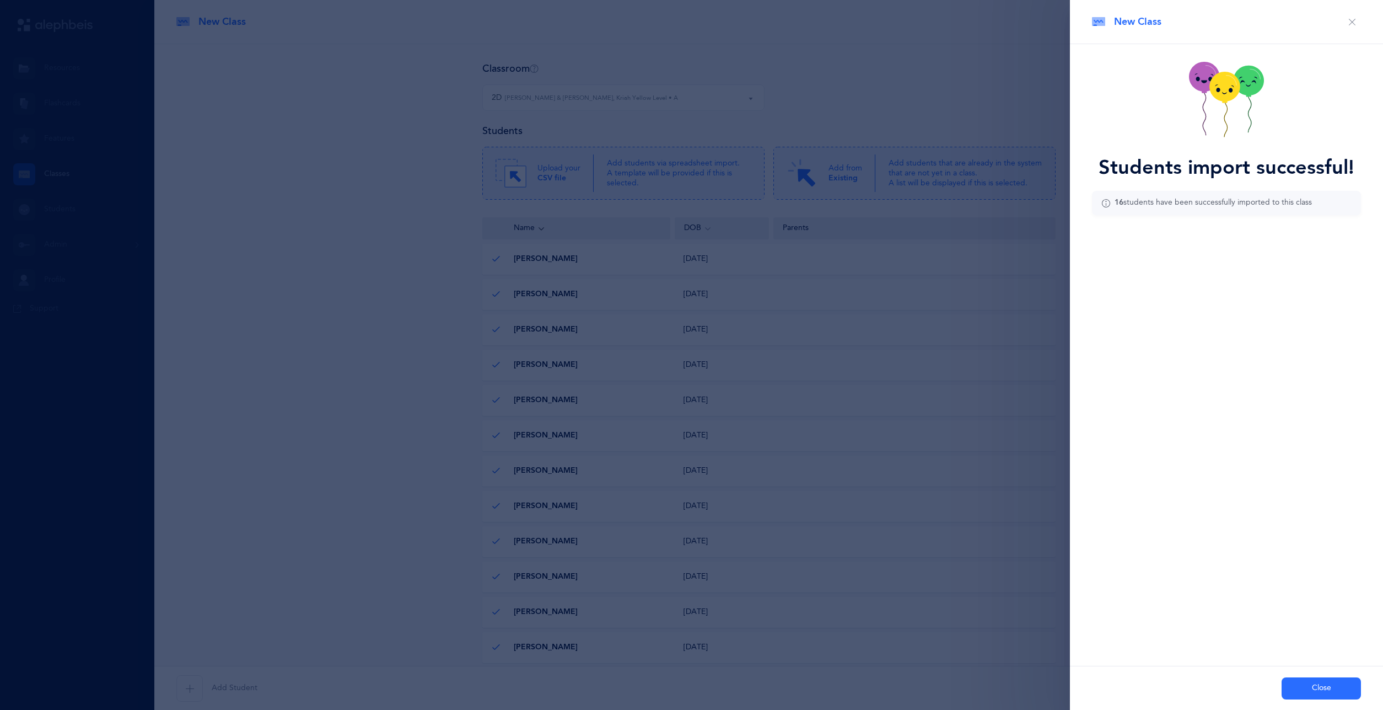
click at [1314, 687] on button "Close" at bounding box center [1321, 688] width 79 height 22
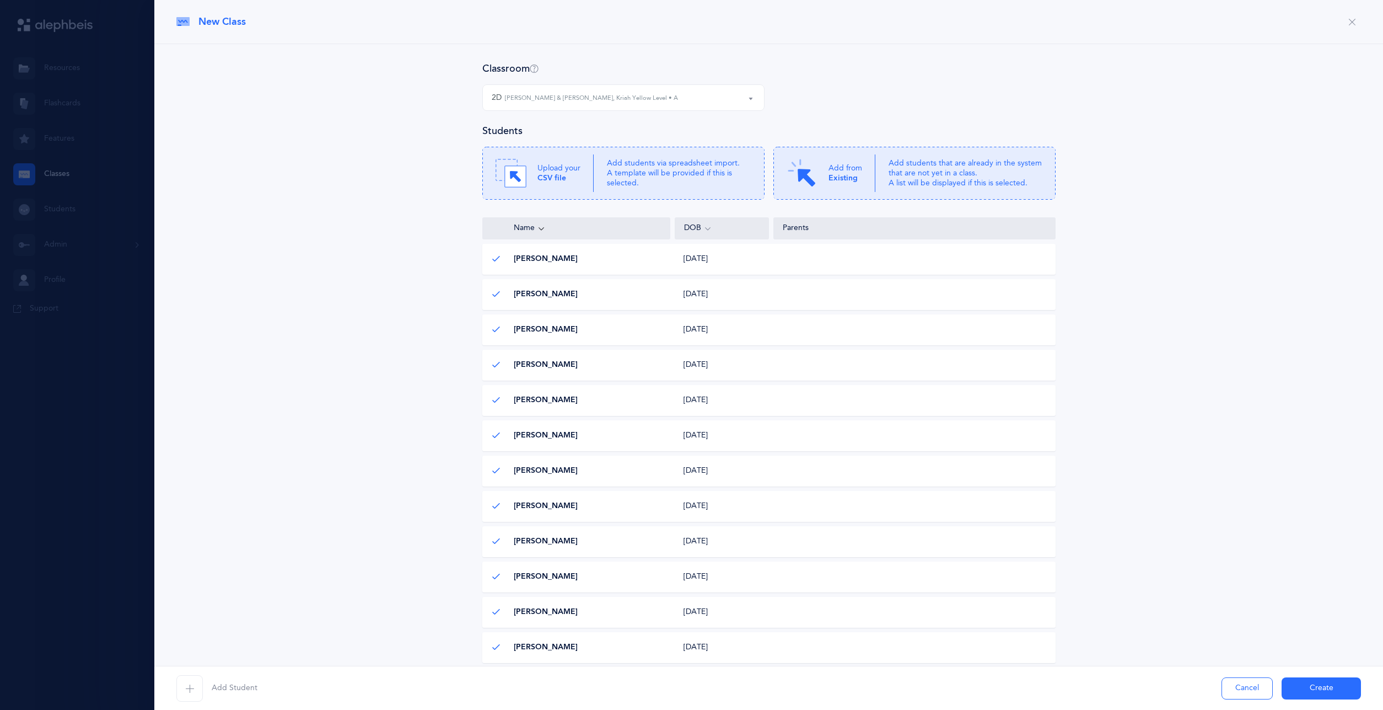
click at [1310, 688] on button "Create" at bounding box center [1321, 688] width 79 height 22
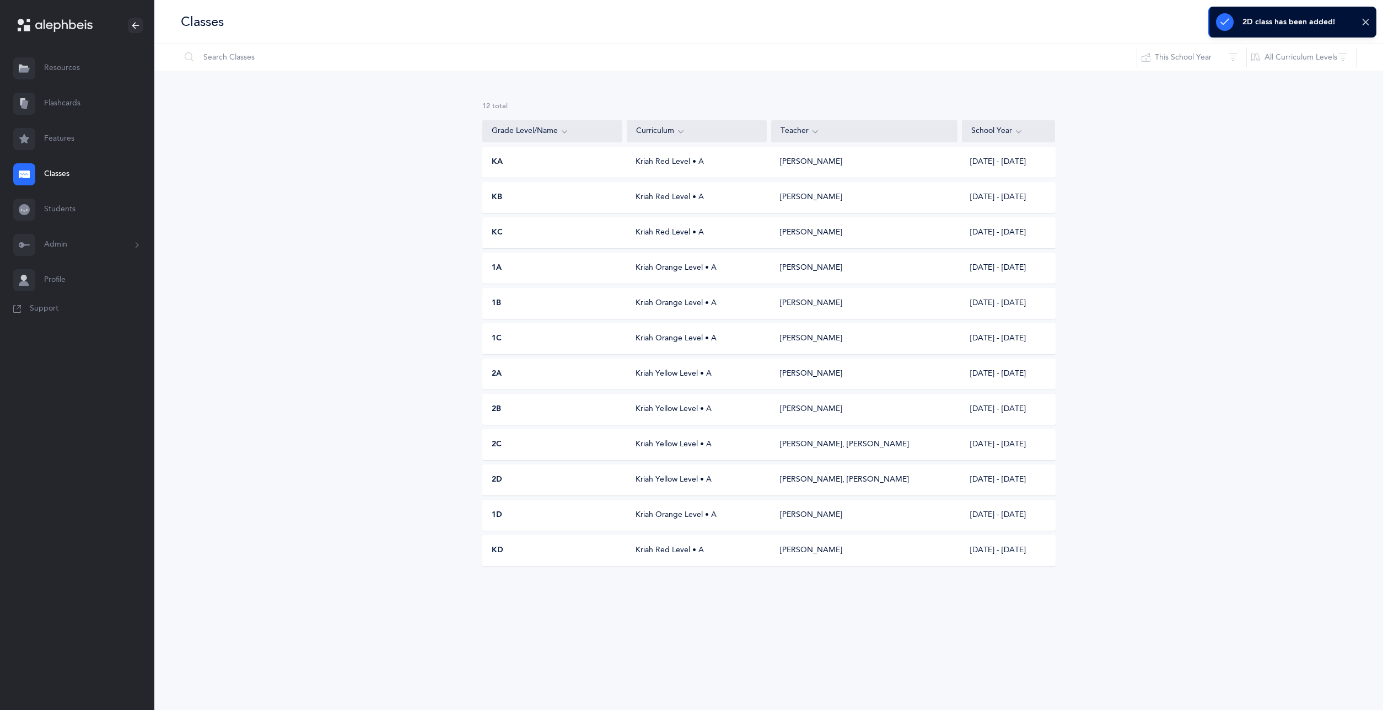
click at [89, 238] on button "Admin" at bounding box center [77, 244] width 154 height 35
click at [99, 321] on link "Classrooms" at bounding box center [99, 323] width 110 height 24
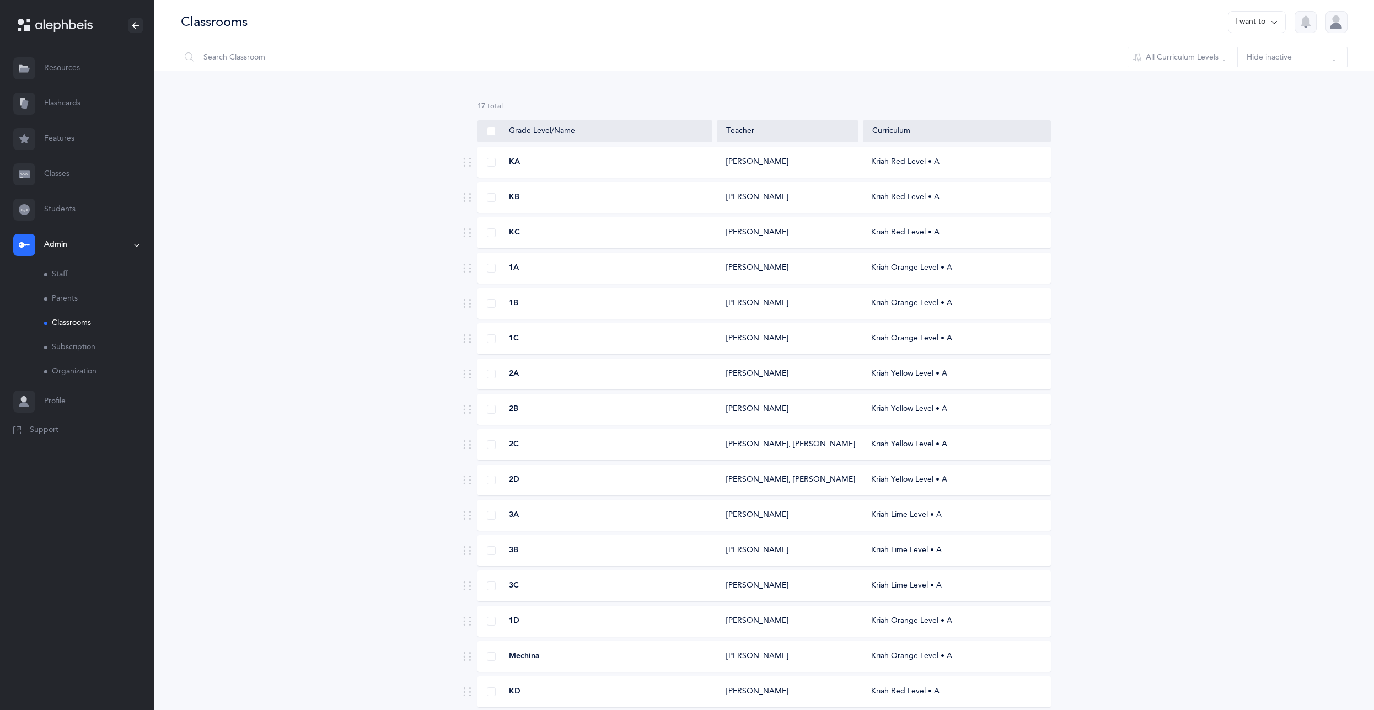
click at [732, 164] on div "[PERSON_NAME]" at bounding box center [757, 162] width 62 height 11
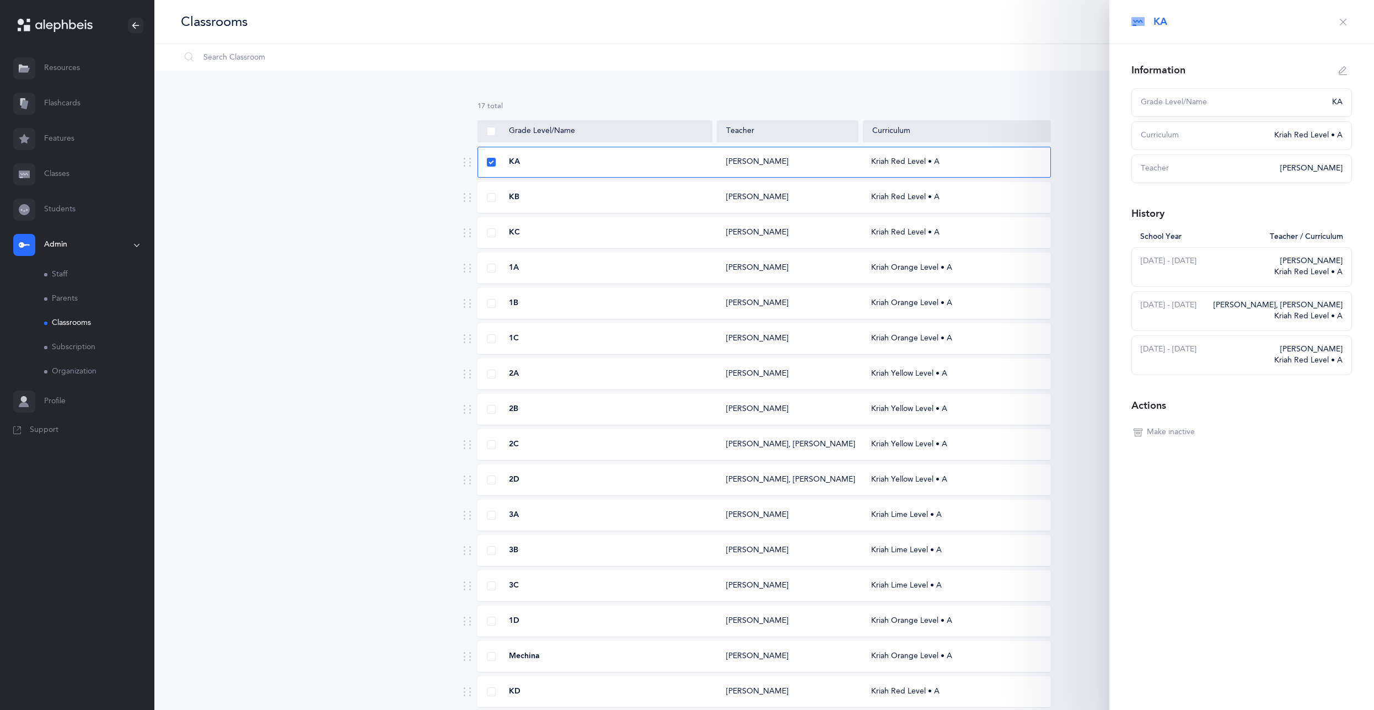
click at [1342, 72] on icon "button" at bounding box center [1343, 70] width 9 height 9
type input "KA"
select select "2"
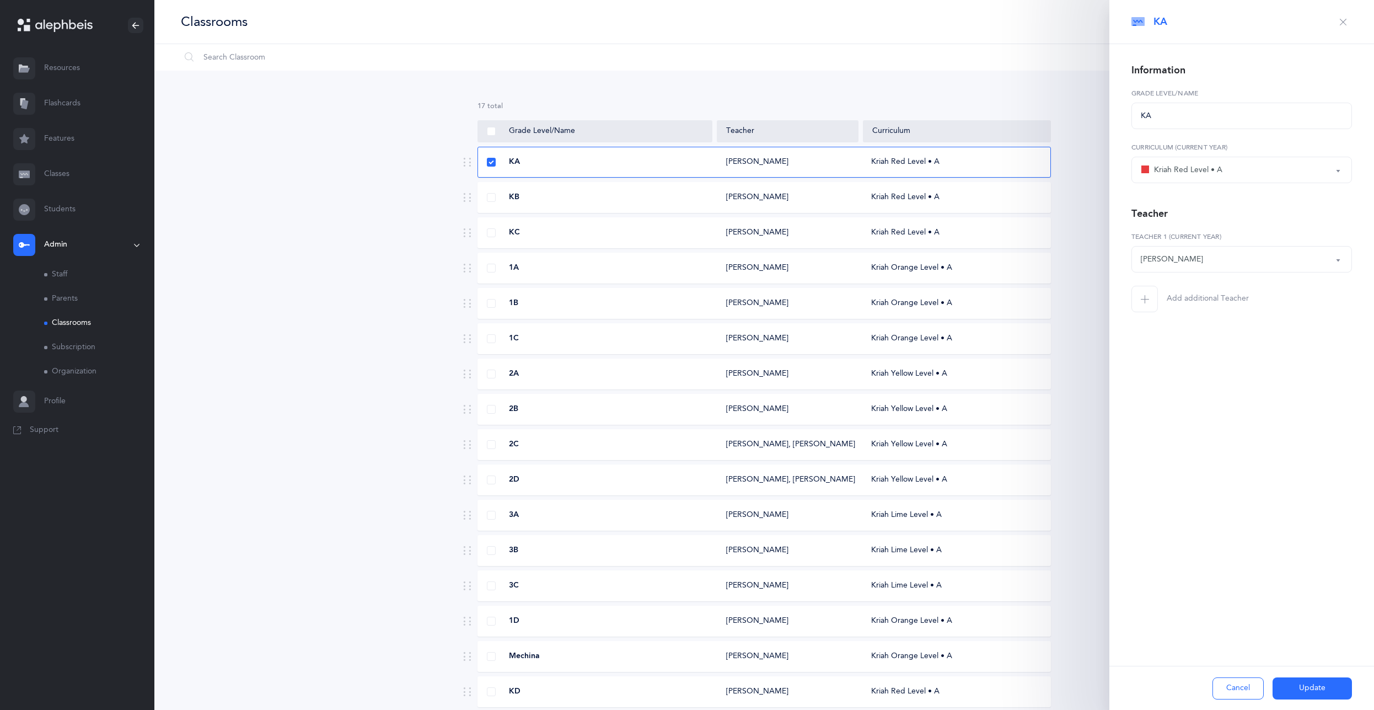
click at [1185, 252] on div "[PERSON_NAME]" at bounding box center [1242, 259] width 202 height 19
click at [1218, 364] on link "[PERSON_NAME]" at bounding box center [1242, 364] width 202 height 22
select select "1649"
click at [1326, 690] on button "Update" at bounding box center [1311, 688] width 79 height 22
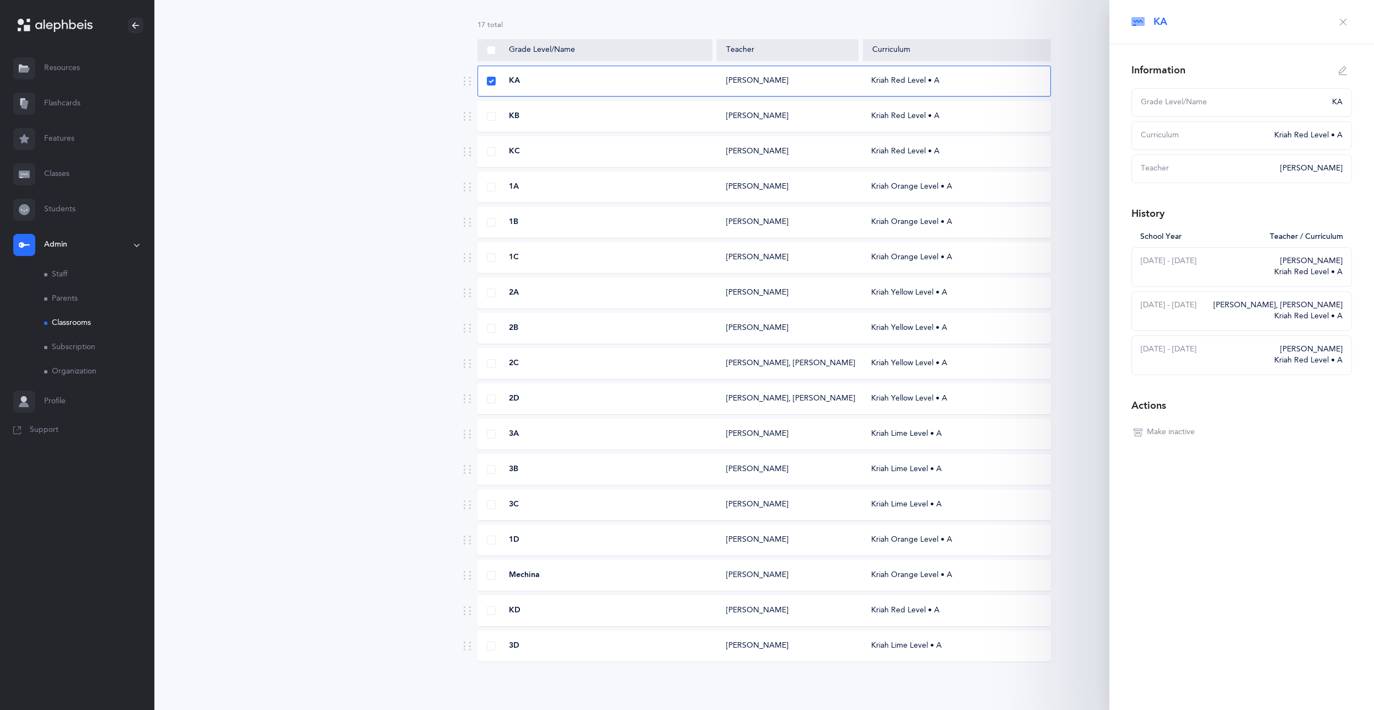
scroll to position [0, 0]
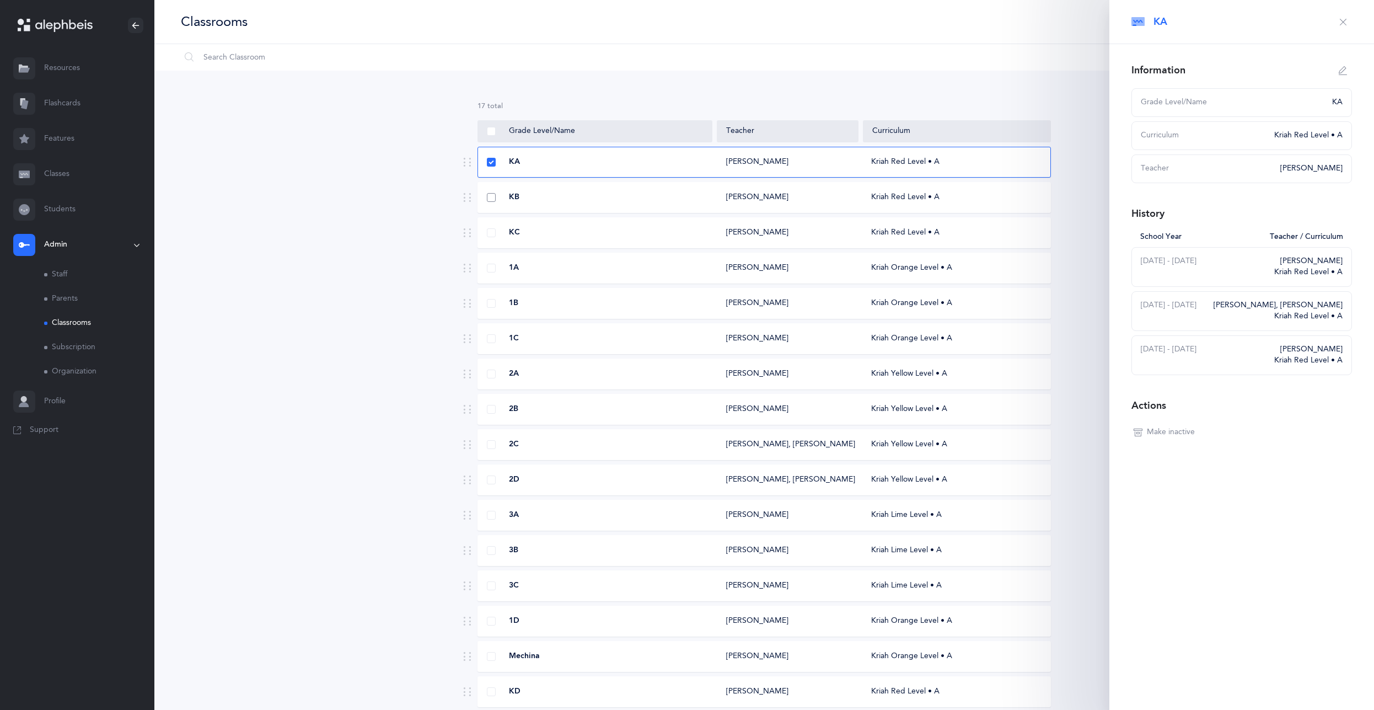
click at [494, 199] on span at bounding box center [491, 197] width 9 height 9
click at [0, 0] on input "checkbox" at bounding box center [0, 0] width 0 height 0
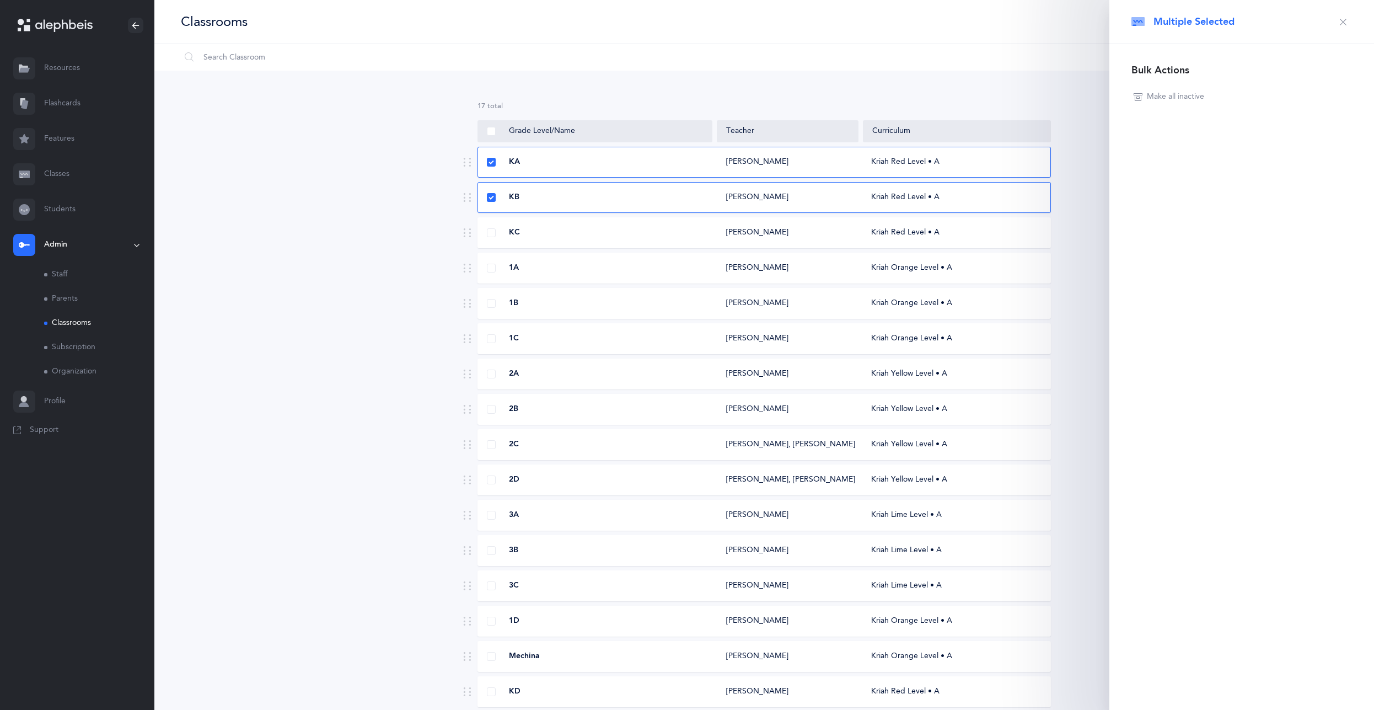
click at [490, 168] on div "KA [PERSON_NAME] Kriah Red Level • A" at bounding box center [763, 162] width 573 height 31
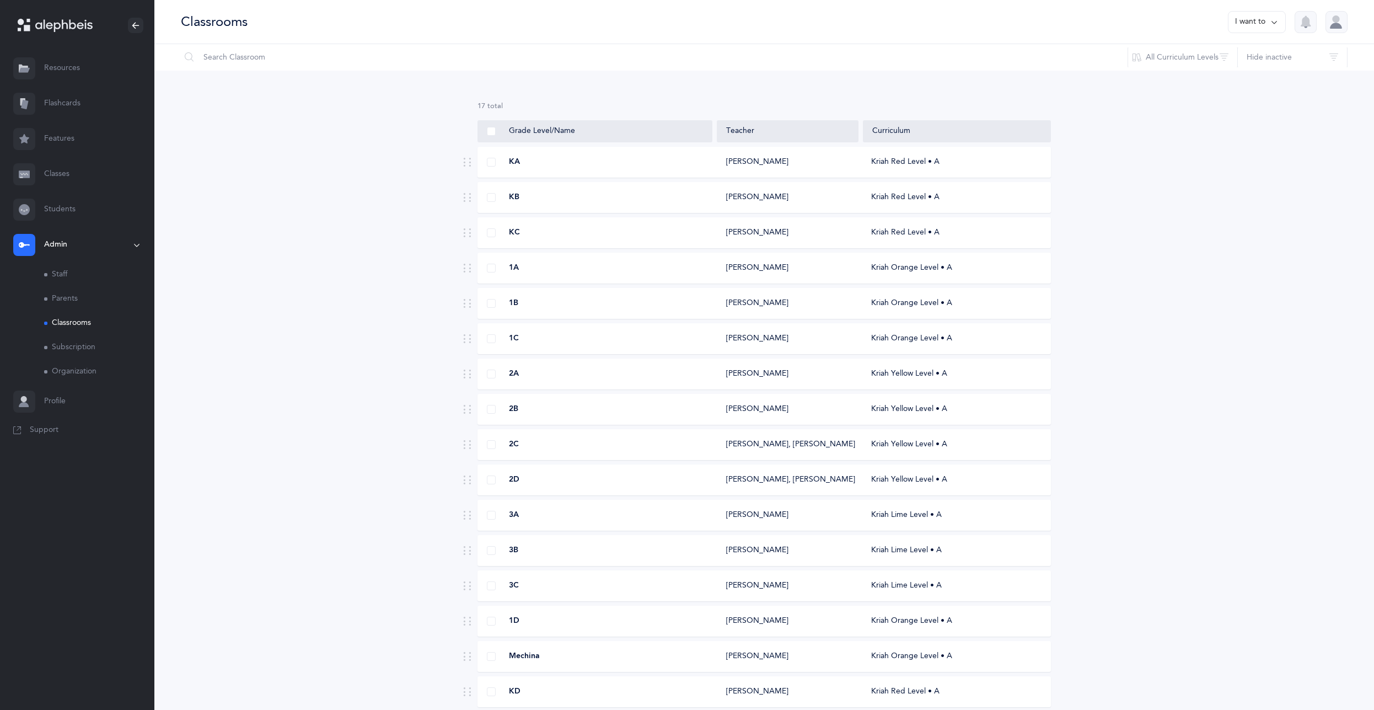
click at [601, 195] on div "KB" at bounding box center [595, 197] width 235 height 11
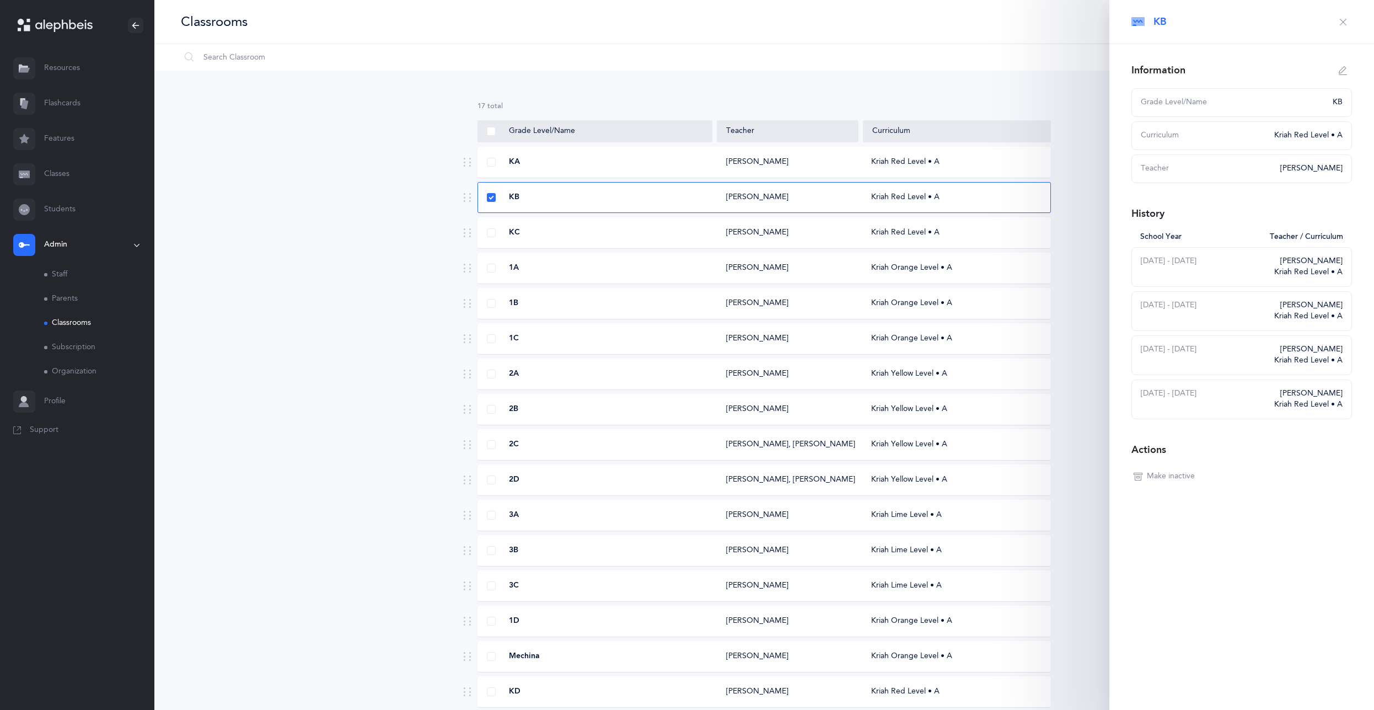
select select
click at [1344, 66] on icon "button" at bounding box center [1343, 70] width 9 height 9
type input "KB"
select select "2"
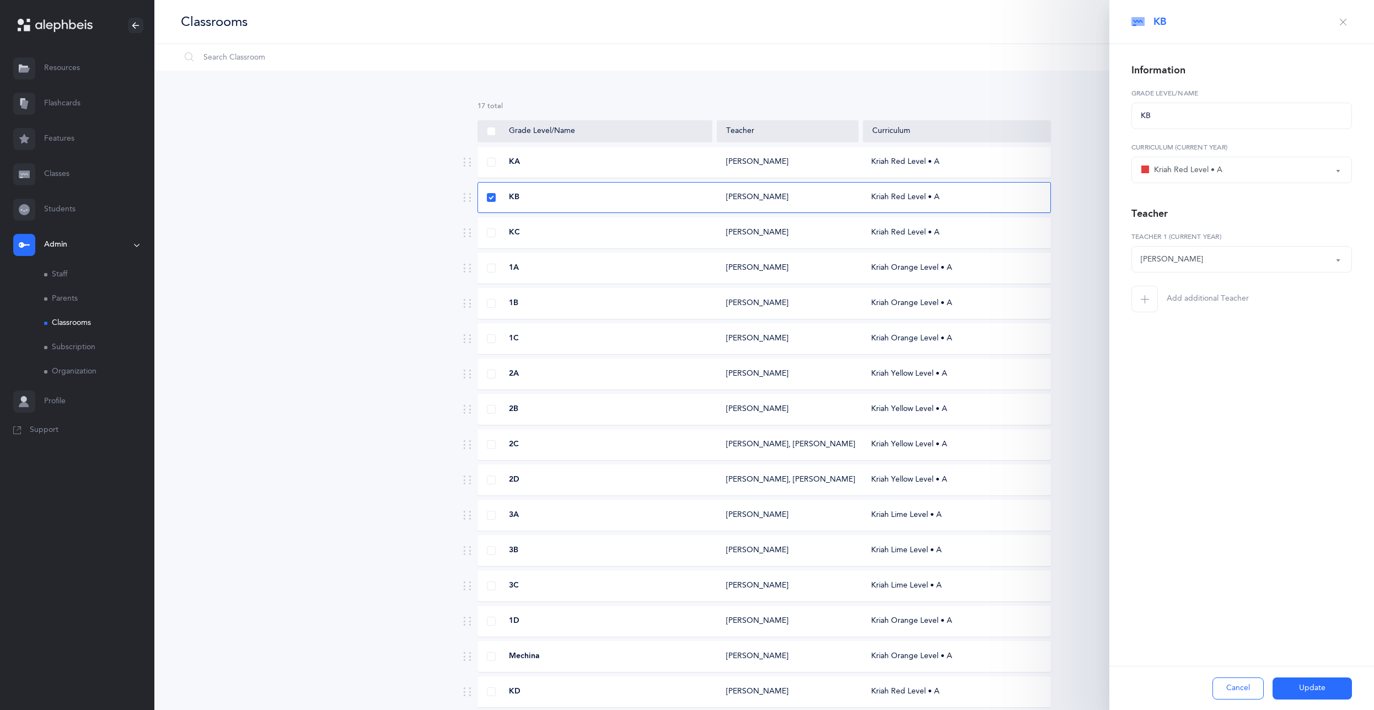
click at [1165, 255] on div "[PERSON_NAME]" at bounding box center [1172, 260] width 62 height 12
click at [1210, 361] on span "[PERSON_NAME]" at bounding box center [1179, 361] width 62 height 10
select select "1649"
click at [1314, 693] on button "Update" at bounding box center [1311, 688] width 79 height 22
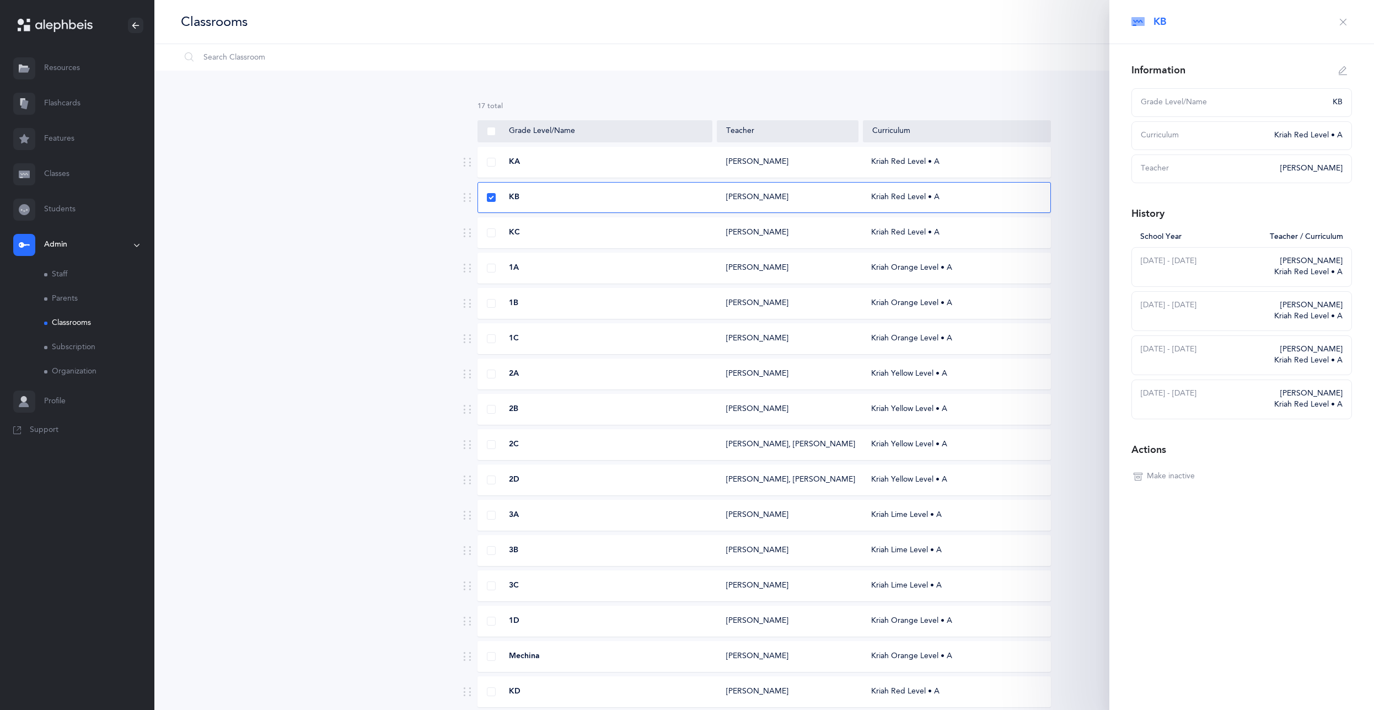
click at [805, 233] on div "[PERSON_NAME]" at bounding box center [787, 232] width 141 height 11
click at [1342, 67] on icon "button" at bounding box center [1343, 70] width 9 height 9
type input "KC"
select select "2"
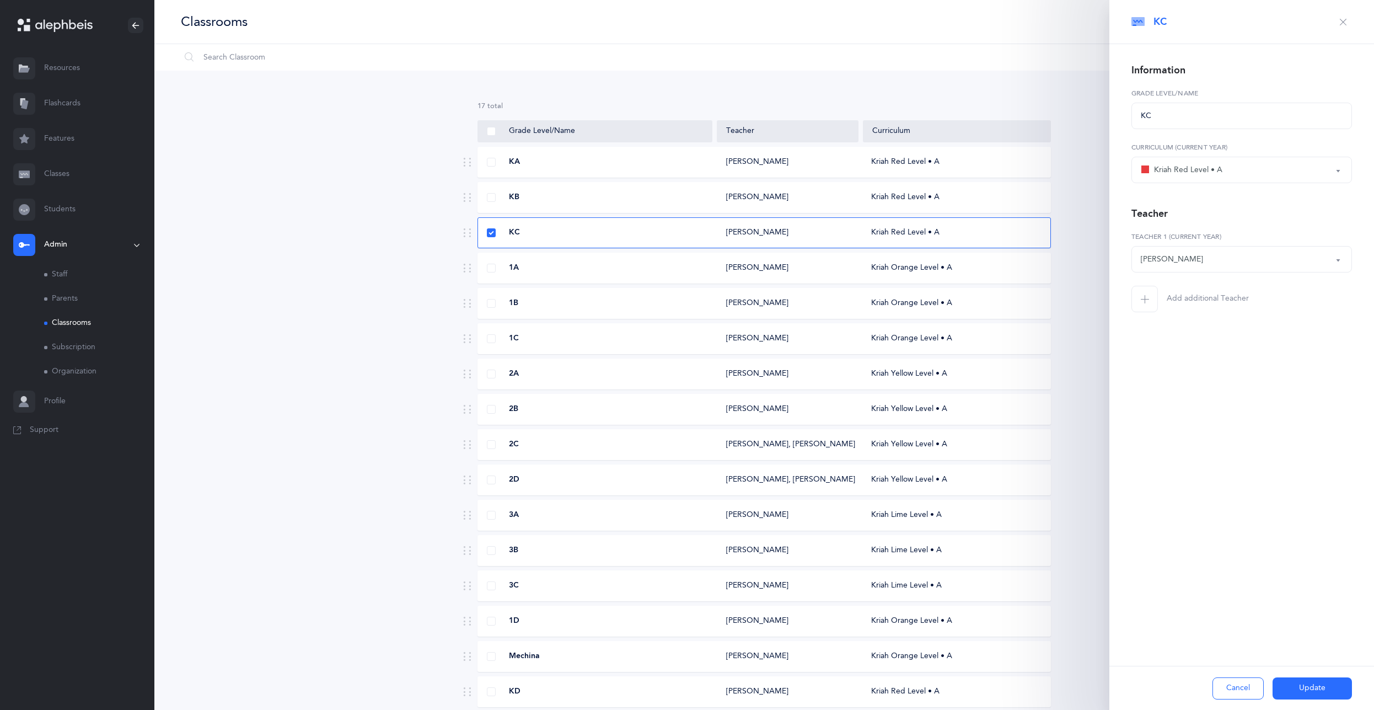
click at [1166, 255] on div "[PERSON_NAME]" at bounding box center [1172, 260] width 62 height 12
click at [1211, 324] on link "[PERSON_NAME]" at bounding box center [1242, 326] width 202 height 22
select select "2605"
click at [1308, 686] on button "Update" at bounding box center [1311, 688] width 79 height 22
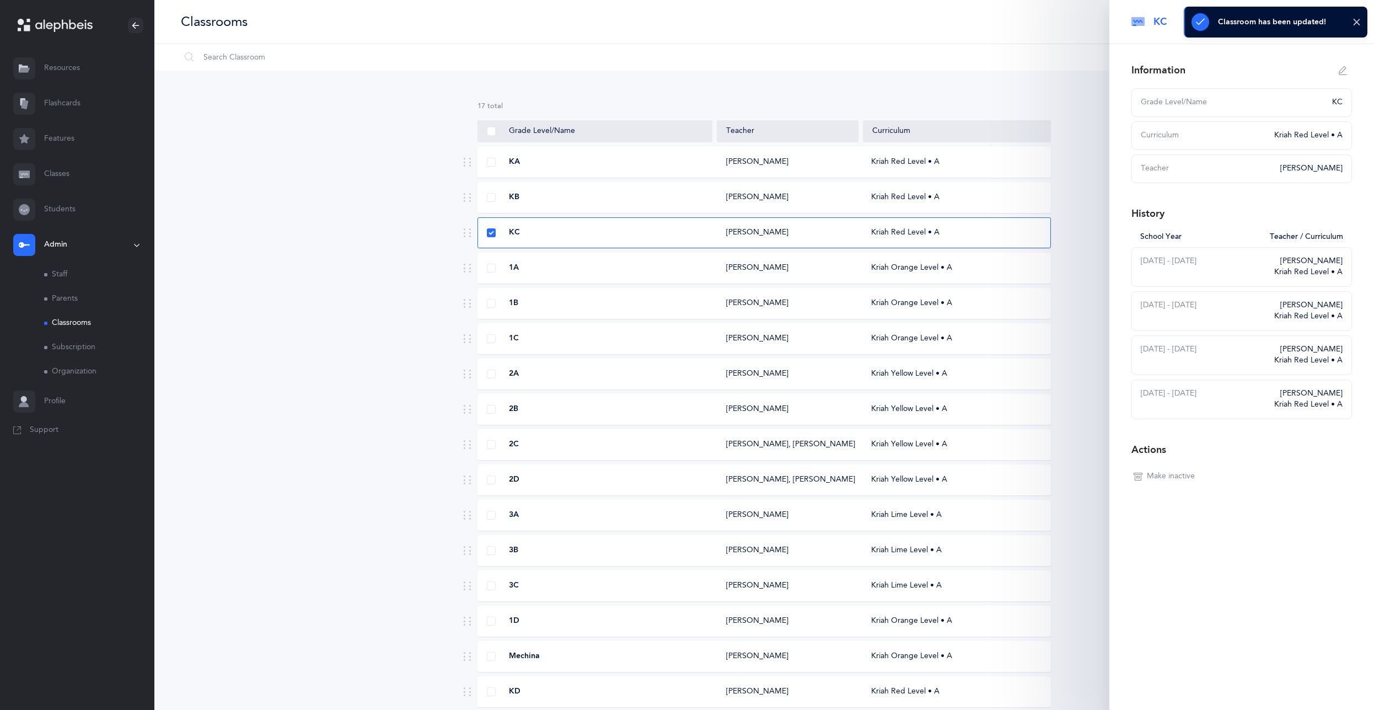
scroll to position [81, 0]
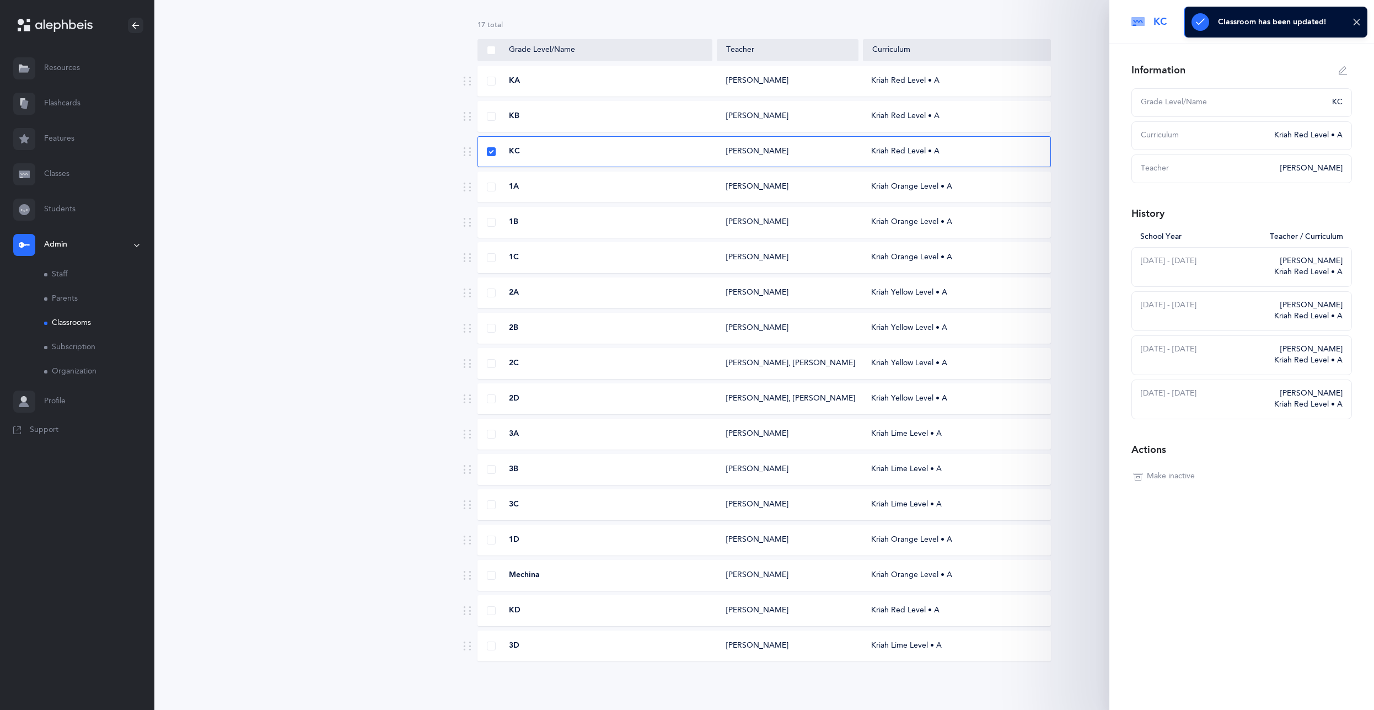
click at [671, 608] on div "KD" at bounding box center [595, 610] width 235 height 11
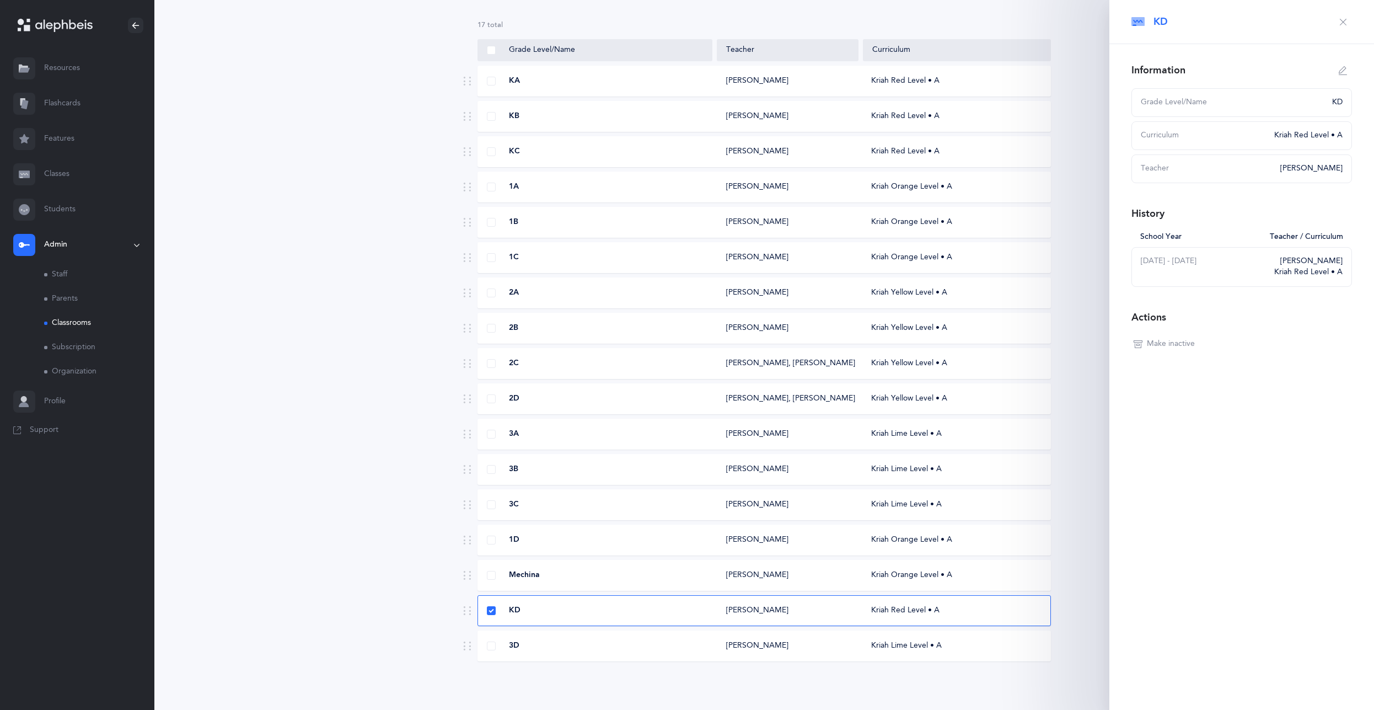
click at [1343, 67] on icon "button" at bounding box center [1343, 70] width 9 height 9
type input "KD"
select select "2"
select select "1649"
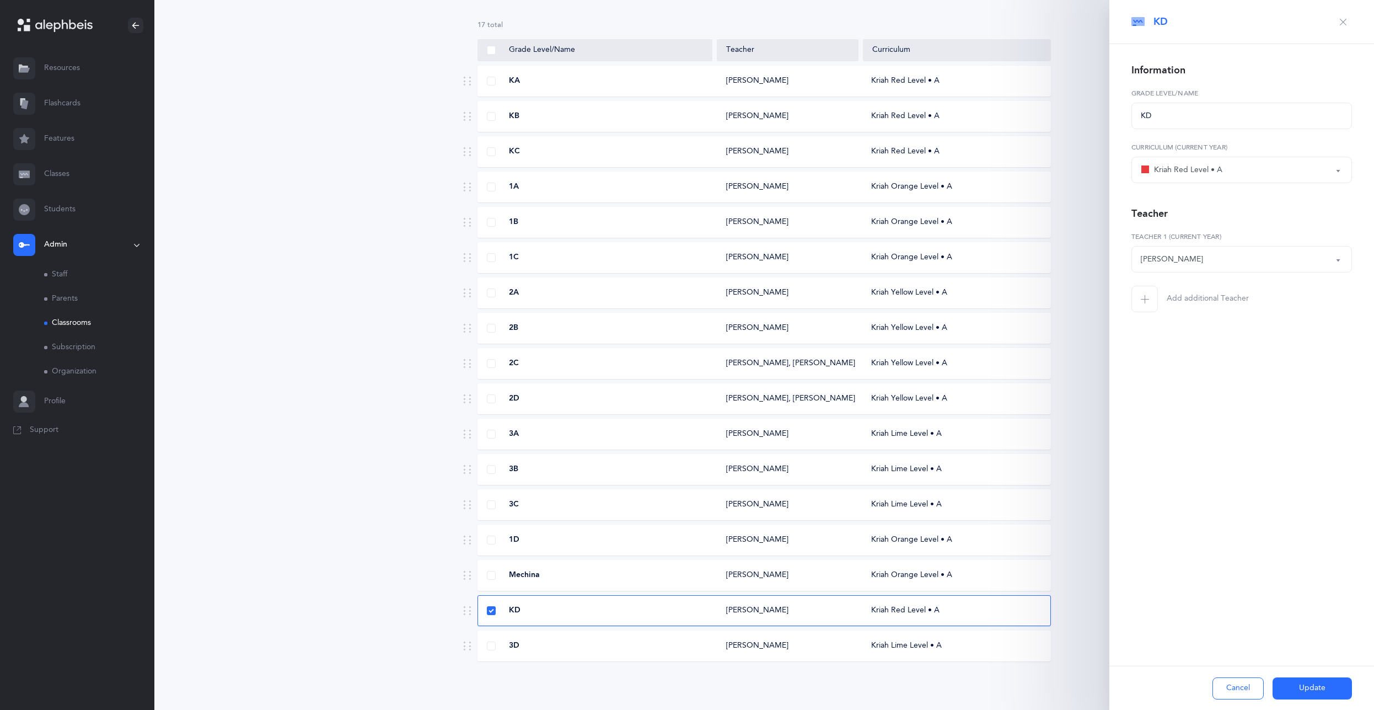
click at [1190, 262] on div "[PERSON_NAME]" at bounding box center [1172, 260] width 62 height 12
type input "rei"
click at [1190, 352] on span "[PERSON_NAME]" at bounding box center [1179, 354] width 62 height 10
select select "2605"
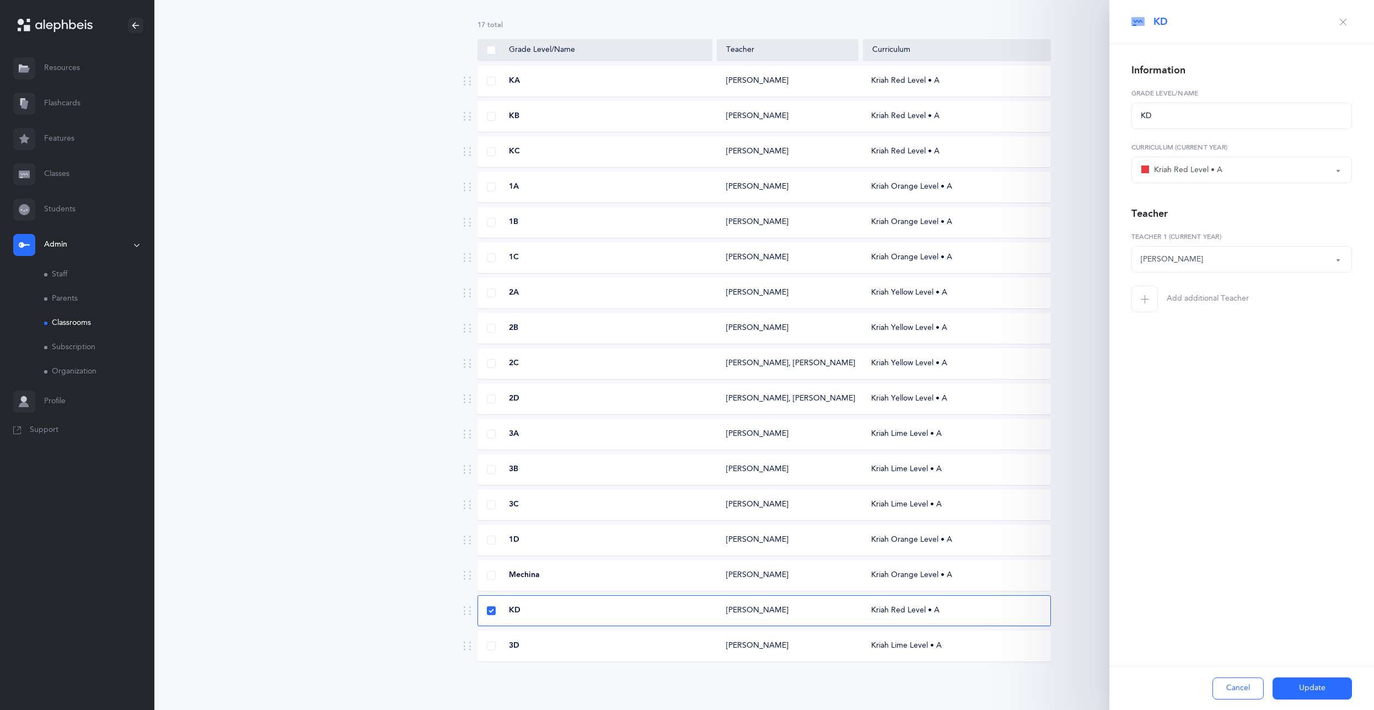
click at [1302, 687] on button "Update" at bounding box center [1311, 688] width 79 height 22
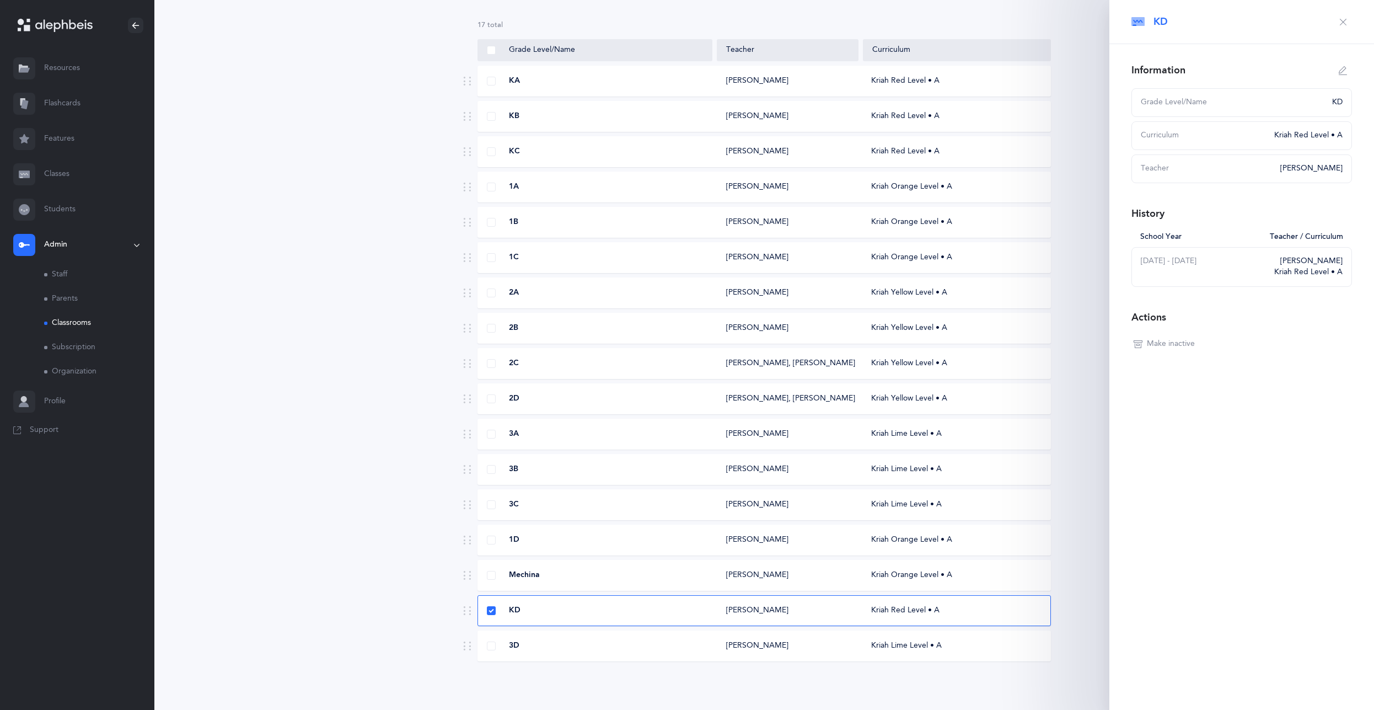
click at [1343, 22] on icon "button" at bounding box center [1343, 22] width 9 height 9
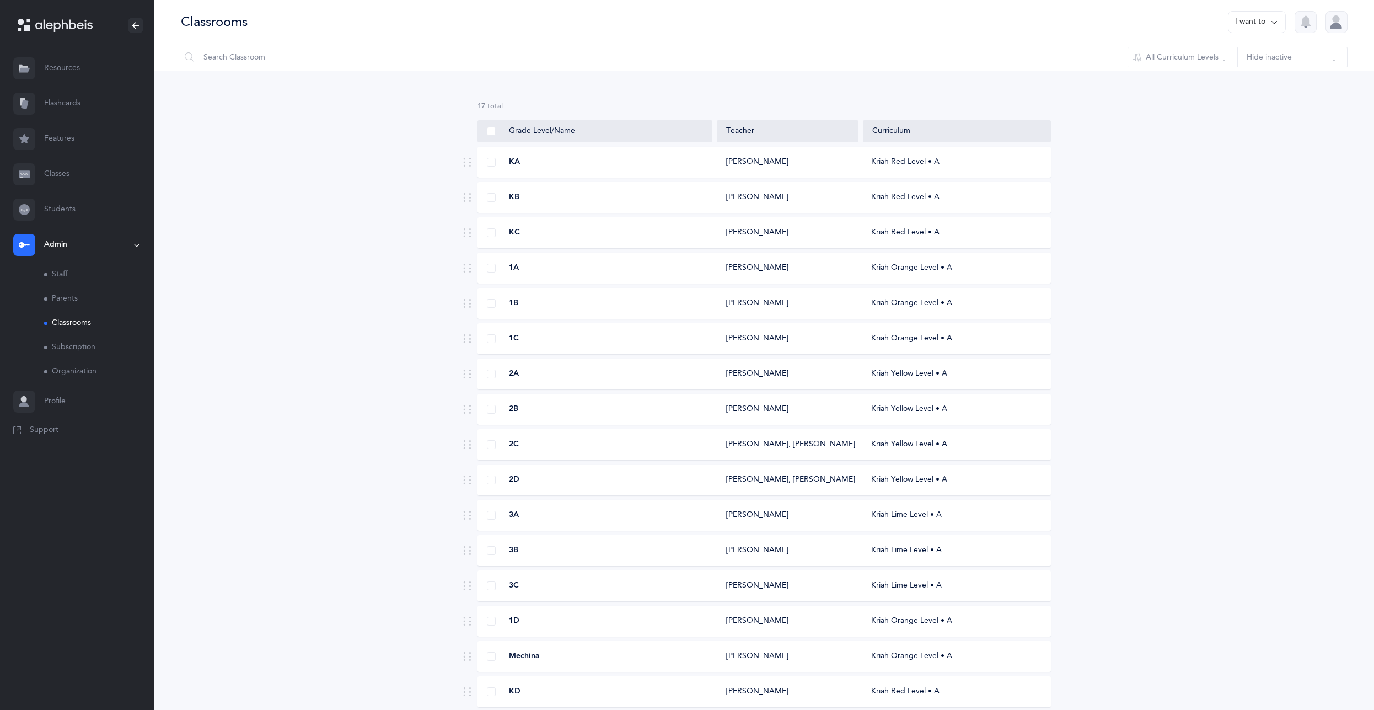
click at [72, 182] on link "Classes" at bounding box center [77, 174] width 154 height 35
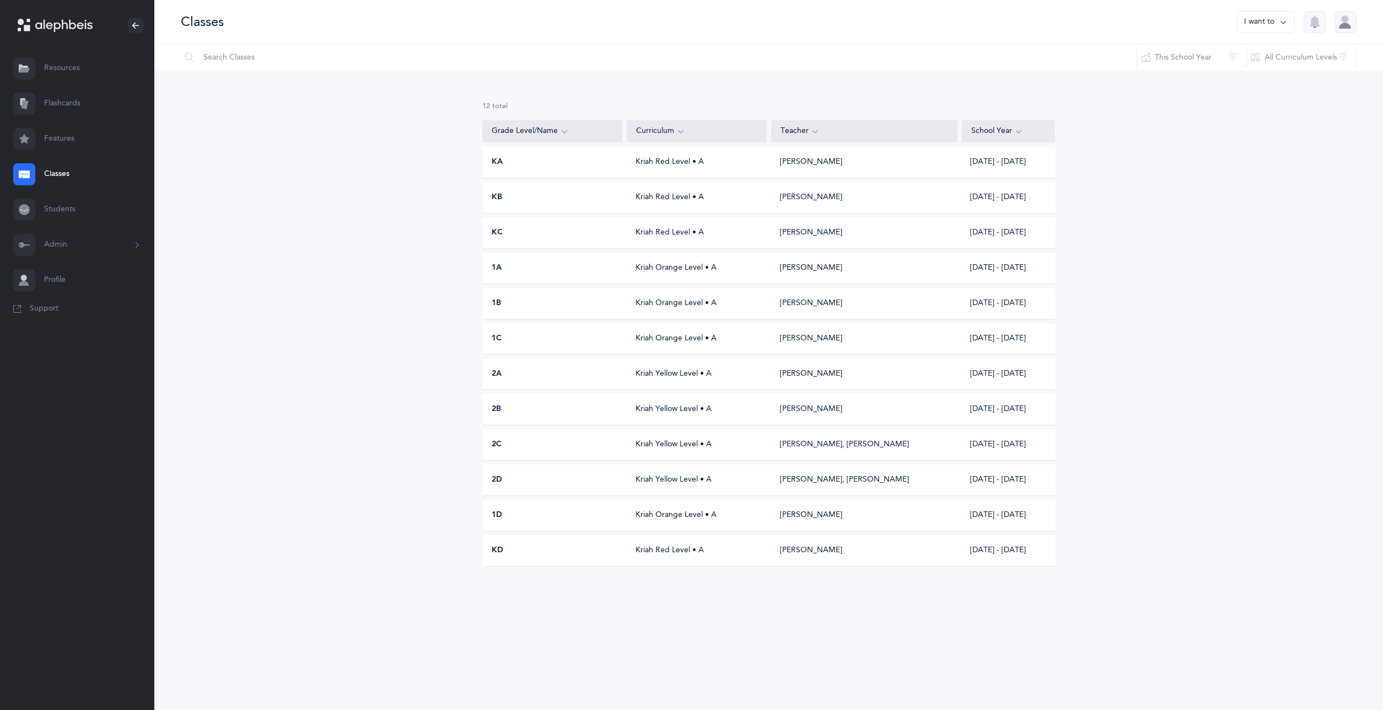
click at [1013, 171] on div "KA Kriah Red Level • A [PERSON_NAME] [DATE] - [DATE]" at bounding box center [768, 162] width 573 height 31
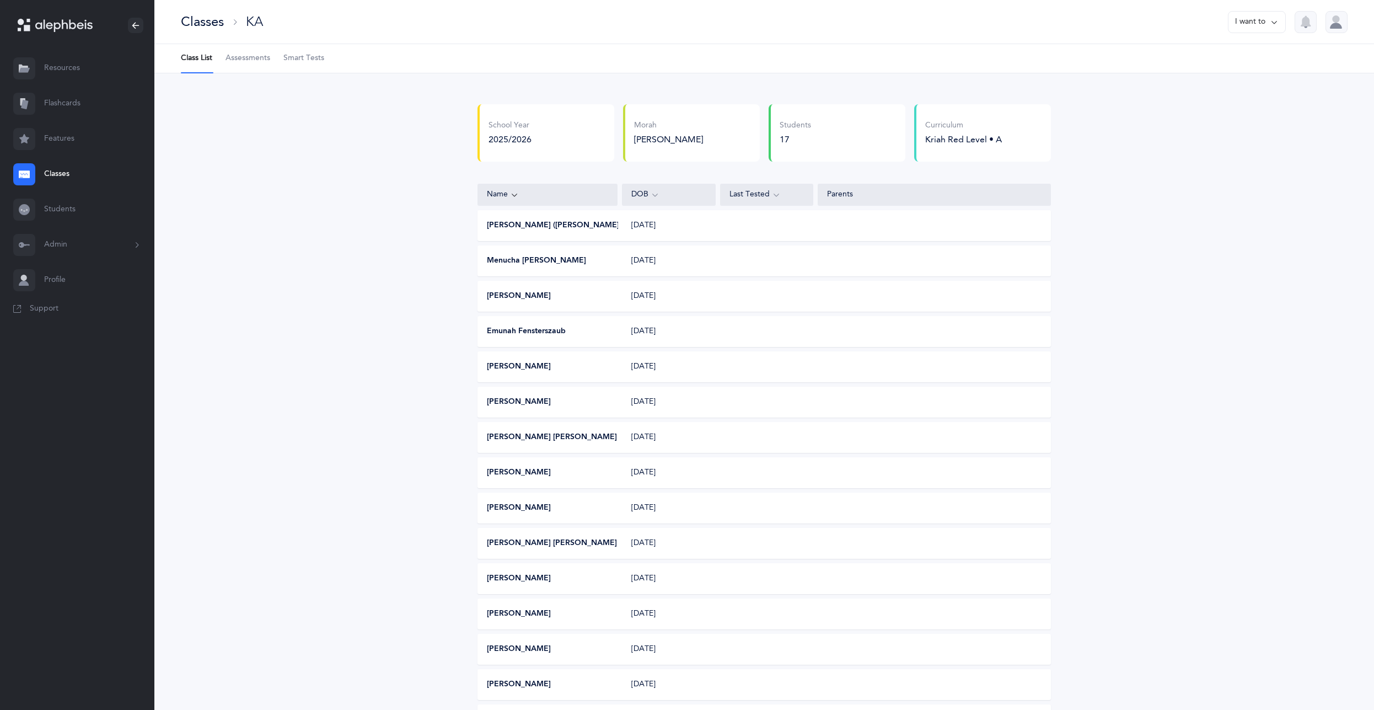
click at [1309, 29] on button "button" at bounding box center [1305, 22] width 22 height 22
